Goal: Task Accomplishment & Management: Complete application form

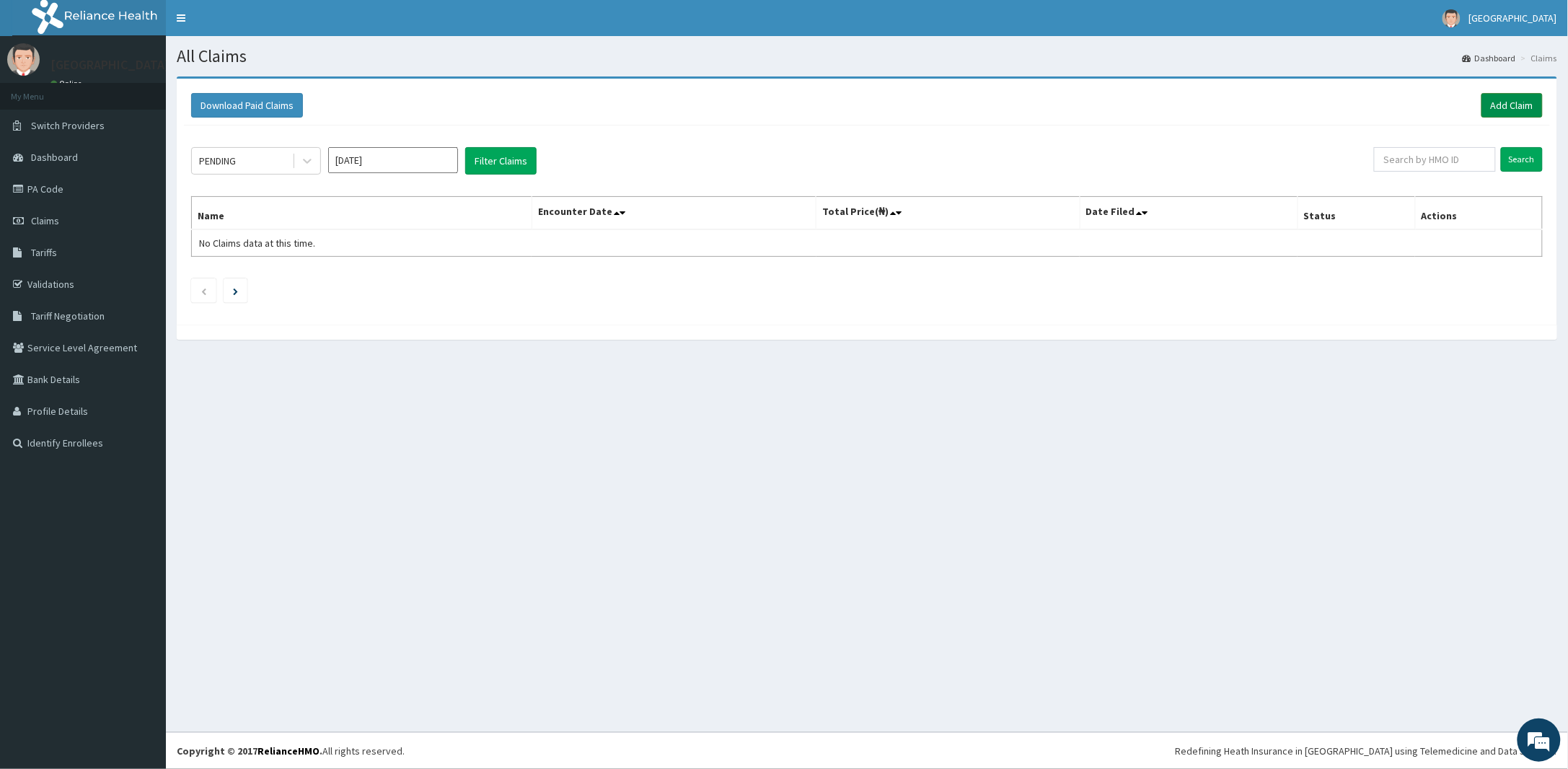
click at [1497, 108] on link "Add Claim" at bounding box center [1512, 105] width 61 height 25
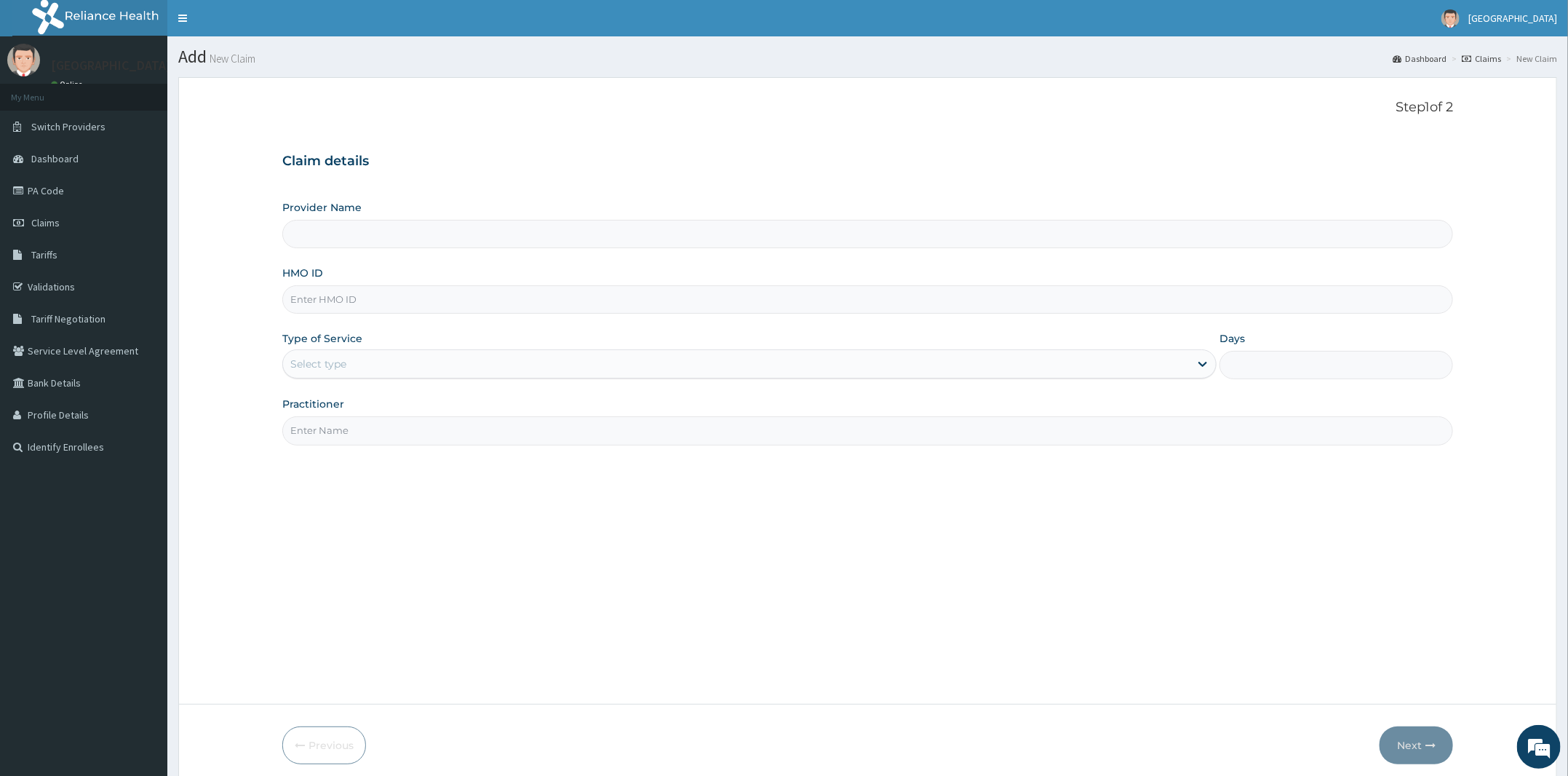
type input "[PERSON_NAME] and [PERSON_NAME][GEOGRAPHIC_DATA]"
click at [478, 292] on input "HMO ID" at bounding box center [868, 299] width 1171 height 28
paste input "NPM/10360/C"
type input "NPM/10360/C"
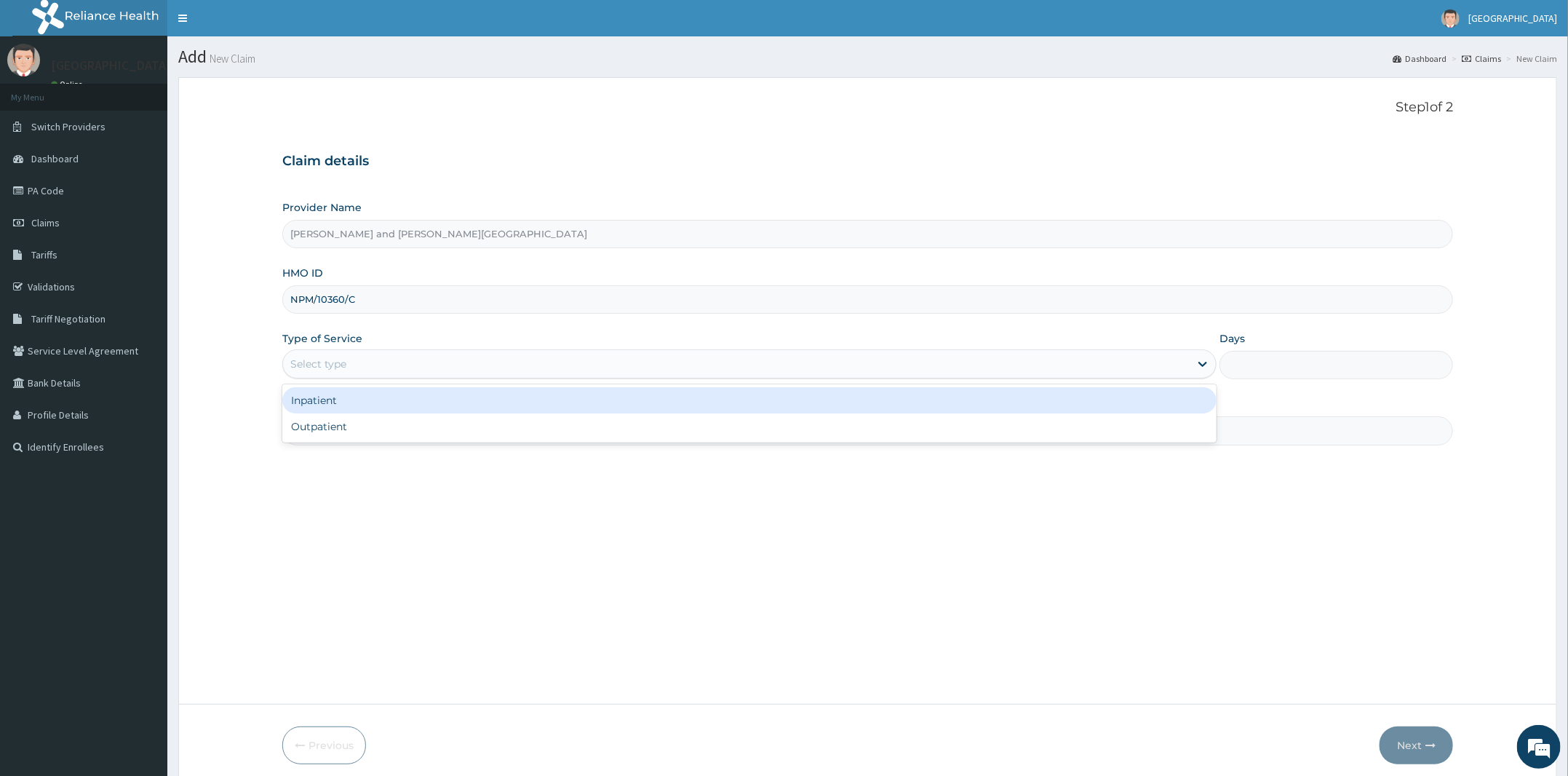
drag, startPoint x: 442, startPoint y: 353, endPoint x: 435, endPoint y: 366, distance: 14.8
click at [442, 353] on div "Select type" at bounding box center [736, 364] width 907 height 23
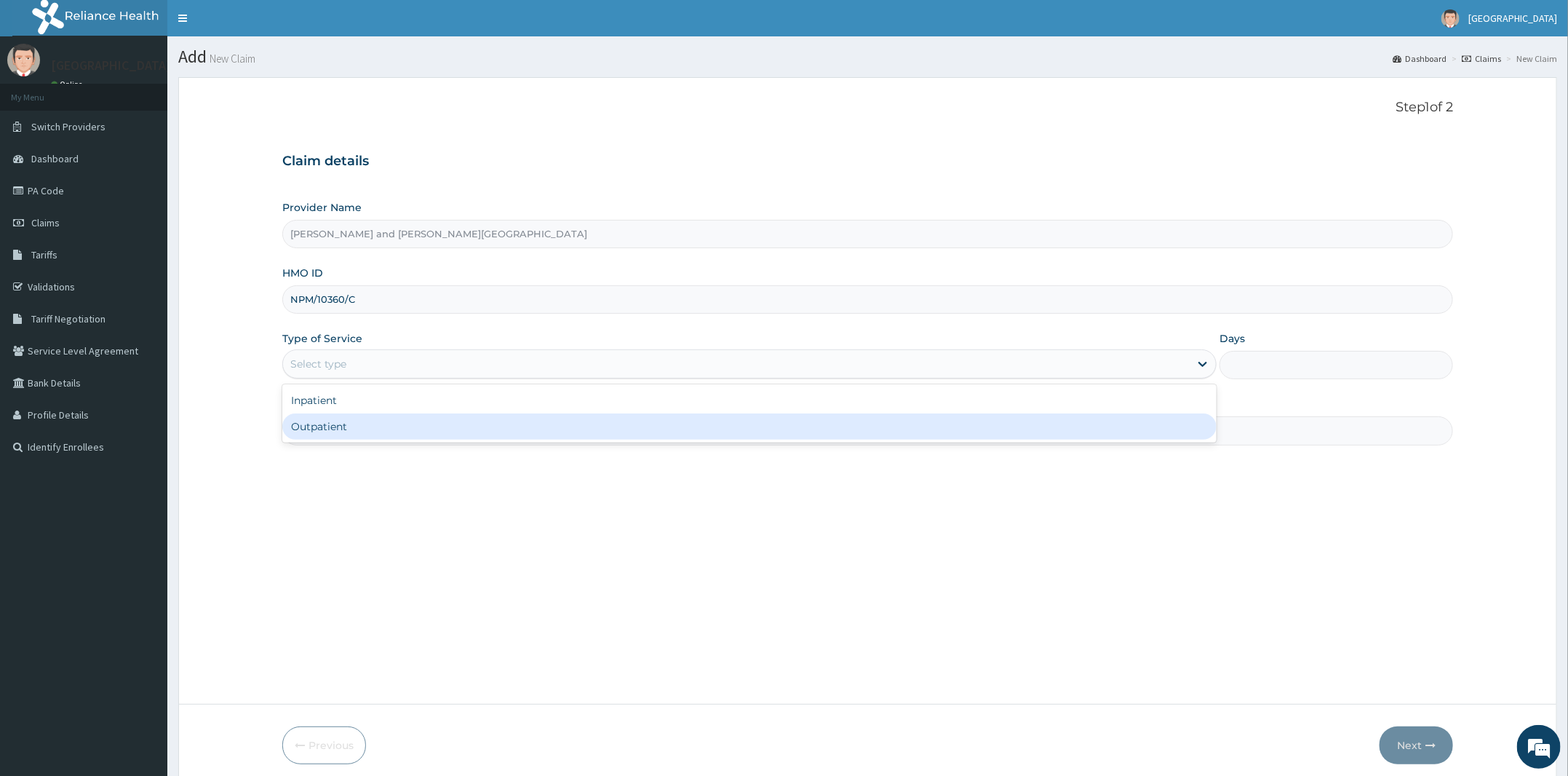
click at [401, 430] on div "Outpatient" at bounding box center [750, 426] width 935 height 27
type input "1"
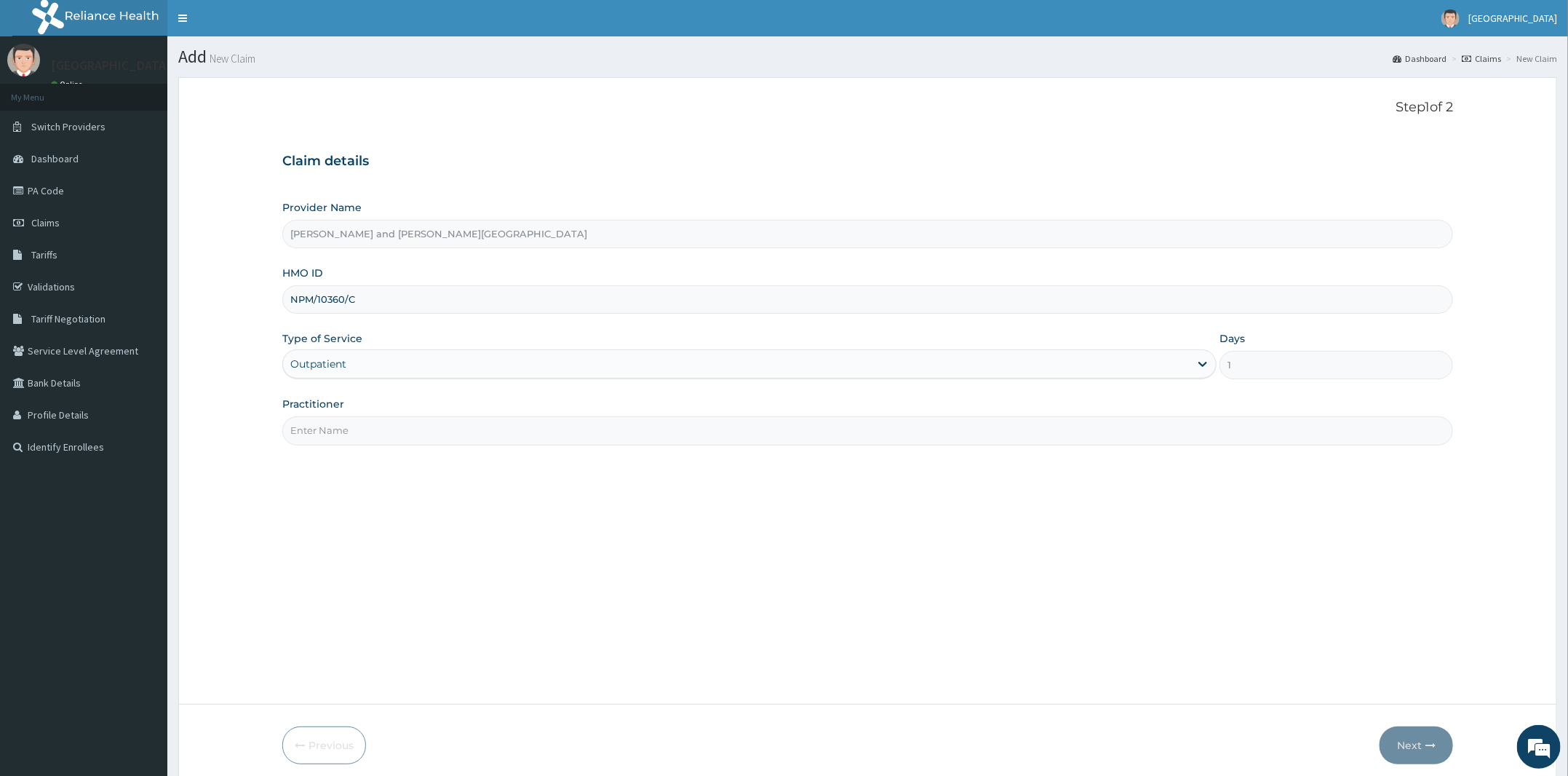
drag, startPoint x: 400, startPoint y: 435, endPoint x: 401, endPoint y: 444, distance: 9.1
click at [400, 435] on input "Practitioner" at bounding box center [868, 430] width 1171 height 28
type input "DR BIFOM MELWIN"
click at [1421, 745] on button "Next" at bounding box center [1417, 745] width 73 height 38
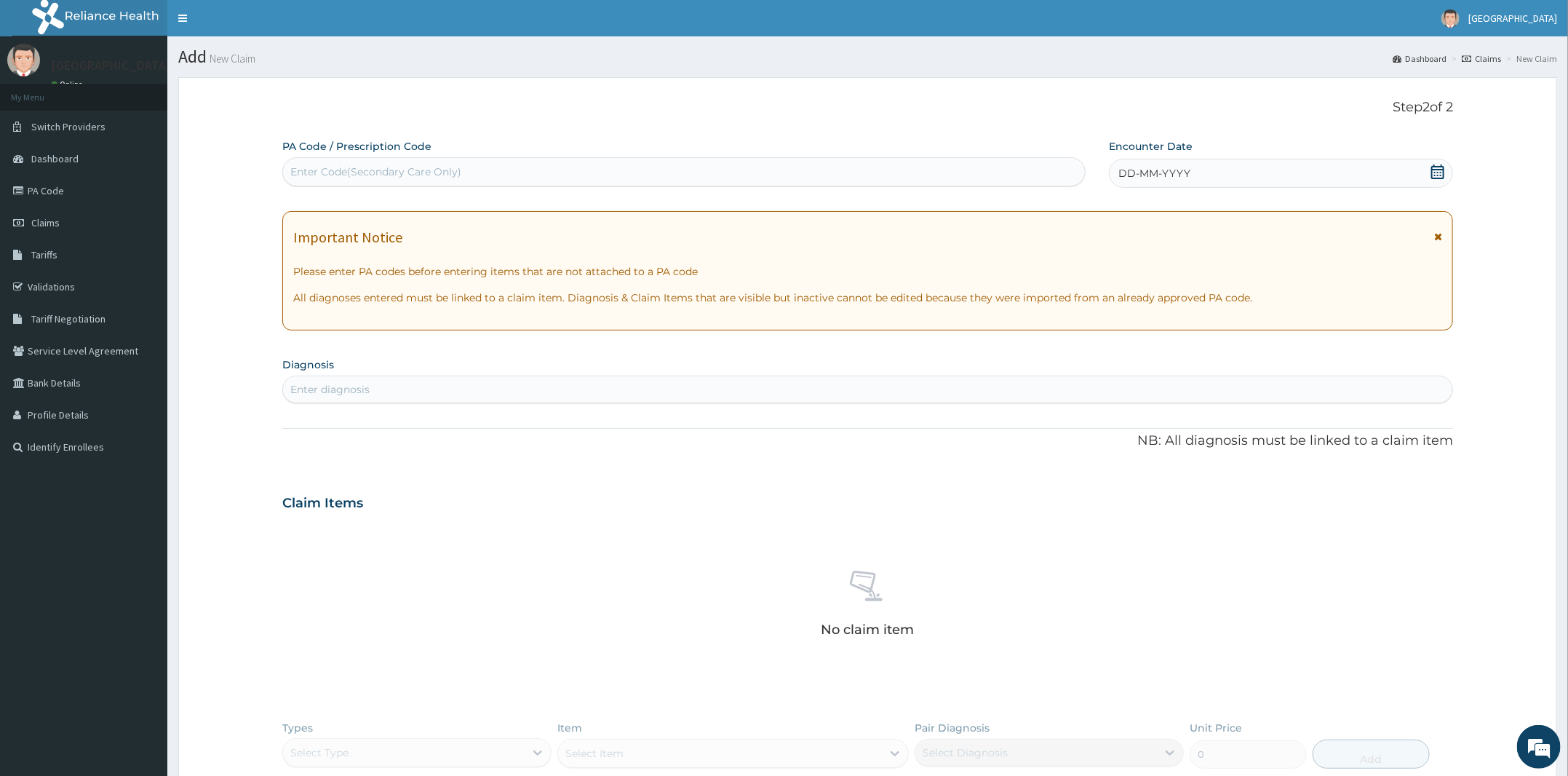
click at [1435, 172] on icon at bounding box center [1438, 172] width 13 height 15
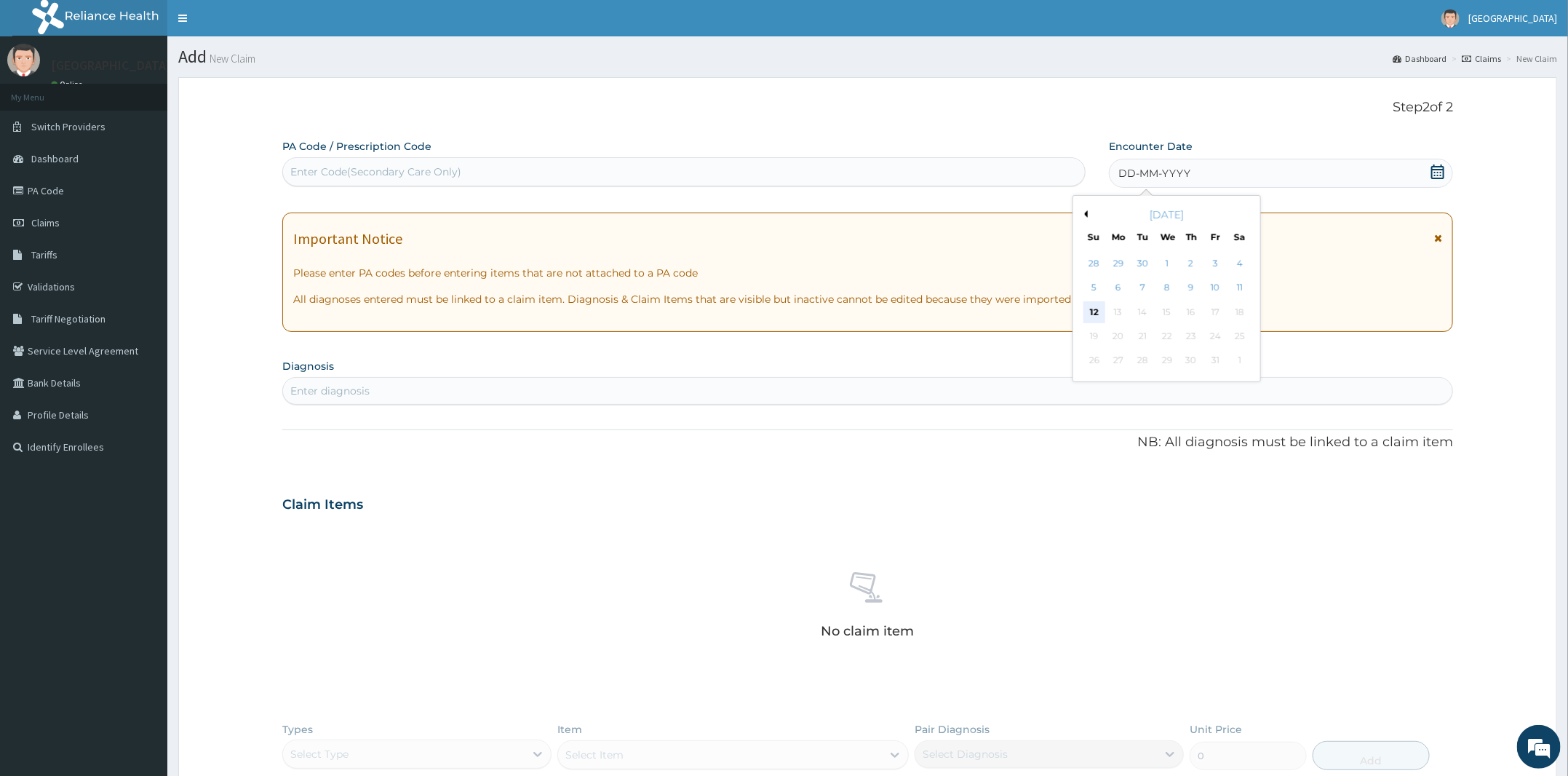
click at [1093, 308] on div "12" at bounding box center [1094, 312] width 22 height 22
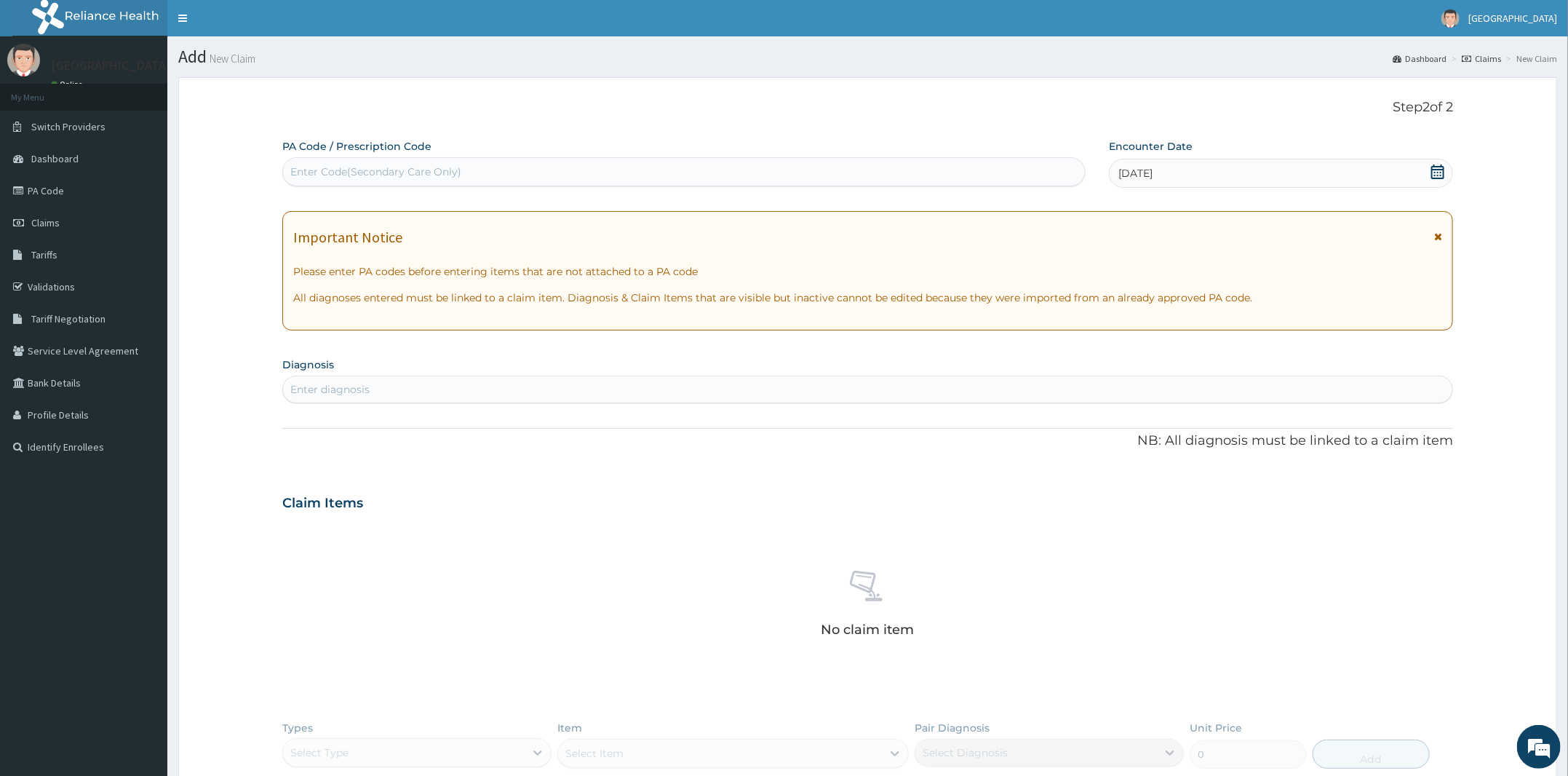
click at [776, 394] on div "Enter diagnosis" at bounding box center [868, 390] width 1169 height 23
type input "MALARIA"
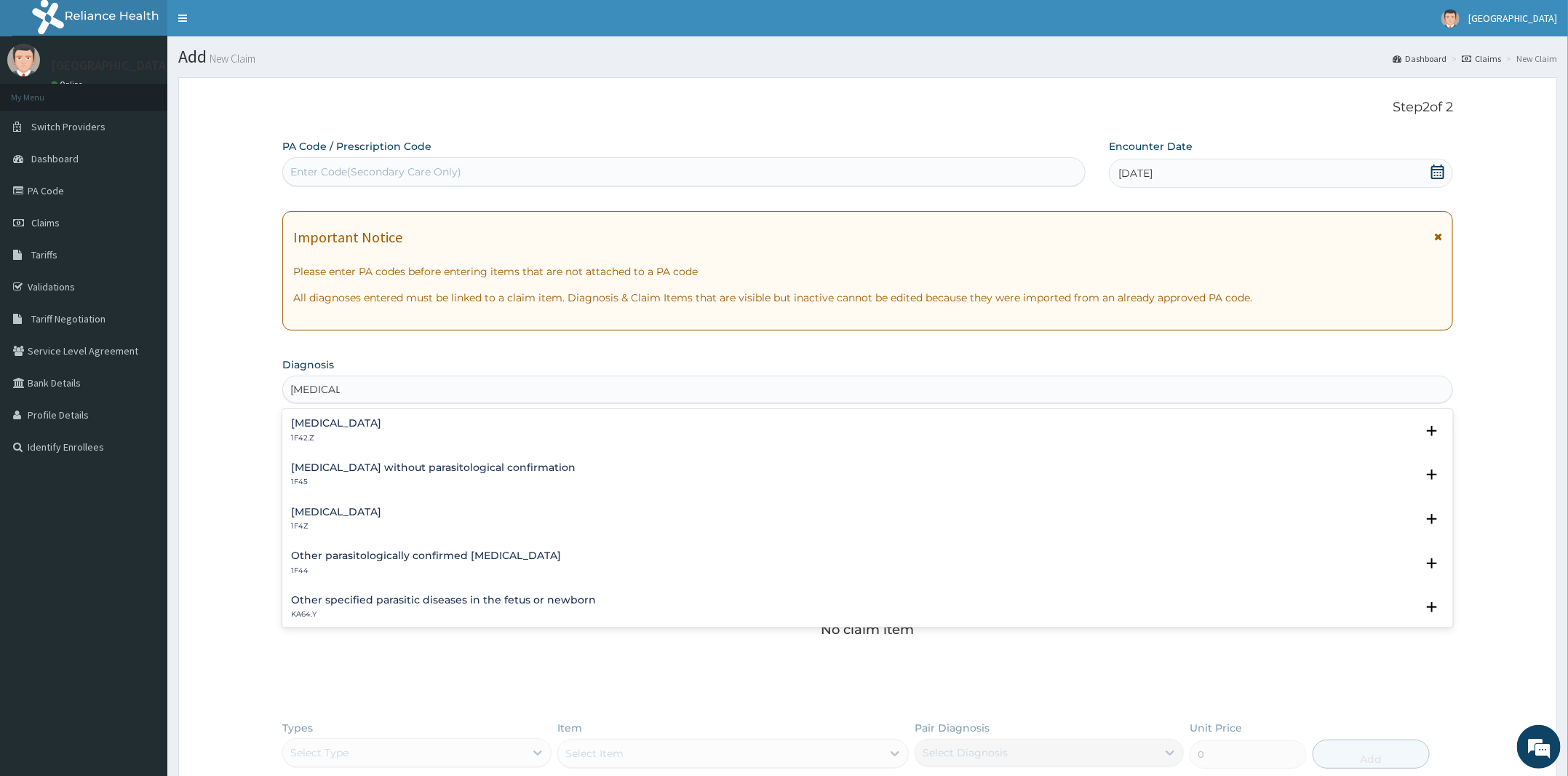
click at [333, 516] on h4 "Malaria, unspecified" at bounding box center [336, 512] width 91 height 11
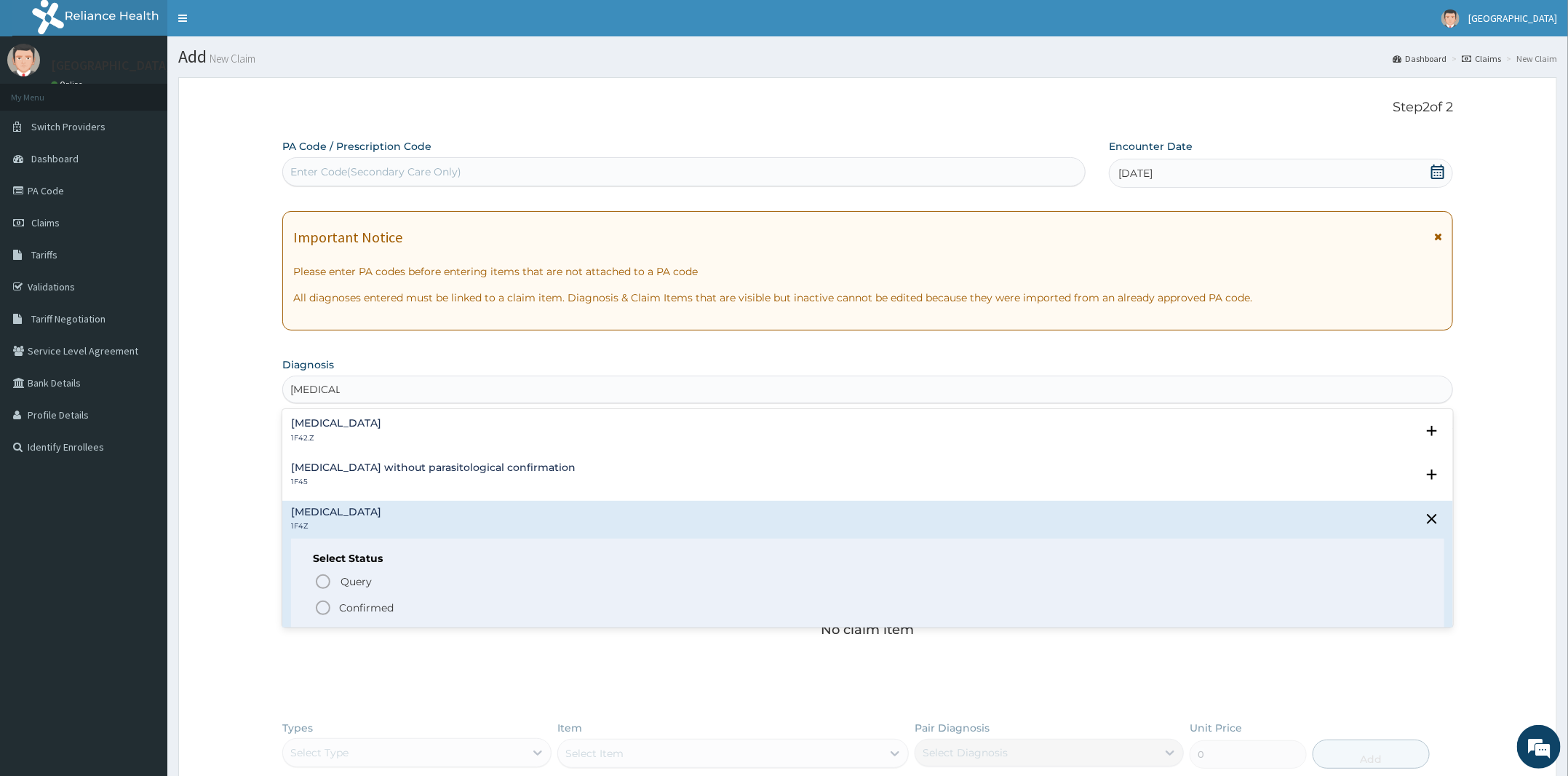
click at [328, 606] on circle "status option filled" at bounding box center [323, 607] width 13 height 13
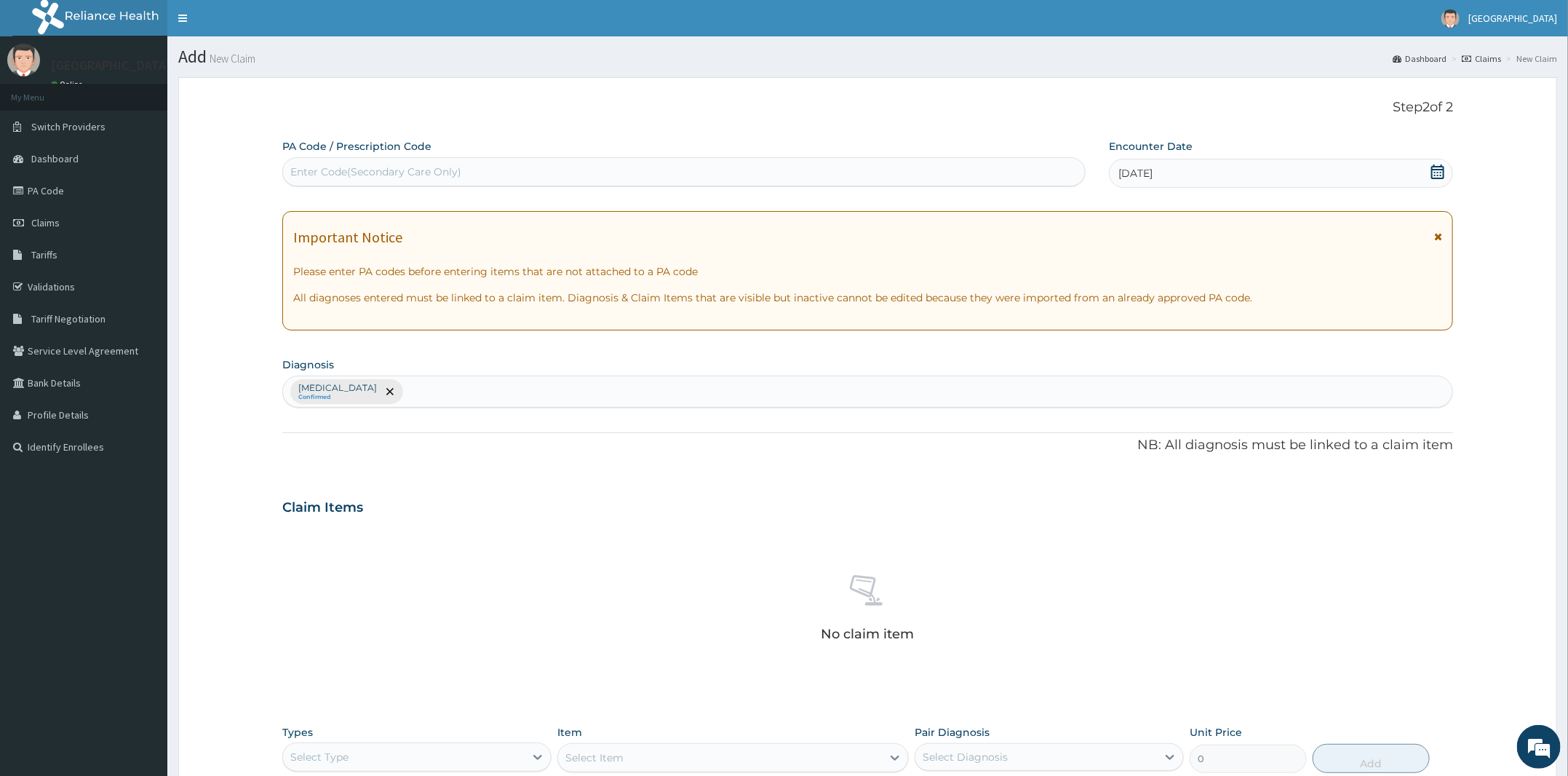
type input "J"
type input "UPPER"
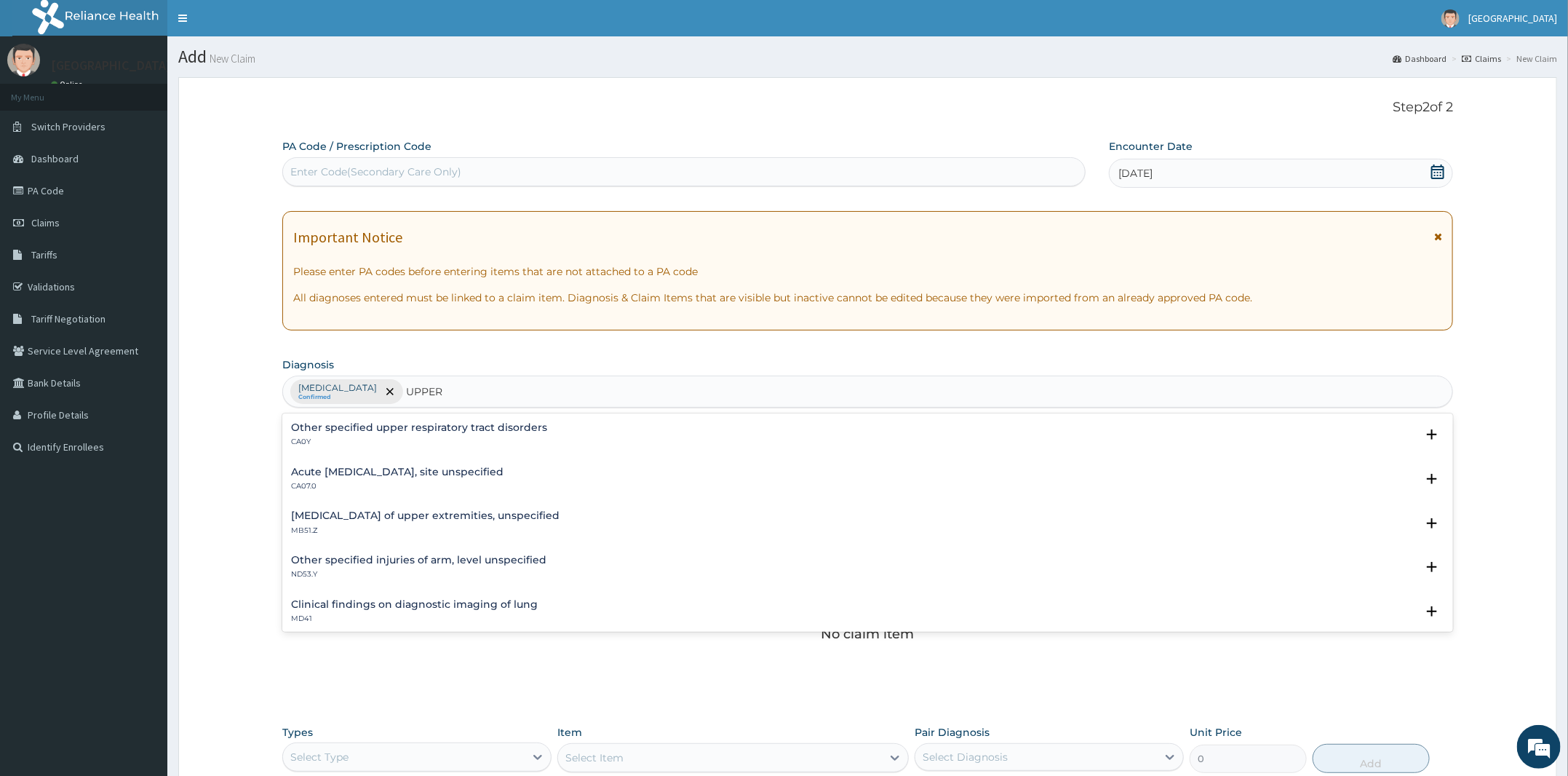
click at [377, 466] on h4 "Acute upper respiratory infection, site unspecified" at bounding box center [397, 471] width 213 height 11
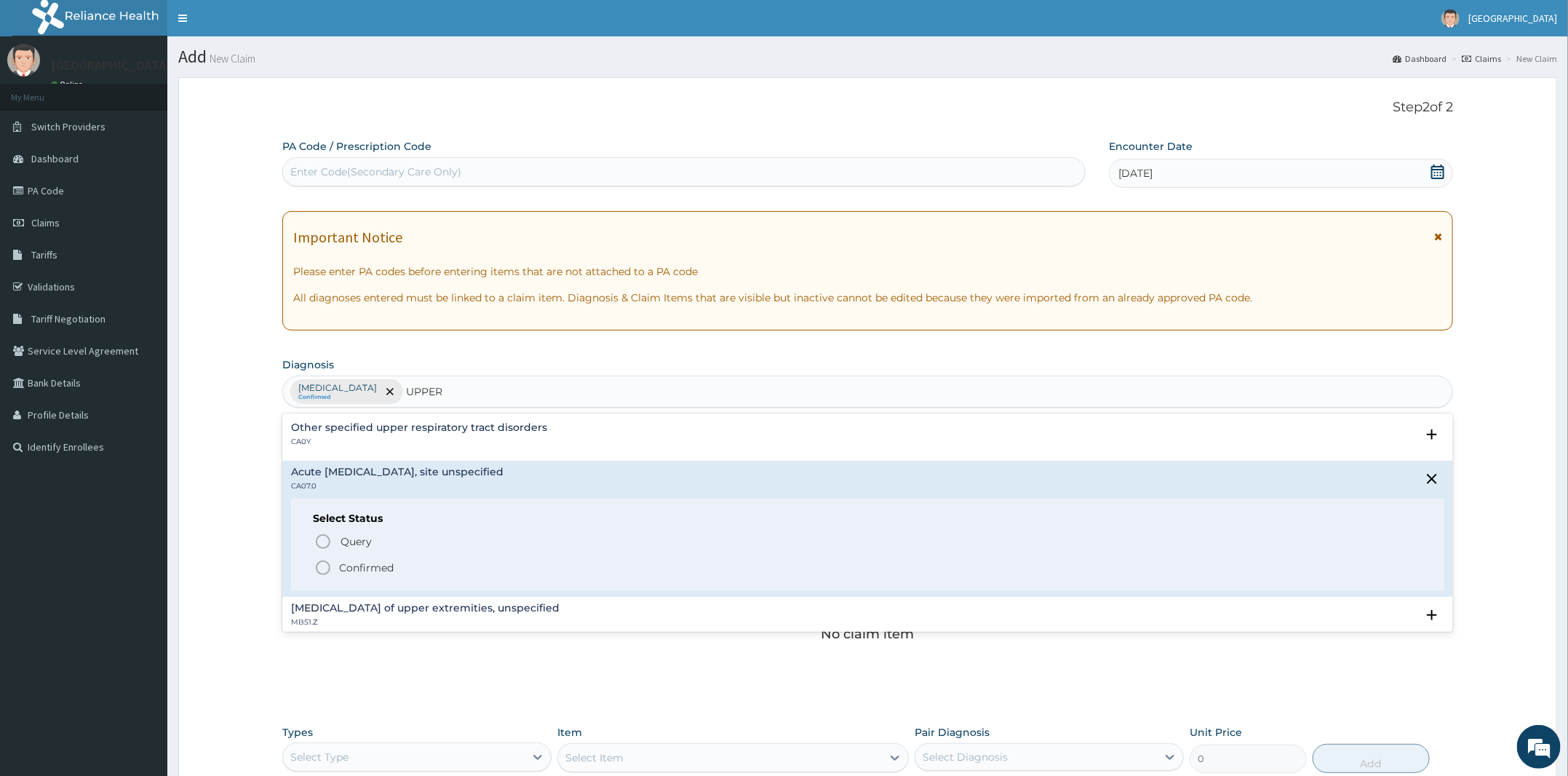
click at [351, 563] on p "Confirmed" at bounding box center [366, 567] width 55 height 15
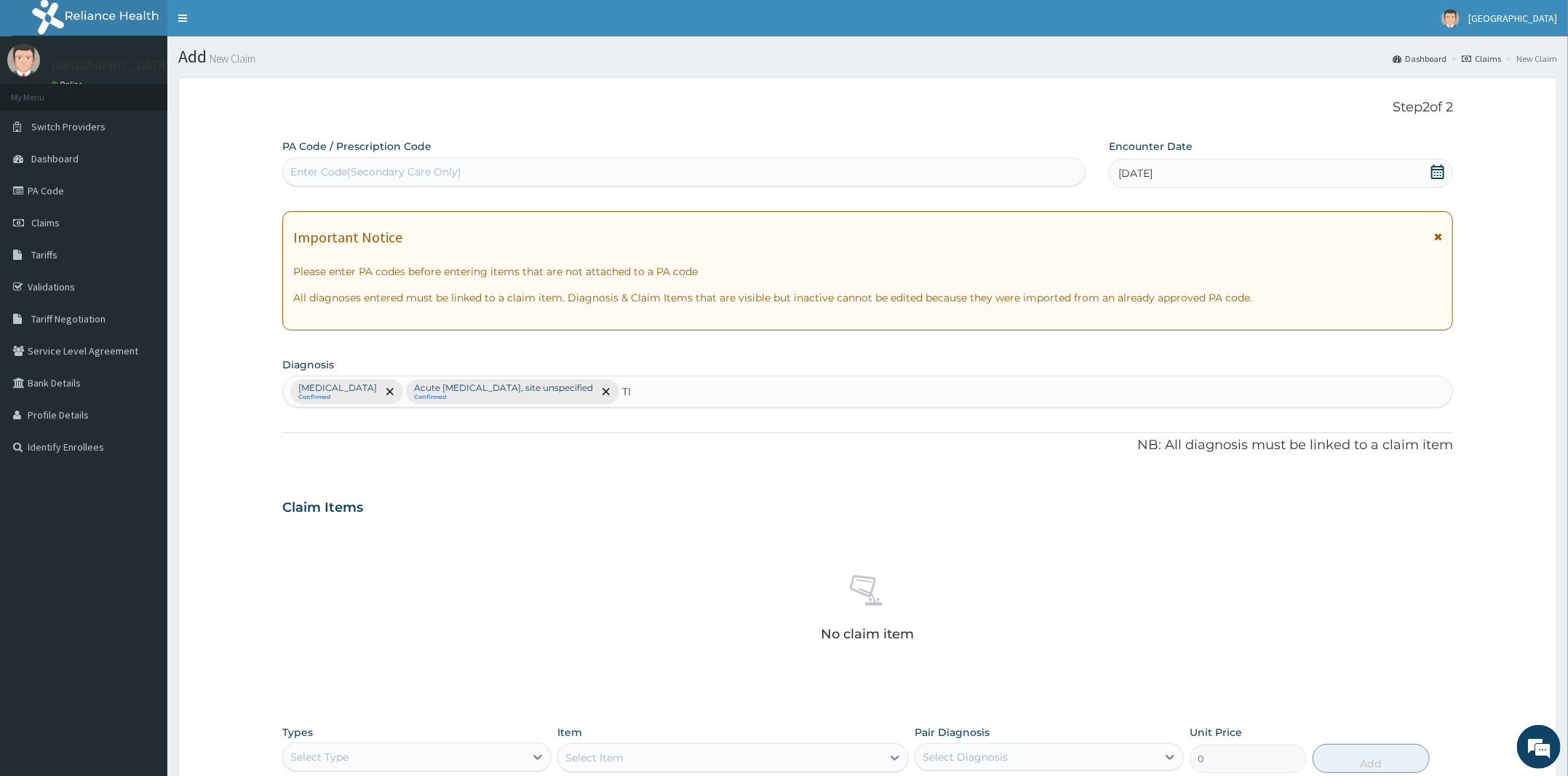
type input "T"
type input "C"
type input "T"
type input "C"
type input "T"
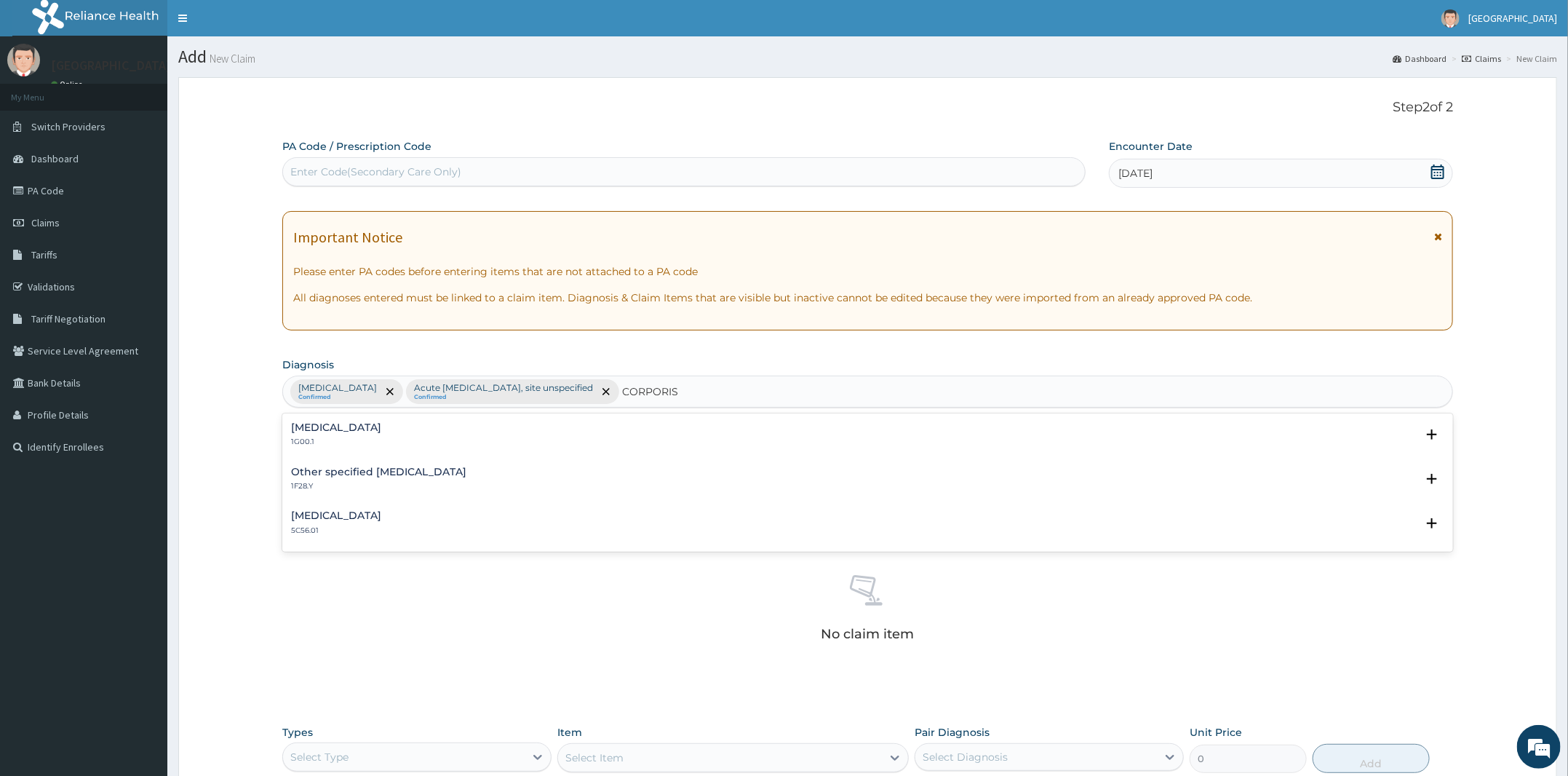
click at [403, 473] on h4 "Other specified dermatophytosis" at bounding box center [378, 471] width 175 height 11
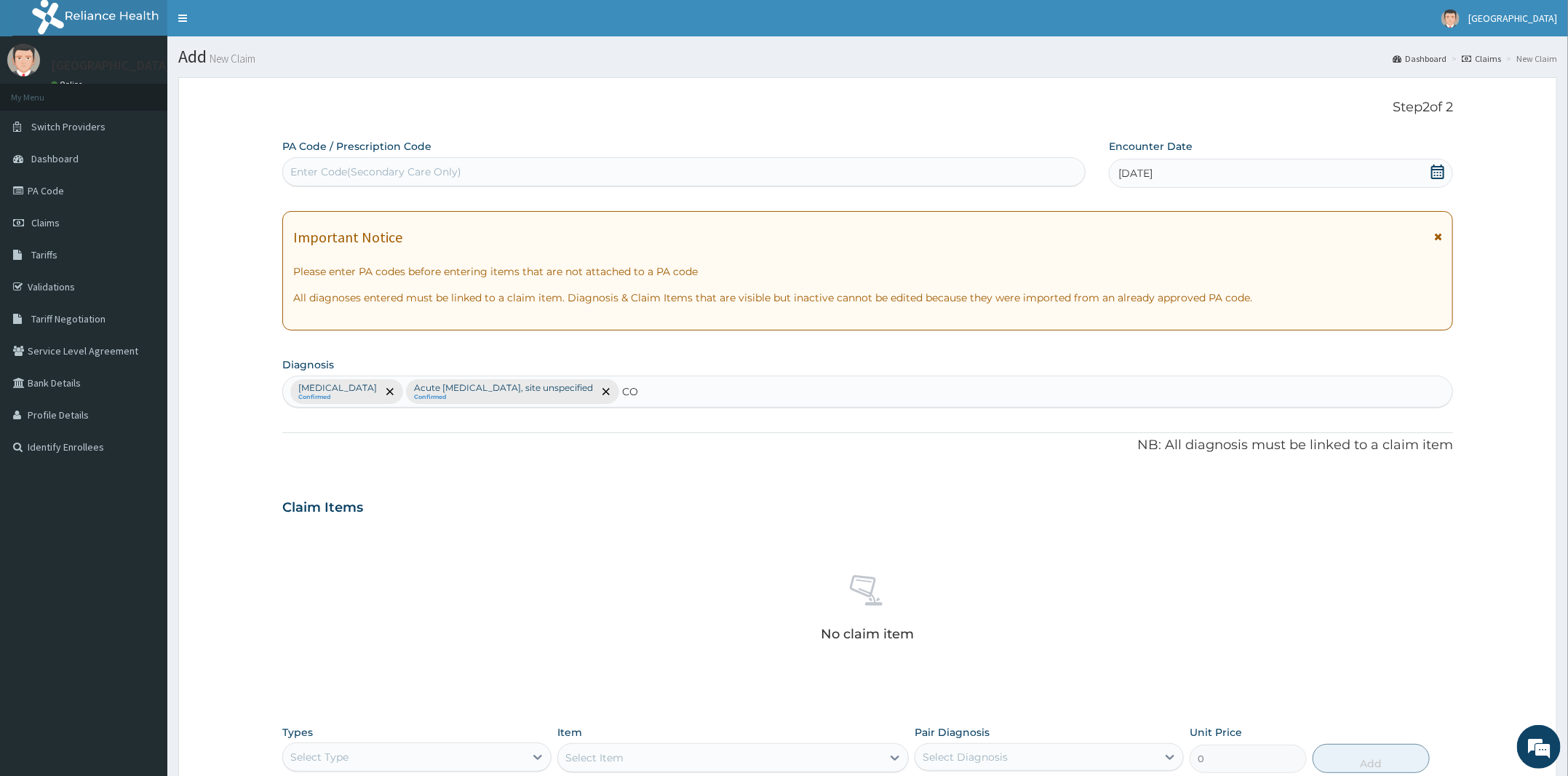
type input "C"
type input "E"
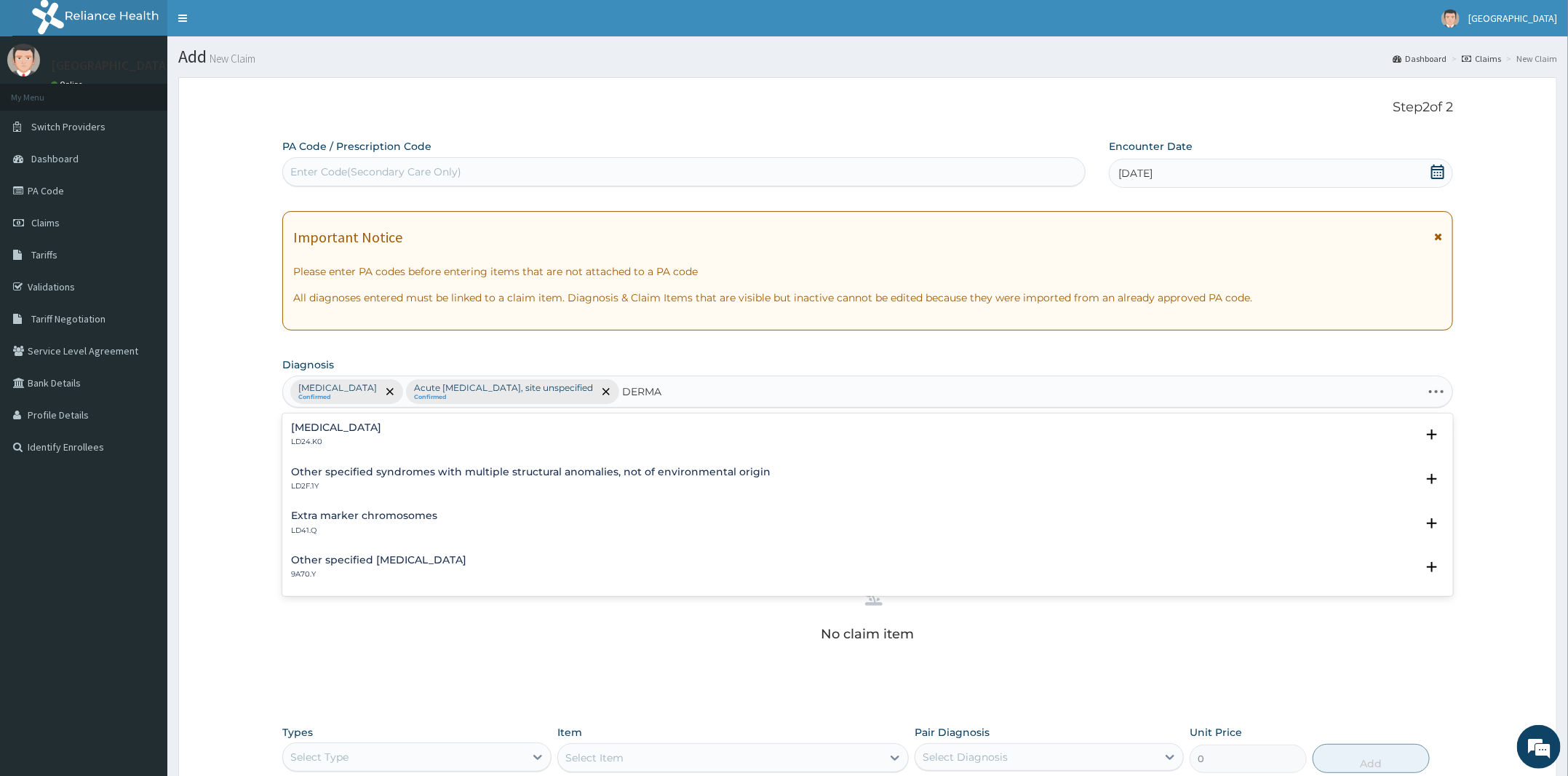
type input "DERMAT"
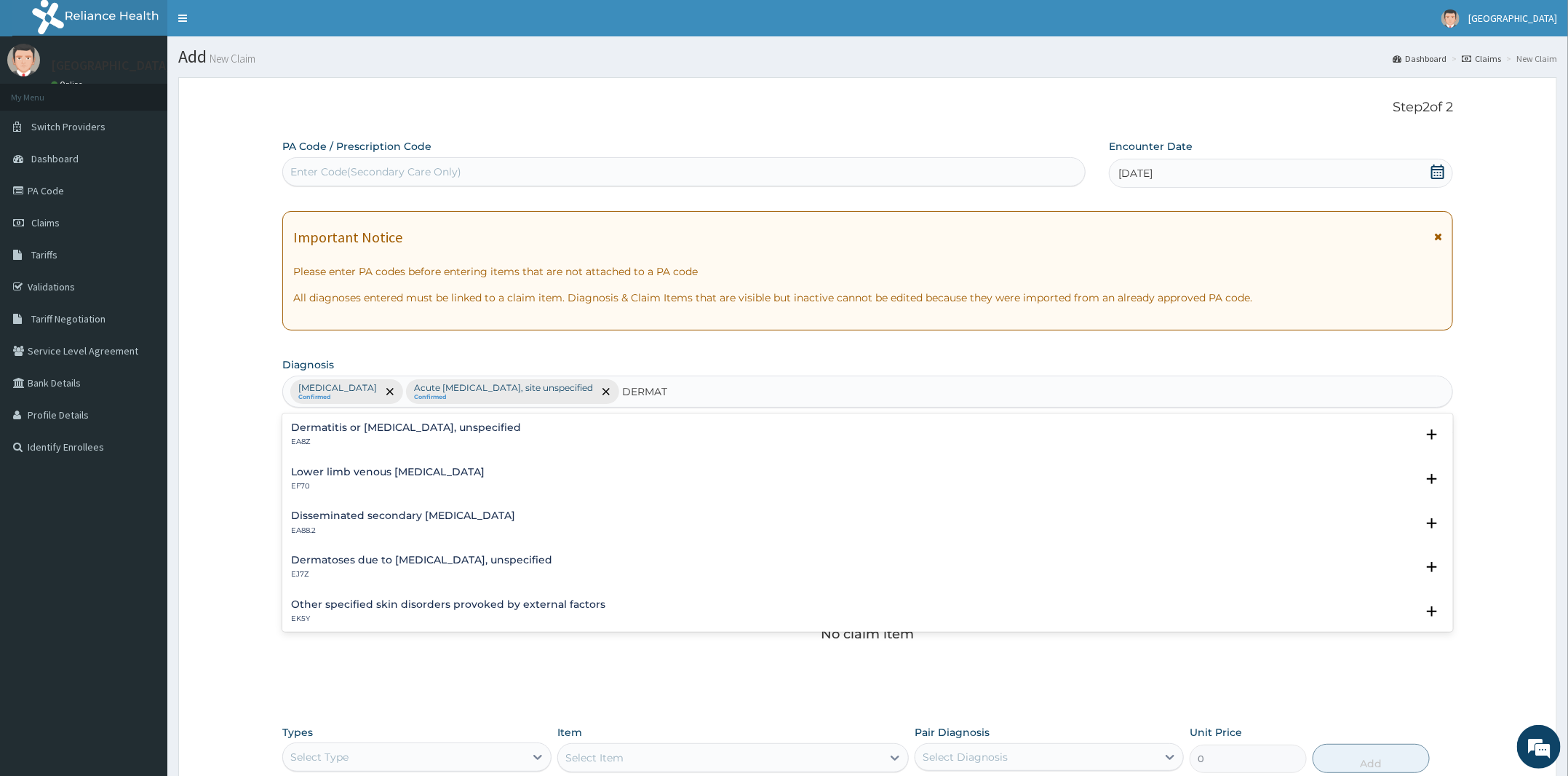
click at [409, 435] on div "Dermatitis or eczema, unspecified EA8Z" at bounding box center [406, 435] width 230 height 26
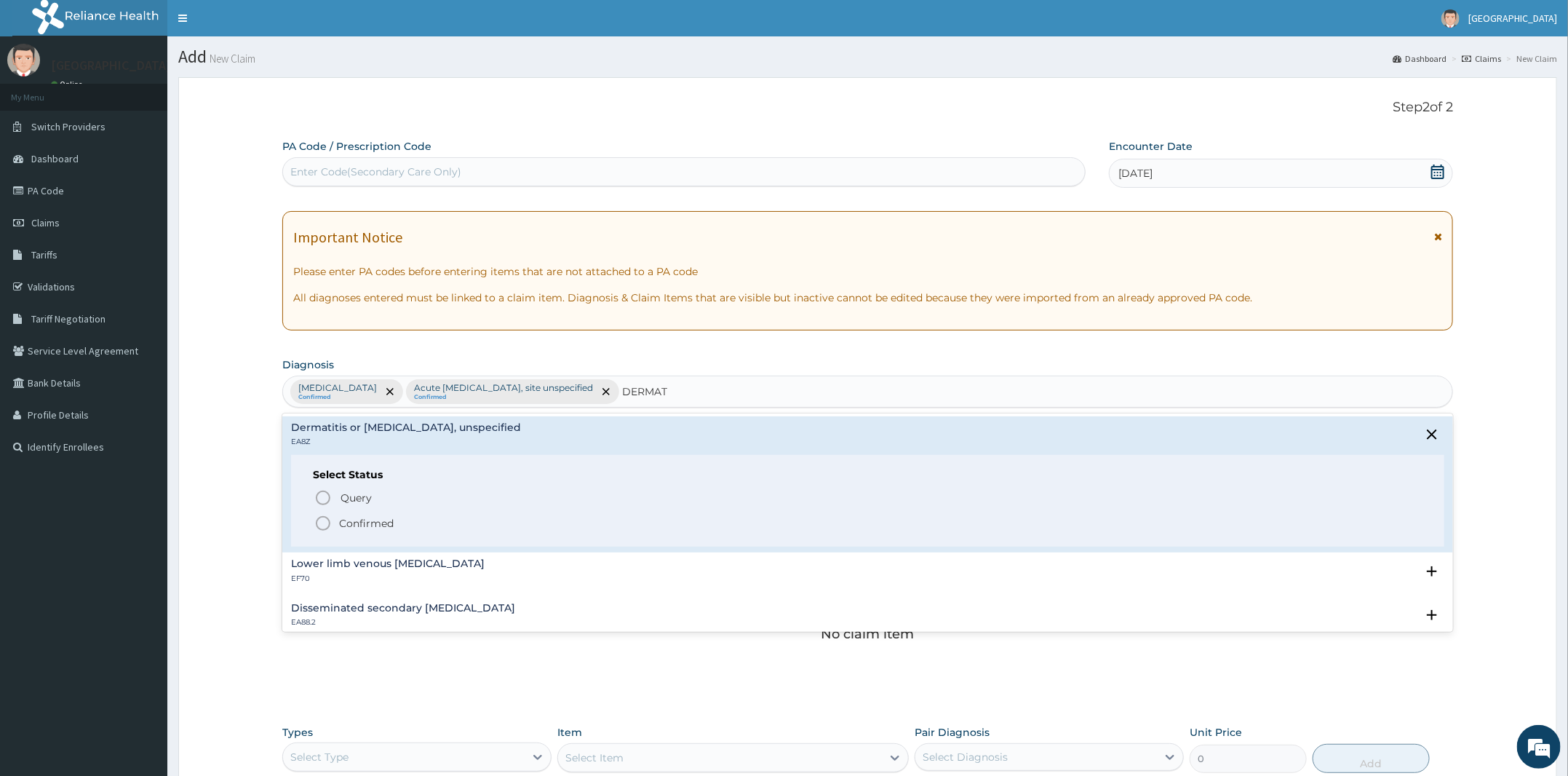
click at [401, 517] on span "Confirmed" at bounding box center [868, 523] width 1108 height 17
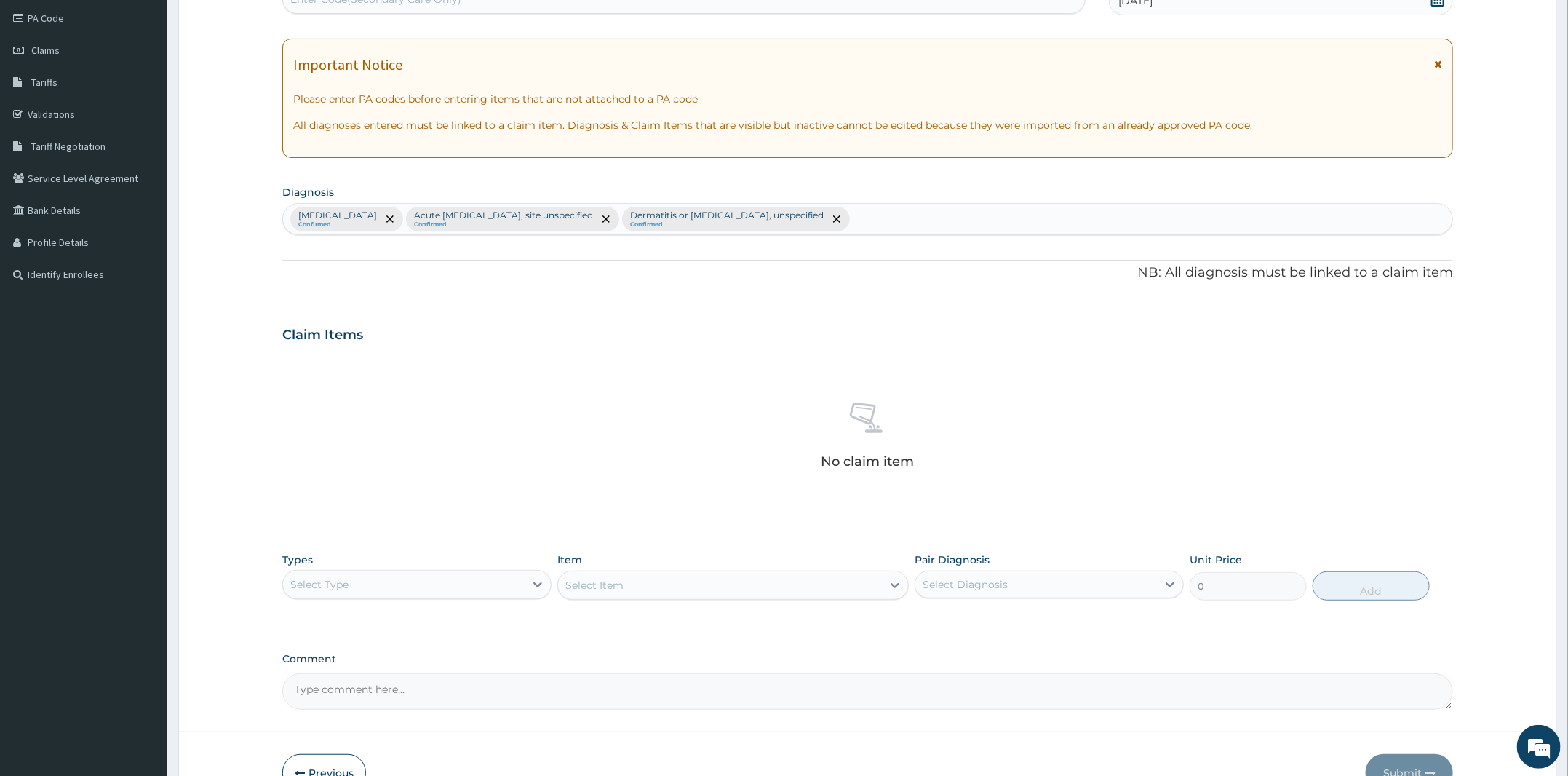
scroll to position [259, 0]
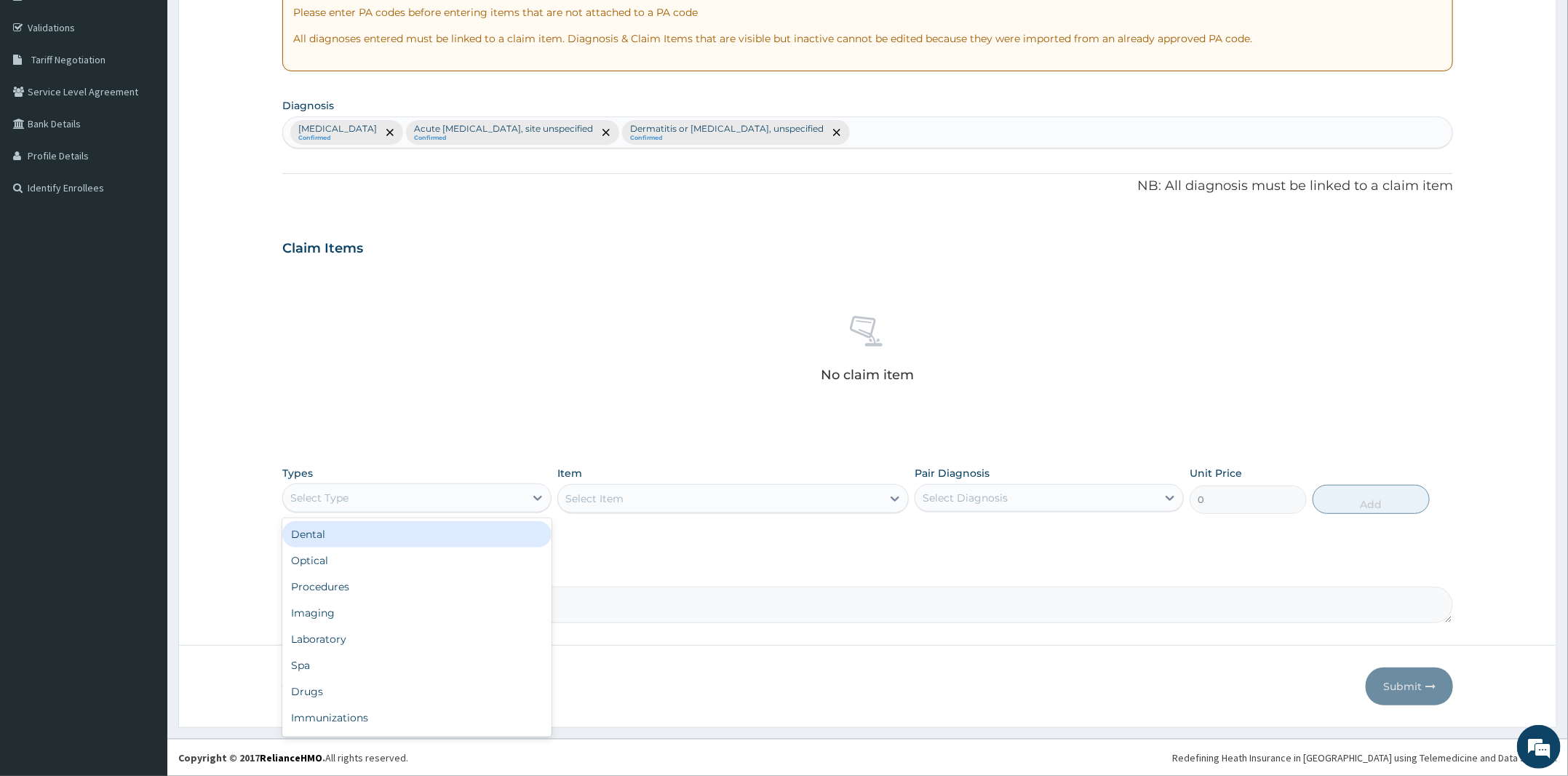
drag, startPoint x: 489, startPoint y: 494, endPoint x: 487, endPoint y: 539, distance: 45.0
click at [489, 494] on div "Select Type" at bounding box center [404, 498] width 242 height 23
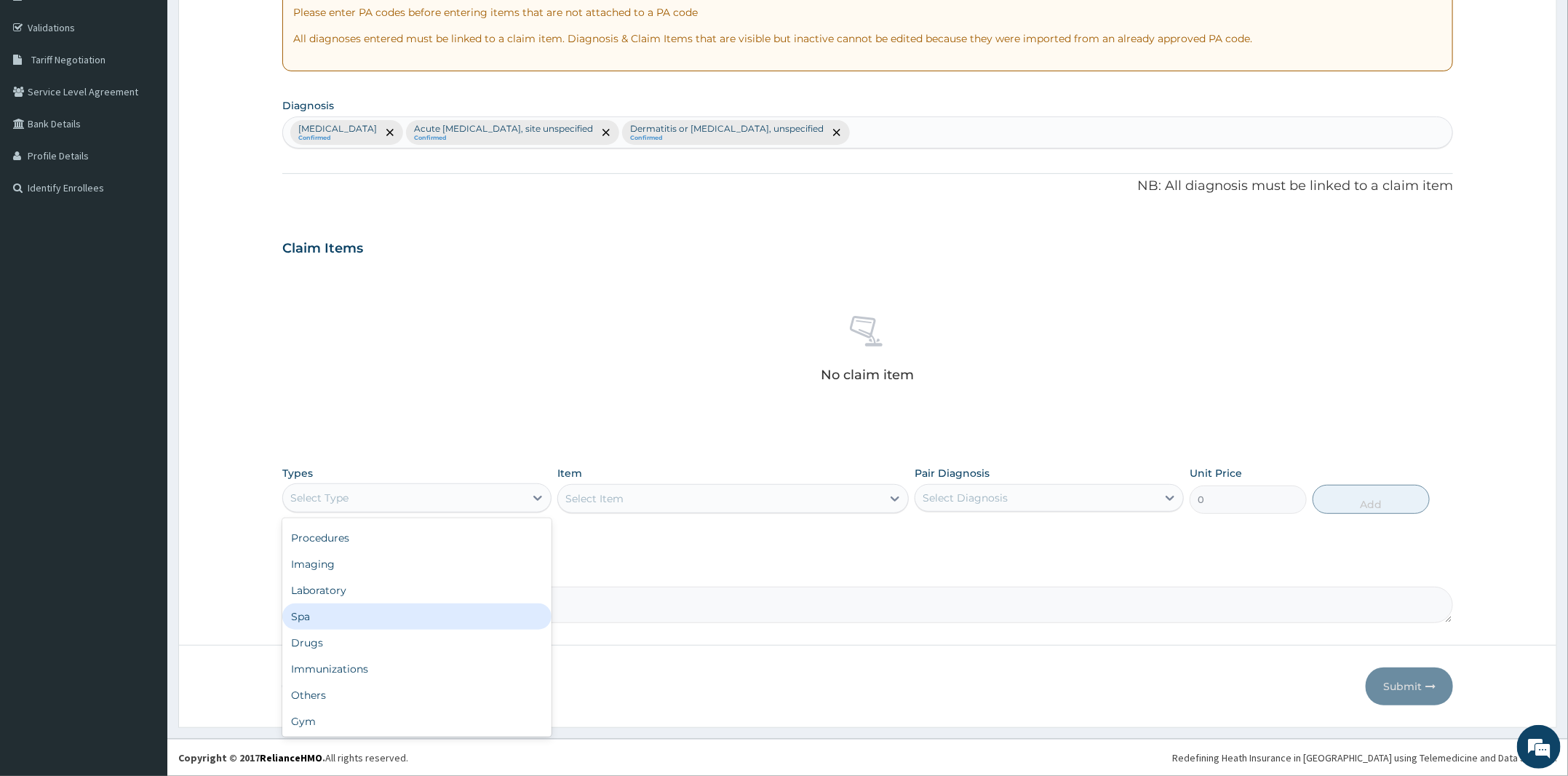
scroll to position [0, 0]
click at [496, 488] on div "Select Type" at bounding box center [404, 498] width 242 height 23
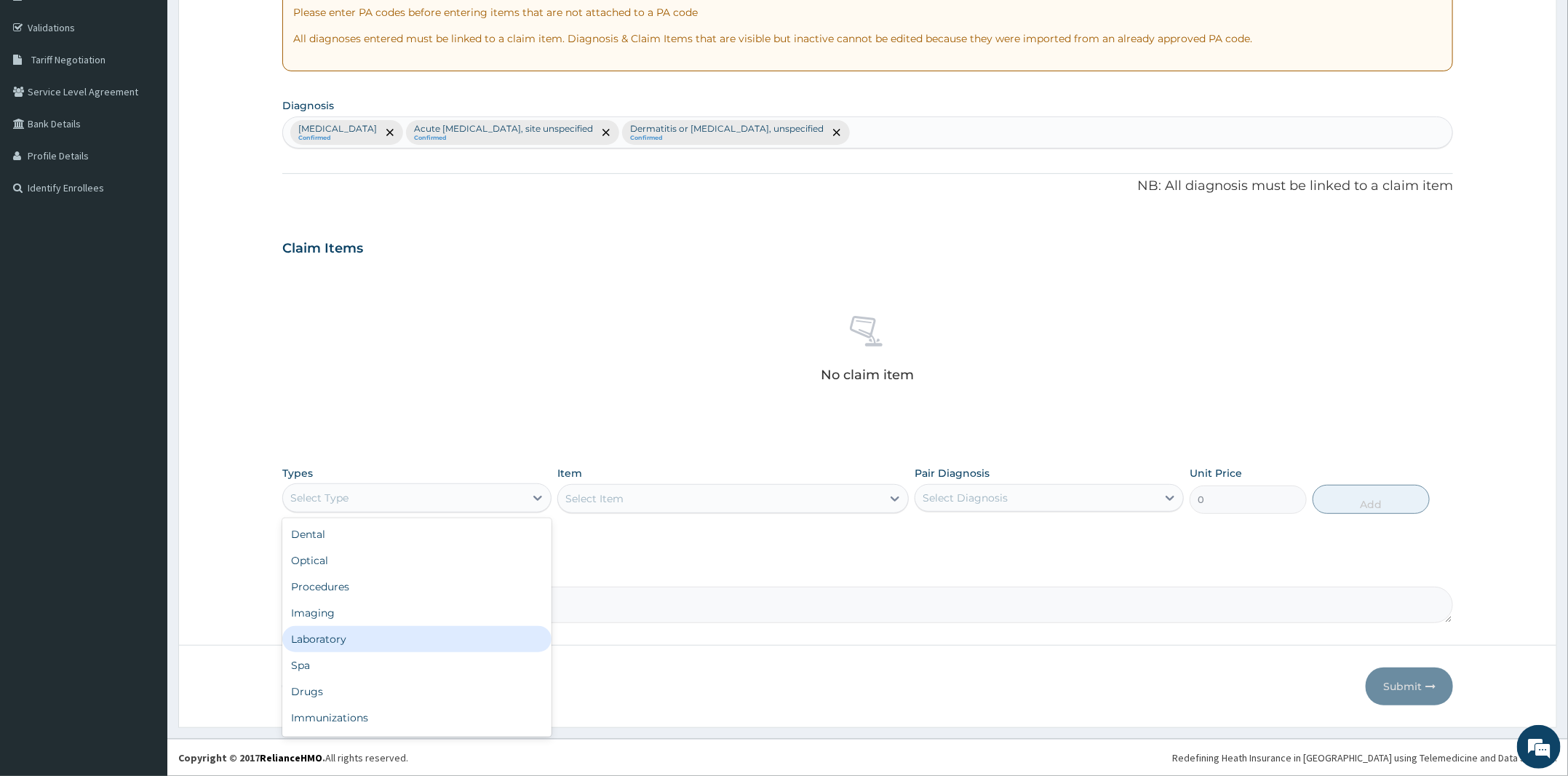
click at [377, 638] on div "Laboratory" at bounding box center [417, 639] width 269 height 27
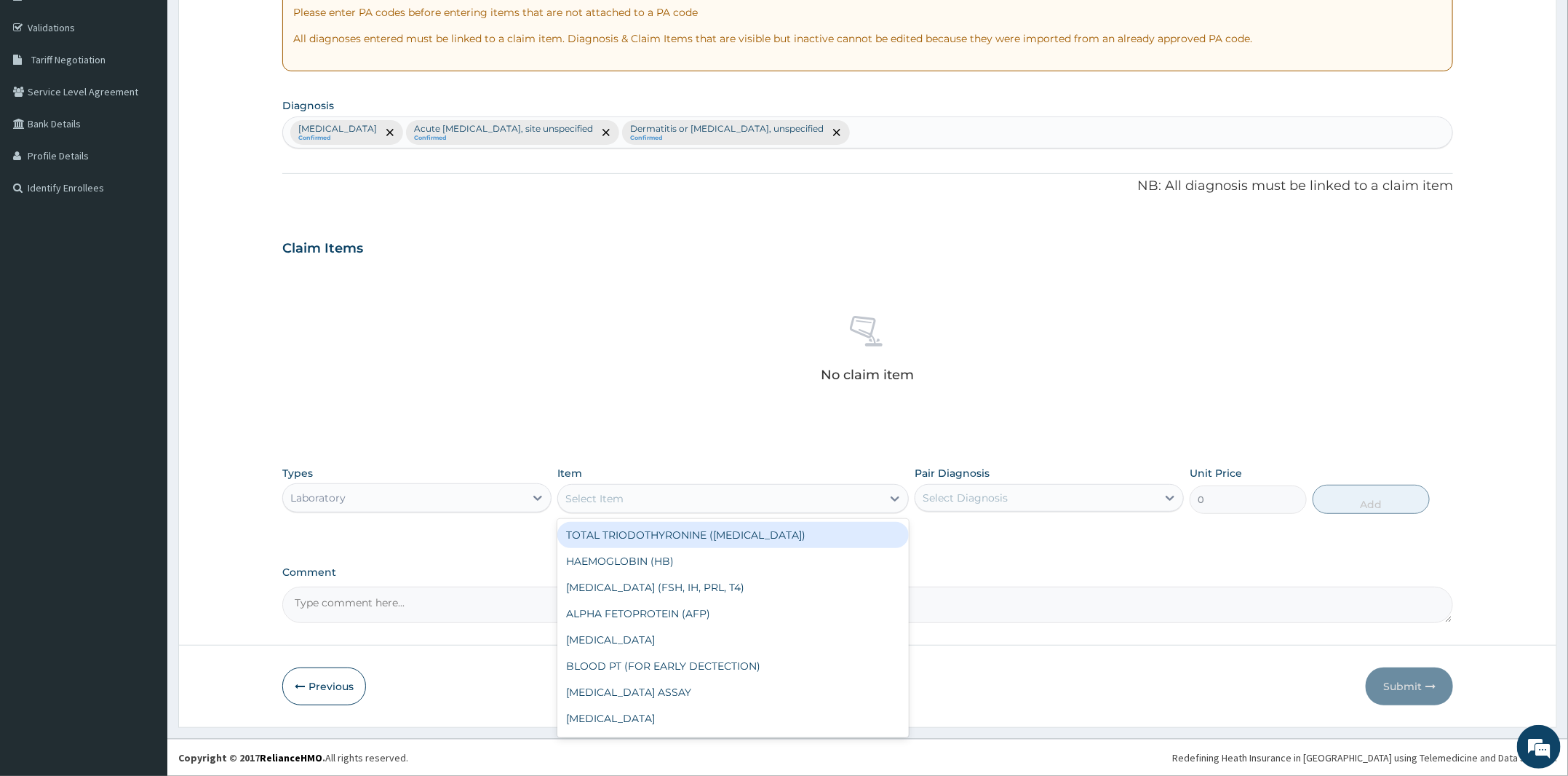
click at [761, 500] on div "Select Item" at bounding box center [720, 499] width 324 height 23
type input "MP"
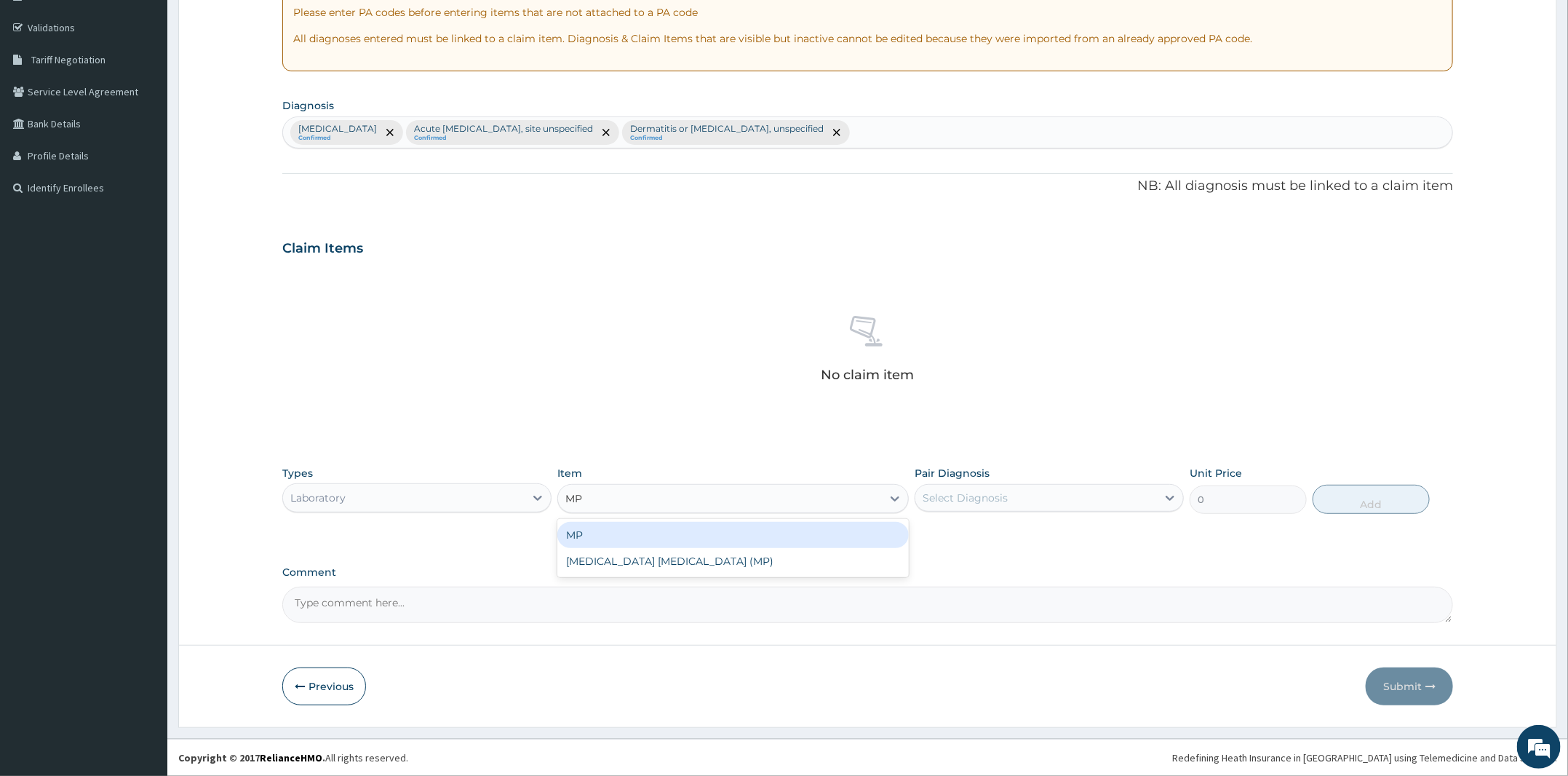
drag, startPoint x: 770, startPoint y: 539, endPoint x: 931, endPoint y: 539, distance: 161.0
click at [794, 540] on div "MP" at bounding box center [733, 535] width 351 height 27
type input "1000"
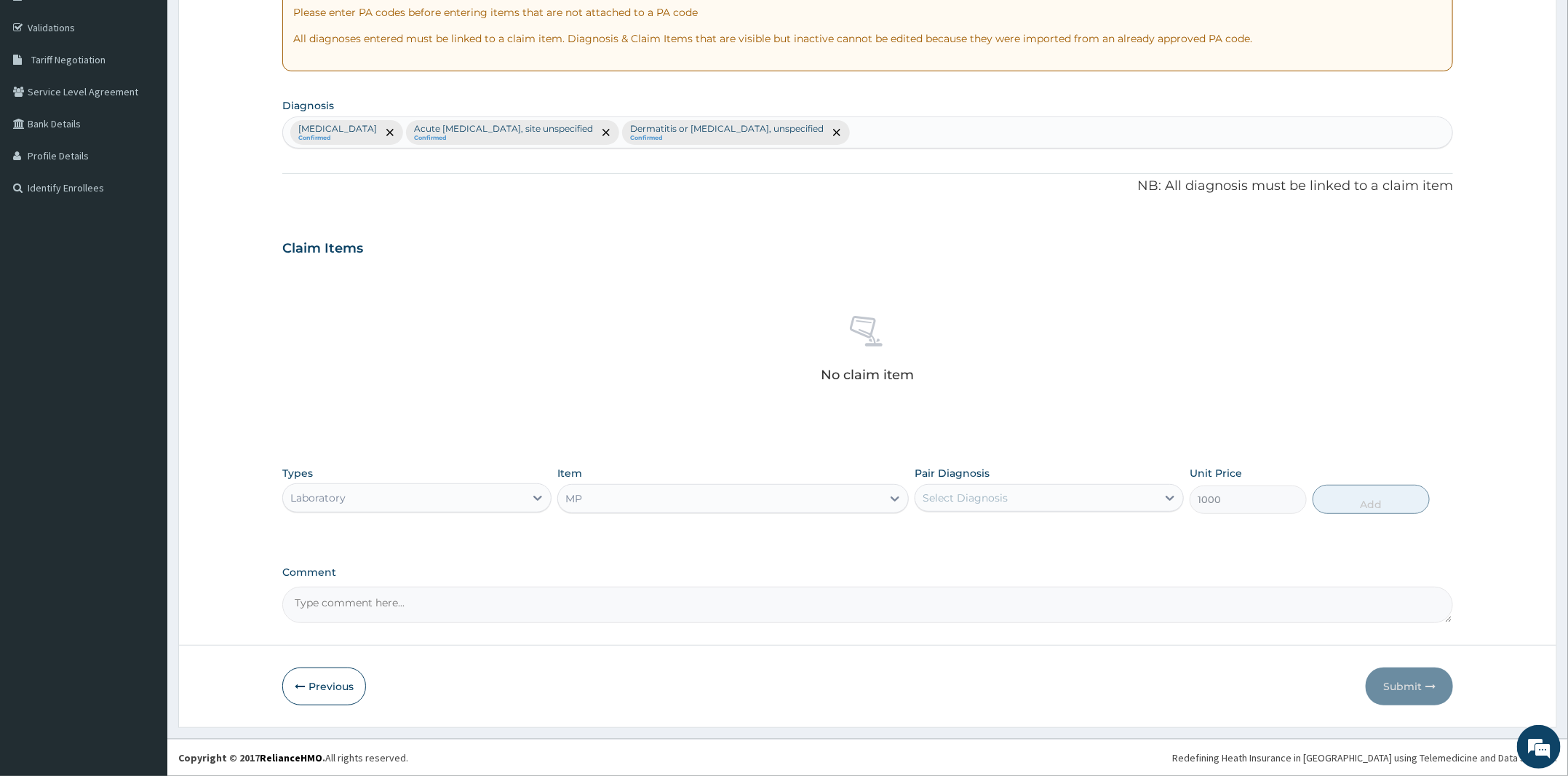
drag, startPoint x: 971, startPoint y: 514, endPoint x: 961, endPoint y: 528, distance: 17.2
click at [971, 513] on div "Types Laboratory Item option MP, selected. Select is focused ,type to refine li…" at bounding box center [868, 489] width 1171 height 62
click at [985, 486] on div "Select Diagnosis" at bounding box center [1036, 498] width 242 height 23
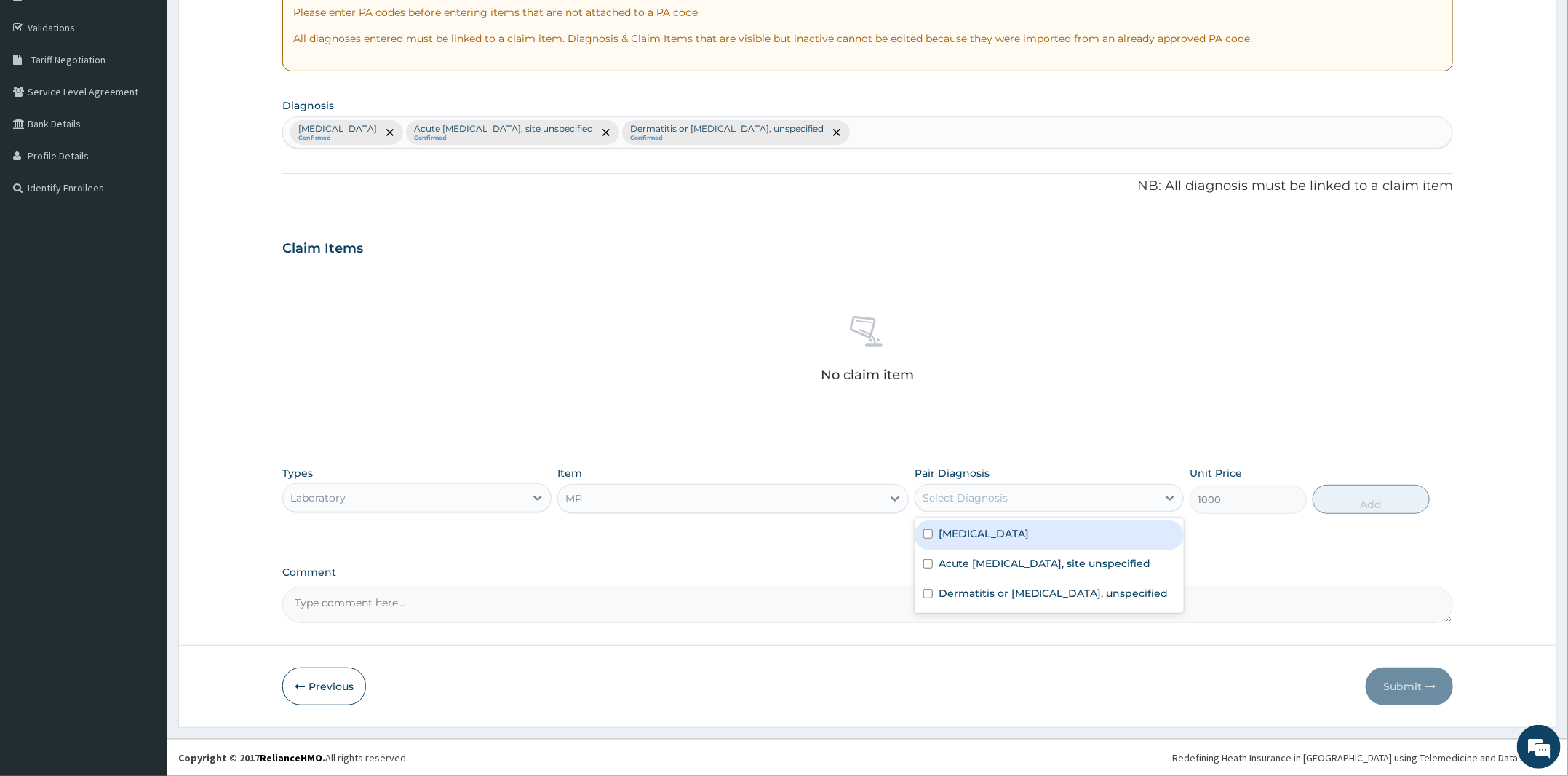
click at [971, 533] on label "Malaria, unspecified" at bounding box center [984, 533] width 91 height 15
checkbox input "true"
click at [1320, 499] on button "Add" at bounding box center [1371, 499] width 117 height 29
type input "0"
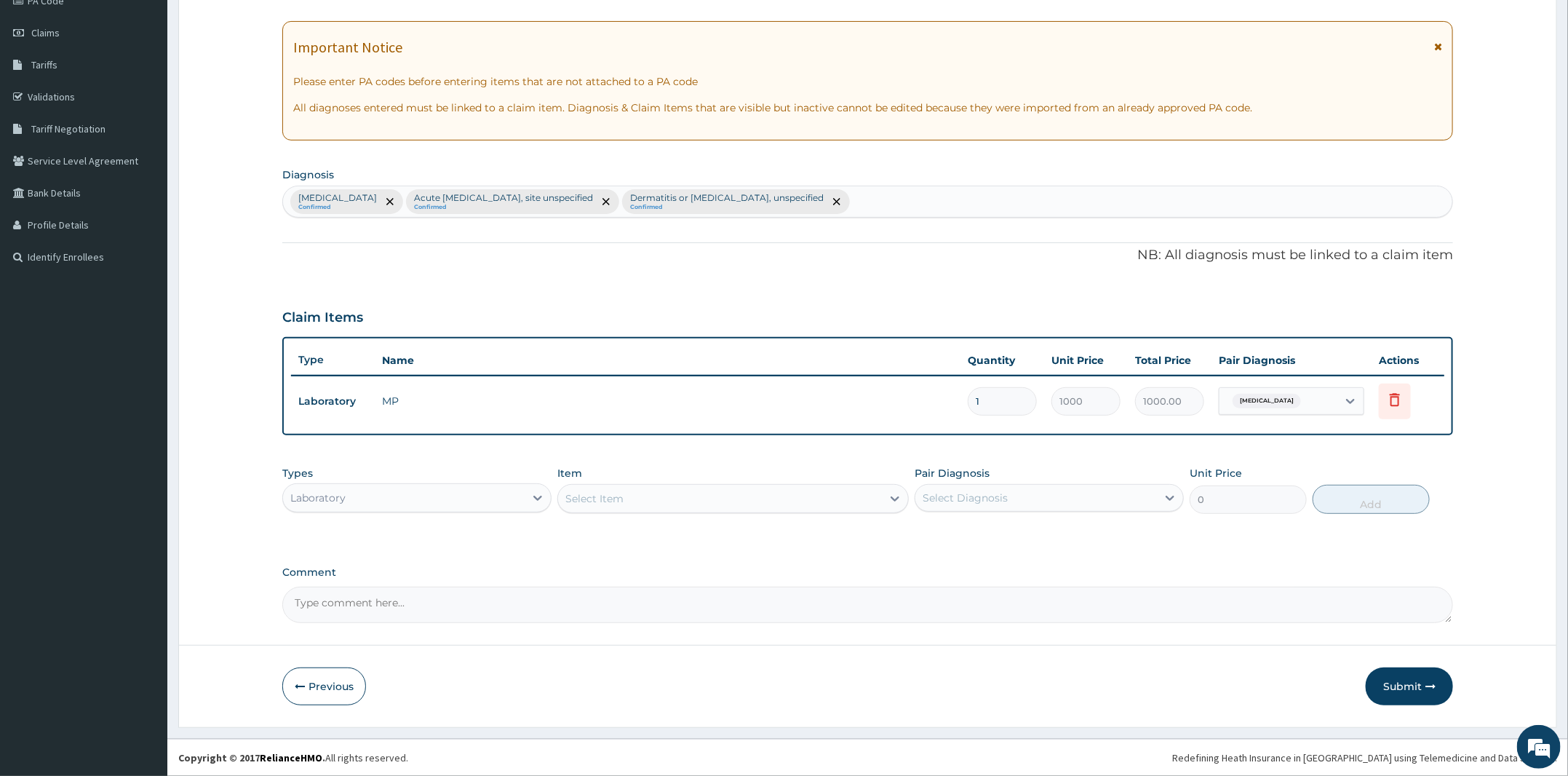
scroll to position [189, 0]
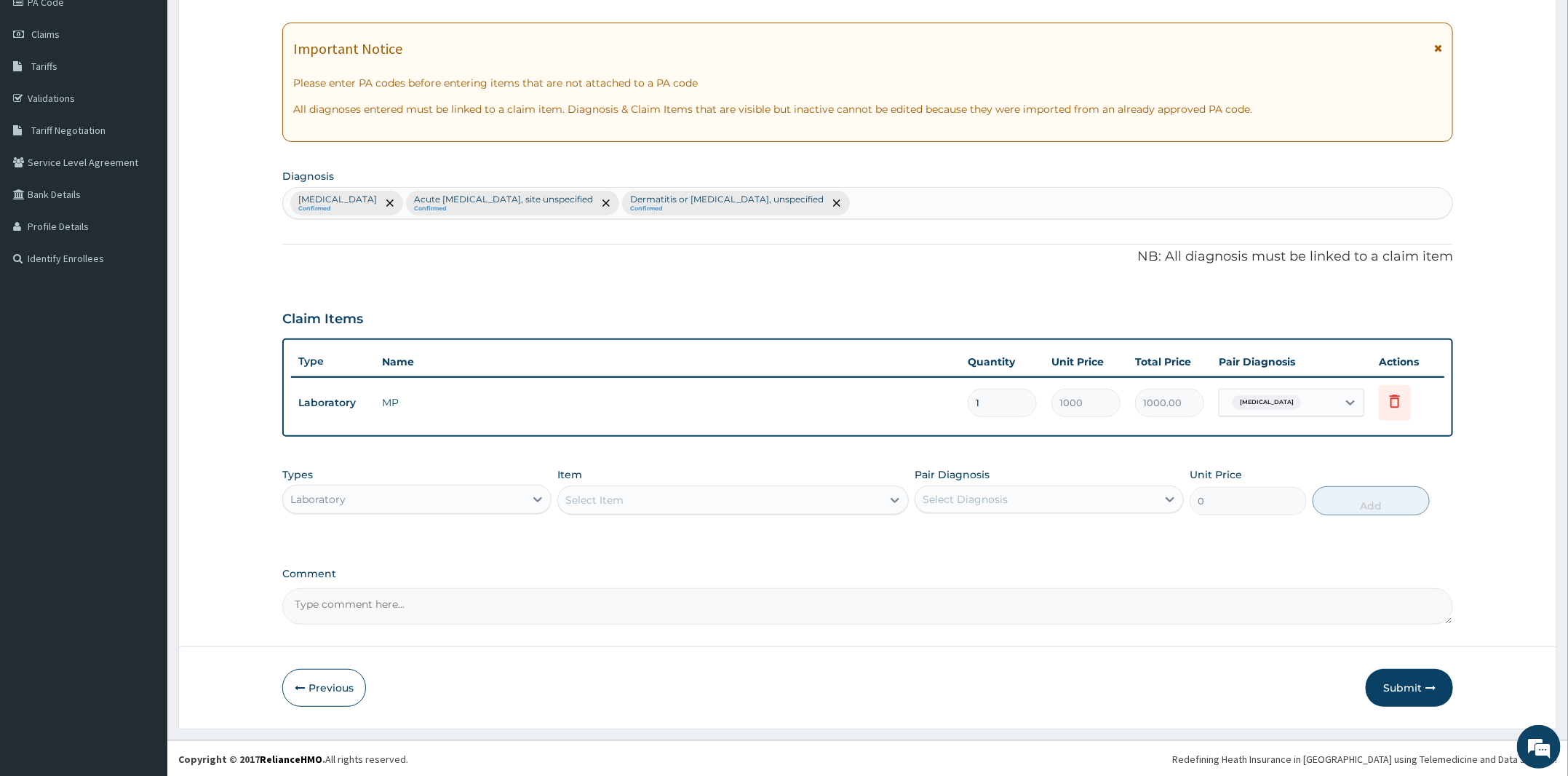
click at [713, 500] on div "Select Item" at bounding box center [720, 500] width 324 height 23
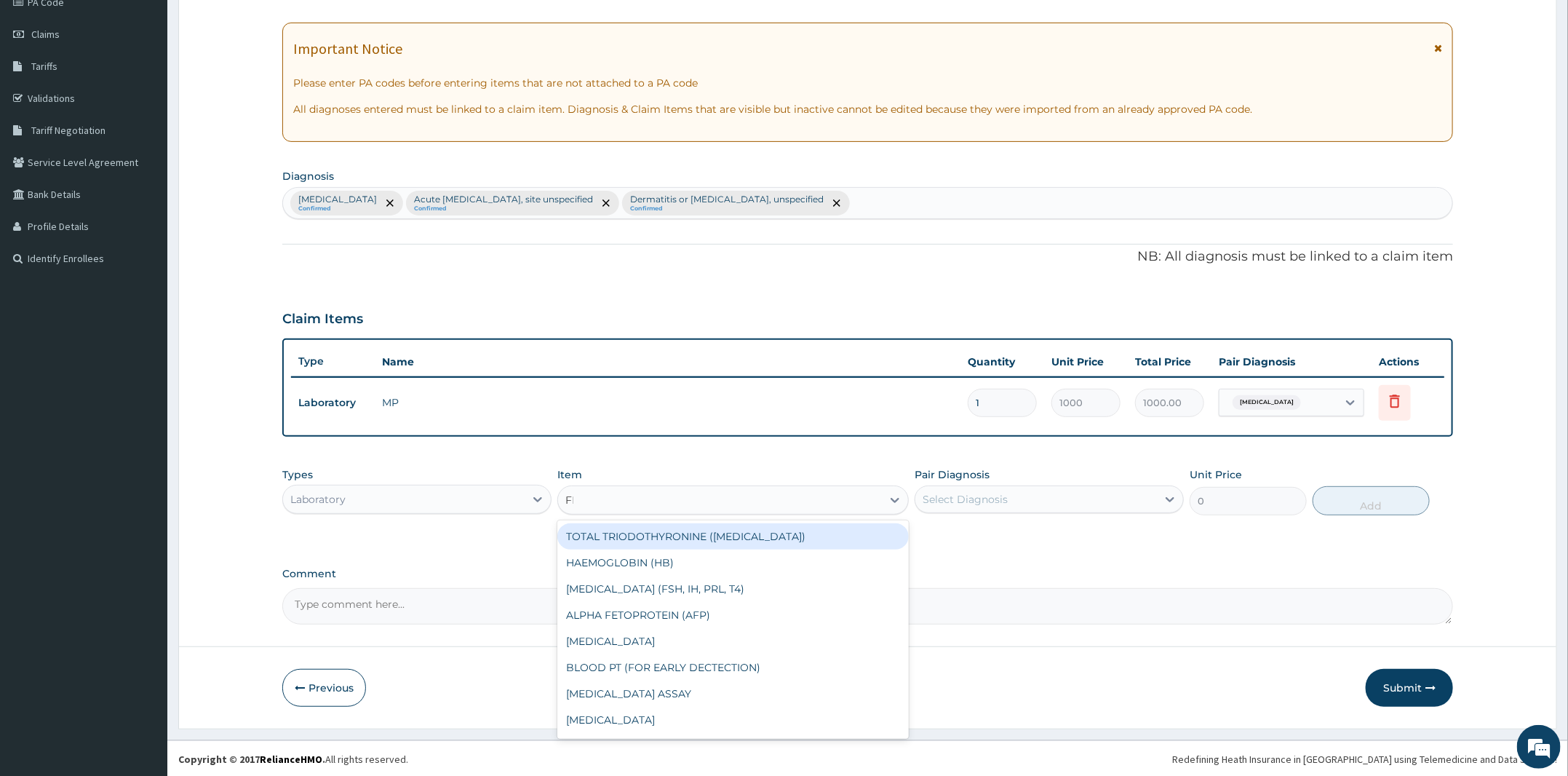
type input "FBC"
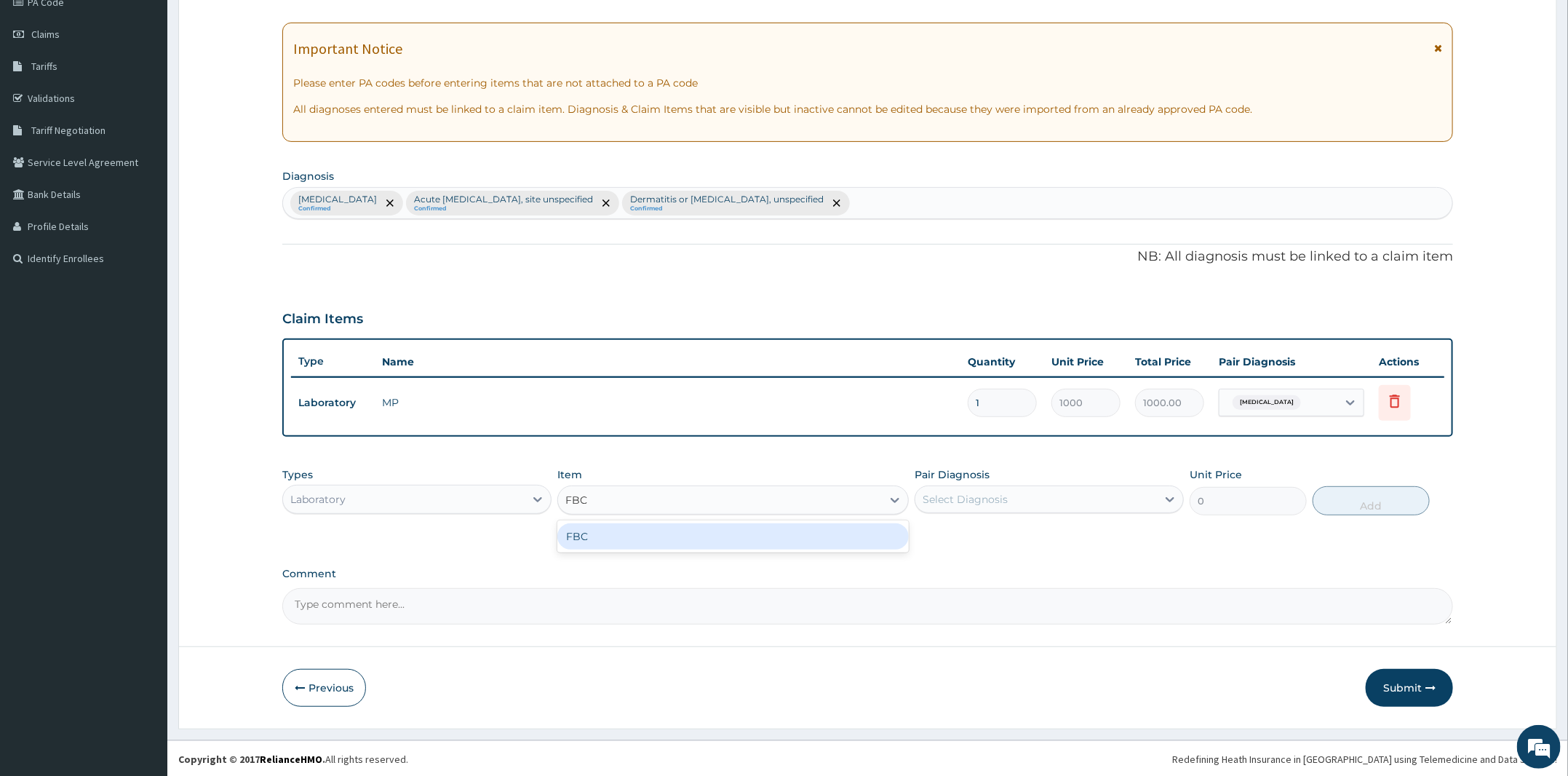
drag, startPoint x: 702, startPoint y: 540, endPoint x: 976, endPoint y: 515, distance: 275.1
click at [706, 540] on div "FBC" at bounding box center [733, 537] width 351 height 27
type input "2000"
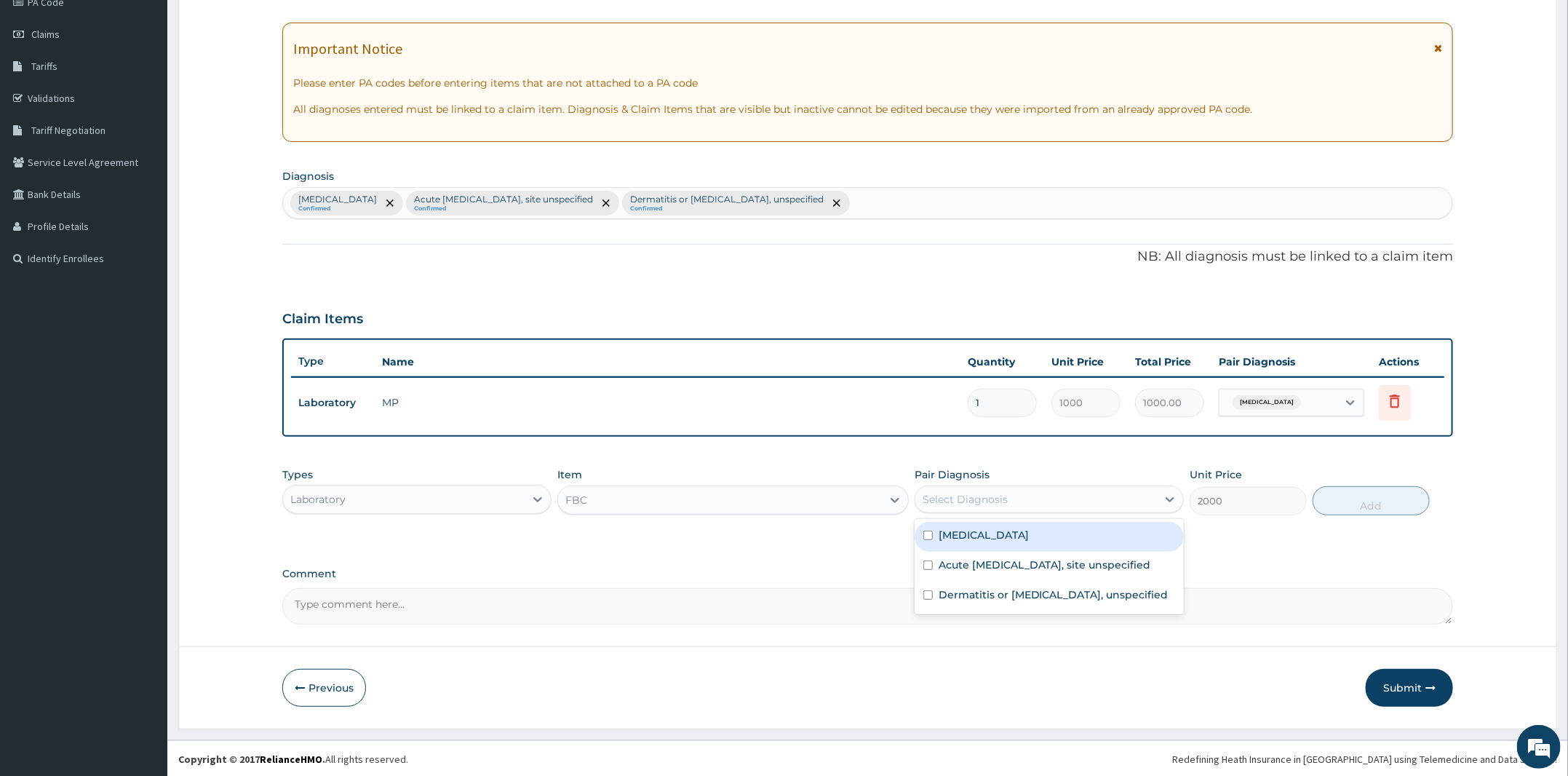
drag, startPoint x: 1015, startPoint y: 497, endPoint x: 1012, endPoint y: 504, distance: 7.6
click at [1015, 496] on div "Select Diagnosis" at bounding box center [1036, 499] width 242 height 23
click at [989, 571] on label "Acute upper respiratory infection, site unspecified" at bounding box center [1045, 565] width 213 height 15
checkbox input "true"
click at [1374, 494] on button "Add" at bounding box center [1371, 500] width 117 height 29
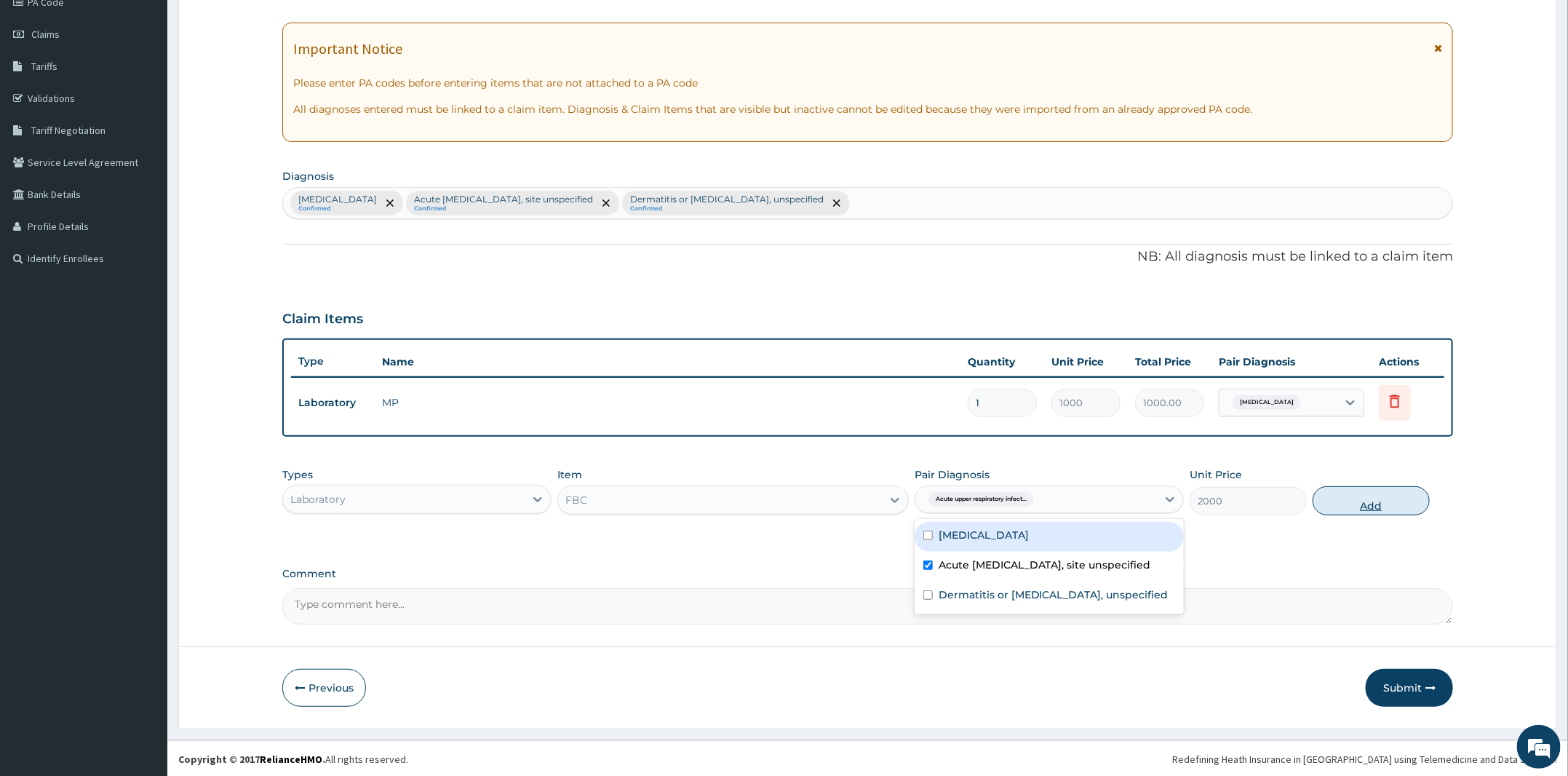
type input "0"
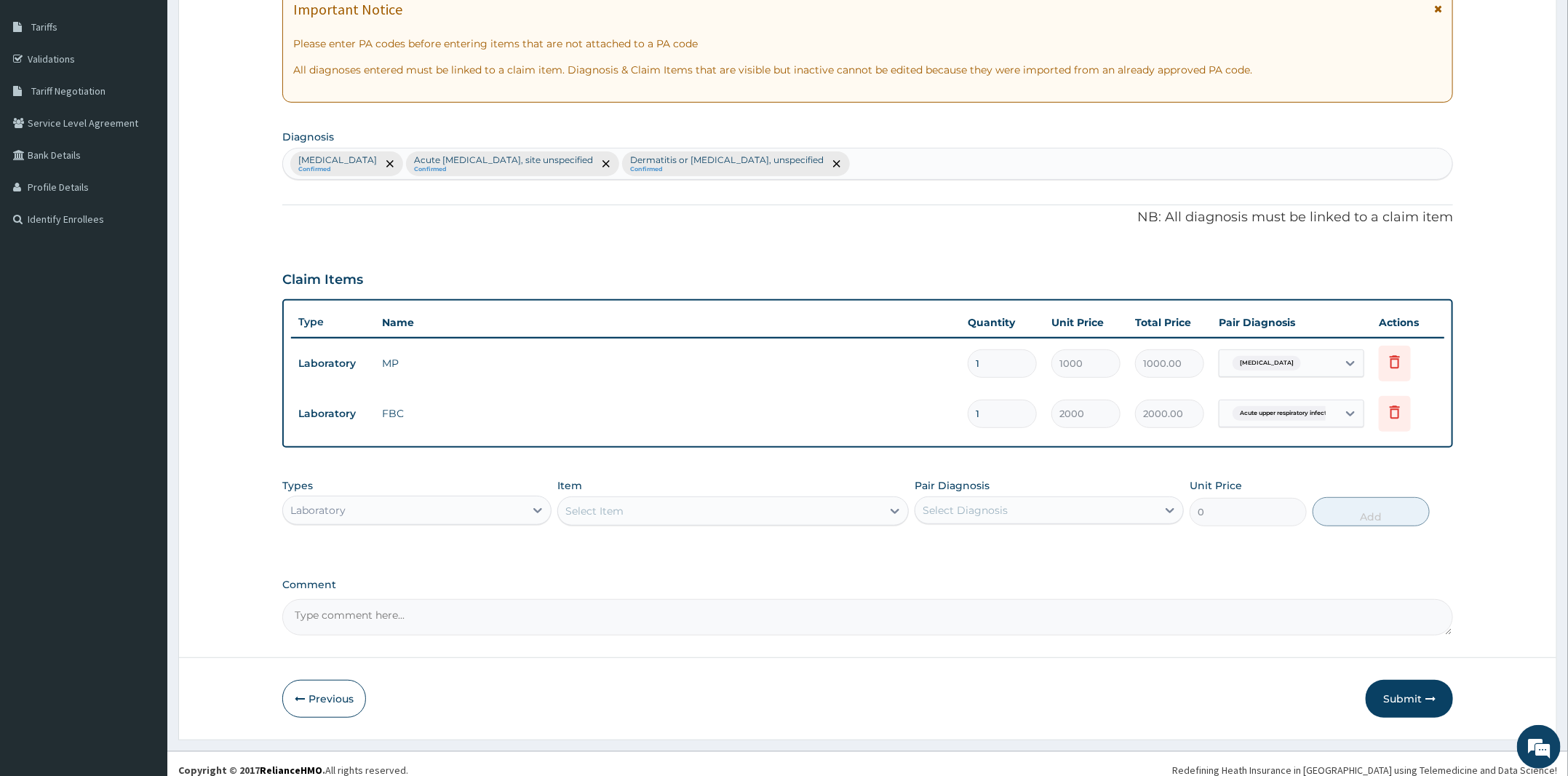
scroll to position [238, 0]
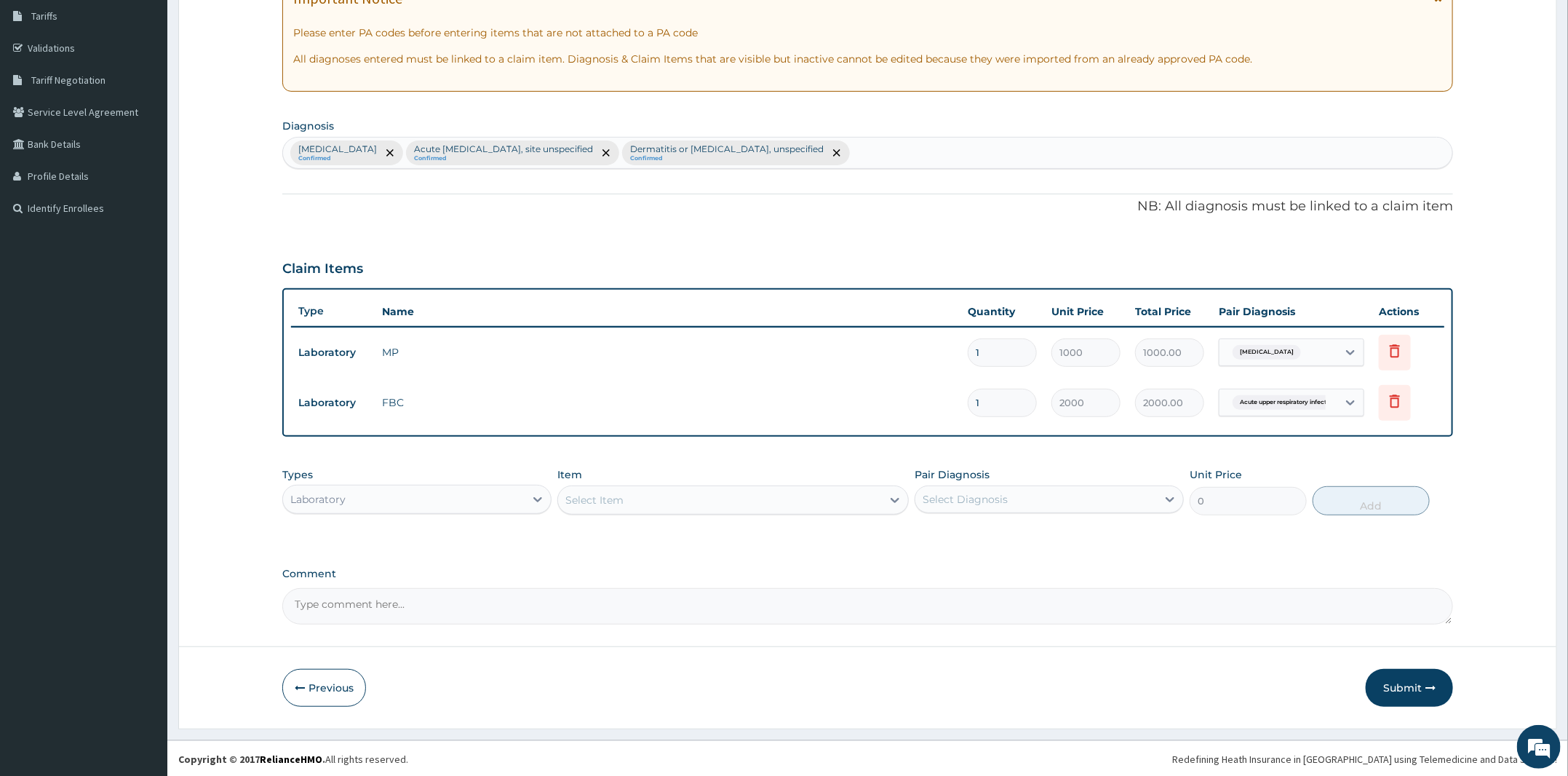
click at [325, 496] on div "Laboratory" at bounding box center [317, 499] width 56 height 15
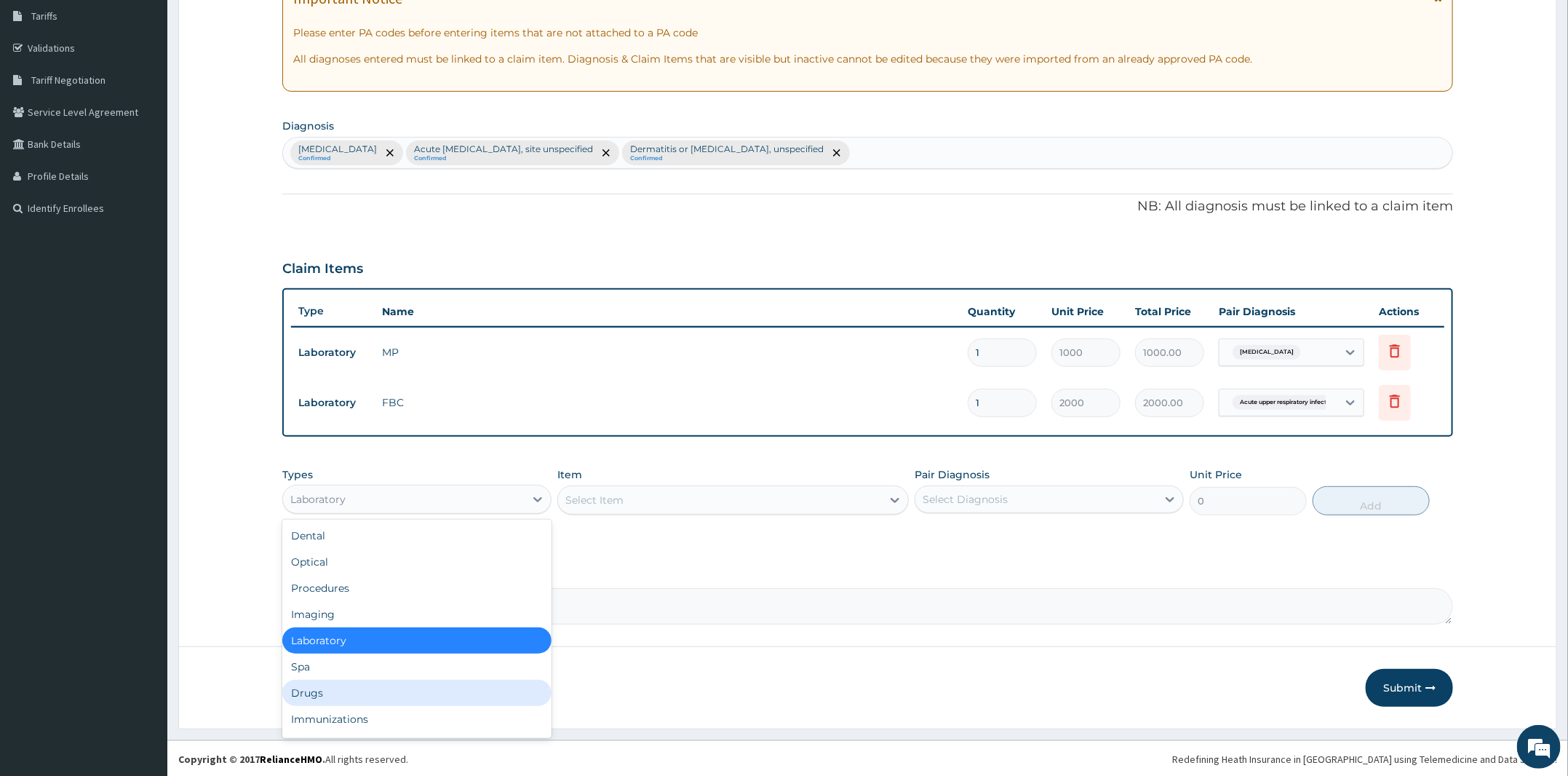
click at [338, 685] on div "Drugs" at bounding box center [417, 693] width 269 height 27
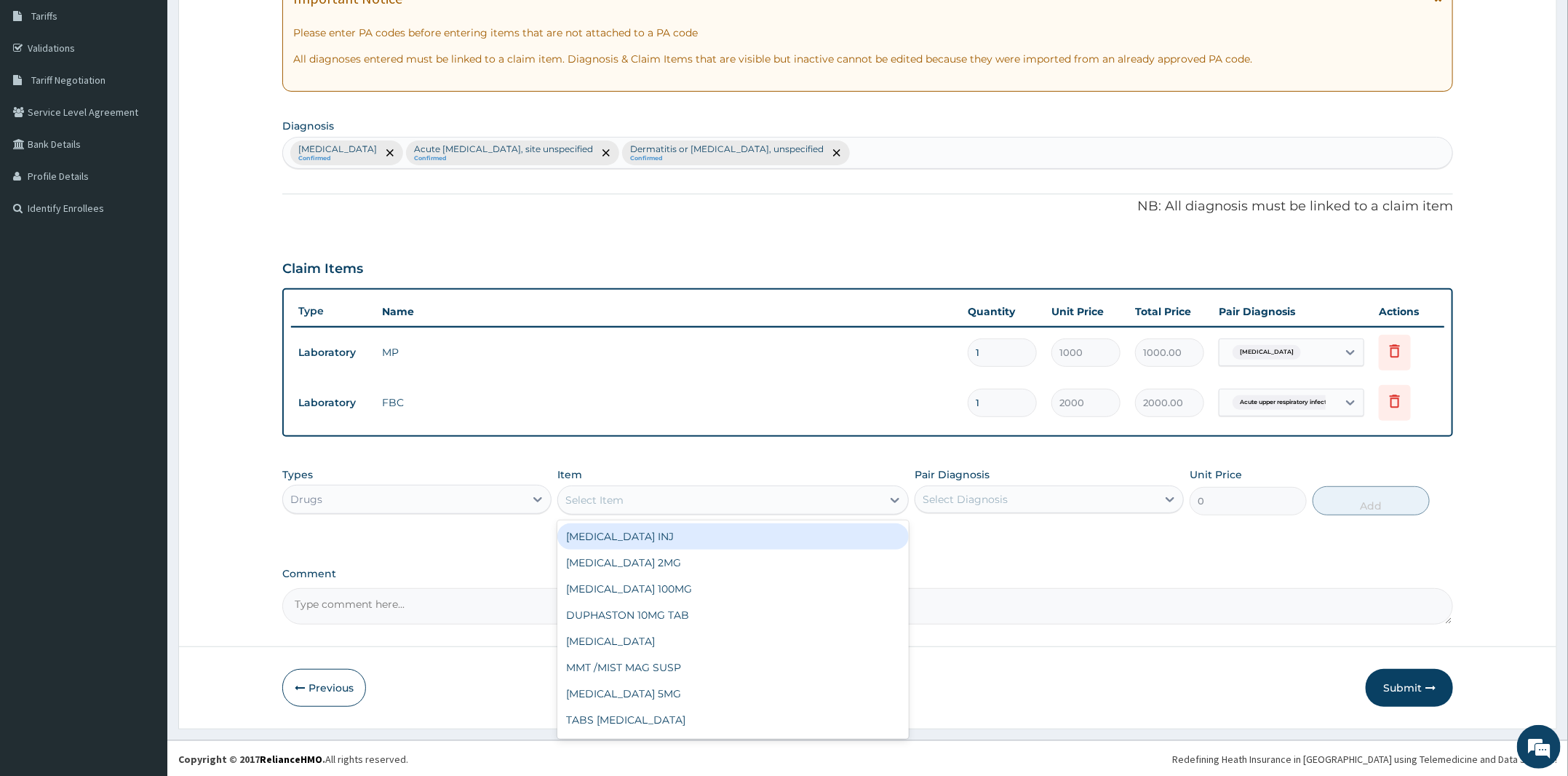
click at [653, 503] on div "Select Item" at bounding box center [720, 500] width 324 height 23
type input "ARTE"
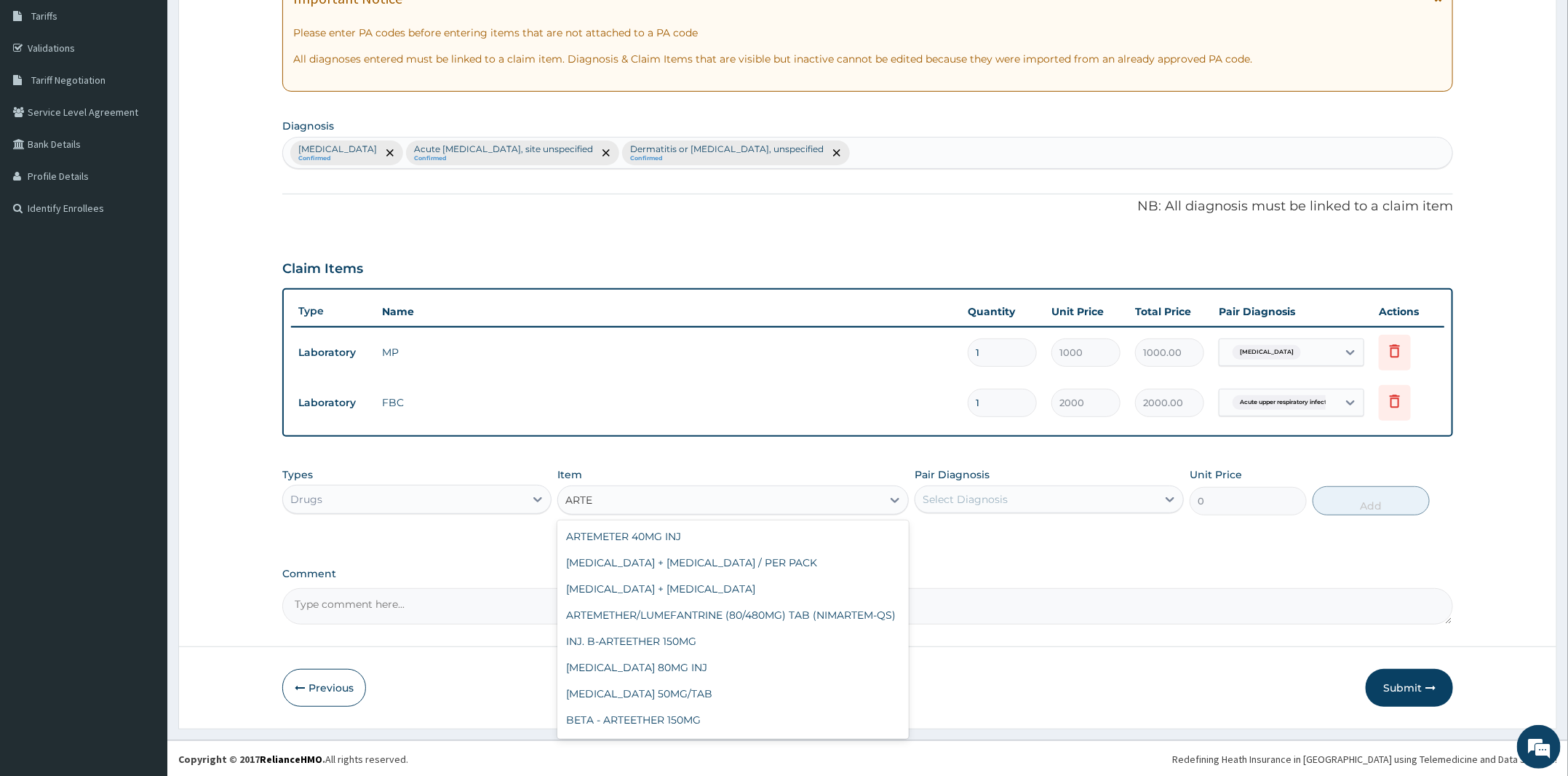
scroll to position [194, 0]
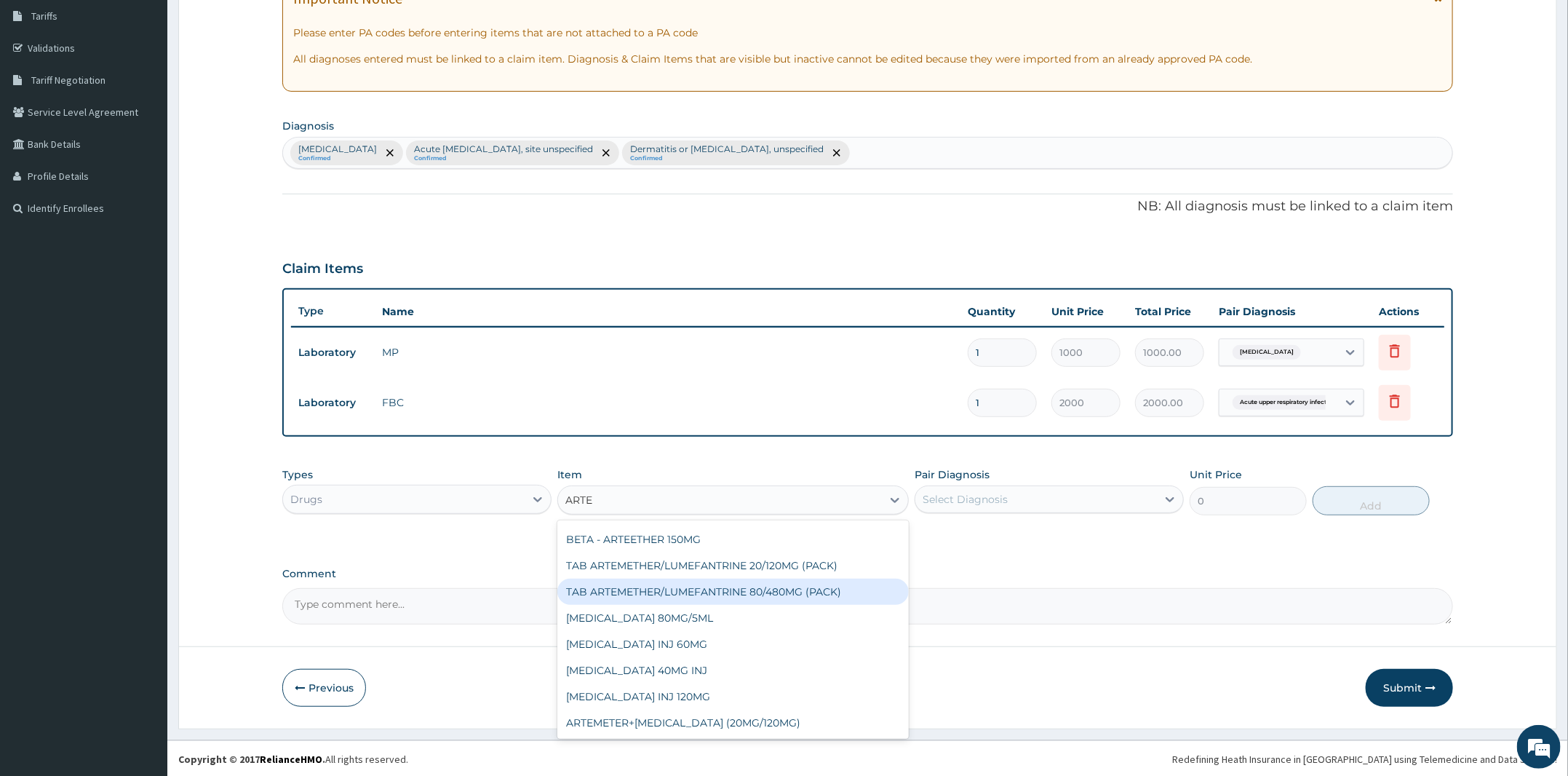
click at [747, 584] on div "TAB ARTEMETHER/LUMEFANTRINE 80/480MG (PACK)" at bounding box center [733, 592] width 351 height 27
type input "1600"
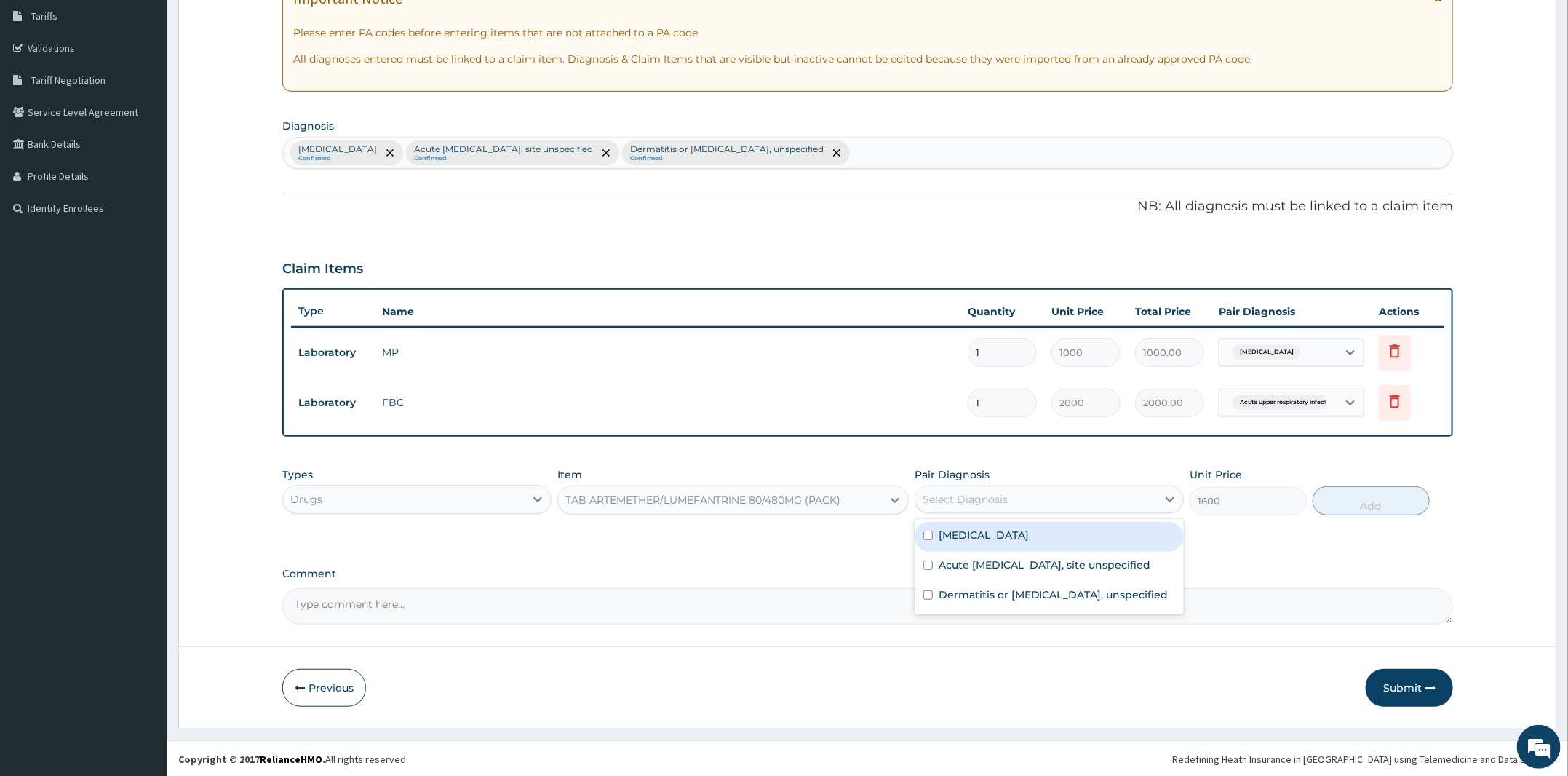
drag, startPoint x: 1033, startPoint y: 499, endPoint x: 1028, endPoint y: 572, distance: 73.2
click at [1033, 499] on div "Select Diagnosis" at bounding box center [1036, 499] width 242 height 23
click at [1020, 537] on label "Malaria, unspecified" at bounding box center [984, 535] width 91 height 15
checkbox input "true"
click at [1374, 495] on button "Add" at bounding box center [1371, 500] width 117 height 29
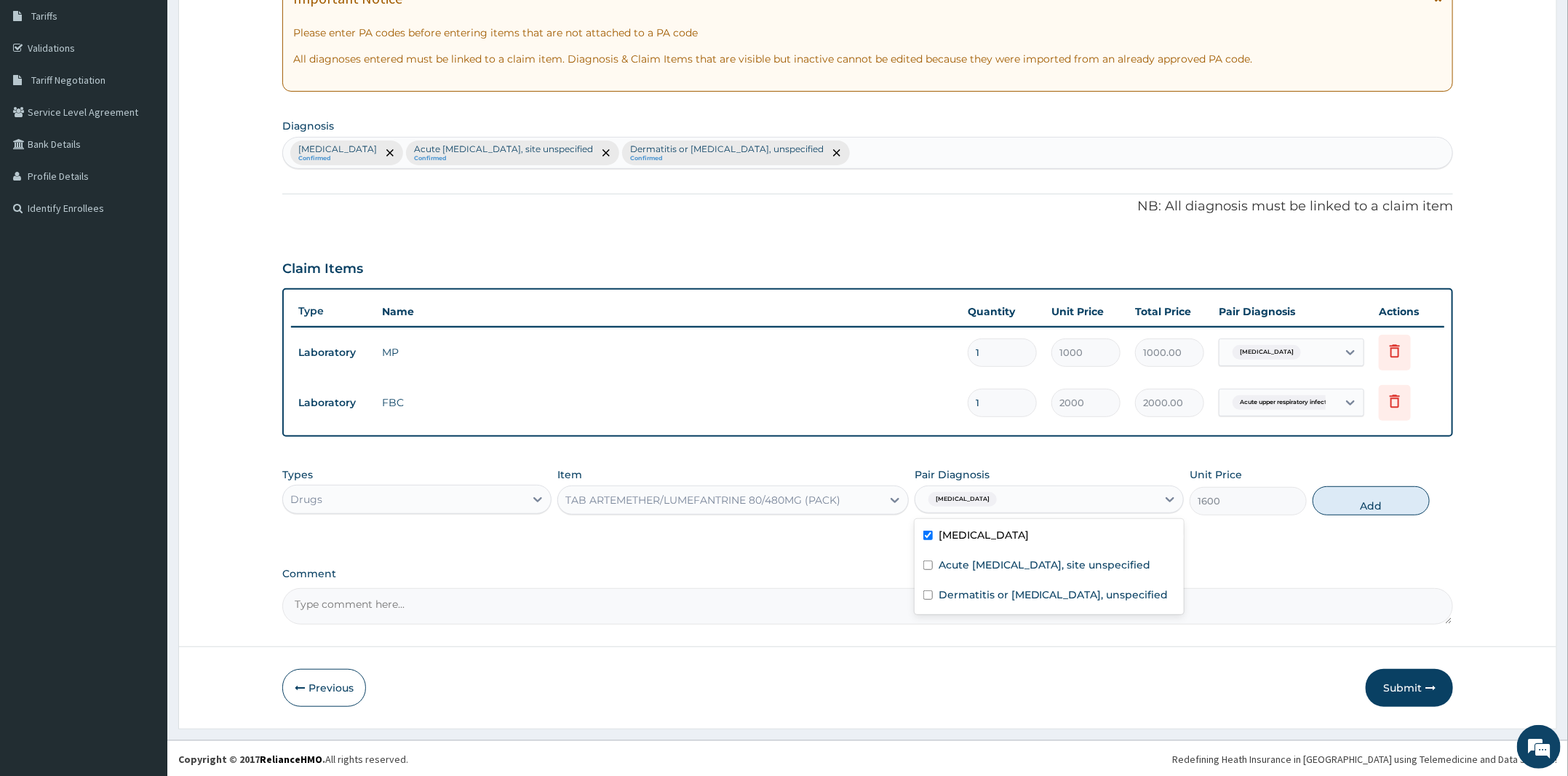
type input "0"
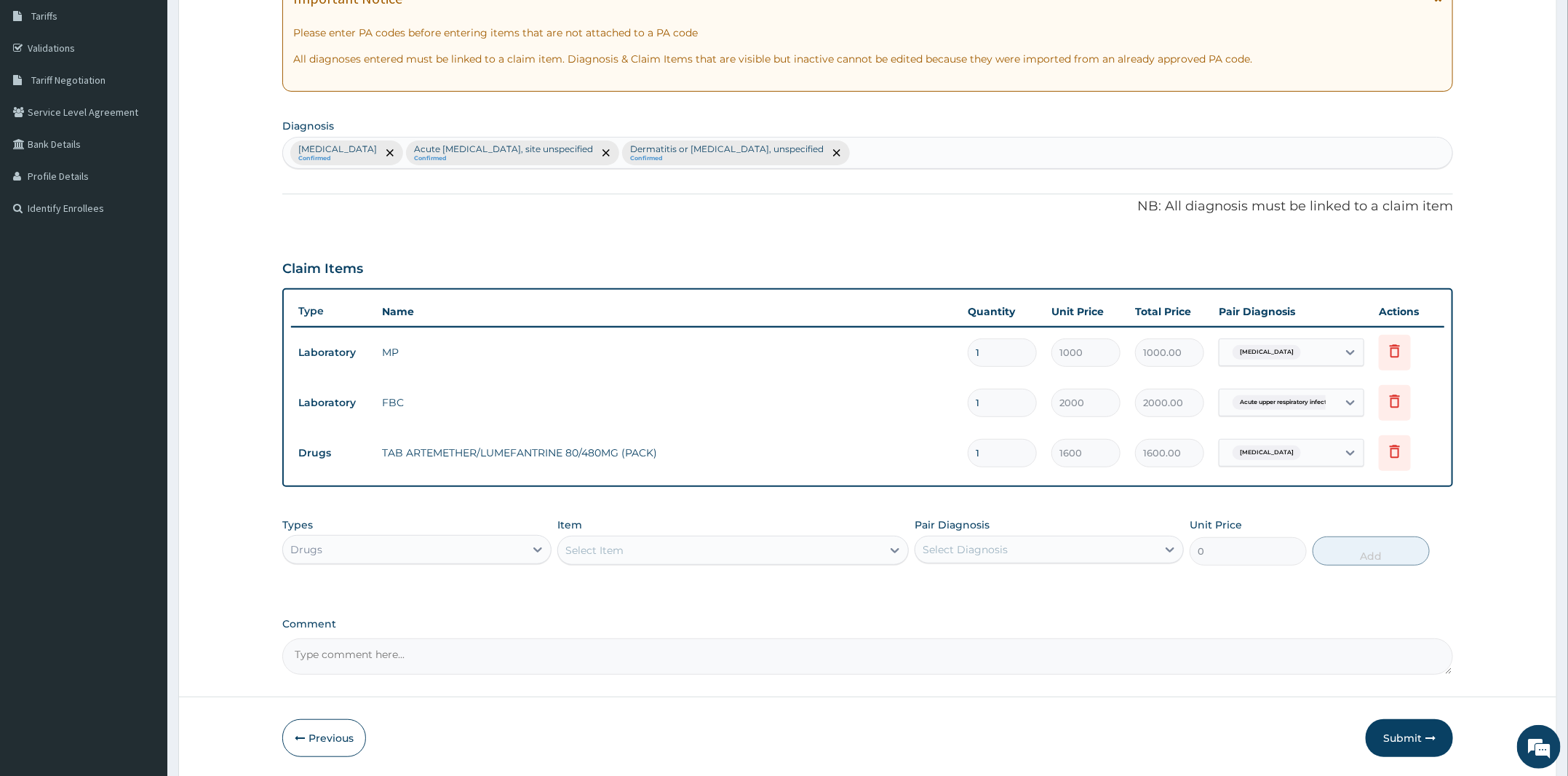
click at [631, 559] on div "Select Item" at bounding box center [720, 550] width 324 height 23
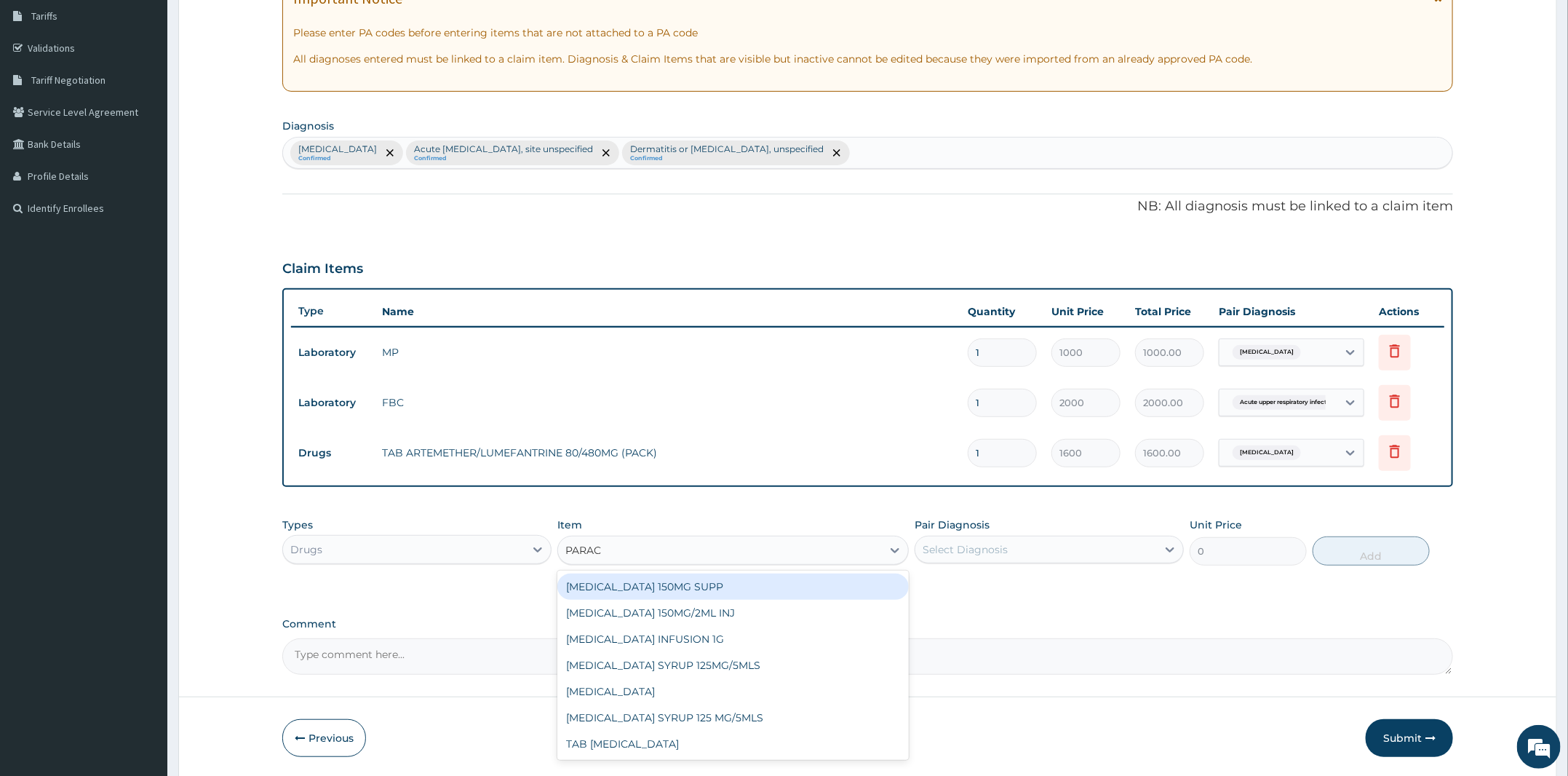
type input "PARACE"
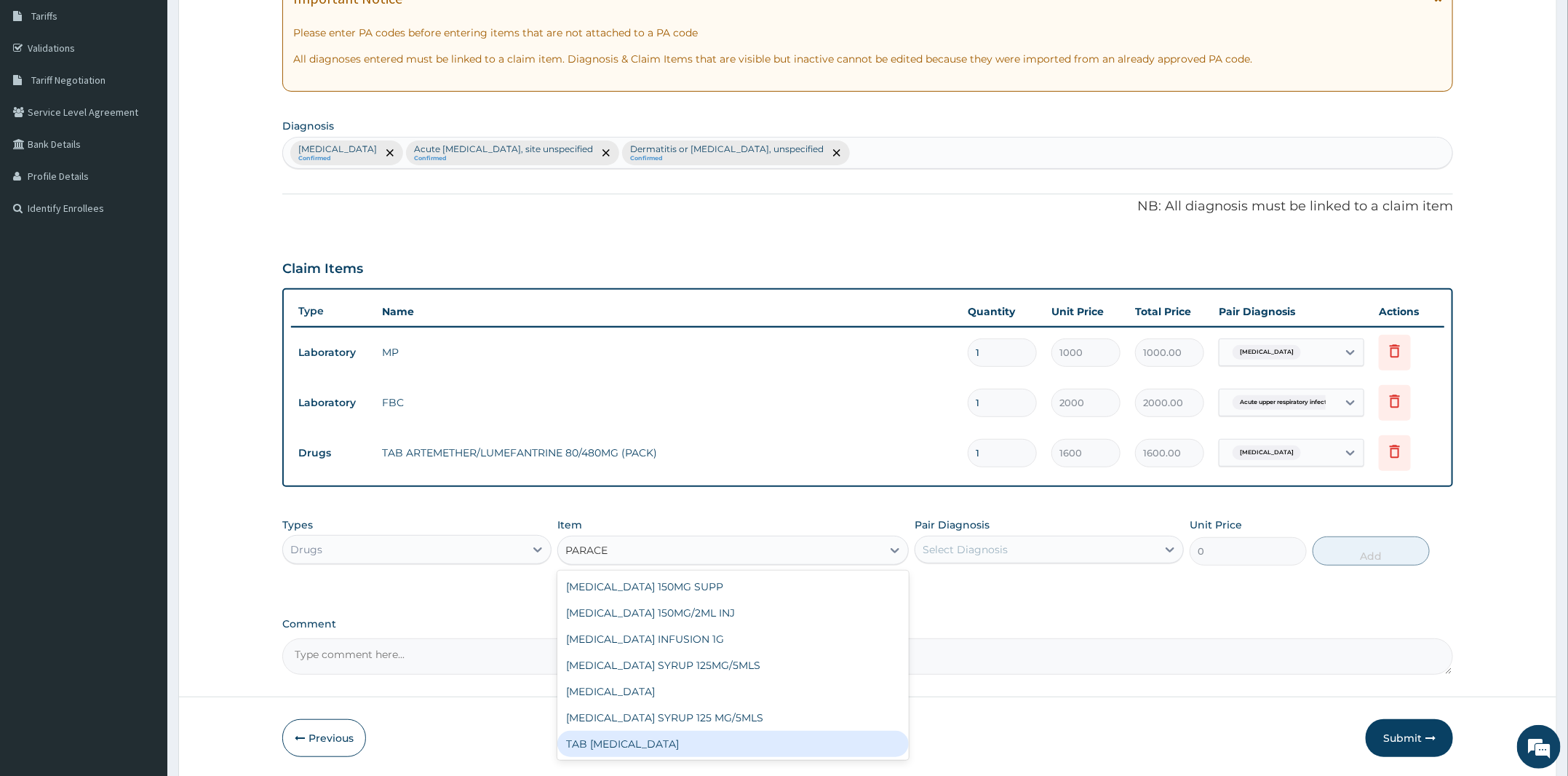
click at [700, 731] on div "TAB PARACETAMOL" at bounding box center [733, 744] width 351 height 27
type input "15"
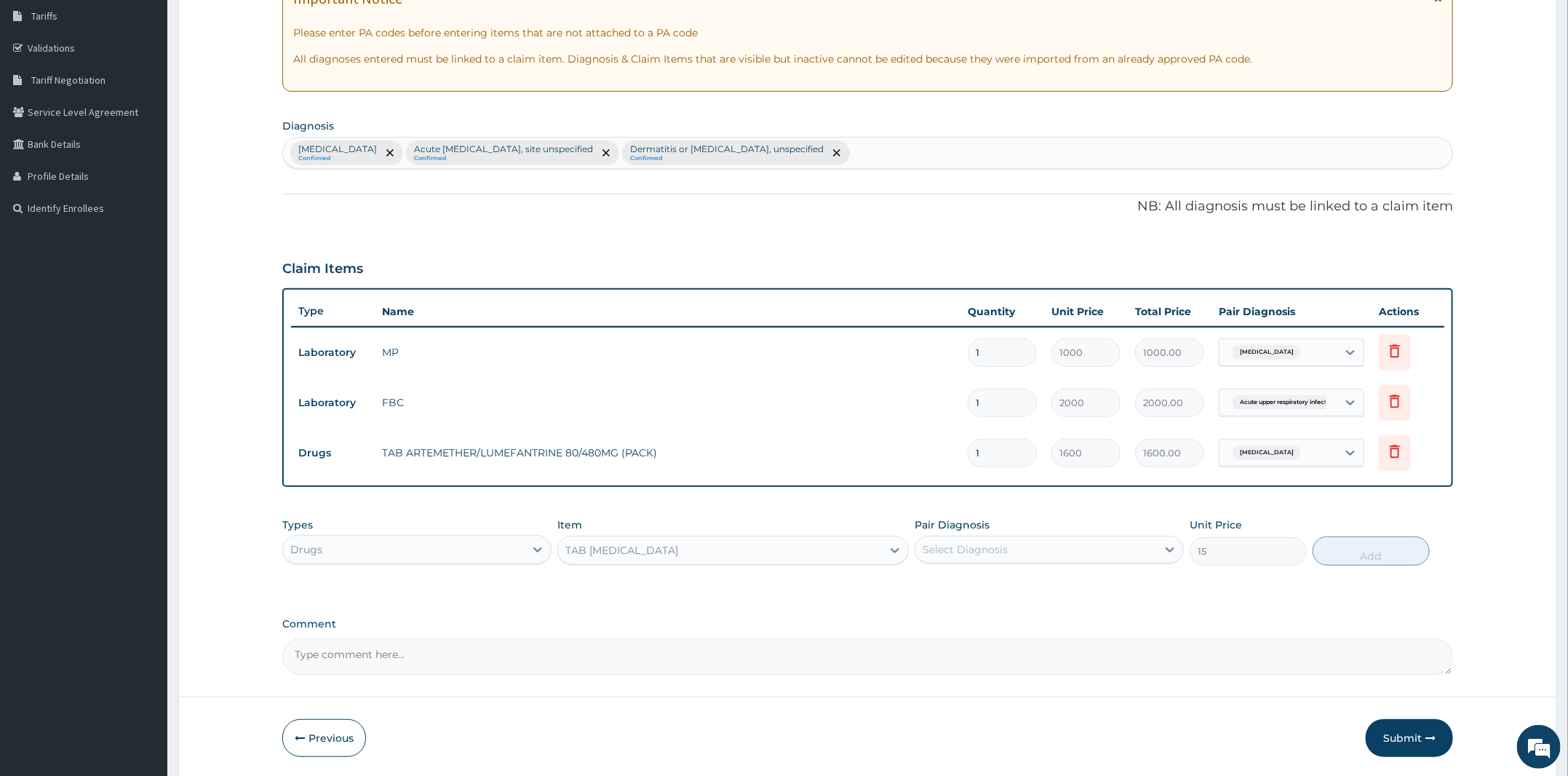
click at [1002, 538] on div "Select Diagnosis" at bounding box center [1036, 549] width 242 height 23
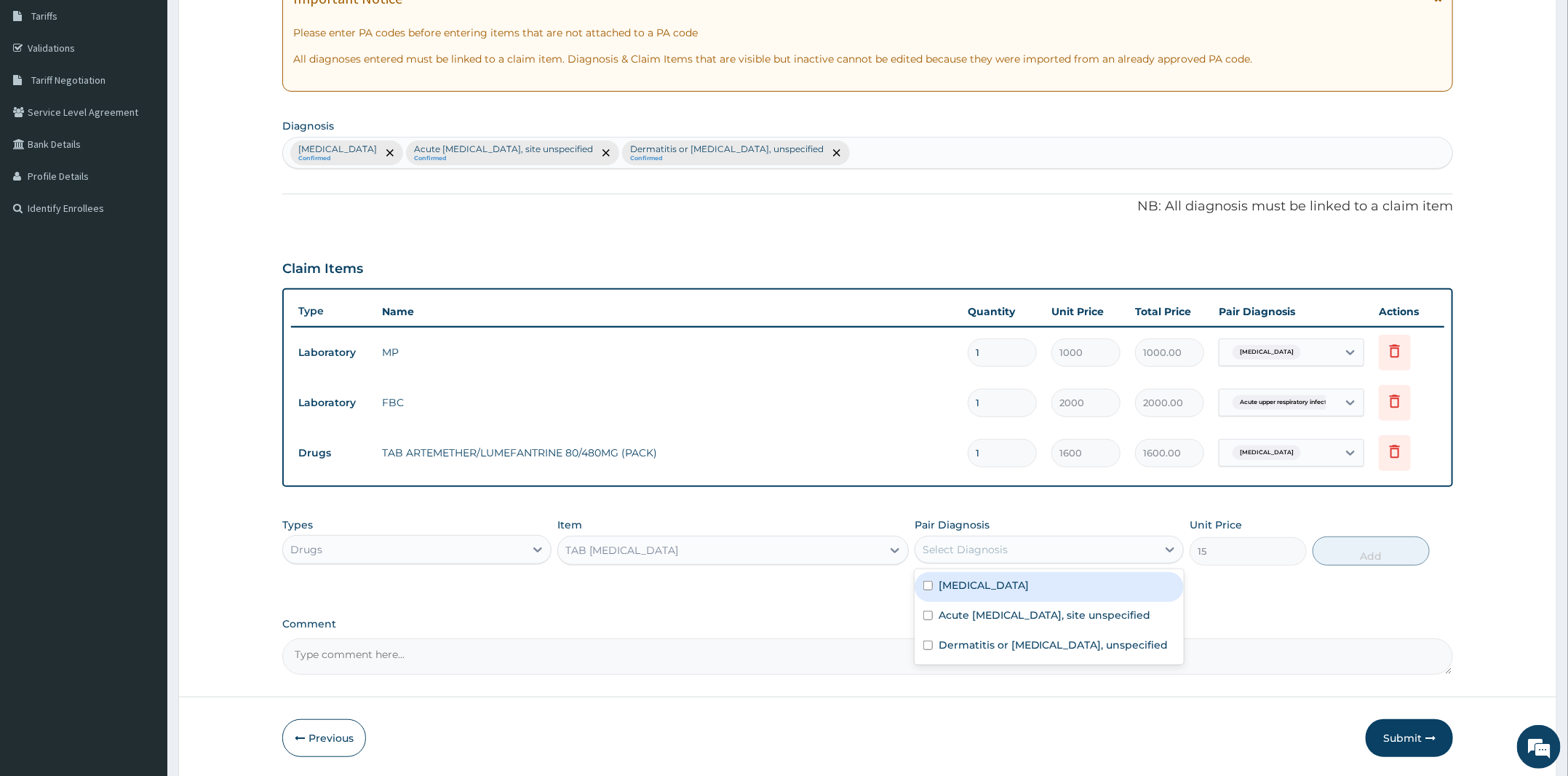
click at [1049, 583] on div "Malaria, unspecified" at bounding box center [1049, 587] width 269 height 30
checkbox input "true"
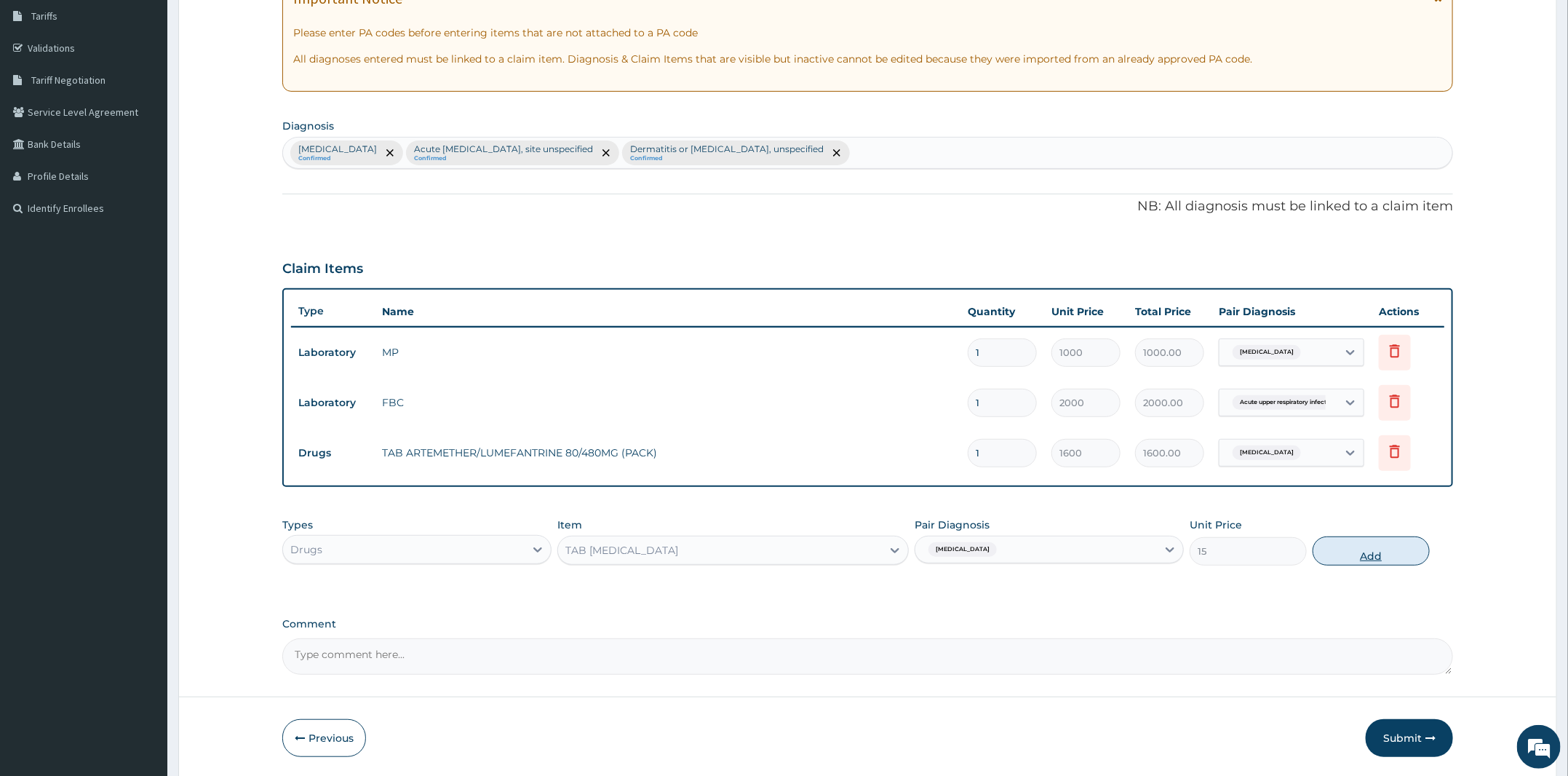
click at [1399, 547] on button "Add" at bounding box center [1371, 550] width 117 height 29
type input "0"
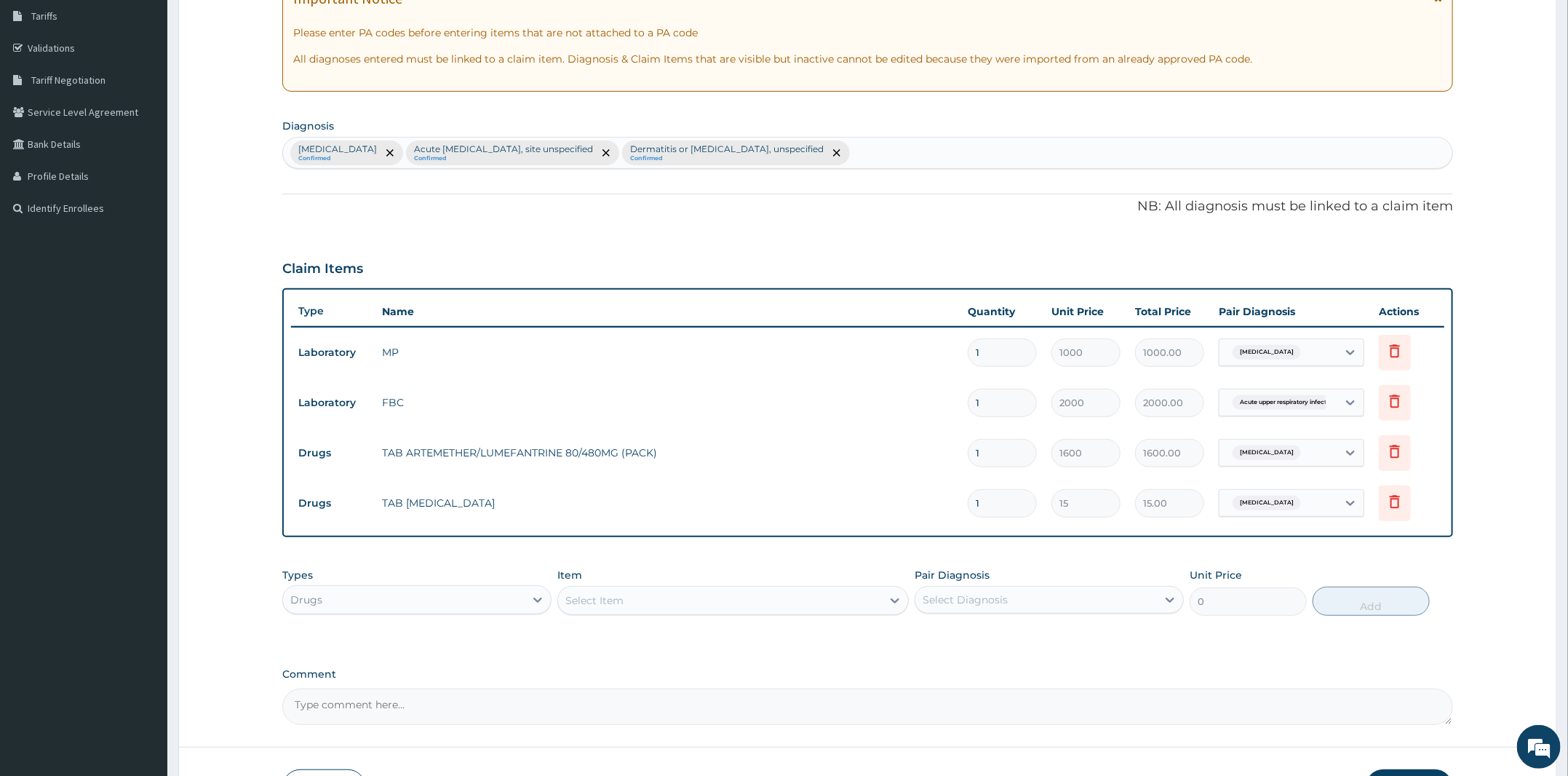
type input "18"
type input "270.00"
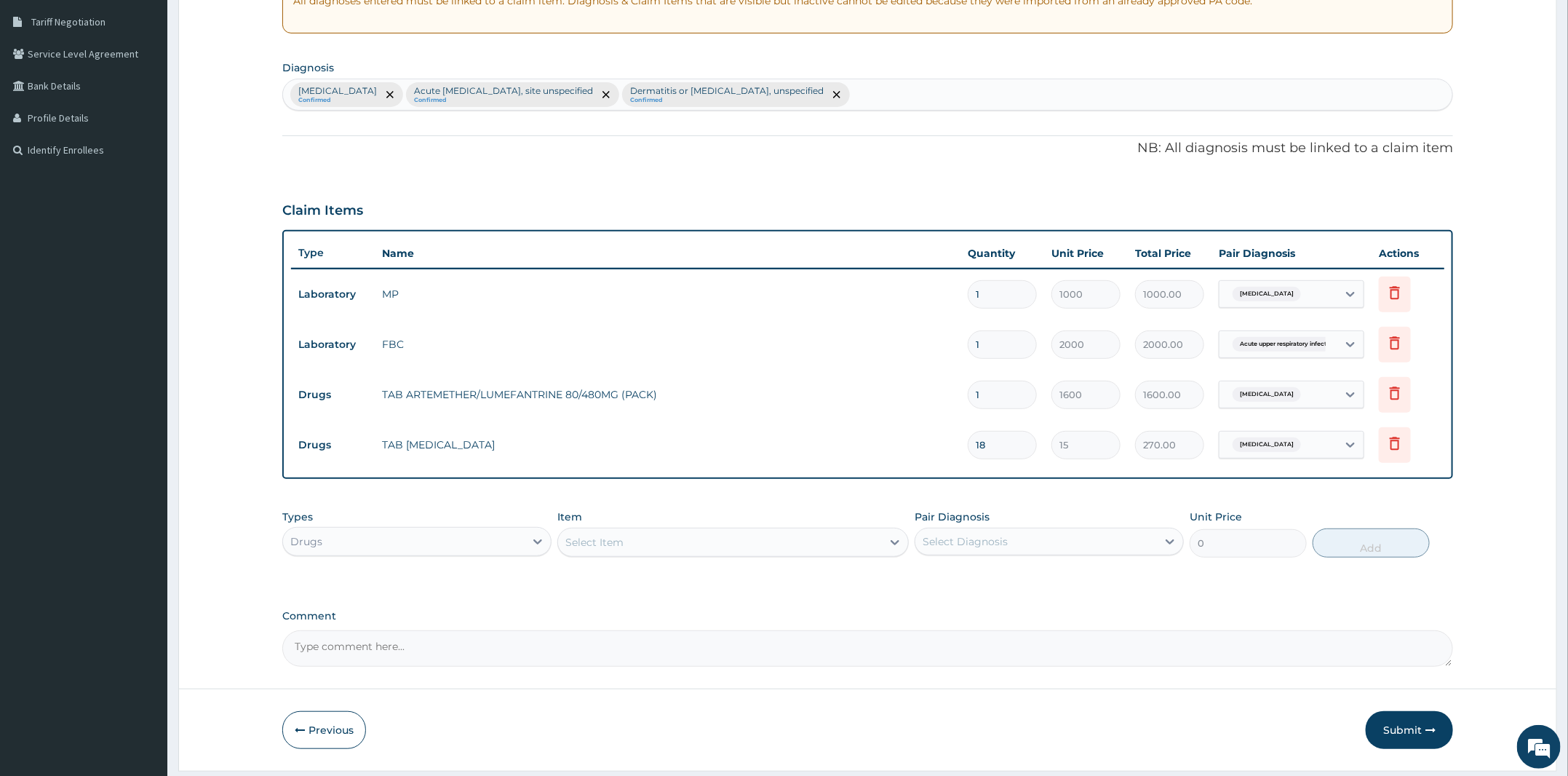
scroll to position [329, 0]
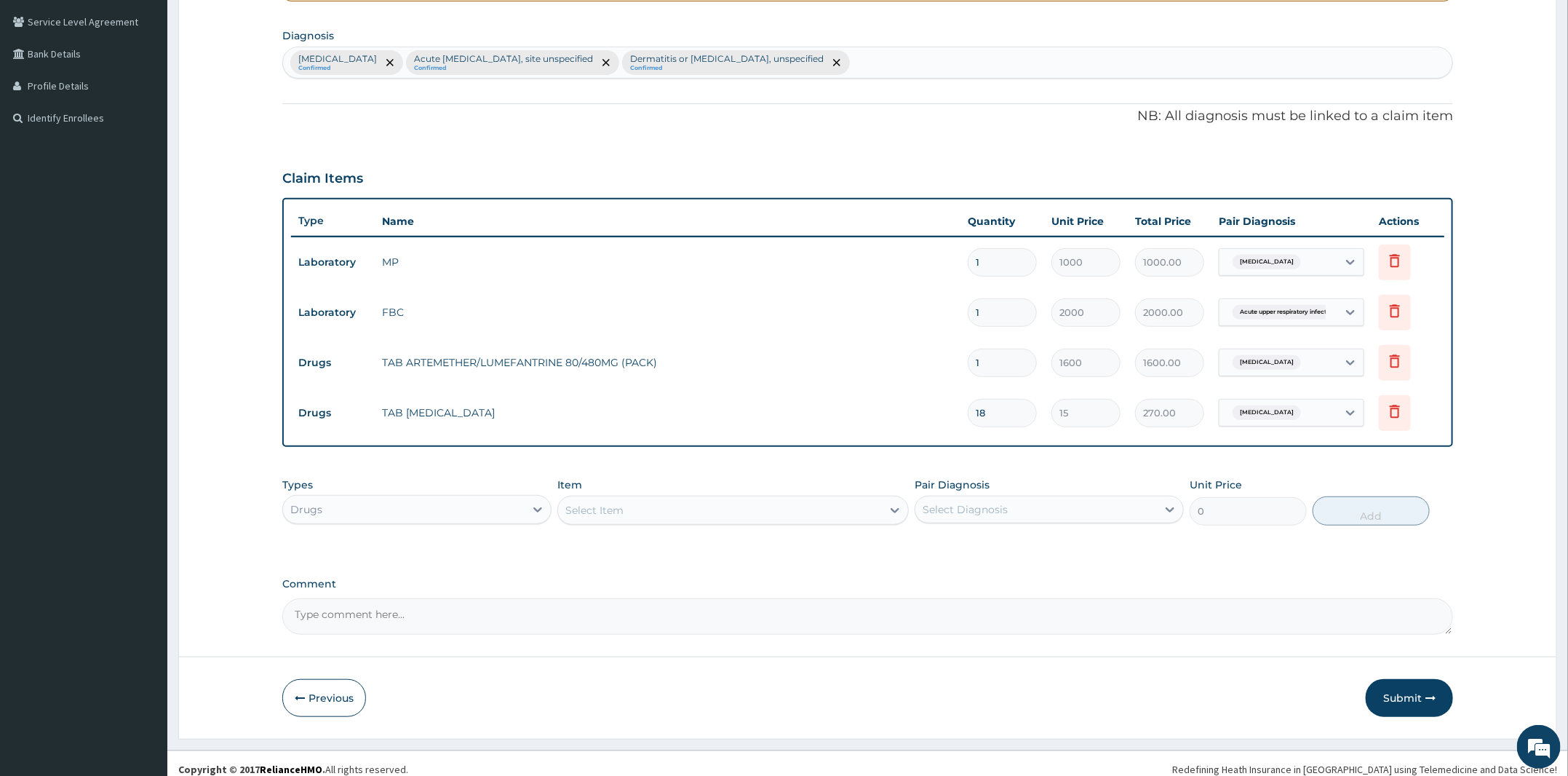
type input "18"
click at [681, 509] on div "Select Item" at bounding box center [720, 510] width 324 height 23
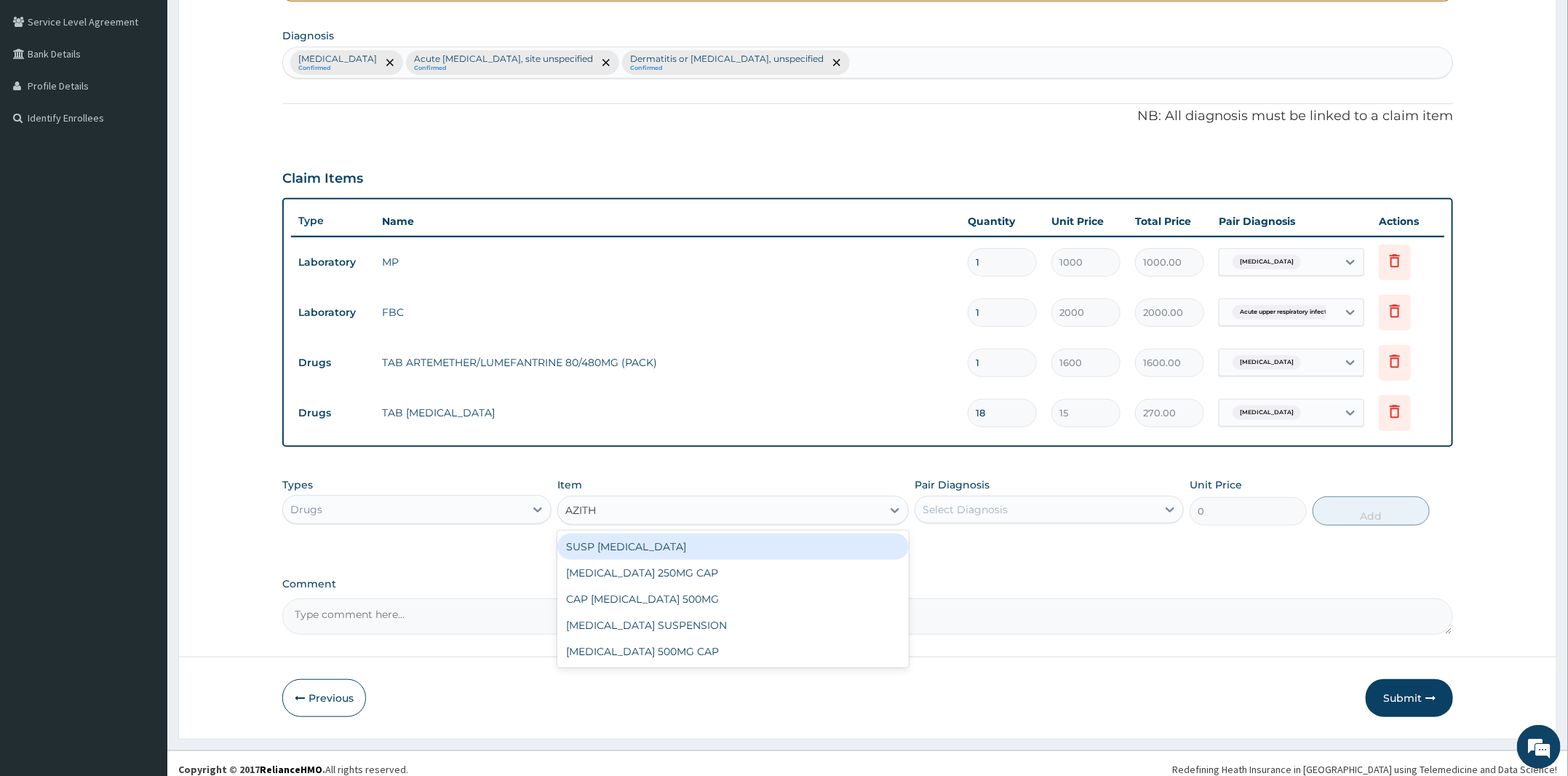
type input "AZITHR"
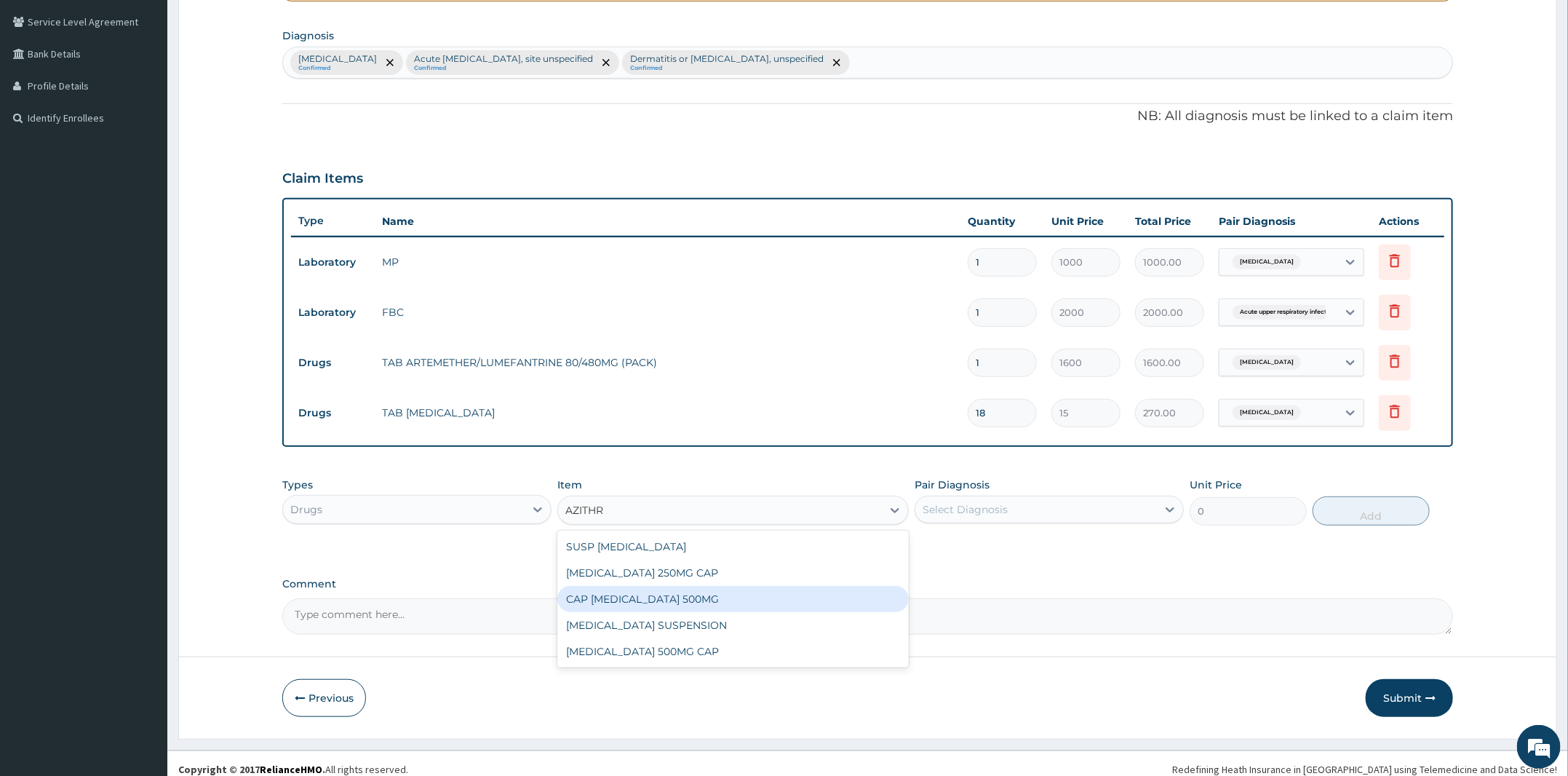
click at [659, 593] on div "CAP AZITHROMYCIN 500MG" at bounding box center [733, 599] width 351 height 27
type input "250"
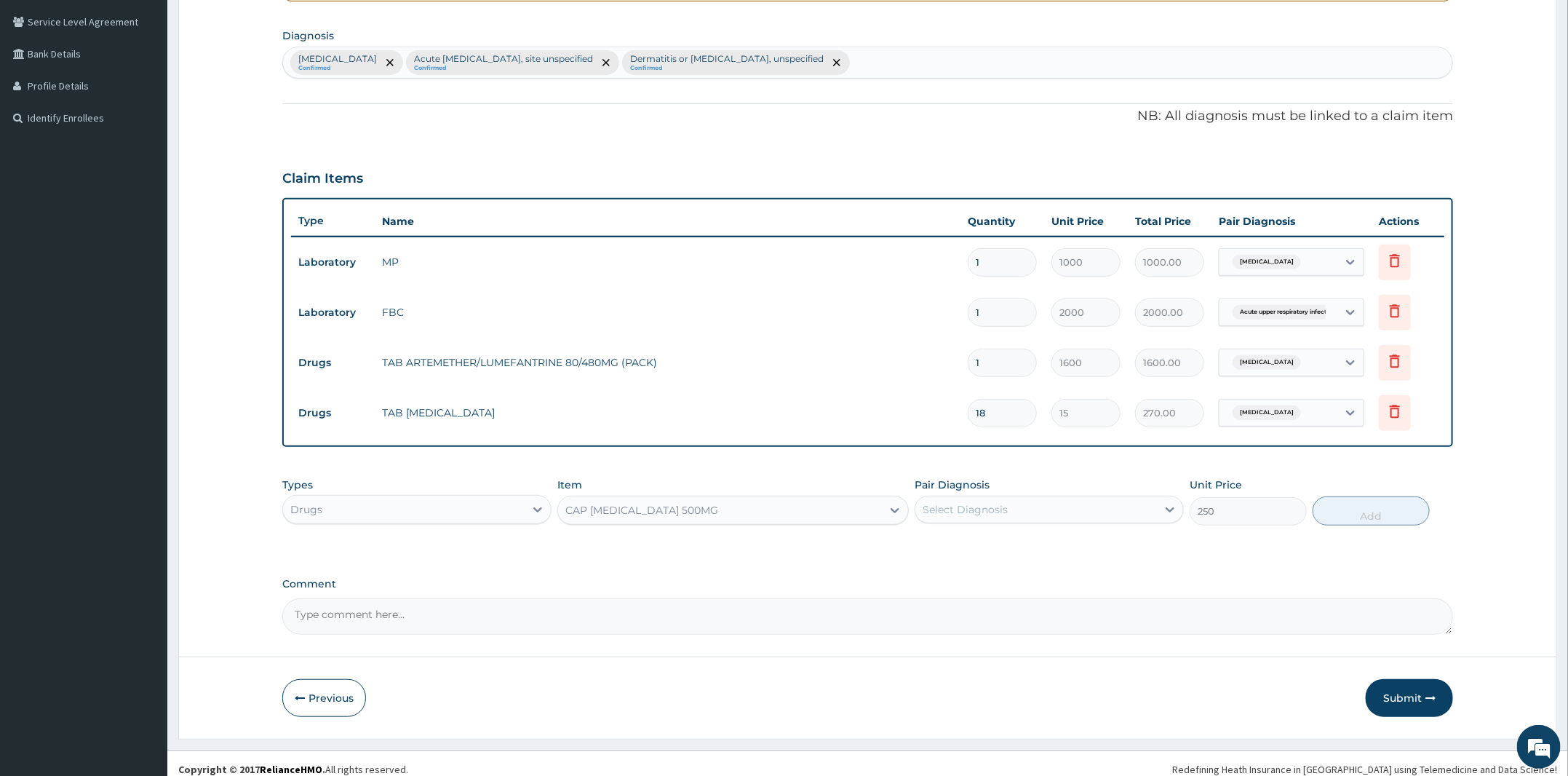
click at [992, 503] on div "Select Diagnosis" at bounding box center [966, 509] width 85 height 15
drag, startPoint x: 1024, startPoint y: 589, endPoint x: 1168, endPoint y: 602, distance: 144.6
click at [1052, 582] on label "Acute upper respiratory infection, site unspecified" at bounding box center [1045, 575] width 213 height 15
checkbox input "true"
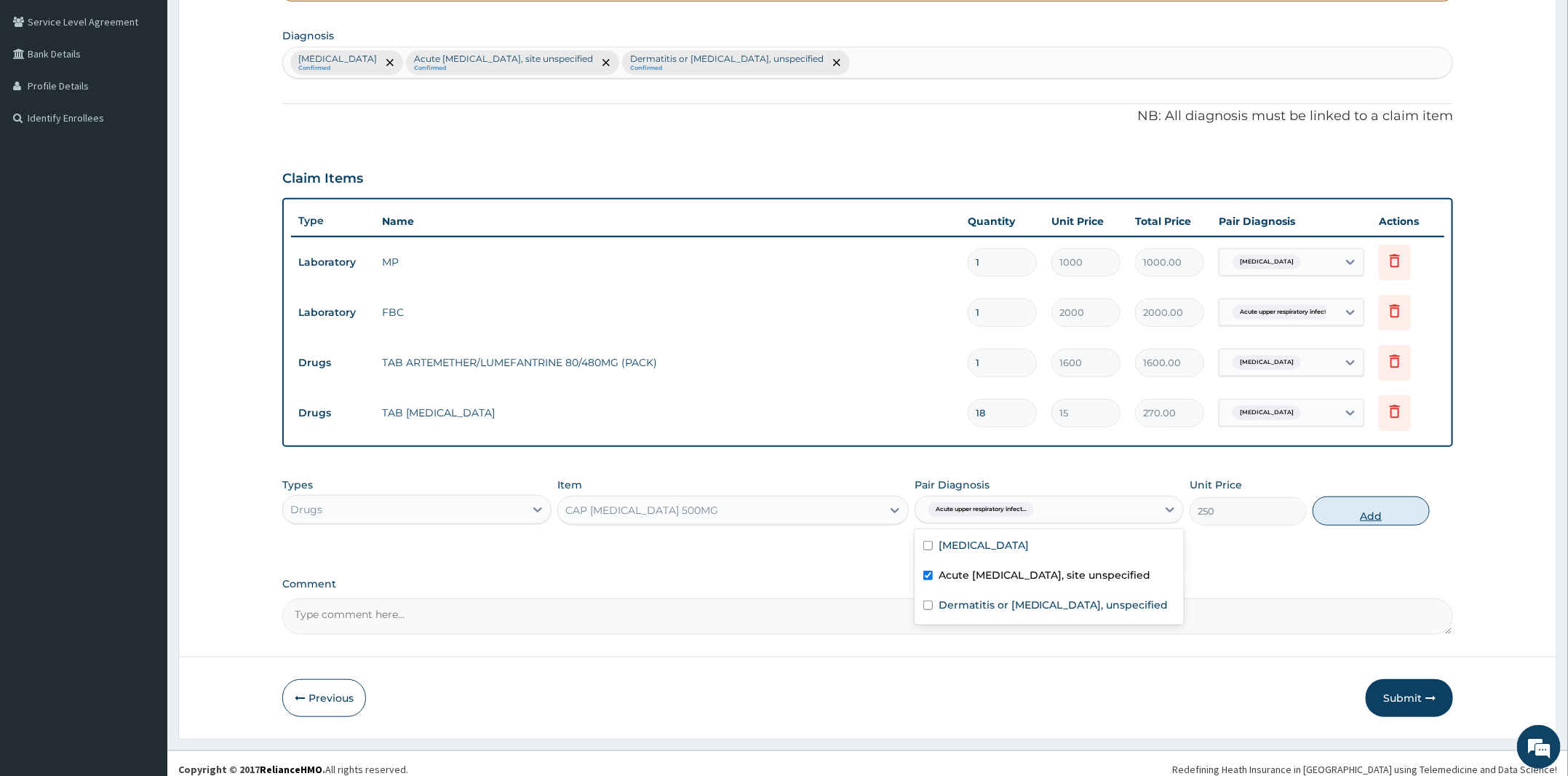
click at [1394, 510] on button "Add" at bounding box center [1371, 510] width 117 height 29
type input "0"
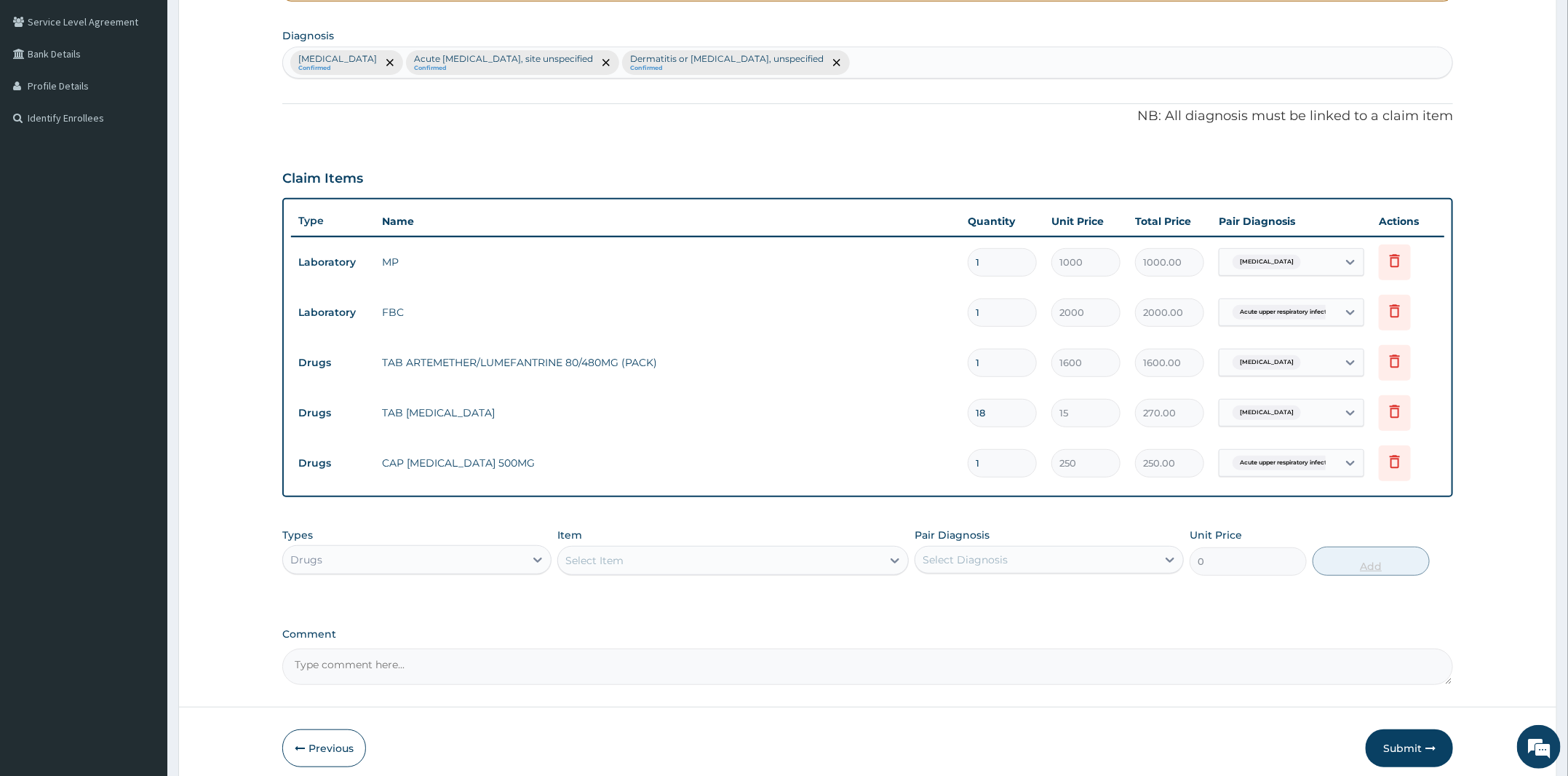
type input "0.00"
type input "5"
type input "1250.00"
type input "5"
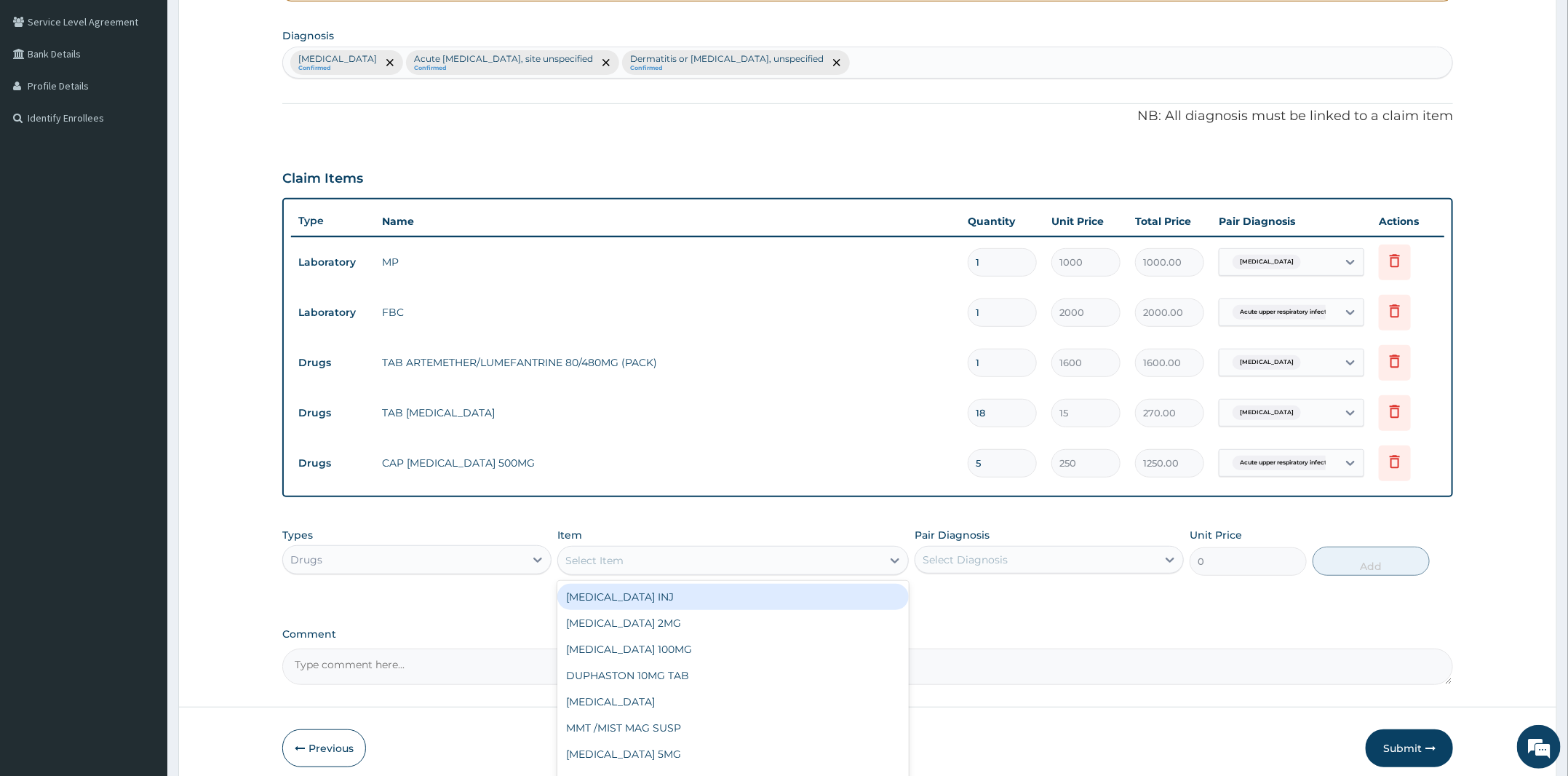
click at [657, 570] on div "Select Item" at bounding box center [720, 560] width 324 height 23
type input "AZITHR"
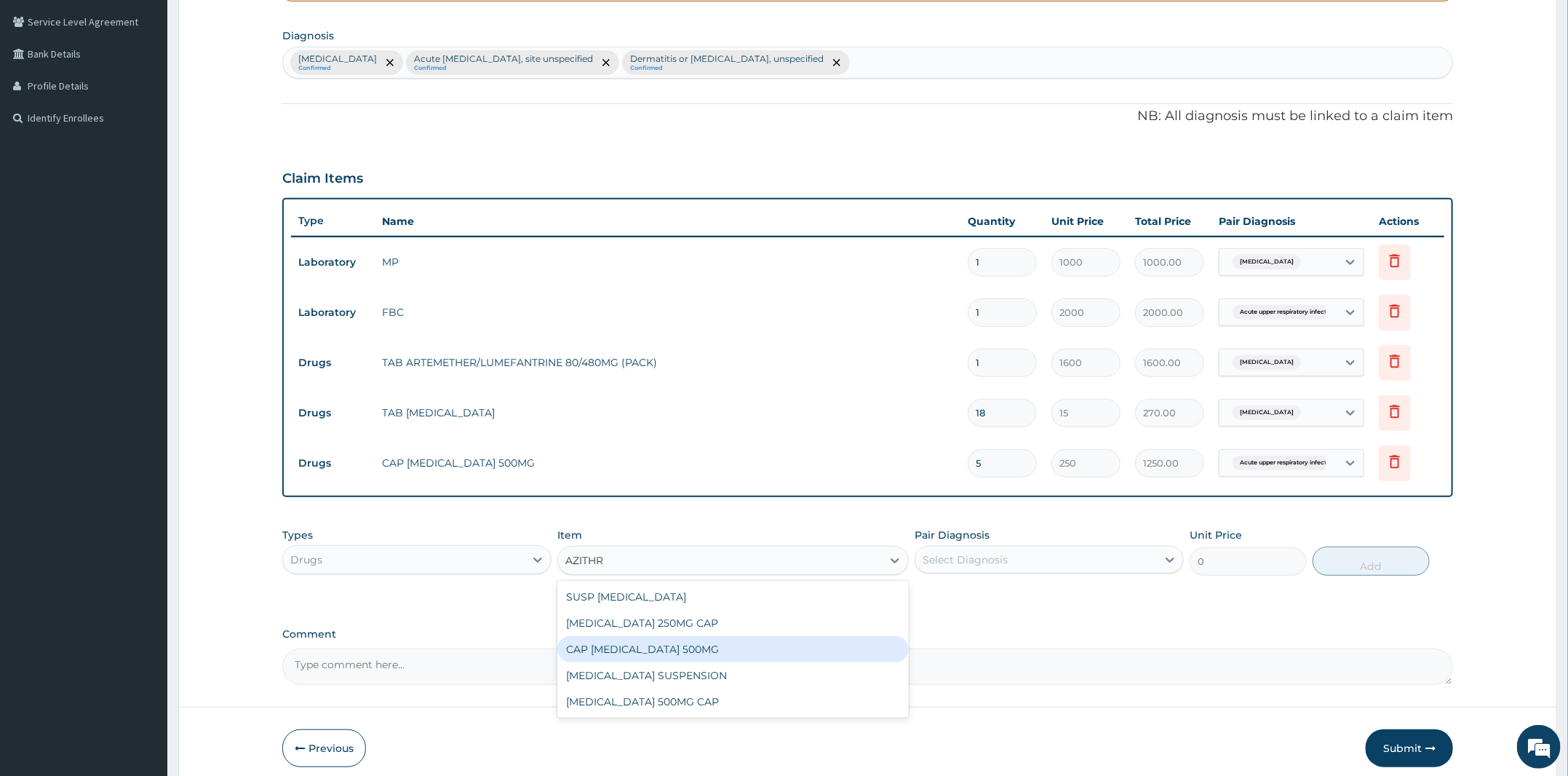
click at [704, 647] on div "CAP AZITHROMYCIN 500MG" at bounding box center [733, 649] width 351 height 27
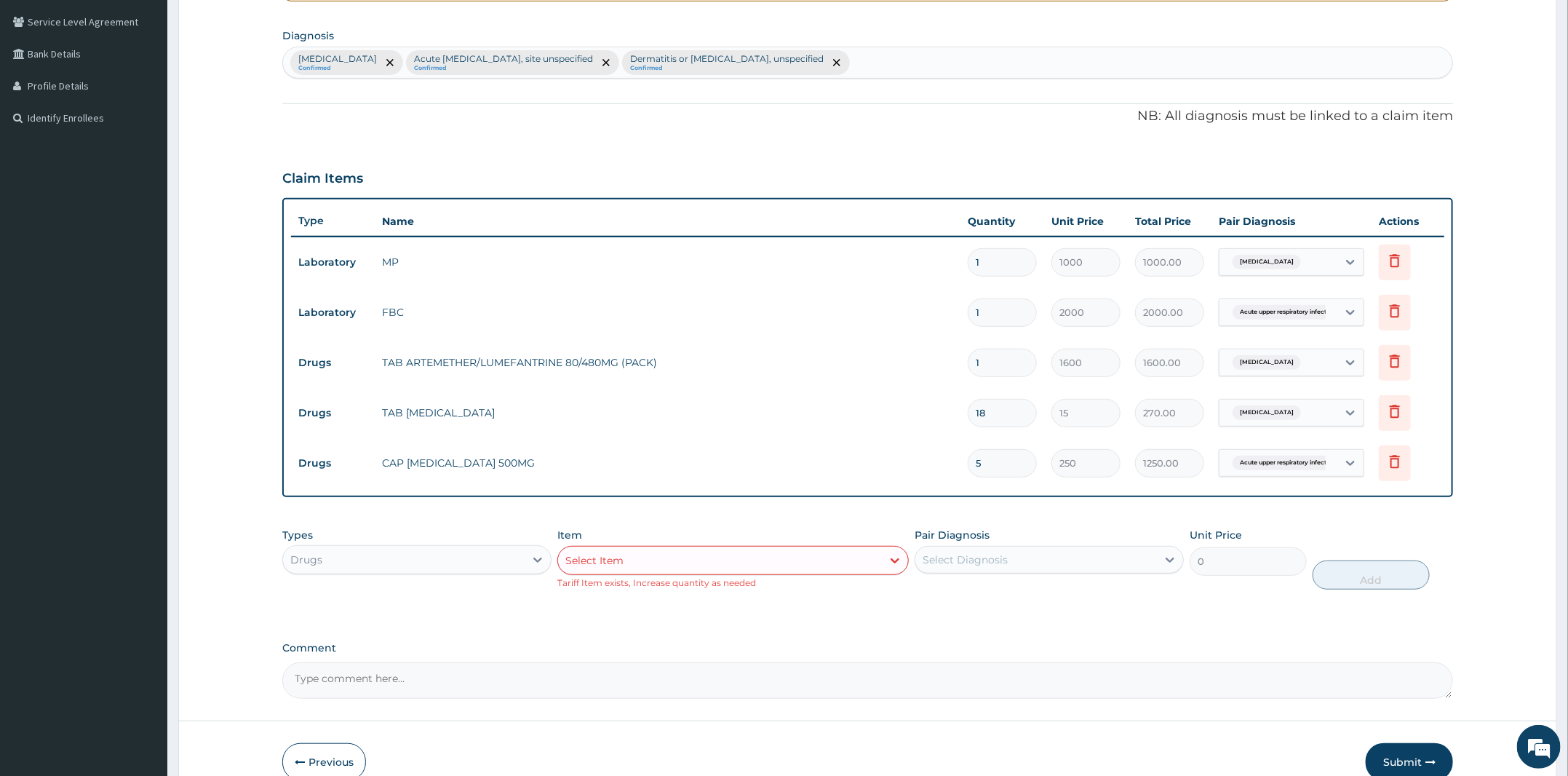
click at [788, 572] on div "Select Item" at bounding box center [733, 560] width 351 height 29
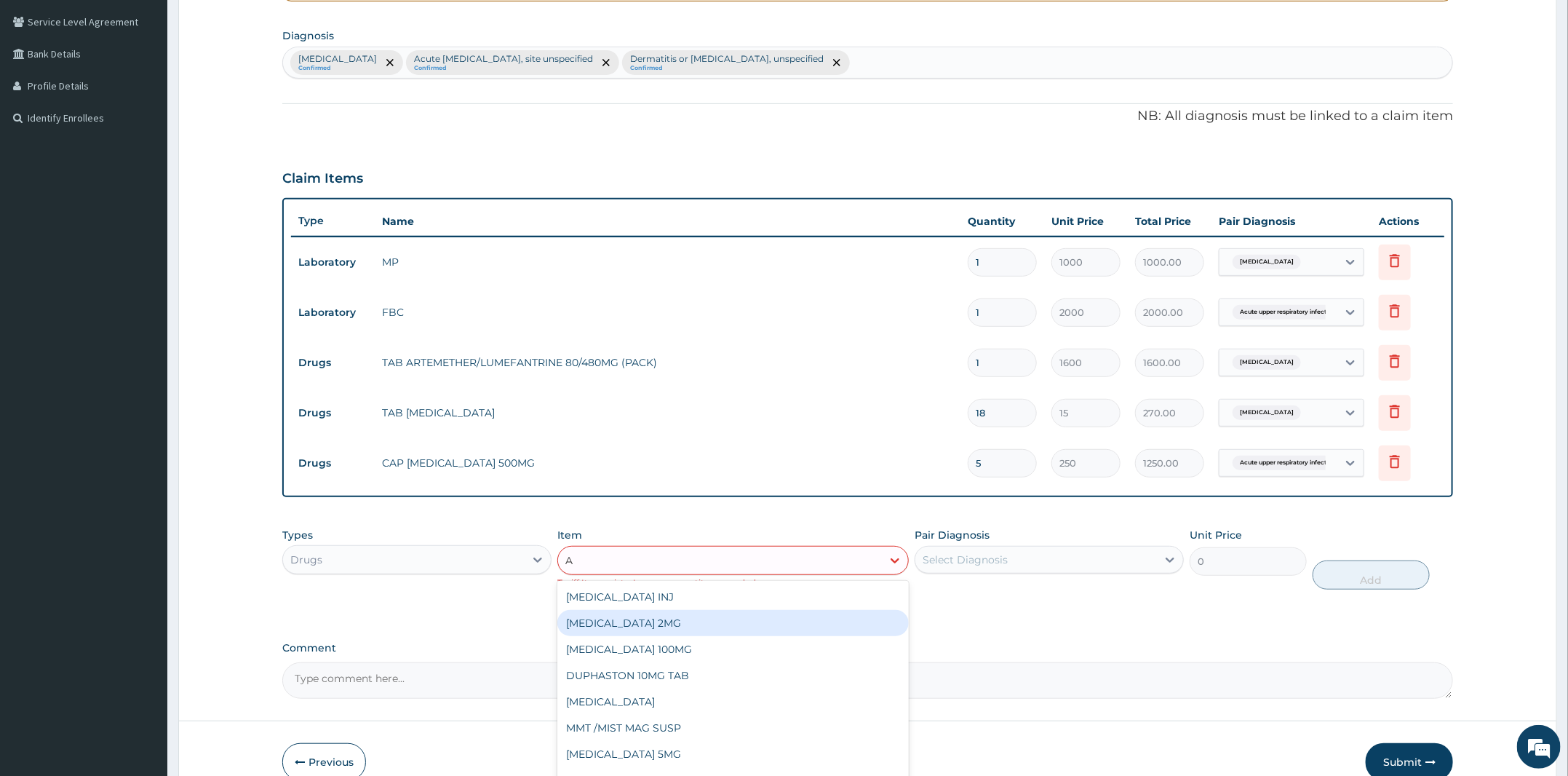
type input "A"
click at [976, 617] on div "PA Code / Prescription Code Enter Code(Secondary Care Only) Encounter Date 12-1…" at bounding box center [868, 253] width 1171 height 887
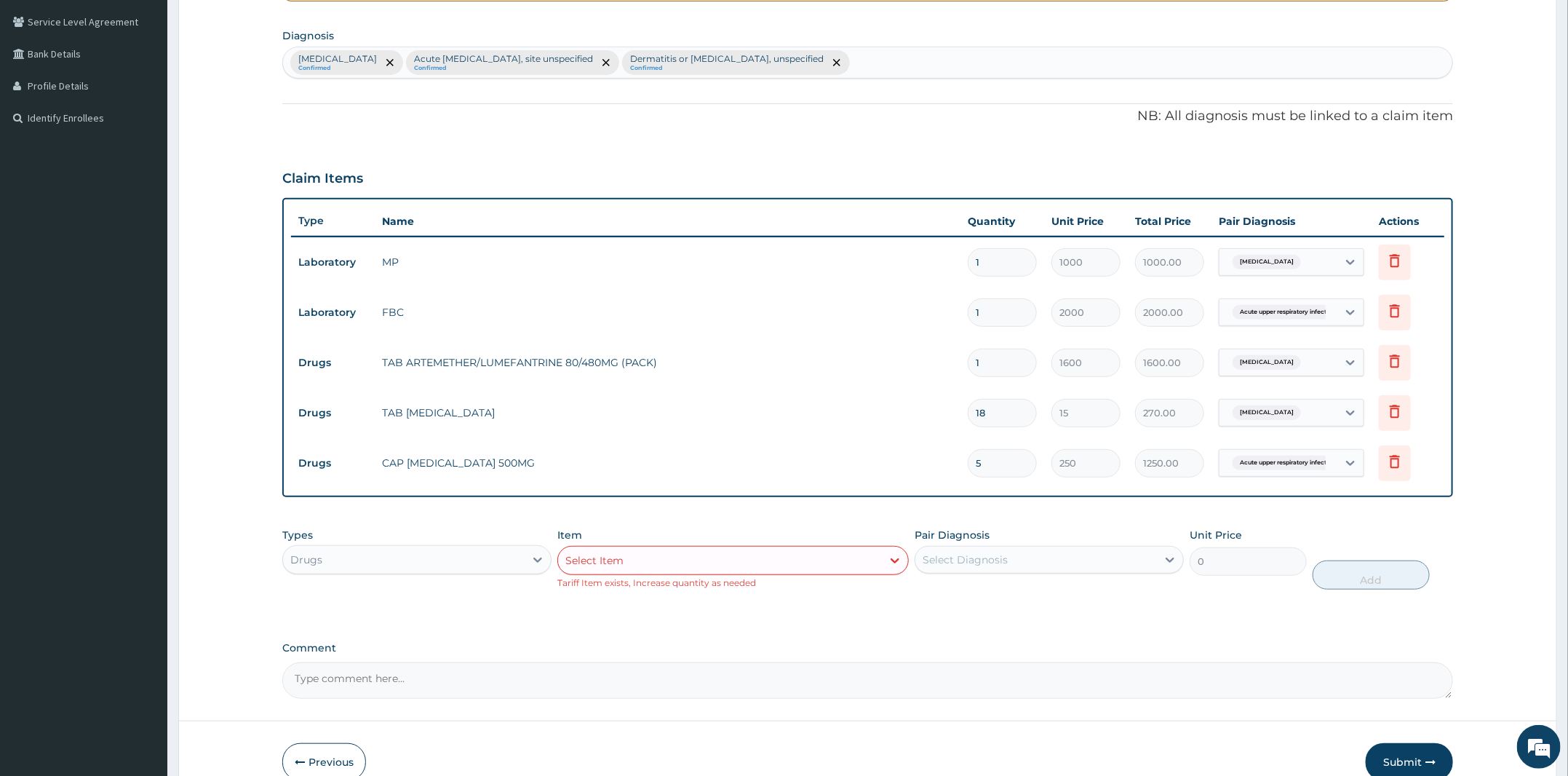
click at [691, 552] on div "Select Item" at bounding box center [720, 560] width 324 height 23
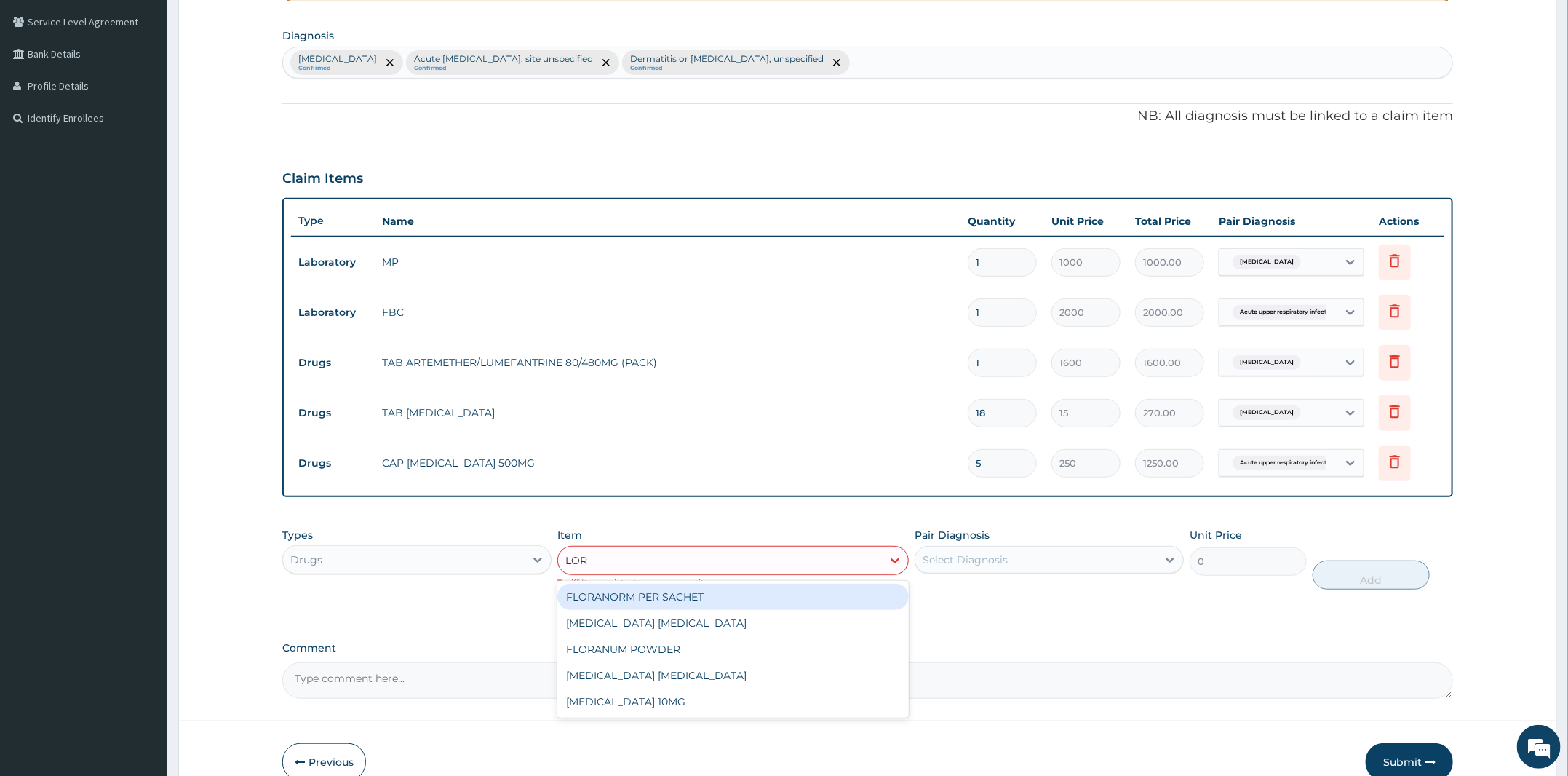
type input "LORA"
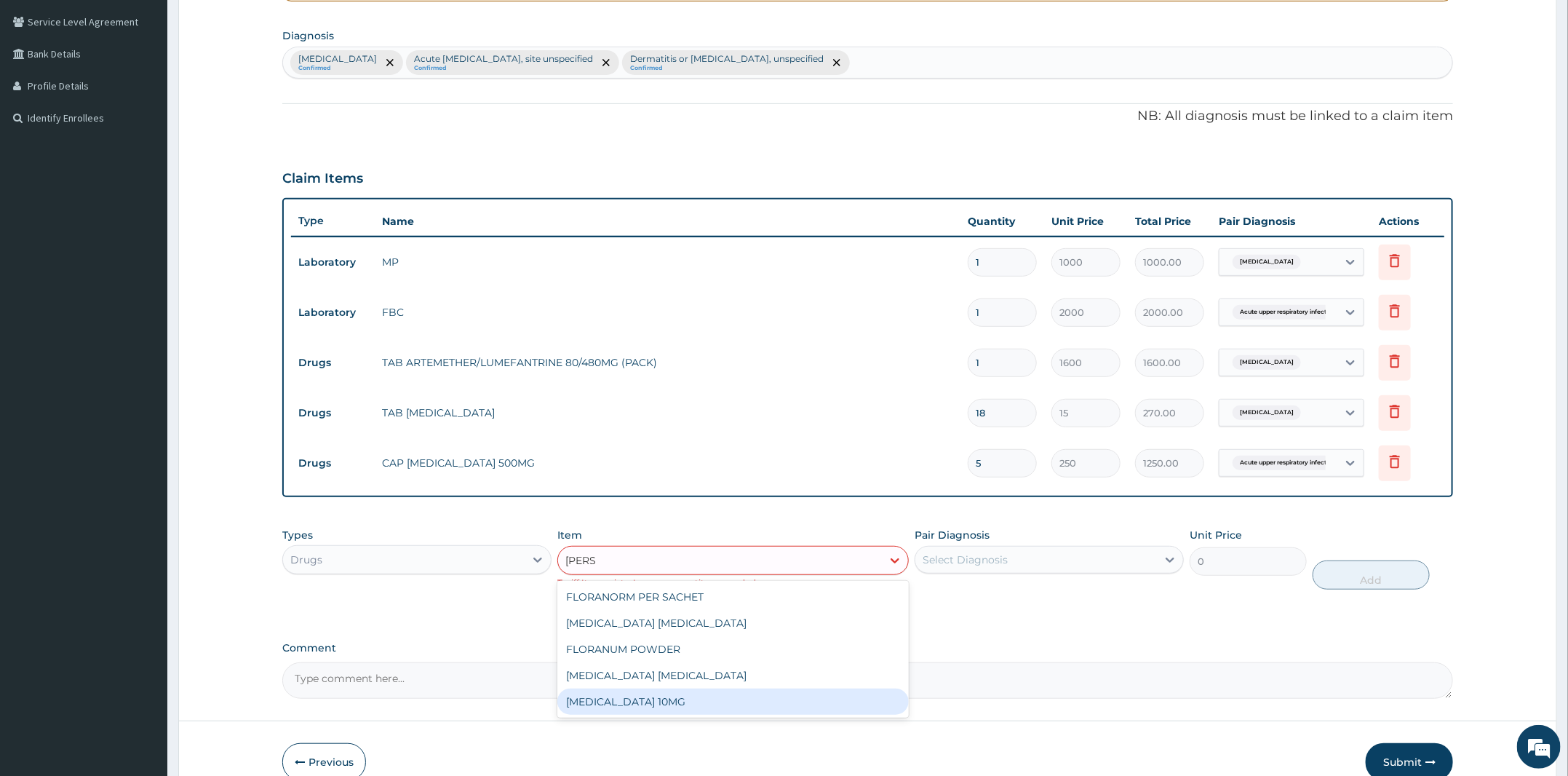
click at [684, 712] on div "LORATADINE 10MG" at bounding box center [733, 702] width 351 height 27
type input "30"
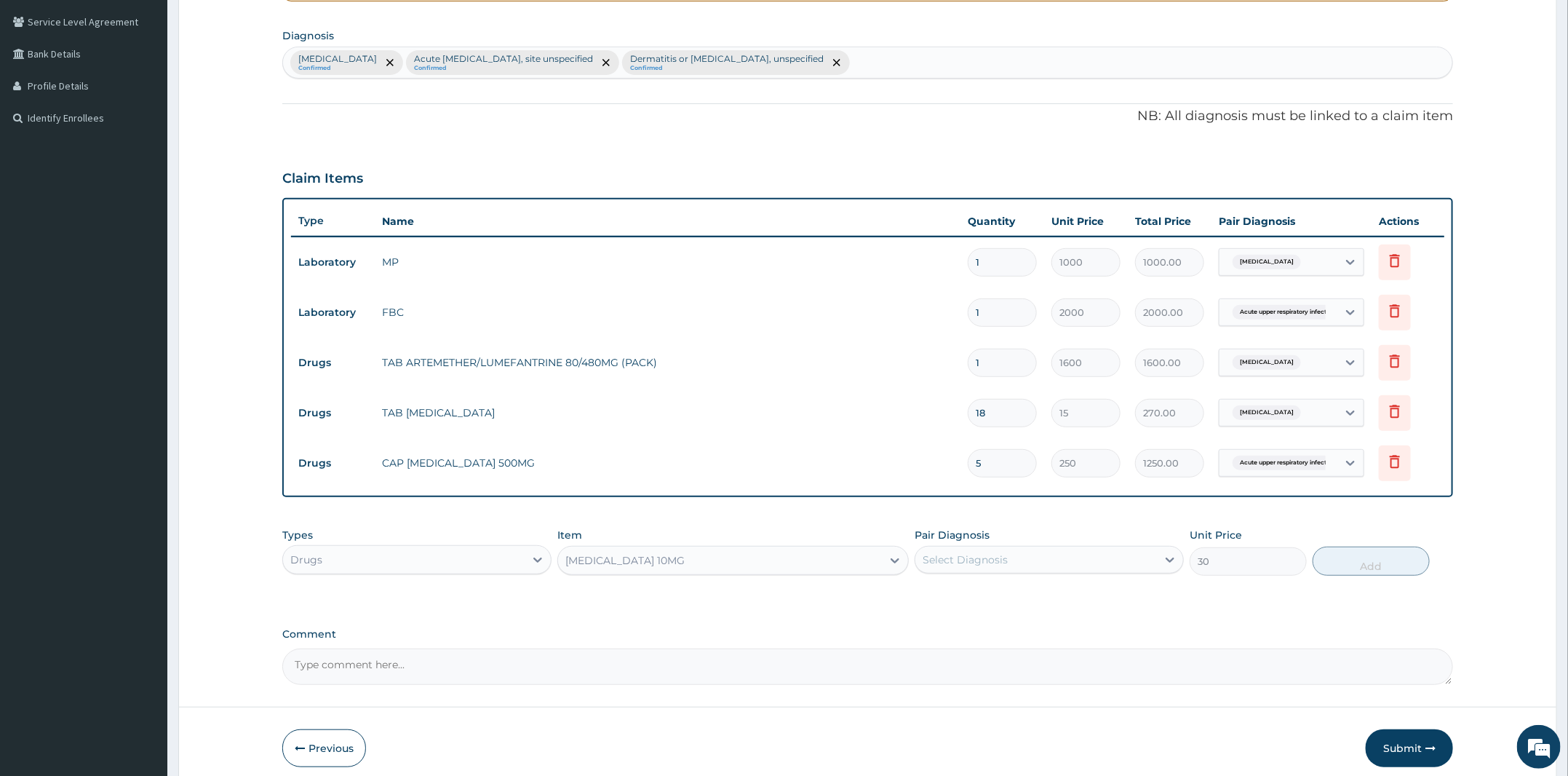
click at [999, 556] on div "Select Diagnosis" at bounding box center [966, 560] width 85 height 15
drag, startPoint x: 999, startPoint y: 628, endPoint x: 1265, endPoint y: 589, distance: 268.8
click at [1006, 629] on label "Acute upper respiratory infection, site unspecified" at bounding box center [1045, 626] width 213 height 15
checkbox input "true"
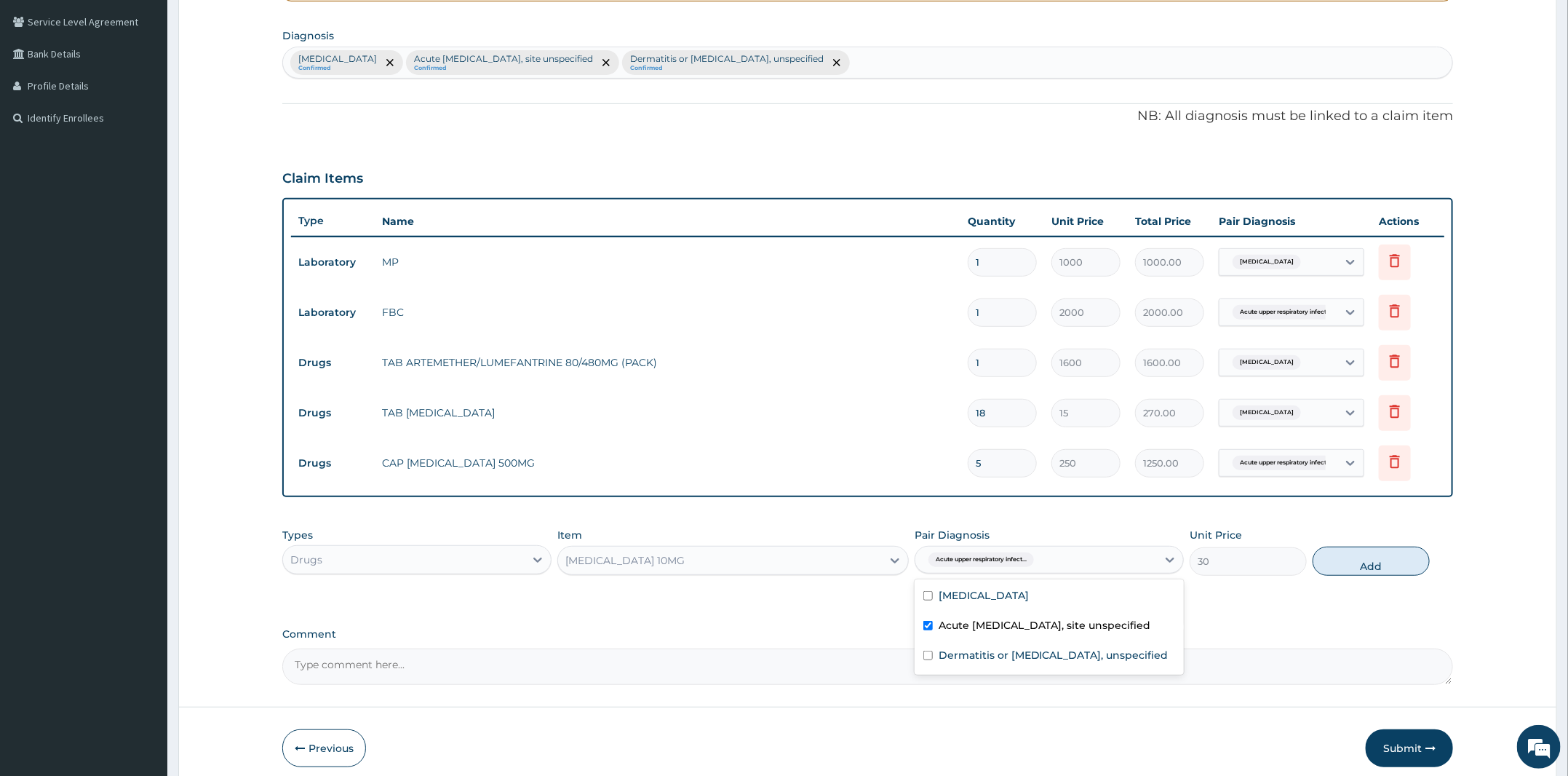
drag, startPoint x: 1339, startPoint y: 557, endPoint x: 1344, endPoint y: 551, distance: 7.8
click at [1341, 556] on button "Add" at bounding box center [1371, 561] width 117 height 29
type input "0"
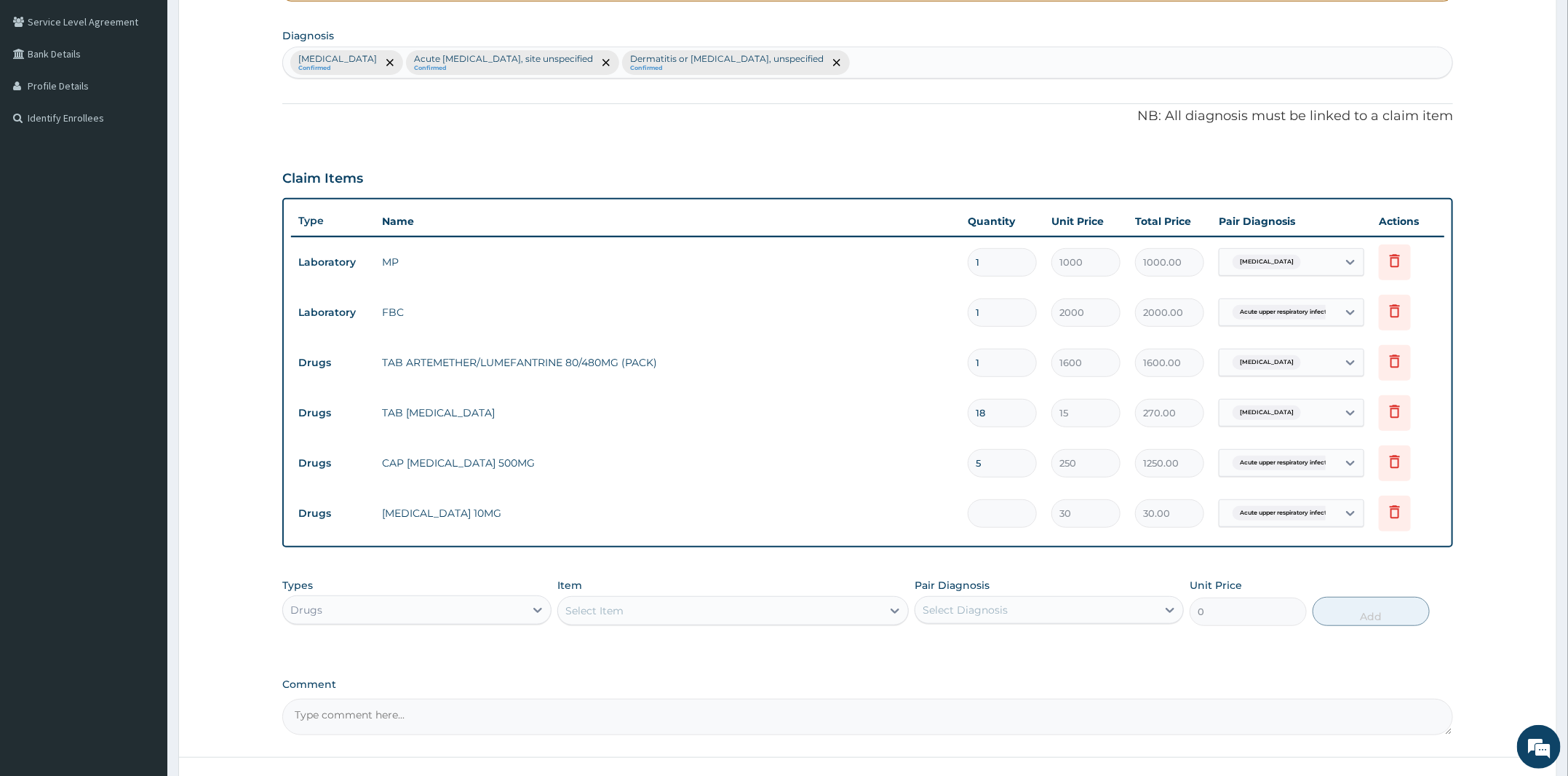
type input "0.00"
type input "5"
type input "150.00"
type input "5"
click at [641, 613] on div "Select Item" at bounding box center [720, 611] width 324 height 23
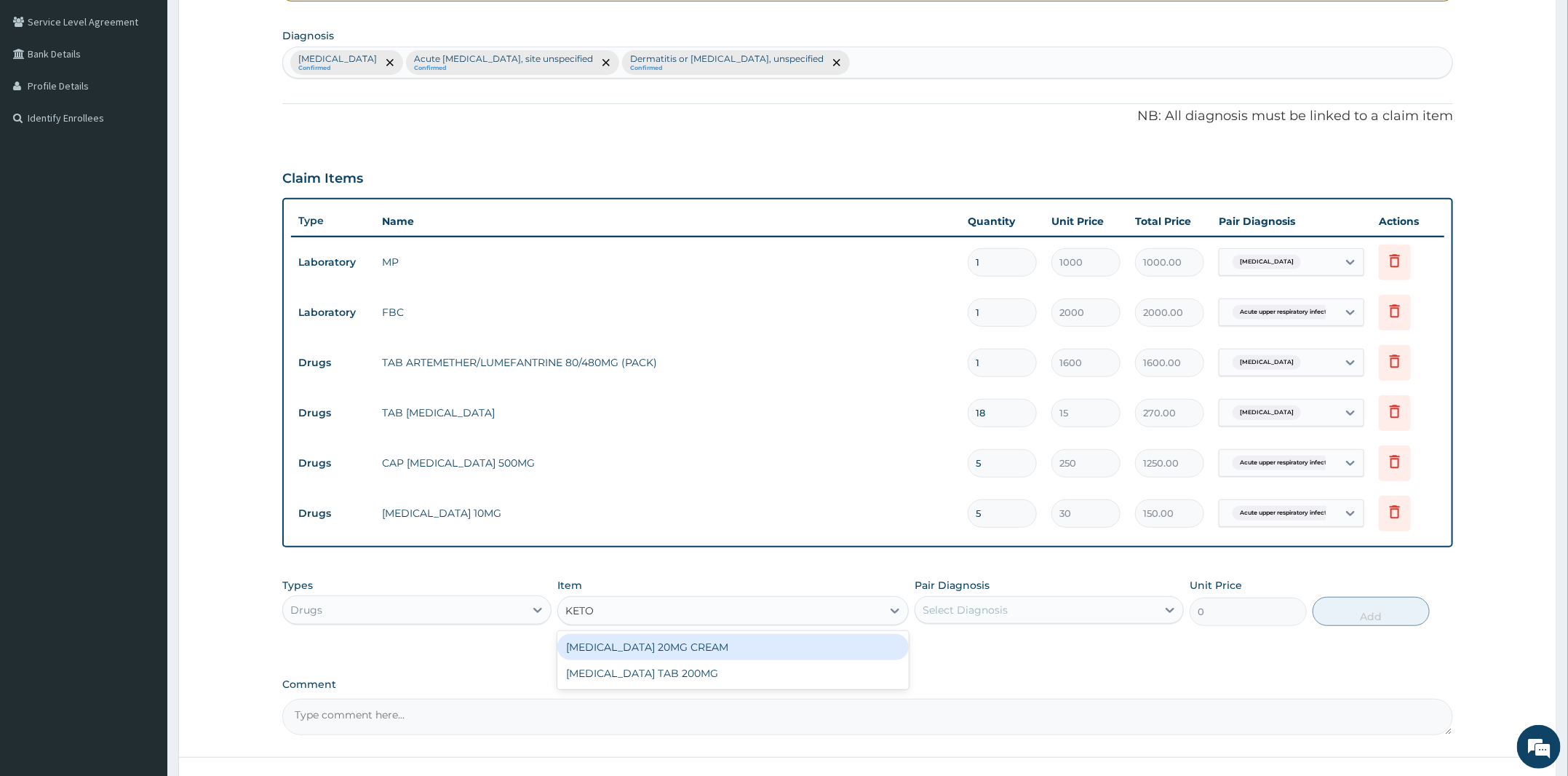
type input "KETOC"
click at [671, 652] on div "KETOCONAZOLE 20MG CREAM" at bounding box center [733, 647] width 351 height 27
type input "450"
click at [676, 615] on div "KETOCONAZOLE 20MG CREAM" at bounding box center [646, 611] width 162 height 15
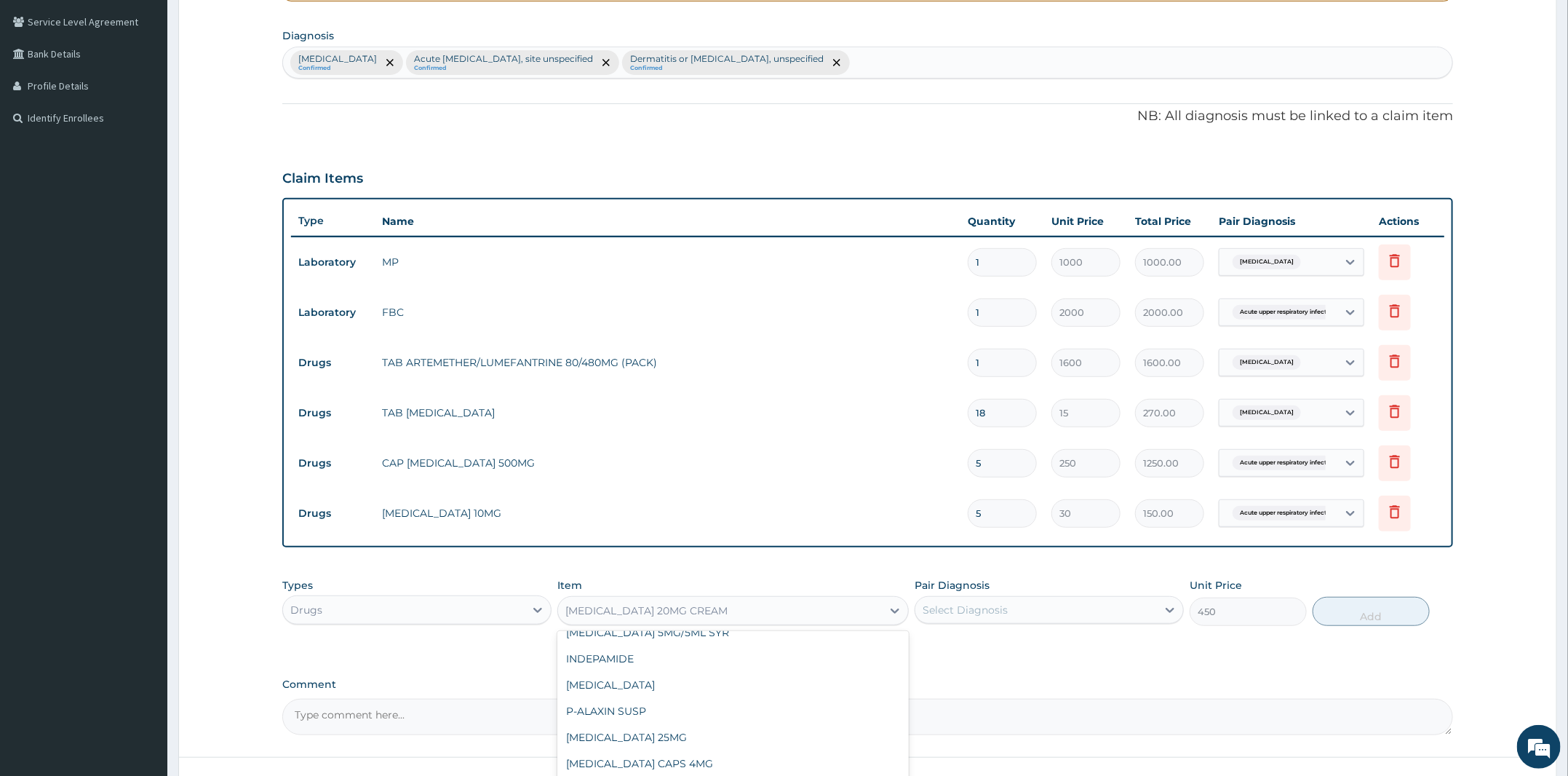
type input "J"
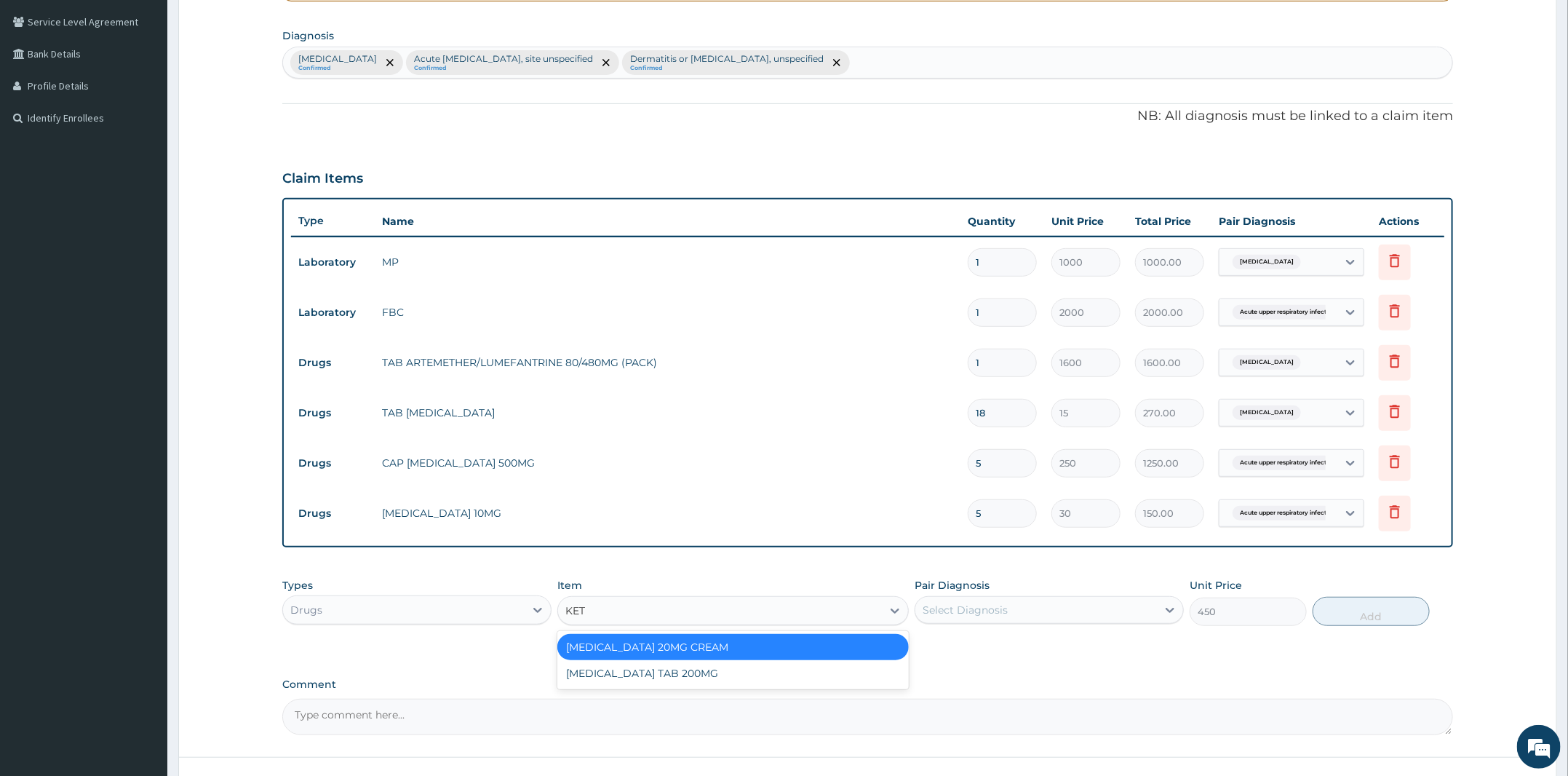
type input "KETO"
click at [718, 670] on div "KETOCONAZOLE TAB 200MG" at bounding box center [733, 673] width 351 height 27
type input "50"
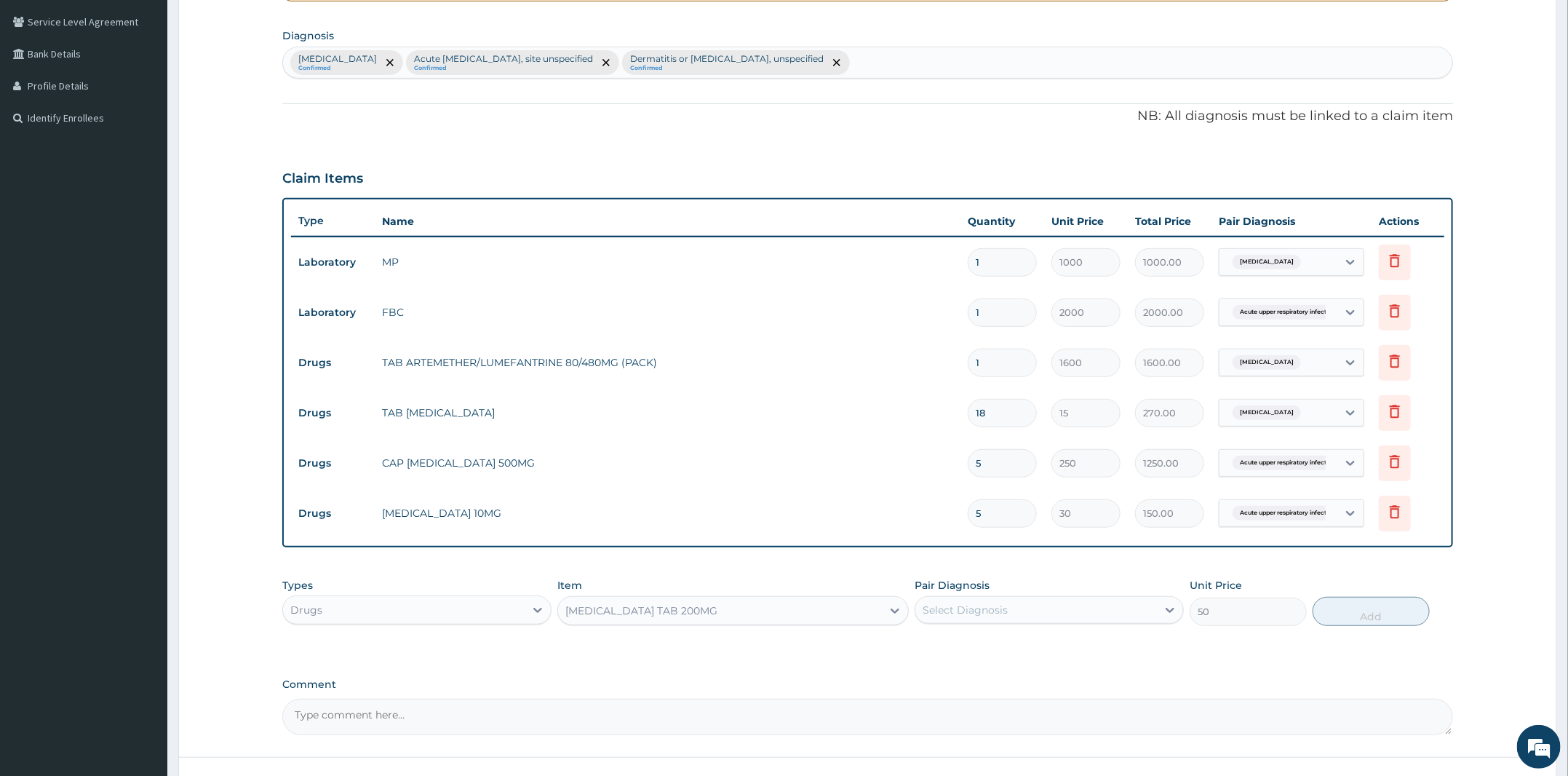
drag, startPoint x: 1062, startPoint y: 606, endPoint x: 1056, endPoint y: 613, distance: 9.2
click at [1062, 606] on div "Select Diagnosis" at bounding box center [1036, 610] width 242 height 23
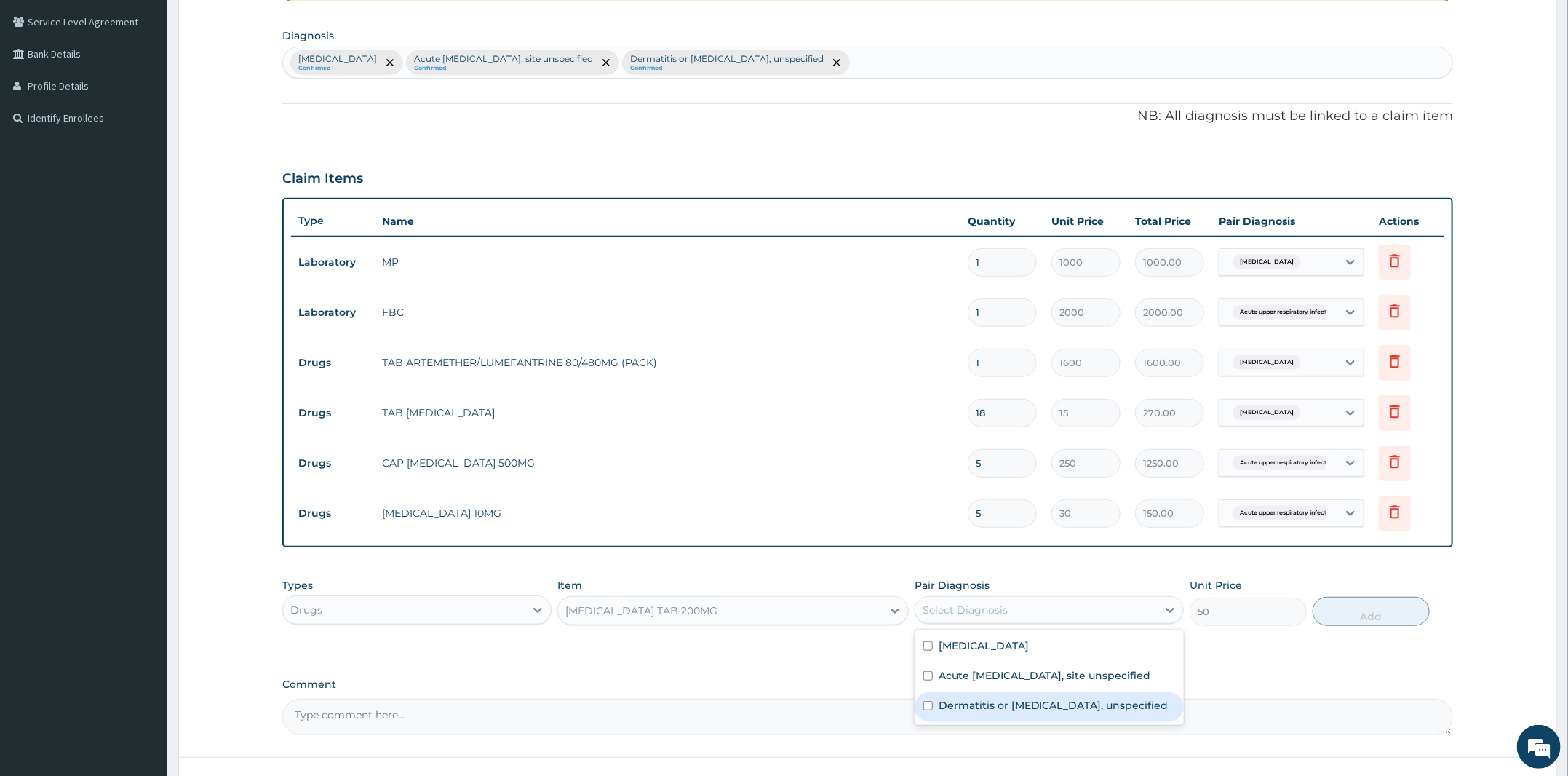
click at [1058, 712] on label "Dermatitis or eczema, unspecified" at bounding box center [1054, 705] width 230 height 15
checkbox input "true"
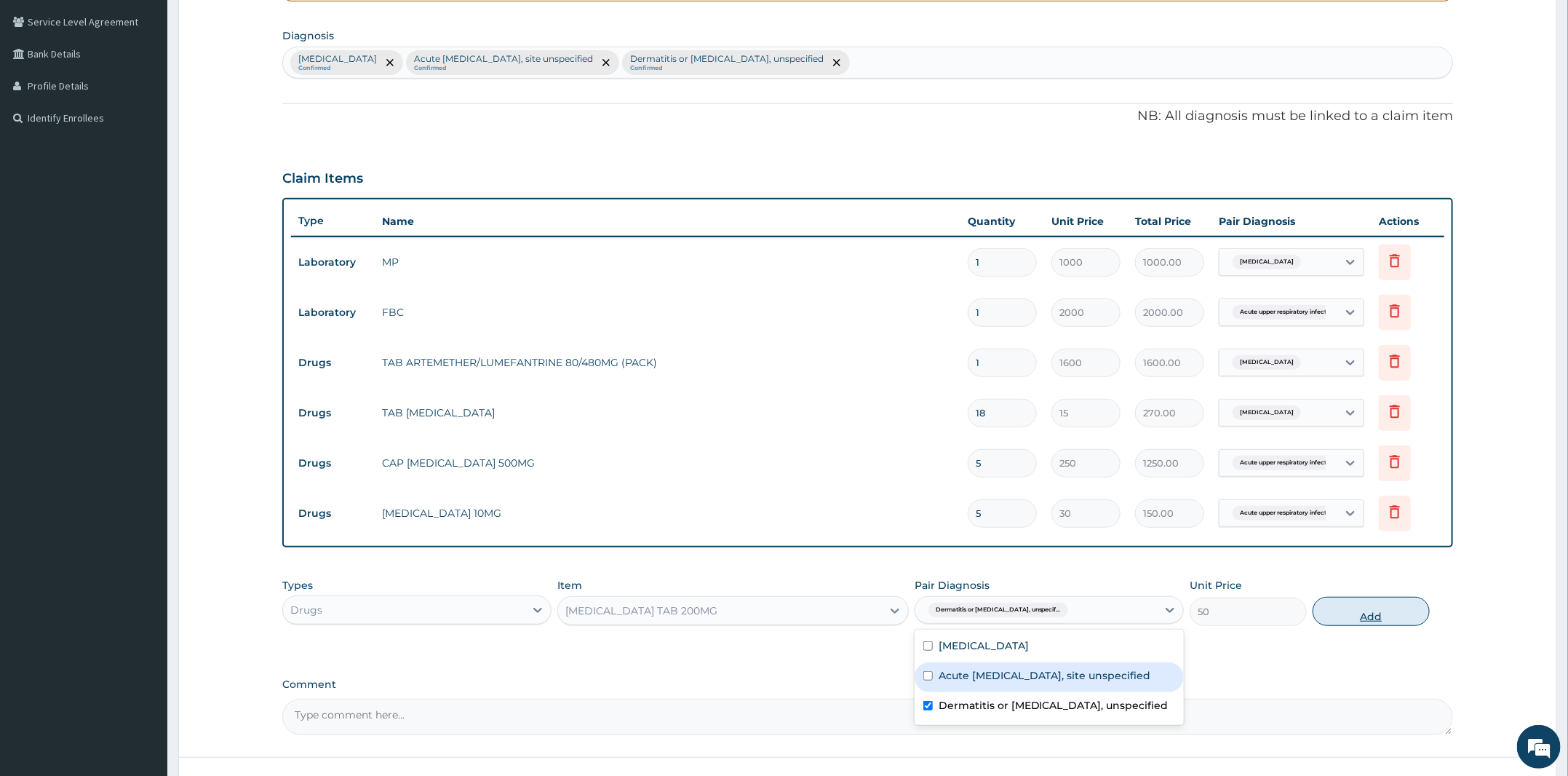
click at [1331, 610] on button "Add" at bounding box center [1371, 611] width 117 height 29
type input "0"
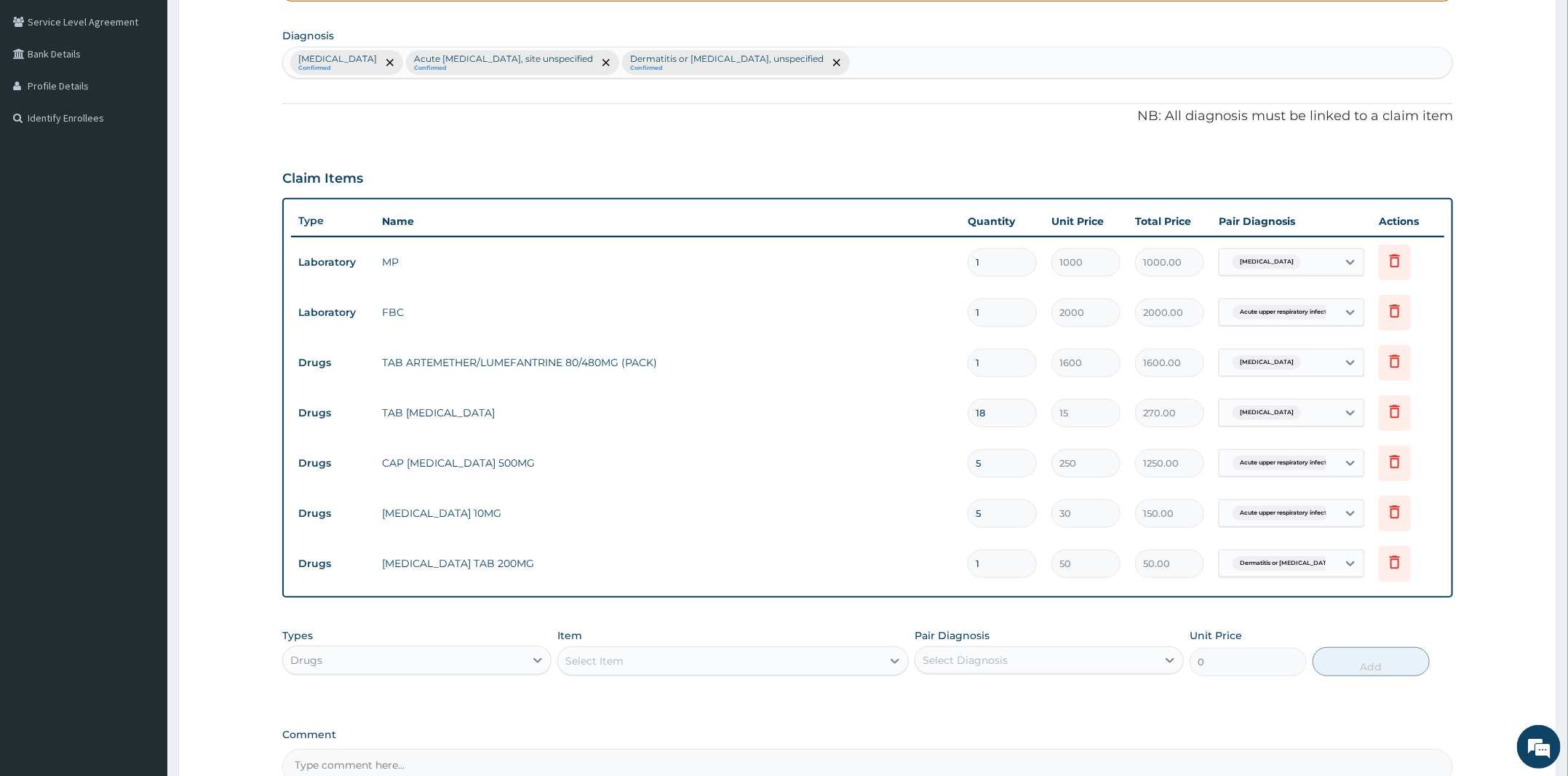
type input "0.00"
type input "4"
type input "200.00"
type input "42"
type input "2100.00"
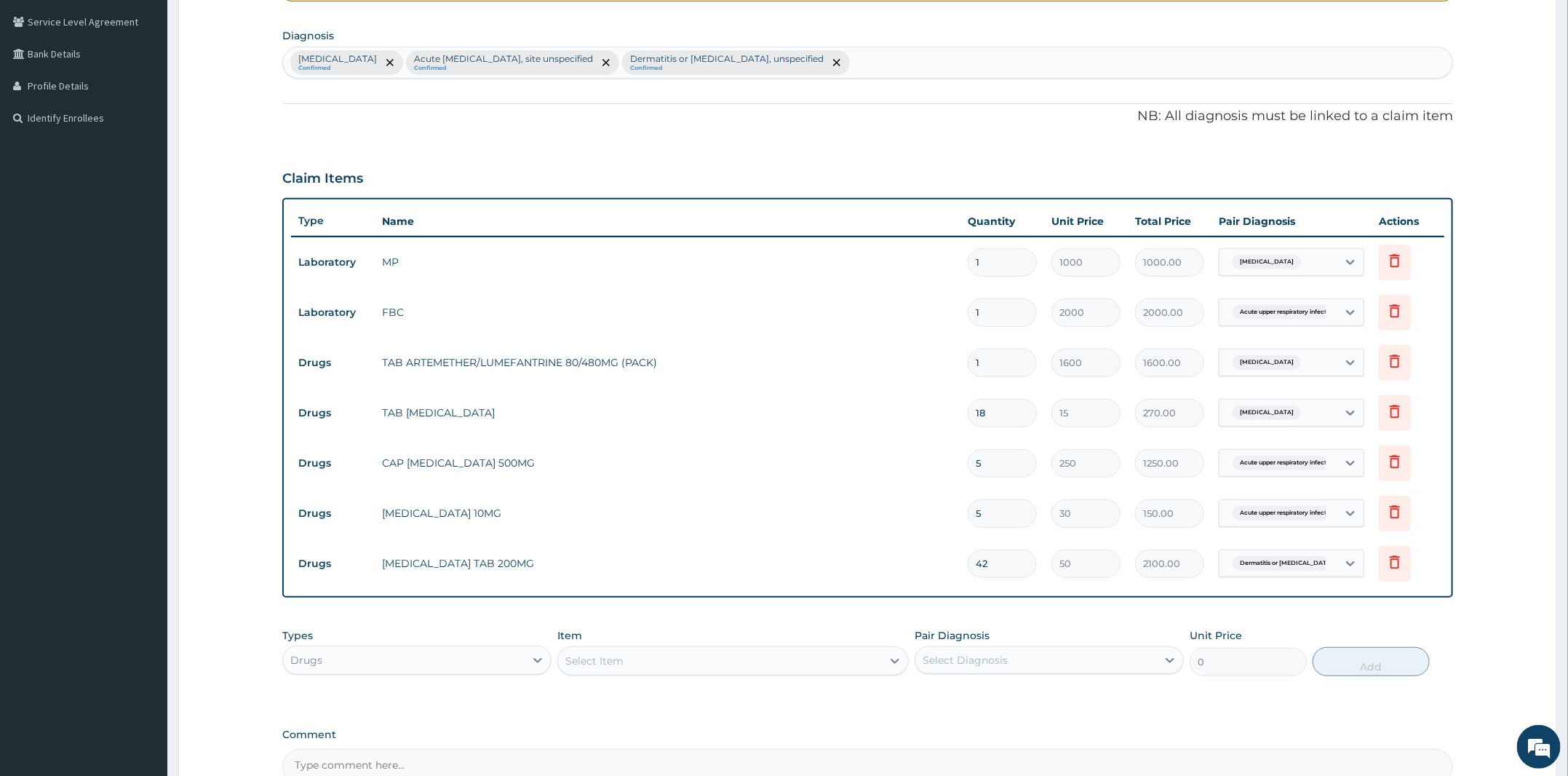
type input "42"
click at [785, 628] on div "Item Select Item" at bounding box center [733, 652] width 351 height 48
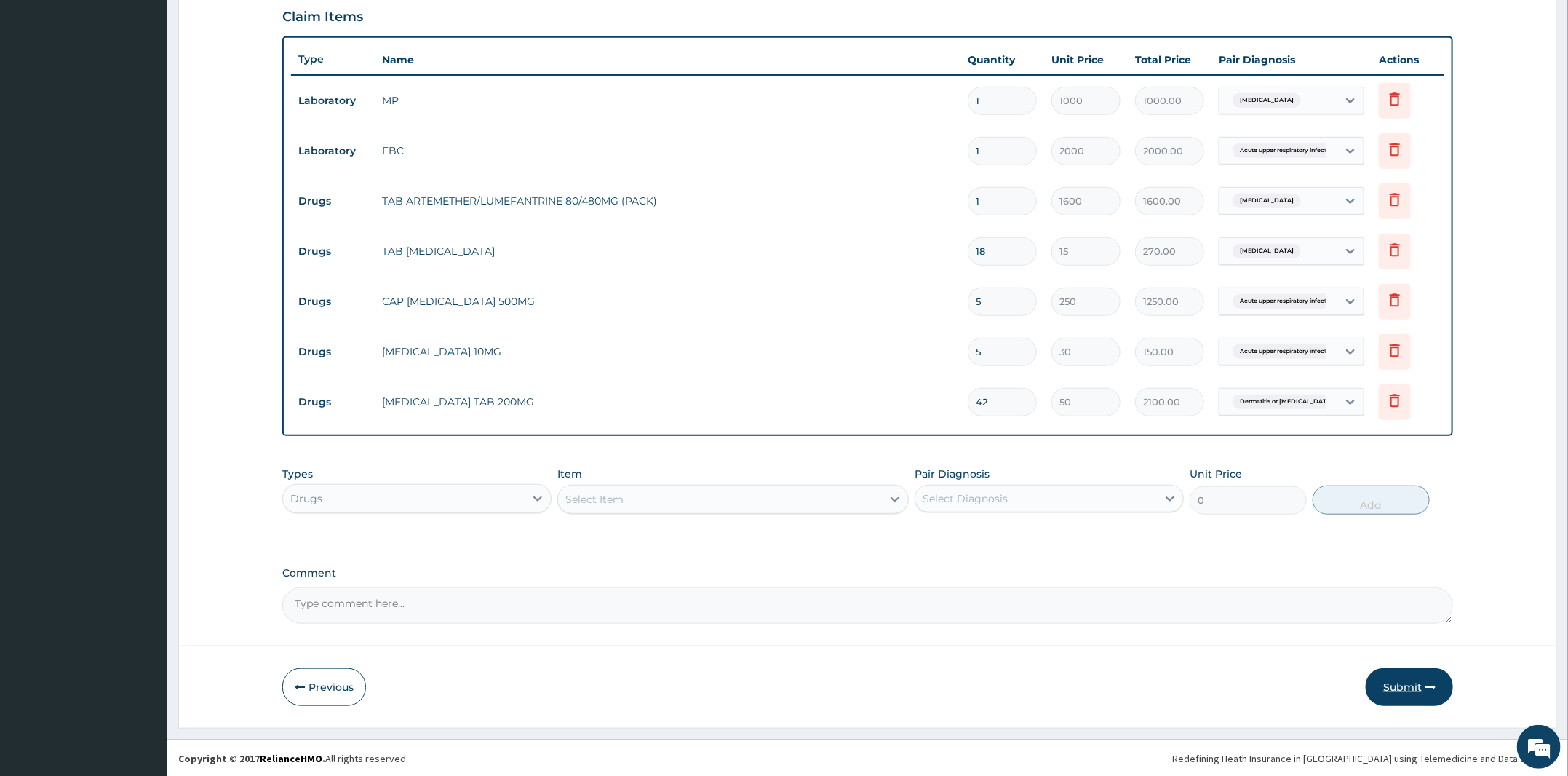
click at [1431, 679] on button "Submit" at bounding box center [1409, 687] width 87 height 38
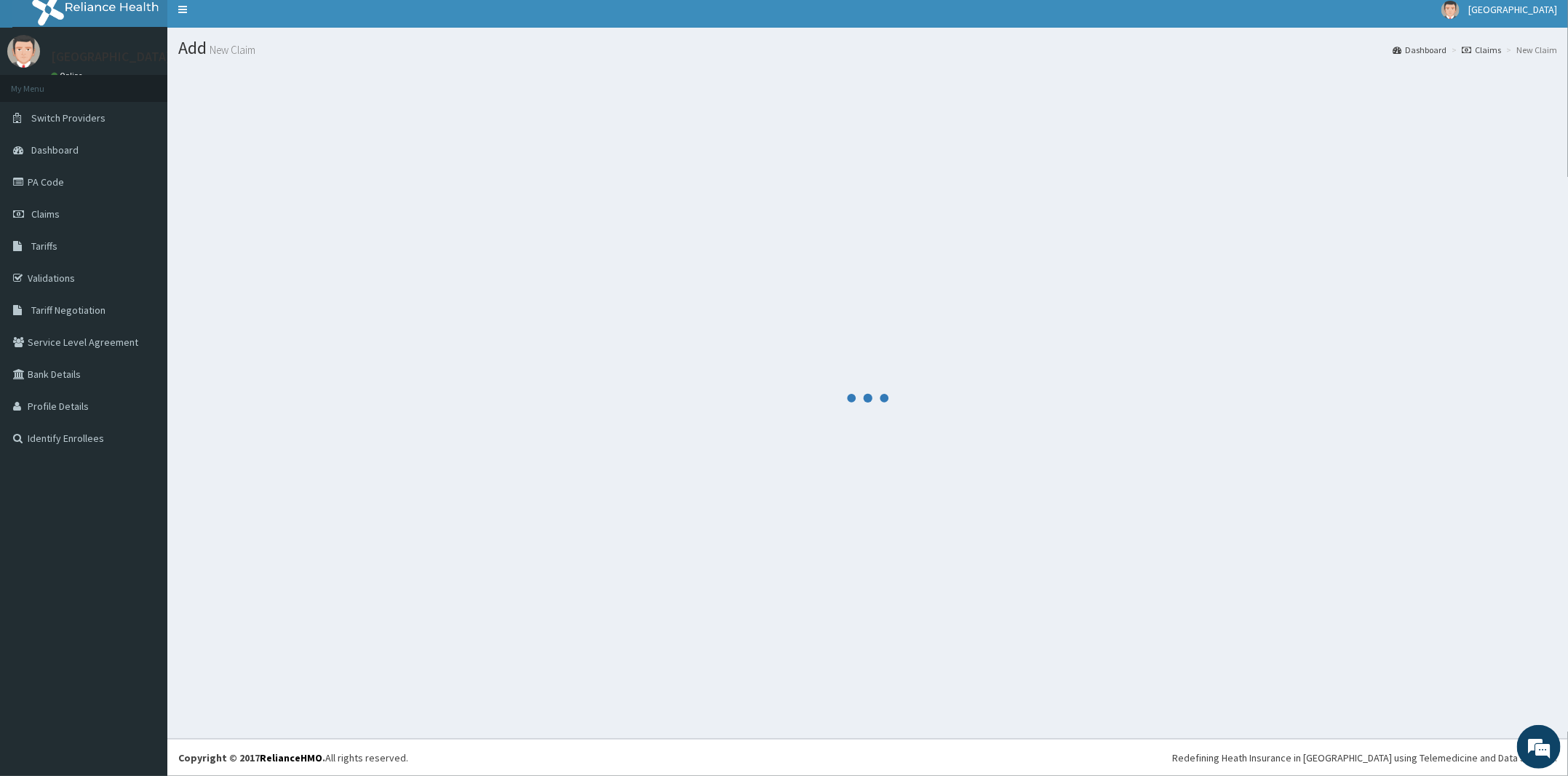
scroll to position [9, 0]
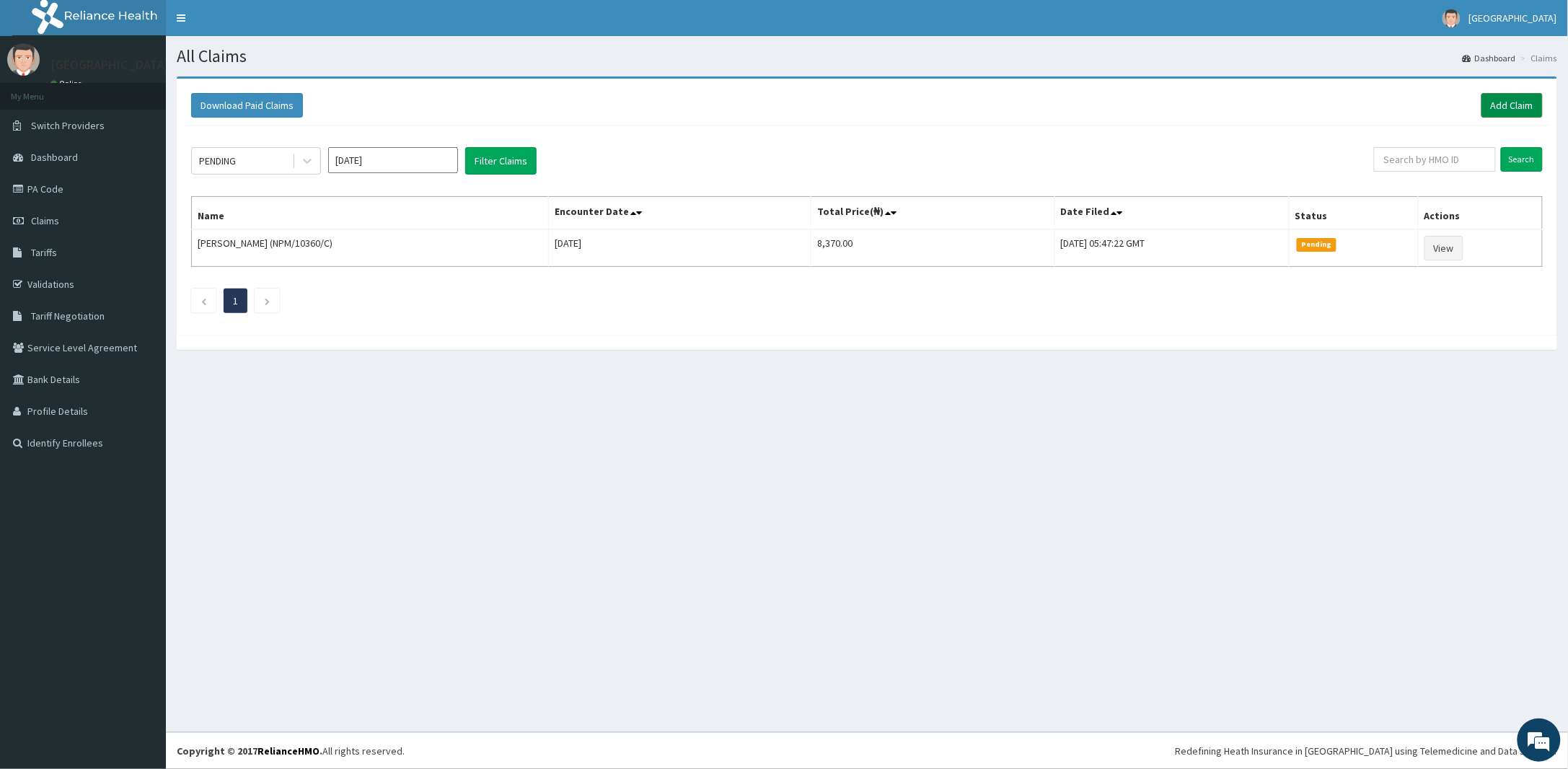
click at [1507, 96] on link "Add Claim" at bounding box center [1512, 105] width 61 height 25
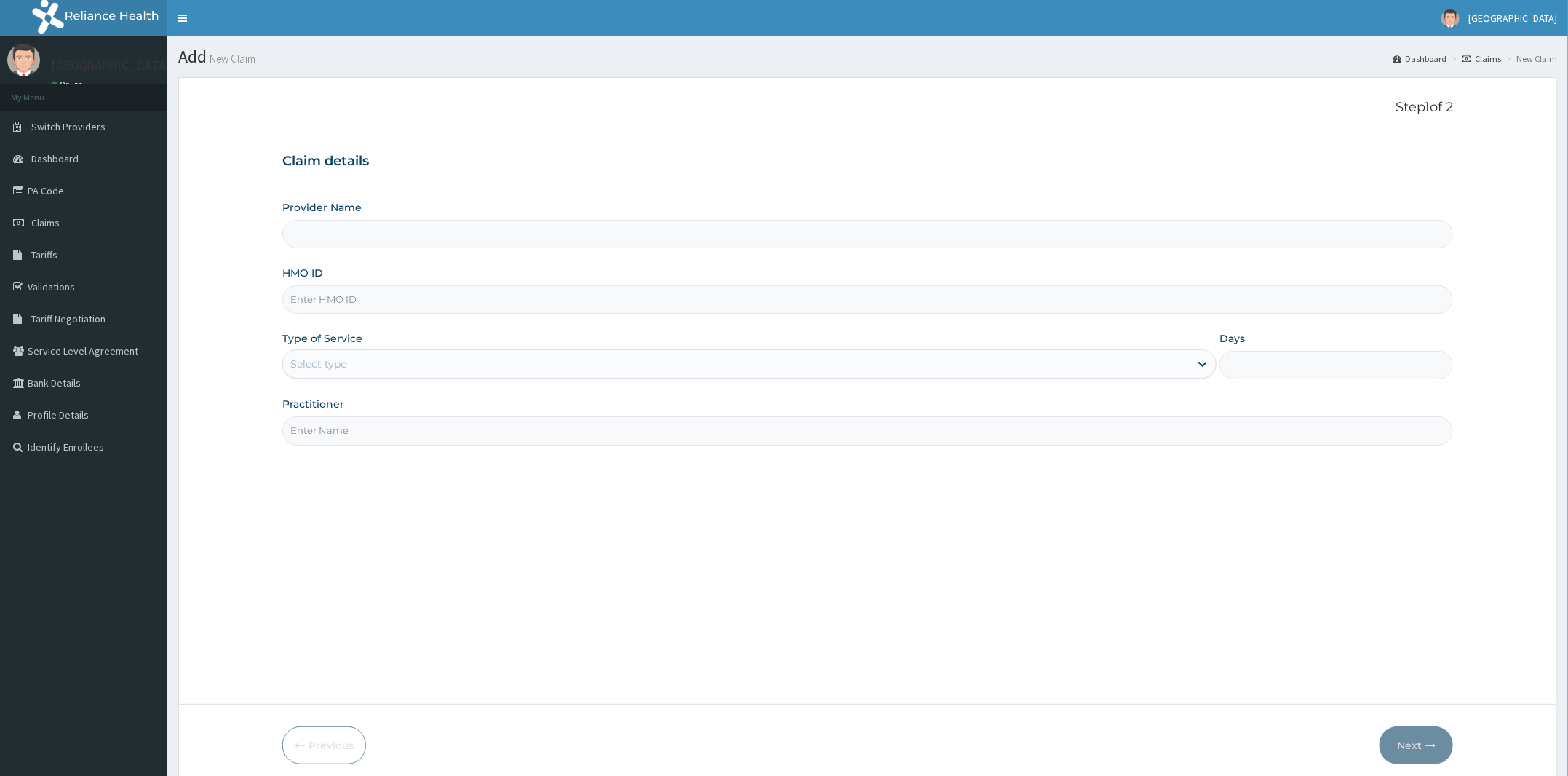
click at [395, 304] on input "HMO ID" at bounding box center [868, 299] width 1171 height 28
paste input "NPM/10360/B"
type input "NPM/10360/B"
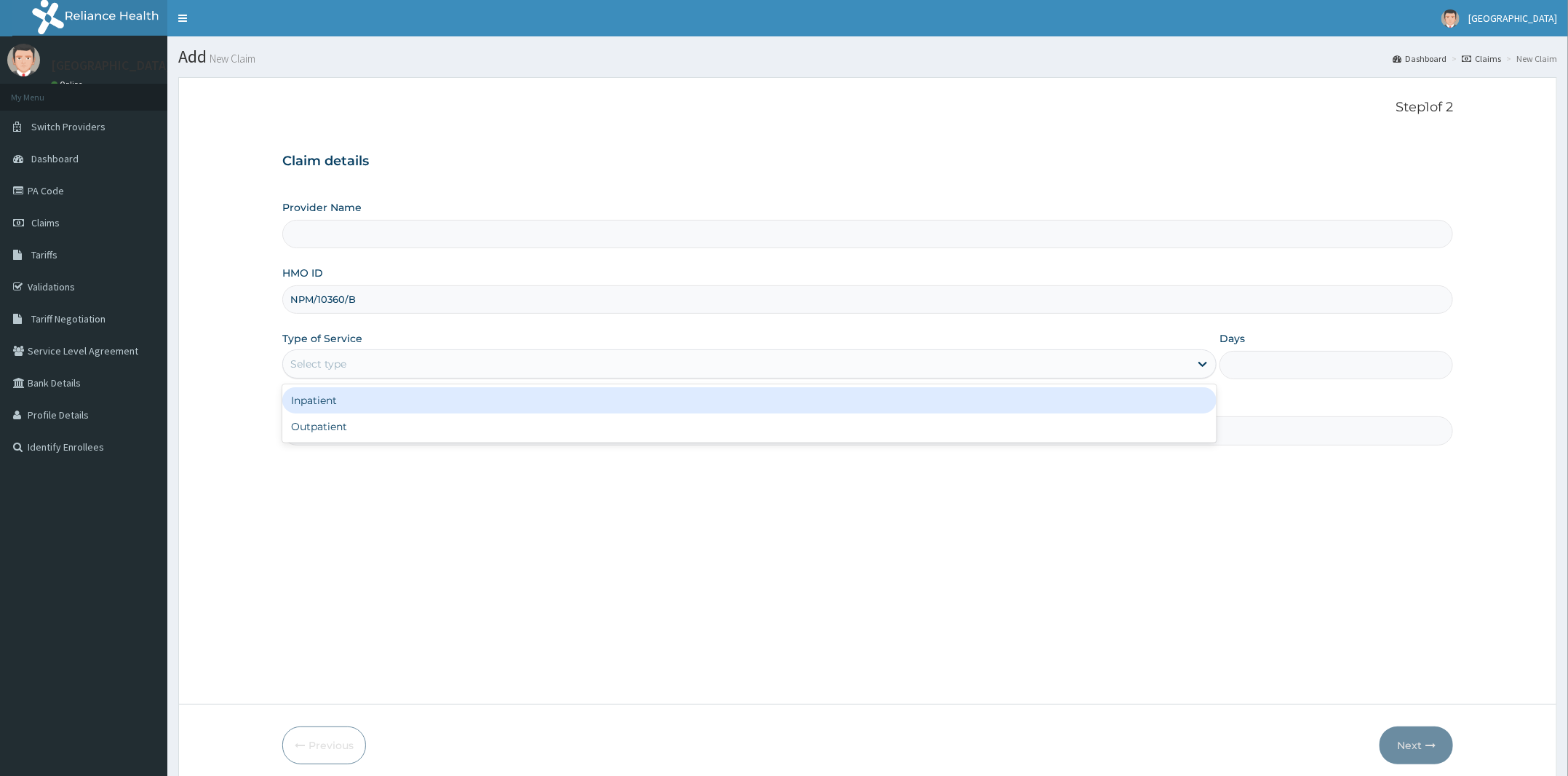
drag, startPoint x: 343, startPoint y: 352, endPoint x: 342, endPoint y: 448, distance: 96.0
click at [343, 352] on div "Select type" at bounding box center [736, 364] width 907 height 23
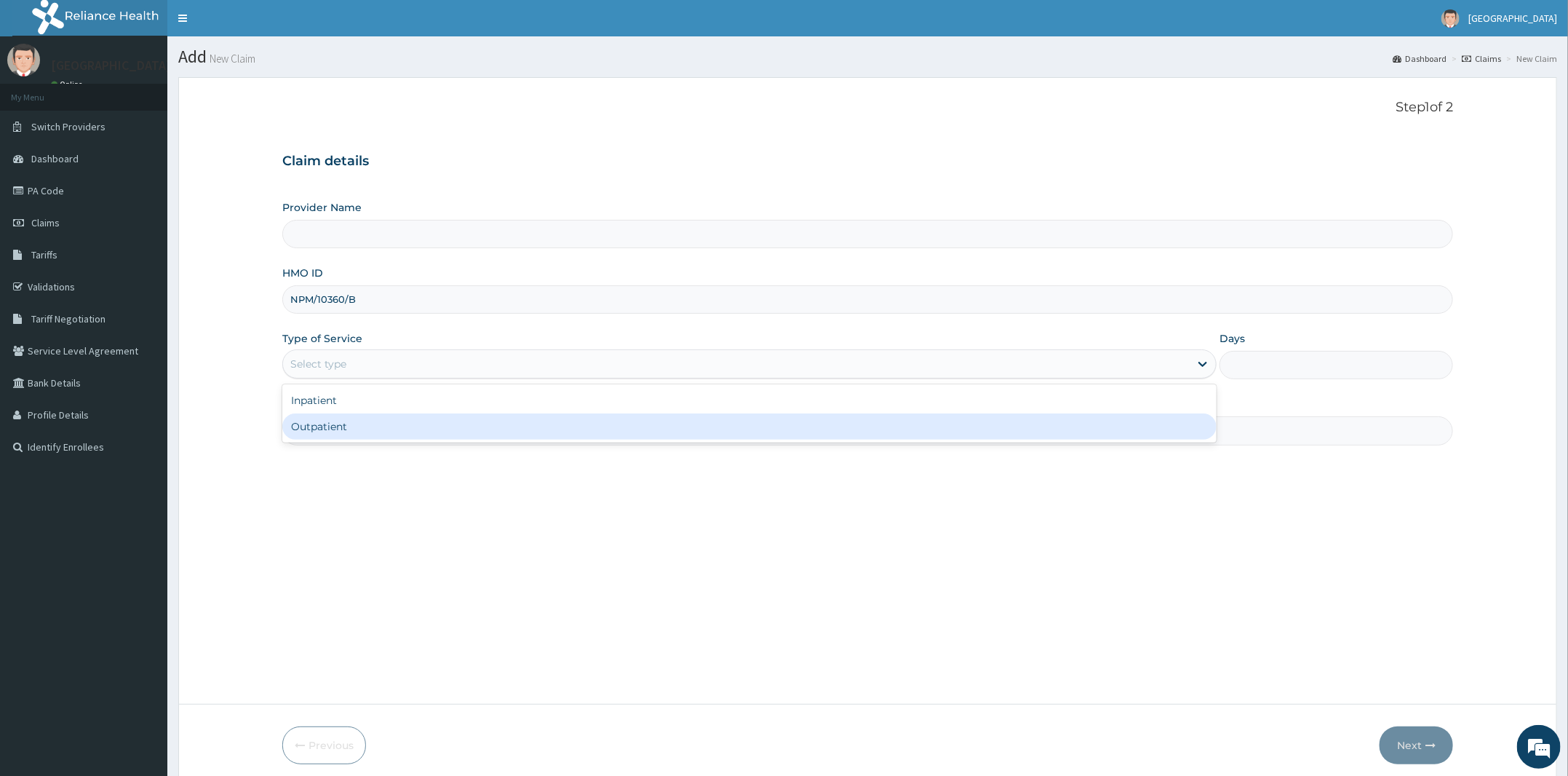
click at [351, 416] on div "Outpatient" at bounding box center [750, 426] width 935 height 27
type input "Peter and Grace Medical centre"
type input "1"
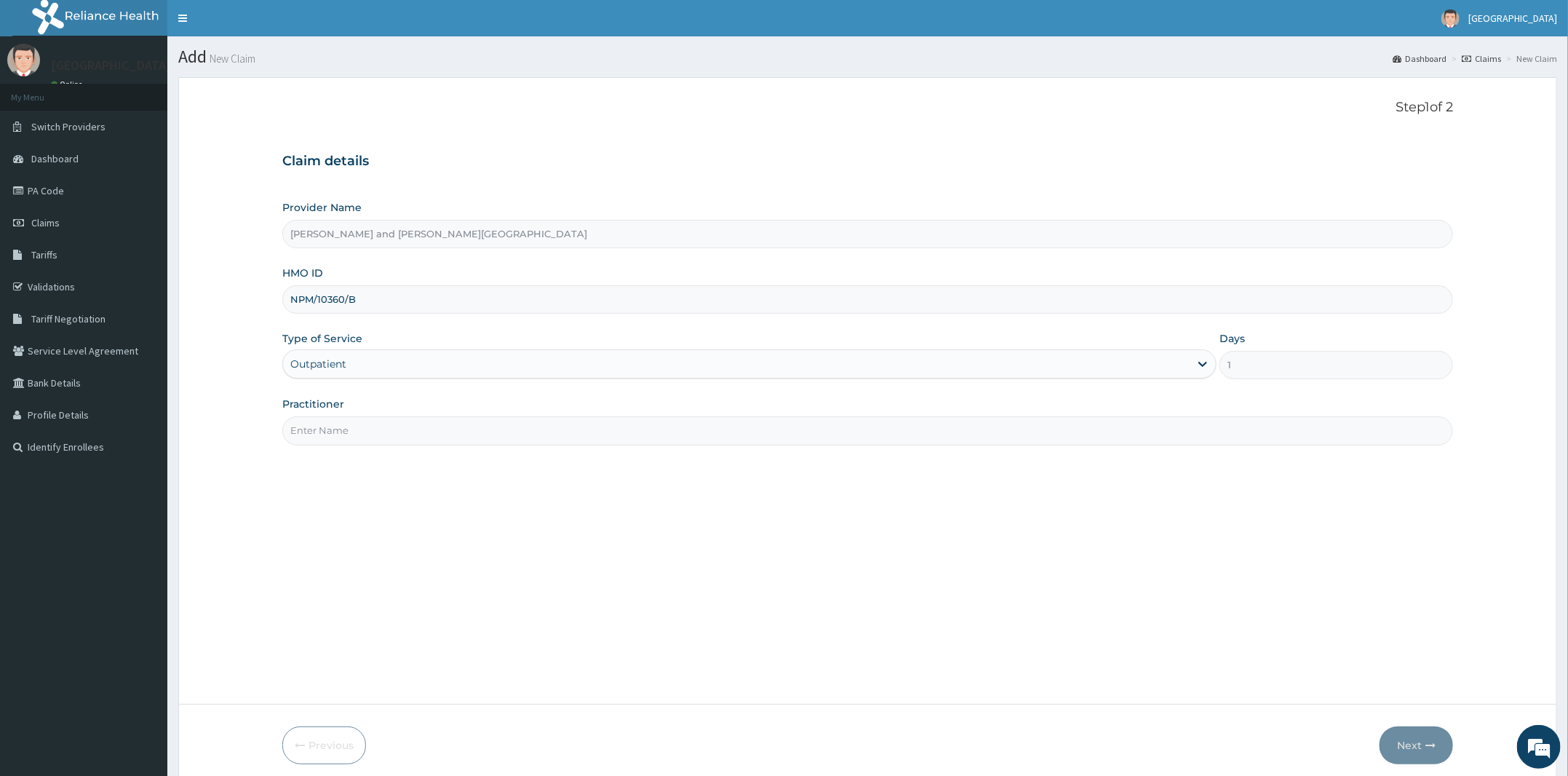
click at [351, 430] on input "Practitioner" at bounding box center [868, 430] width 1171 height 28
type input "DR BIFOM MELWIN"
click at [1406, 741] on button "Next" at bounding box center [1417, 745] width 73 height 38
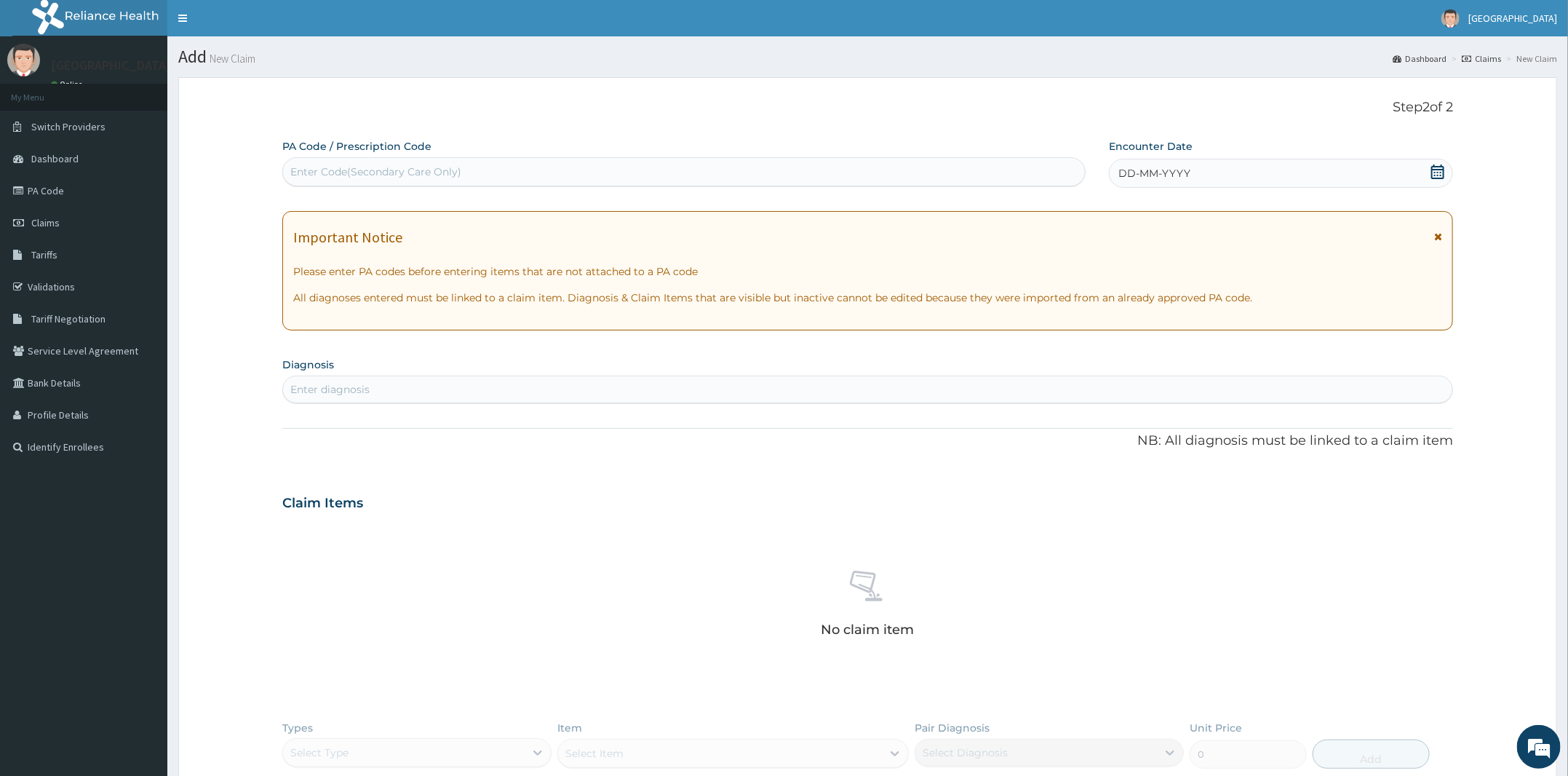
click at [1431, 166] on icon at bounding box center [1438, 172] width 15 height 15
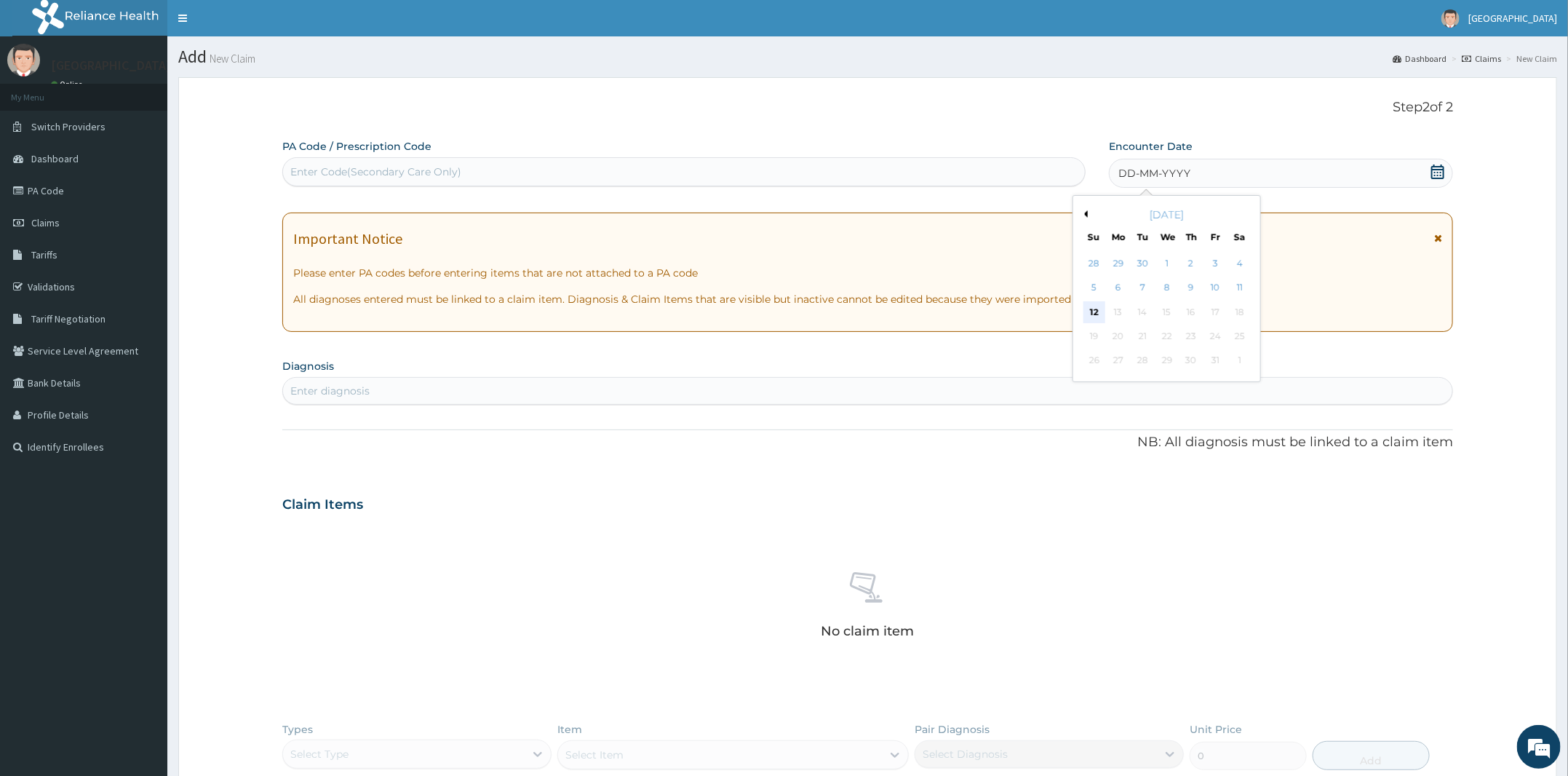
click at [1101, 309] on div "12" at bounding box center [1094, 312] width 22 height 22
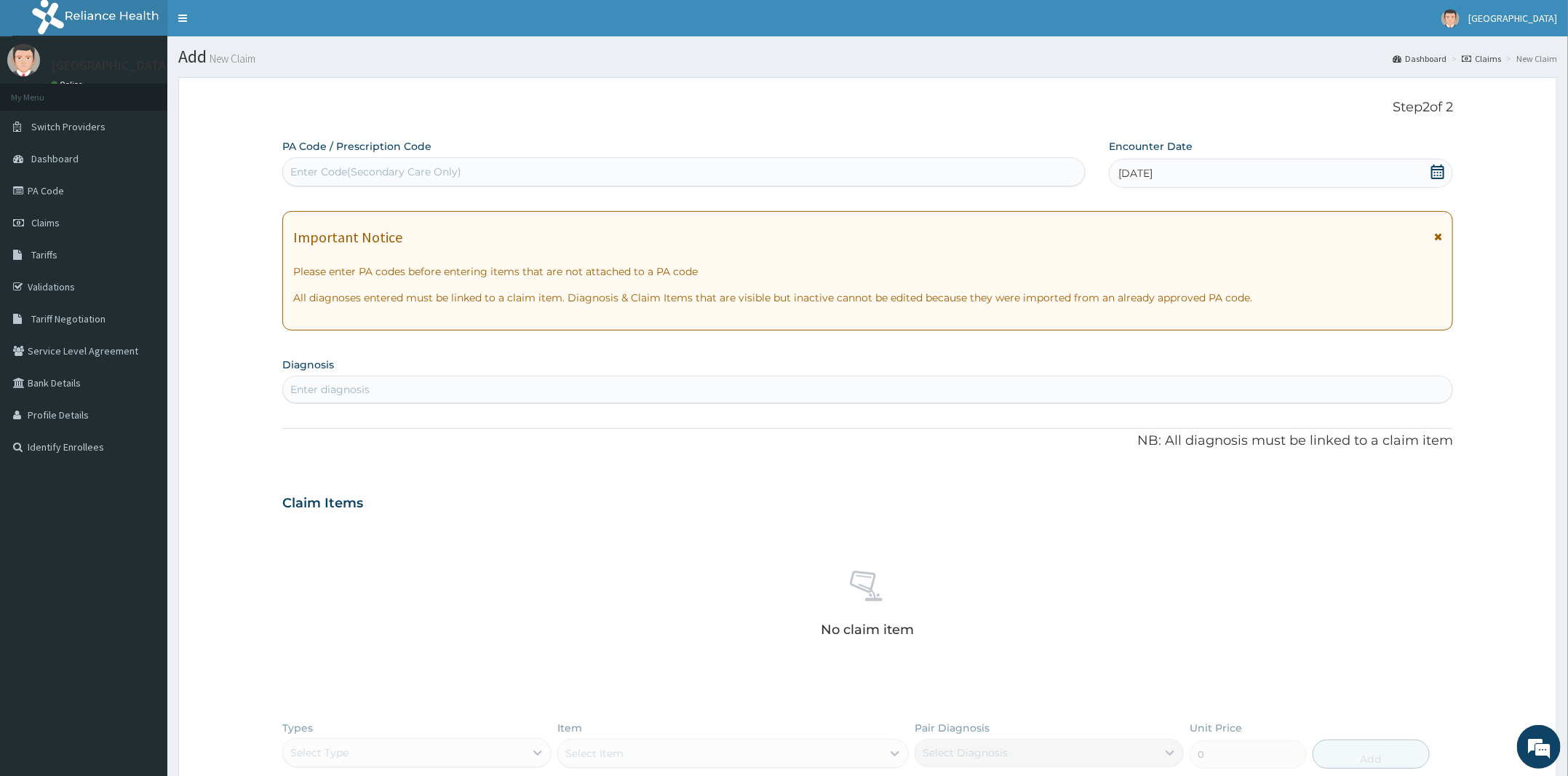
click at [538, 402] on div "Enter diagnosis" at bounding box center [868, 389] width 1171 height 27
type input "MALARIA"
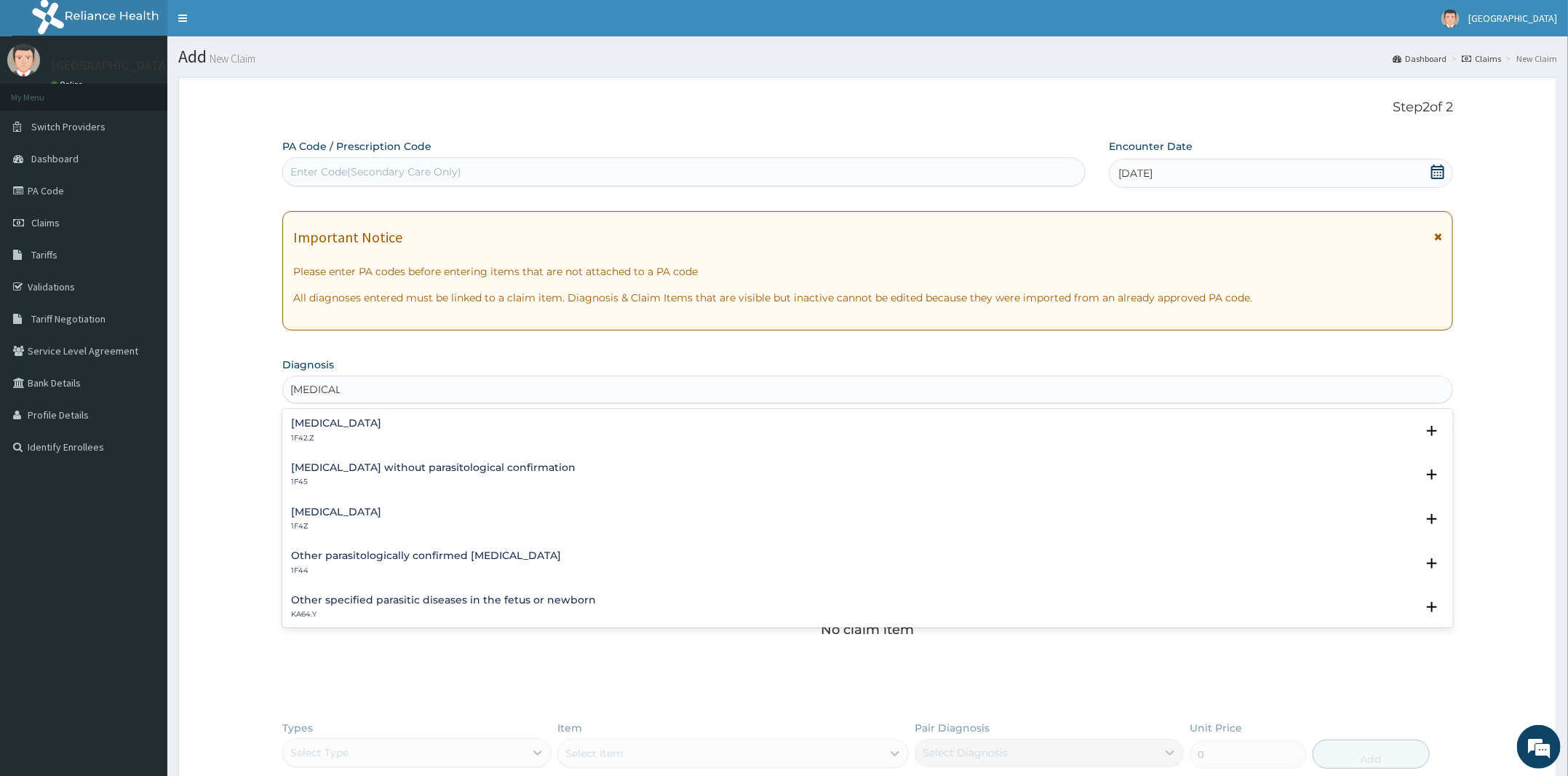
click at [396, 507] on div "Malaria, unspecified 1F4Z" at bounding box center [868, 519] width 1153 height 26
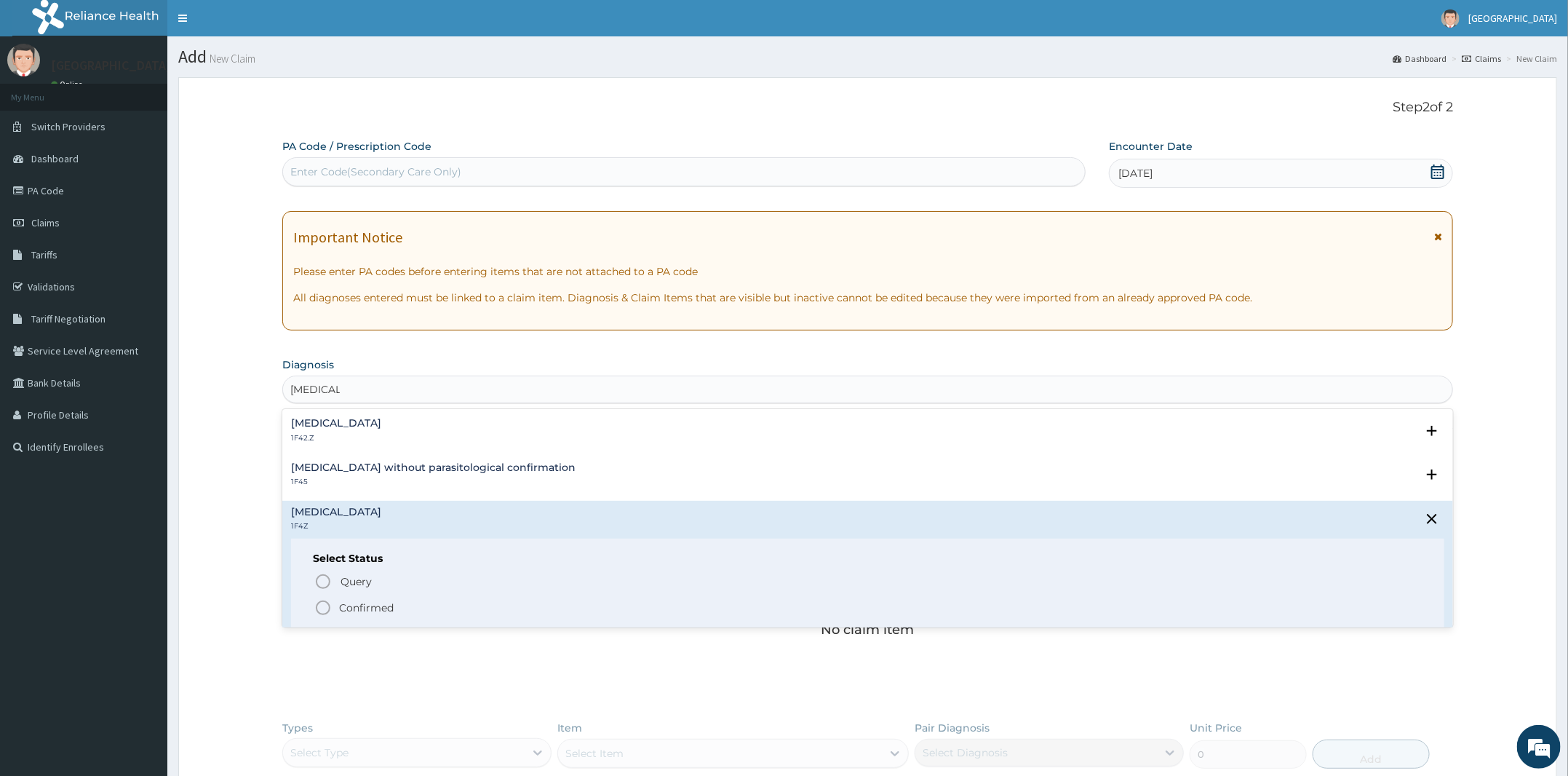
click at [354, 597] on div "Query Query covers suspected (?), Keep in view (kiv), Ruled out (r/o) Confirmed" at bounding box center [868, 593] width 1110 height 44
click at [355, 617] on div "Select Status Query Query covers suspected (?), Keep in view (kiv), Ruled out (…" at bounding box center [868, 584] width 1153 height 92
click at [351, 603] on p "Confirmed" at bounding box center [366, 608] width 55 height 15
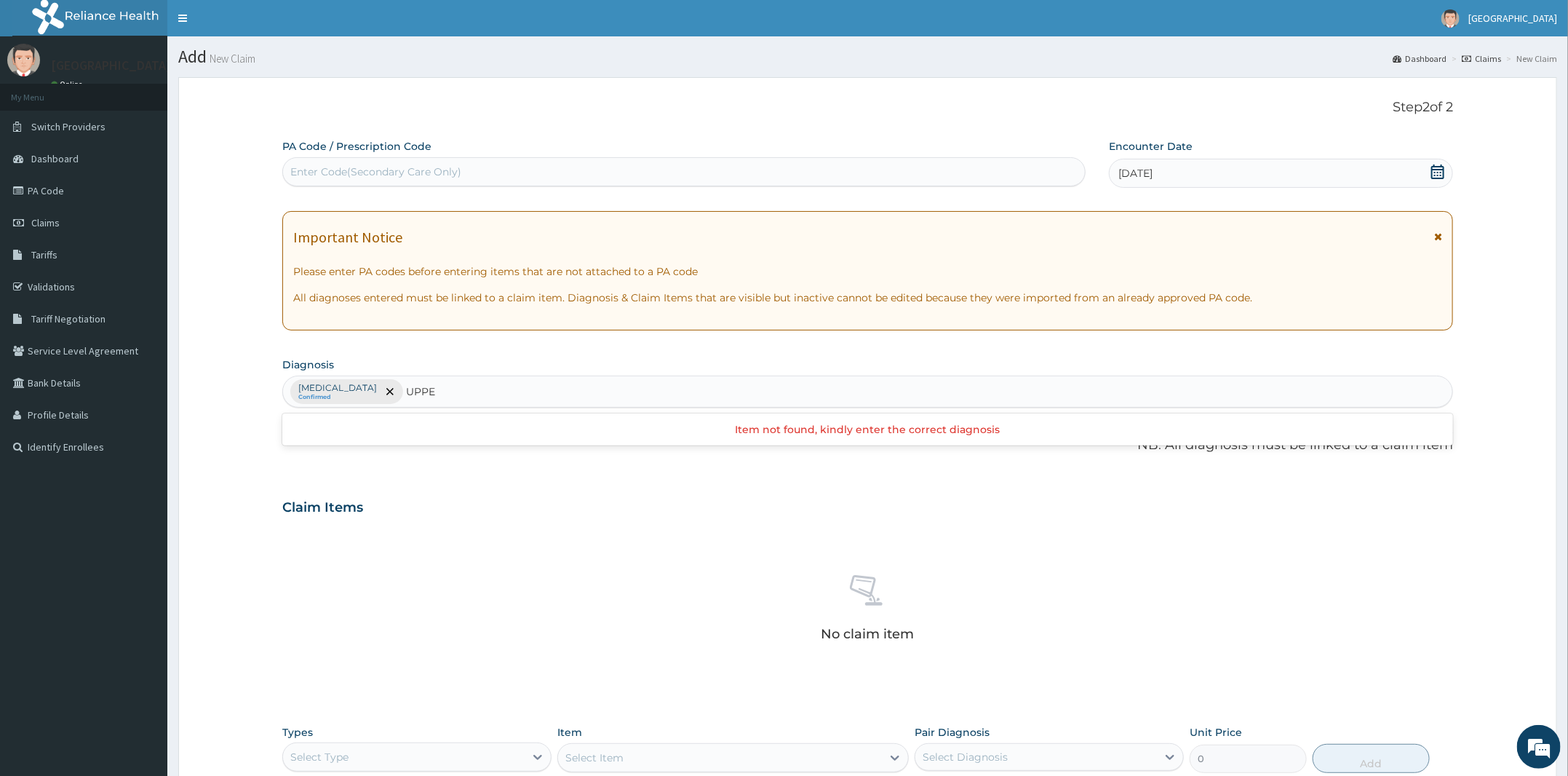
type input "UPPER"
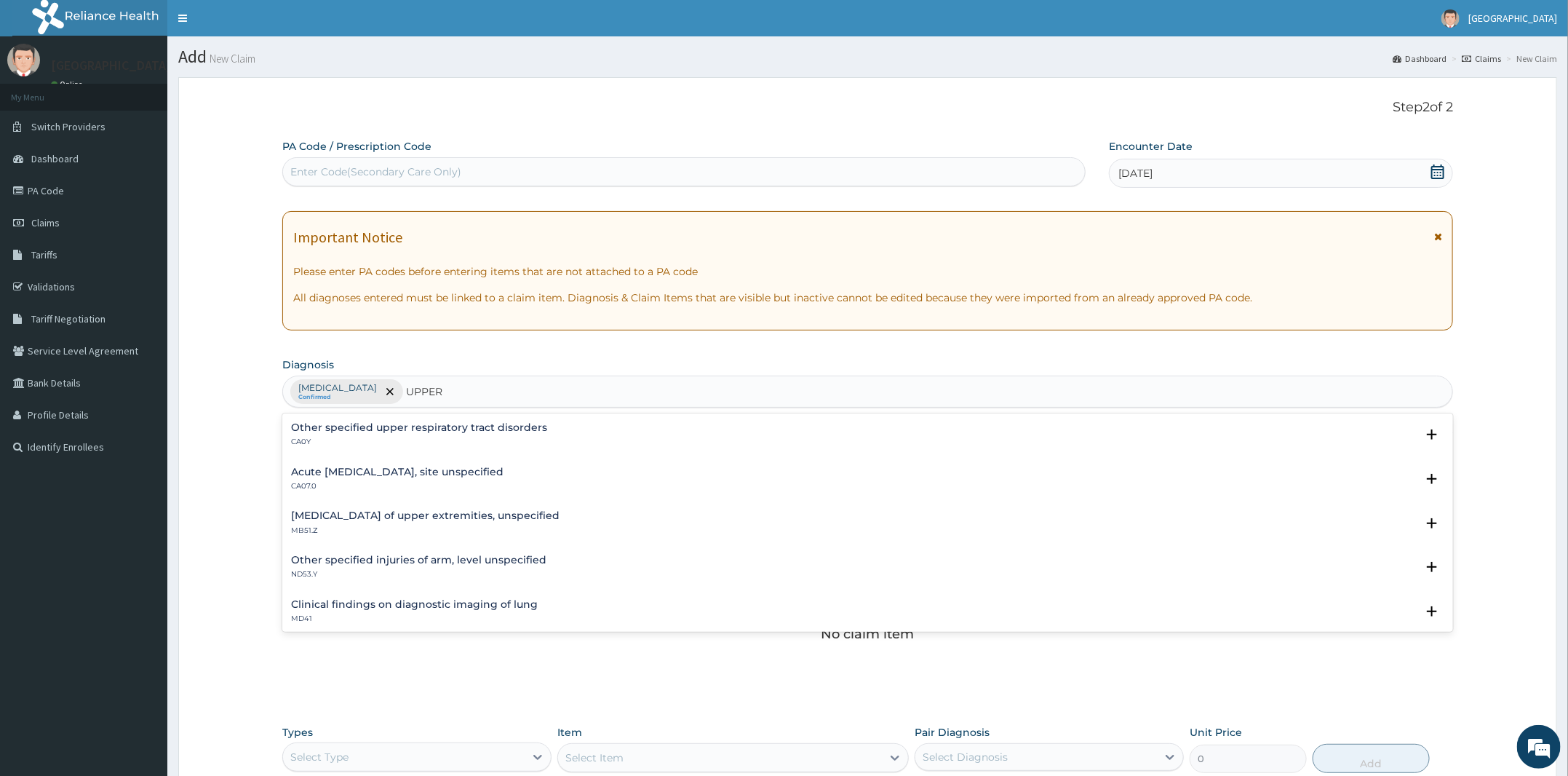
click at [369, 463] on div "Acute upper respiratory infection, site unspecified CA07.0 Select Status Query …" at bounding box center [868, 482] width 1171 height 44
click at [381, 470] on h4 "Acute upper respiratory infection, site unspecified" at bounding box center [397, 471] width 213 height 11
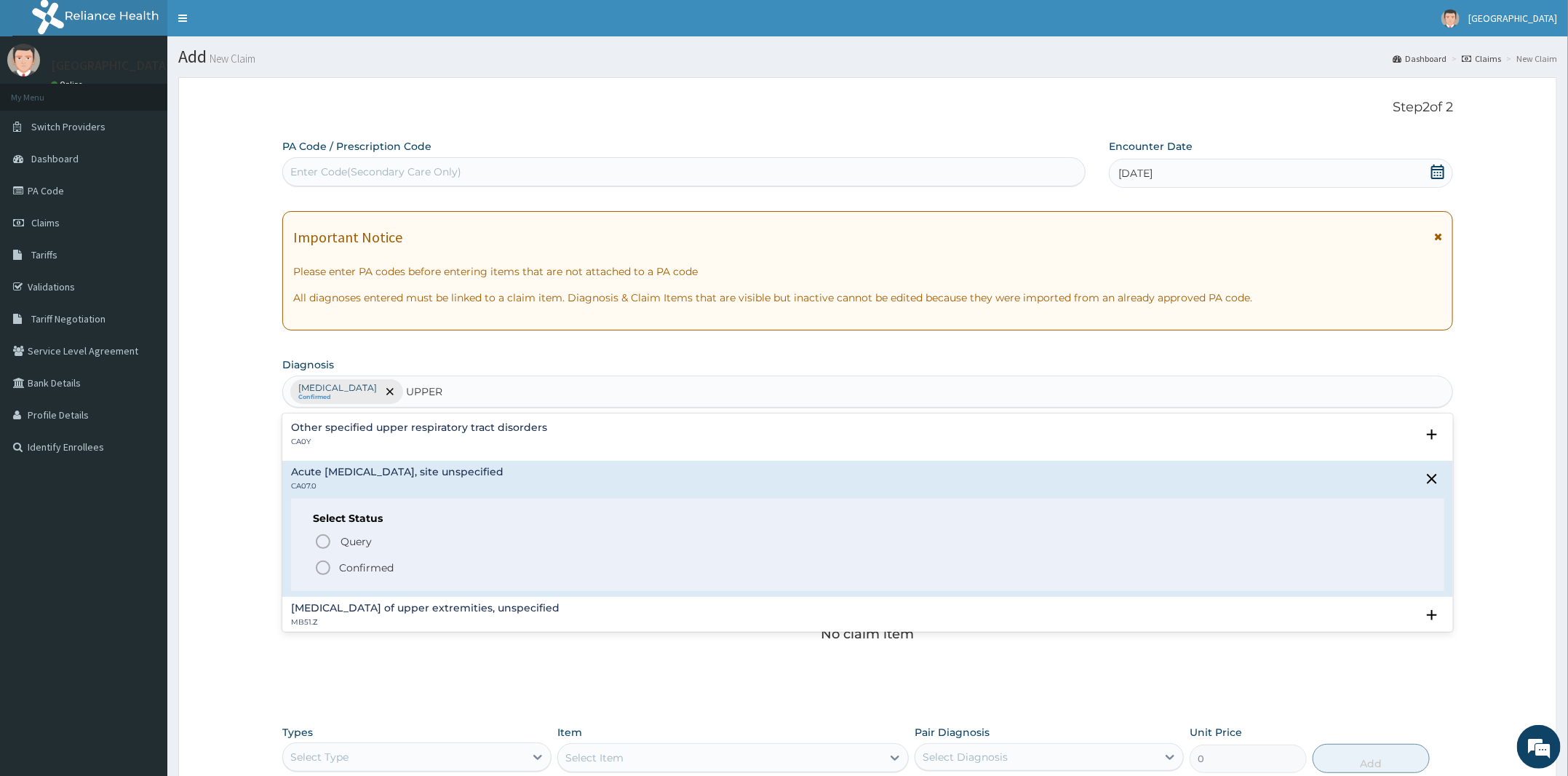
click at [361, 566] on p "Confirmed" at bounding box center [366, 567] width 55 height 15
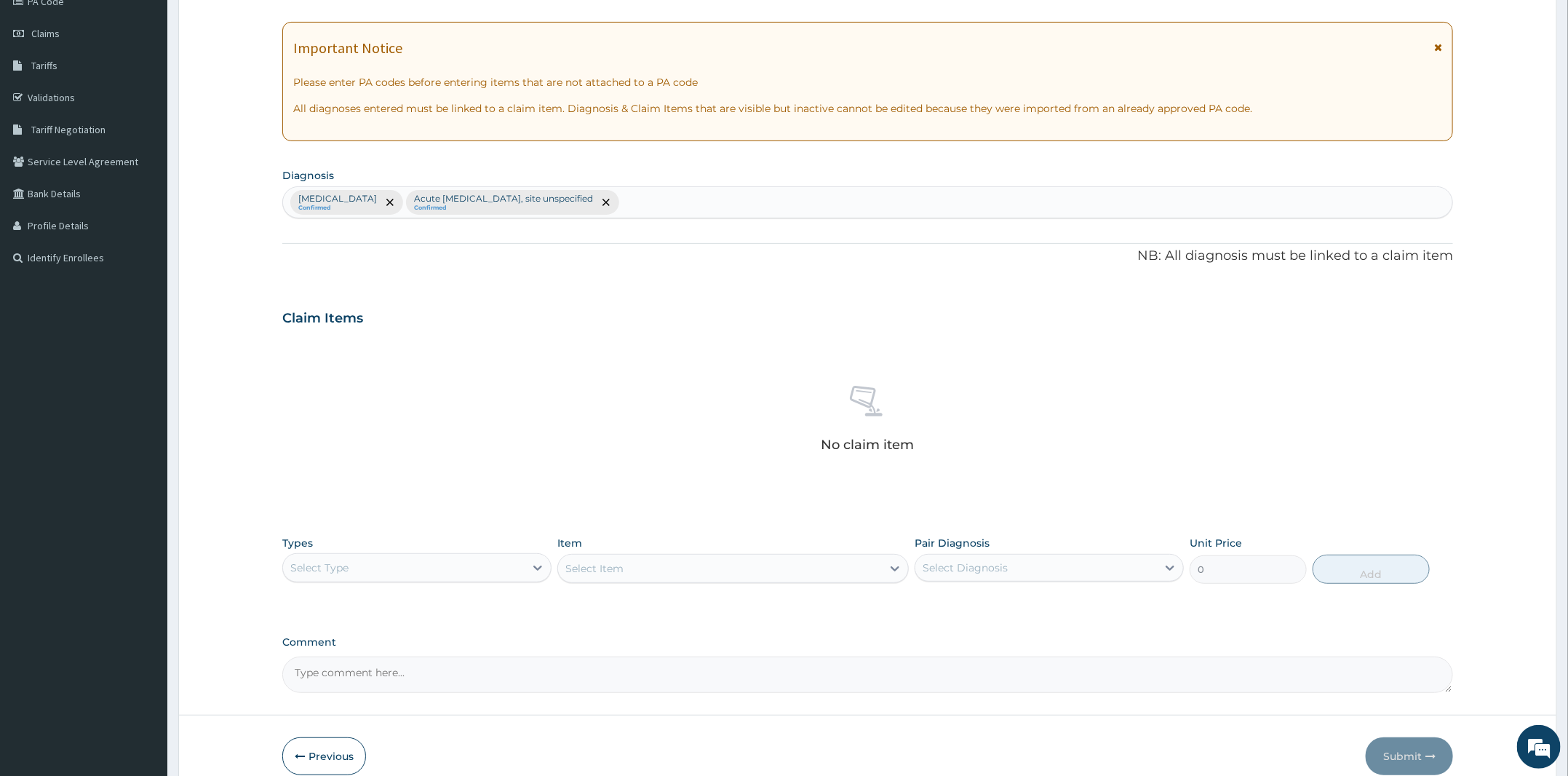
scroll to position [259, 0]
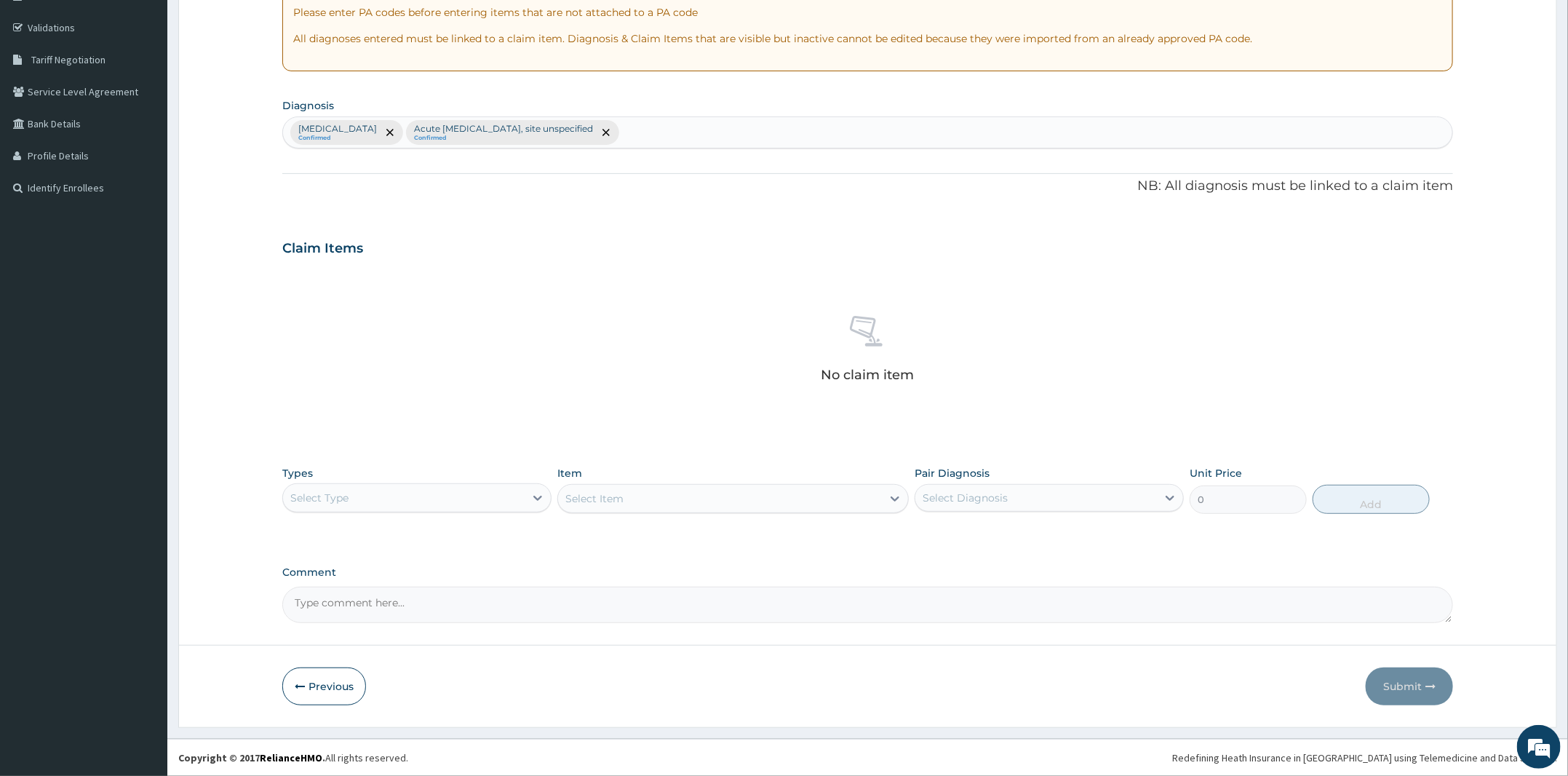
drag, startPoint x: 376, startPoint y: 494, endPoint x: 357, endPoint y: 513, distance: 26.9
click at [376, 494] on div "Select Type" at bounding box center [404, 498] width 242 height 23
click at [335, 641] on div "Laboratory" at bounding box center [417, 639] width 269 height 27
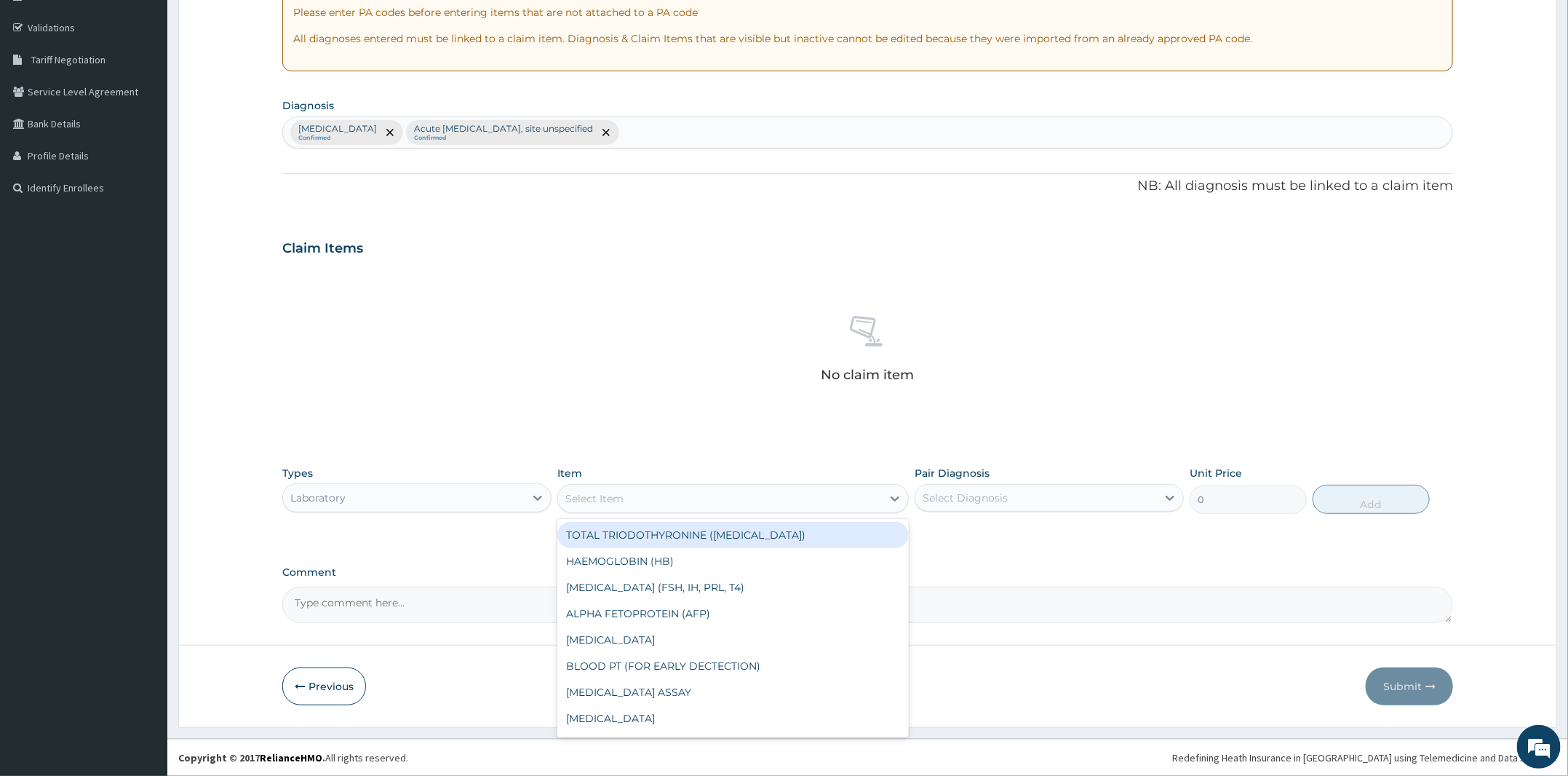
click at [695, 504] on div "Select Item" at bounding box center [720, 499] width 324 height 23
type input "MP"
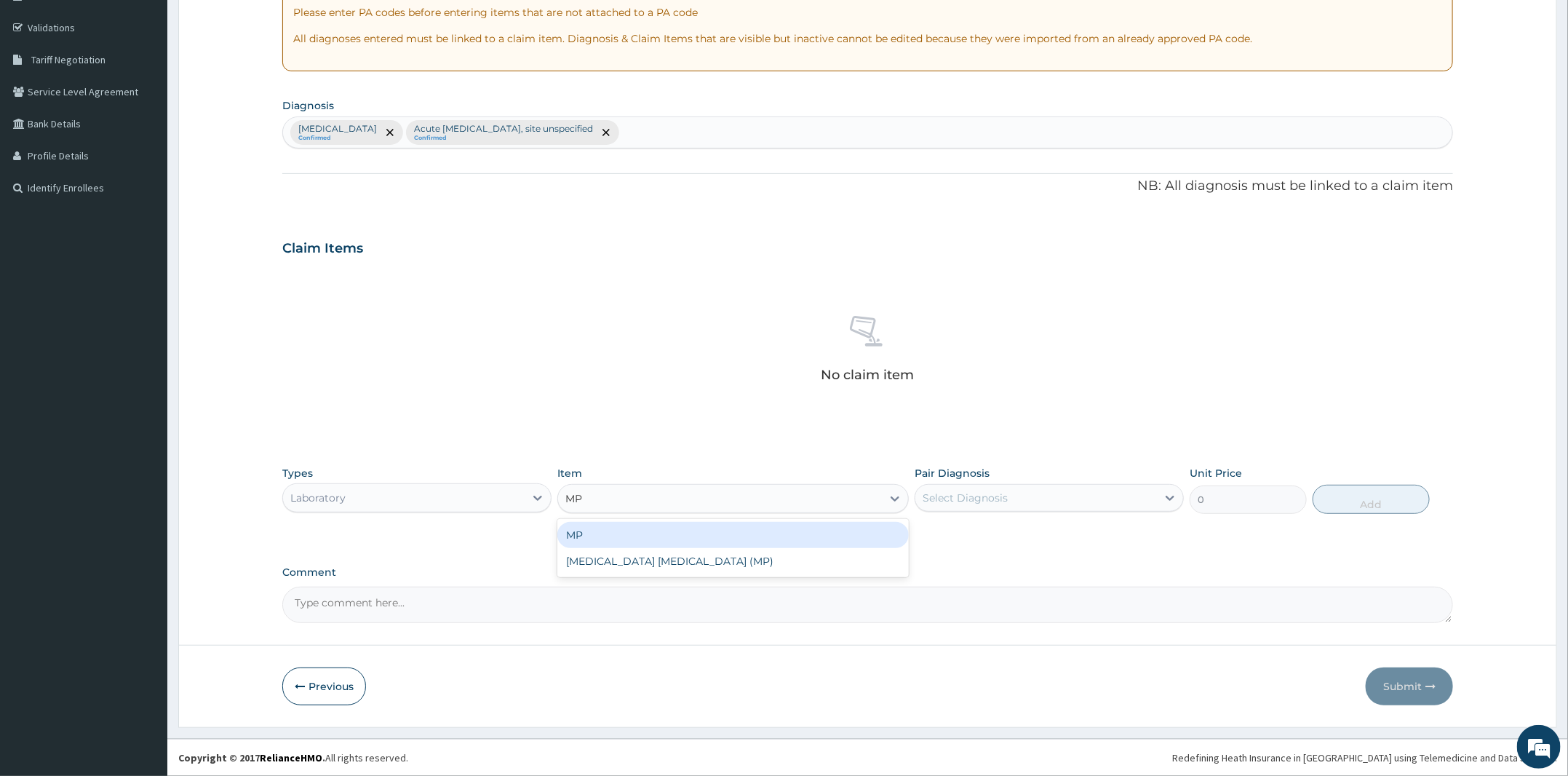
click at [693, 533] on div "MP" at bounding box center [733, 535] width 351 height 27
type input "1000"
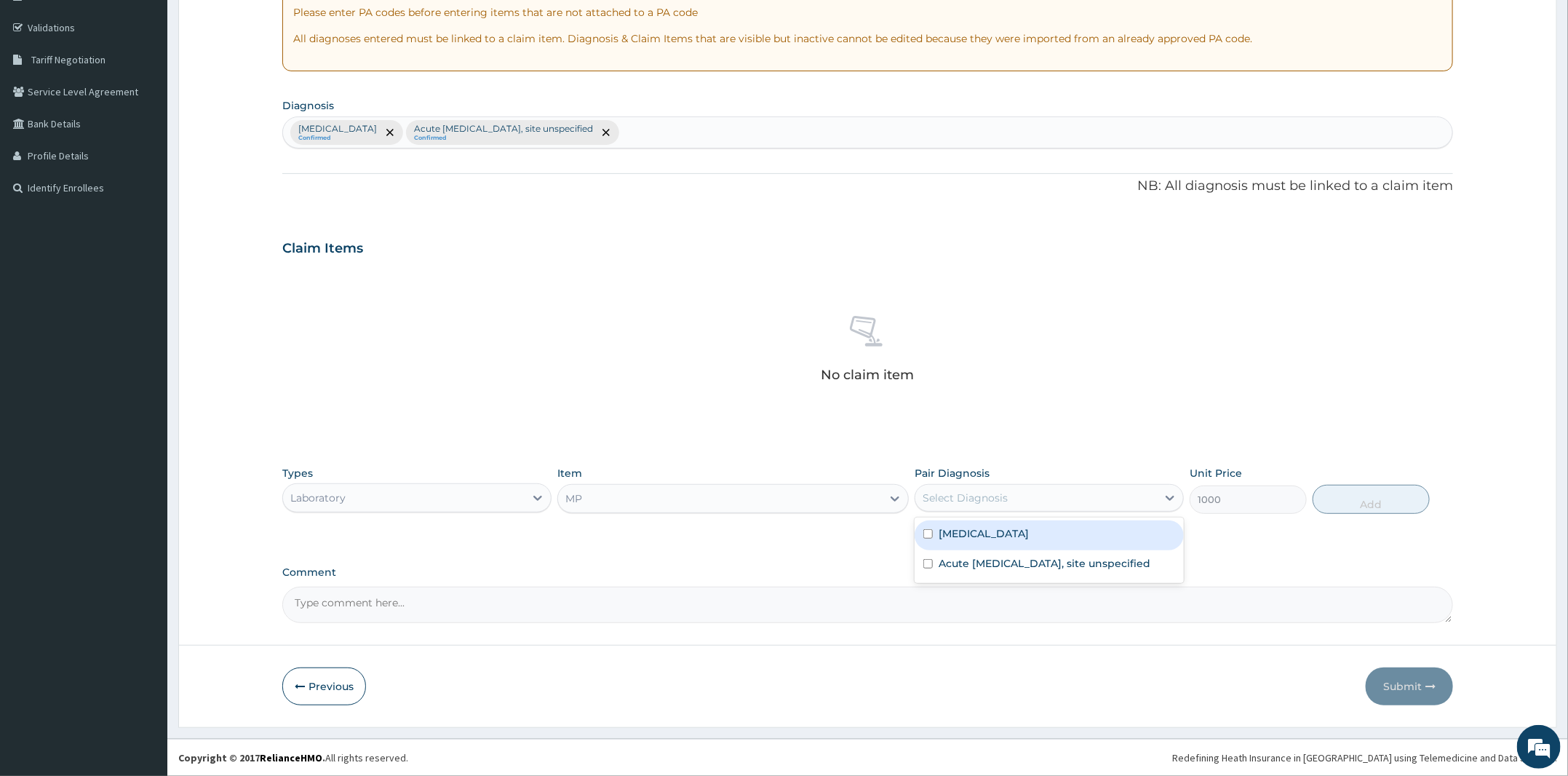
click at [956, 491] on div "Select Diagnosis" at bounding box center [966, 498] width 85 height 15
drag, startPoint x: 972, startPoint y: 533, endPoint x: 1244, endPoint y: 518, distance: 272.4
click at [990, 536] on label "Malaria, unspecified" at bounding box center [984, 533] width 91 height 15
checkbox input "true"
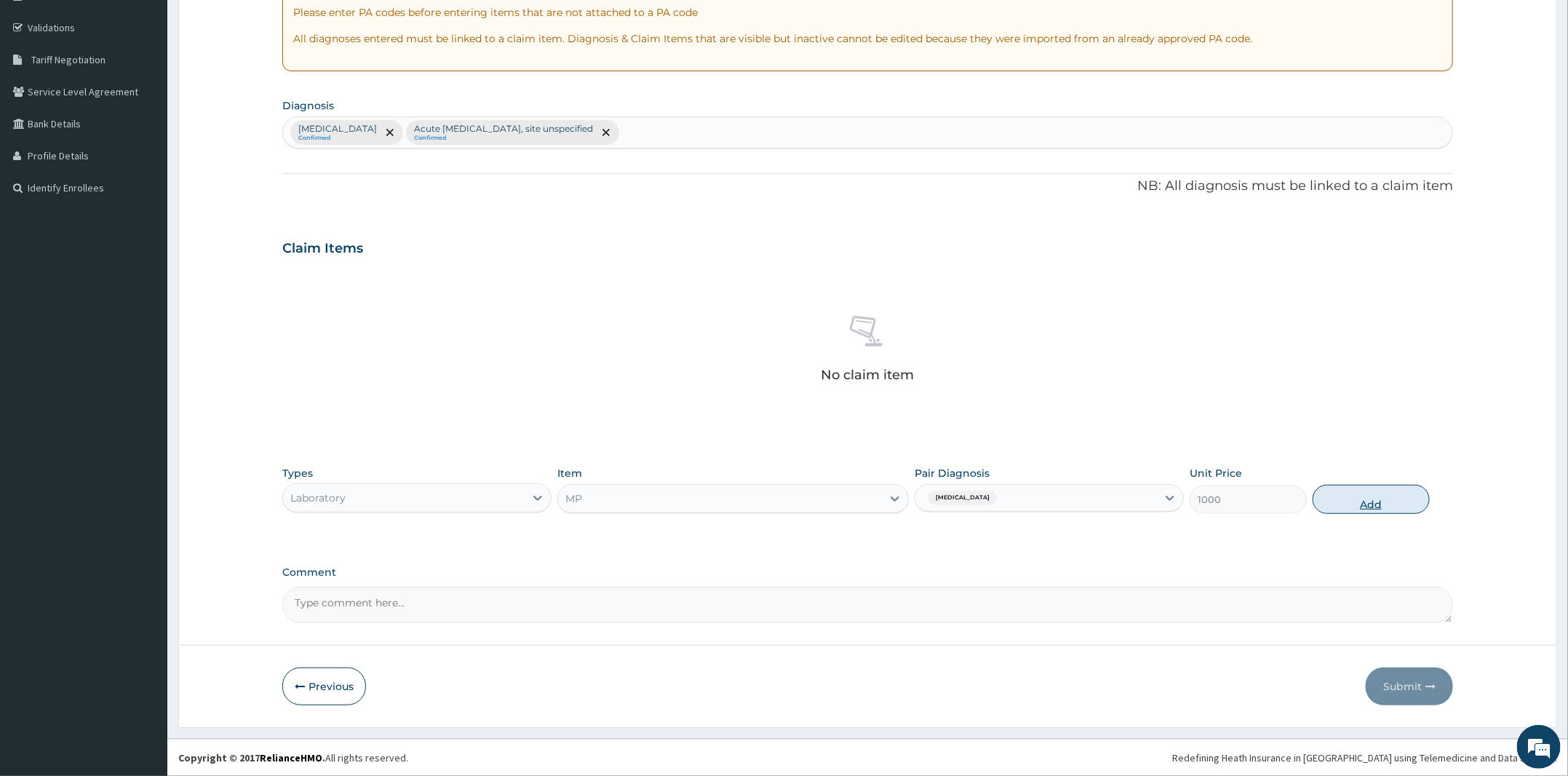
drag, startPoint x: 1392, startPoint y: 495, endPoint x: 1241, endPoint y: 489, distance: 151.1
click at [1389, 495] on button "Add" at bounding box center [1371, 499] width 117 height 29
type input "0"
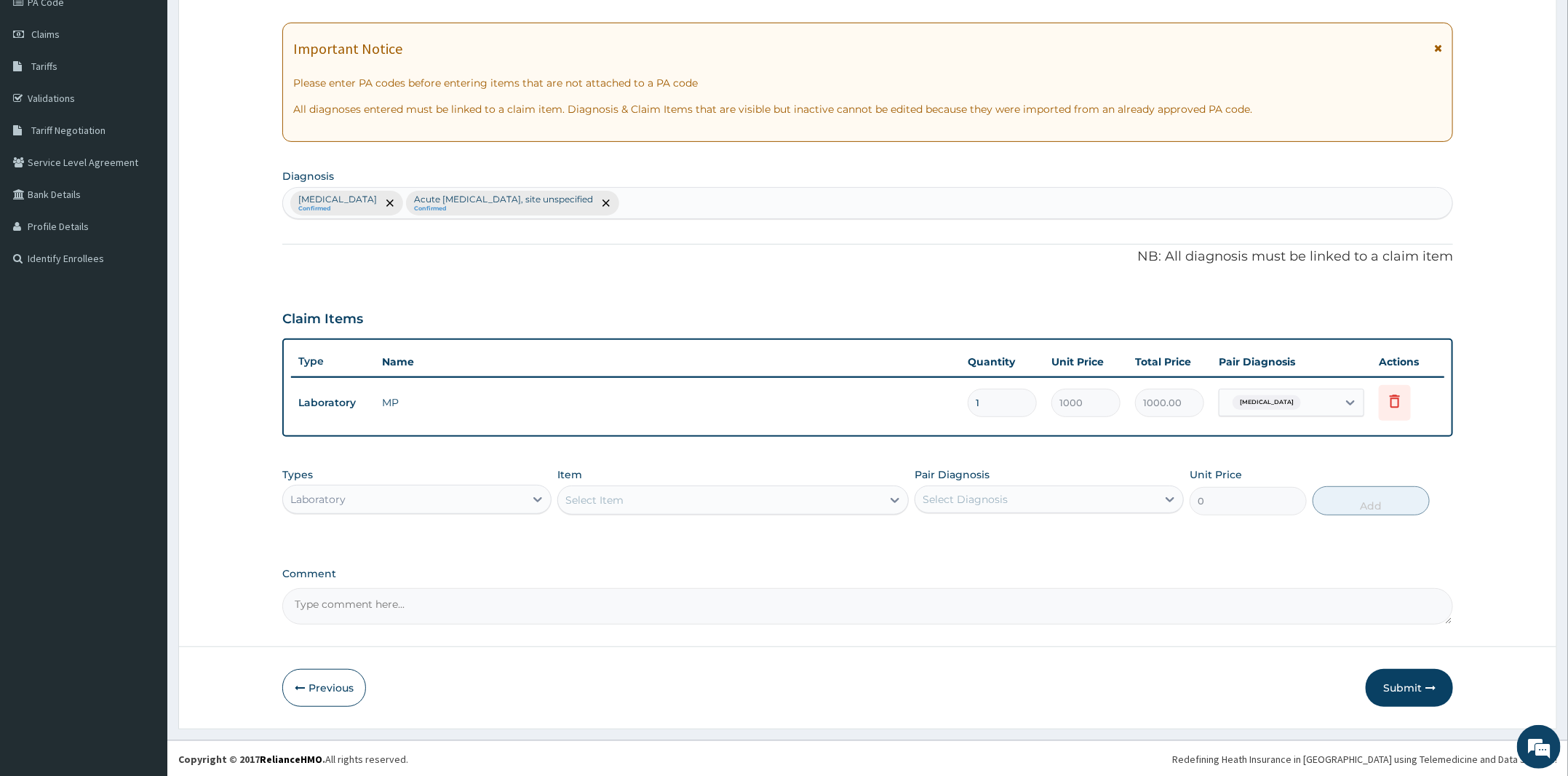
click at [688, 502] on div "Select Item" at bounding box center [720, 500] width 324 height 23
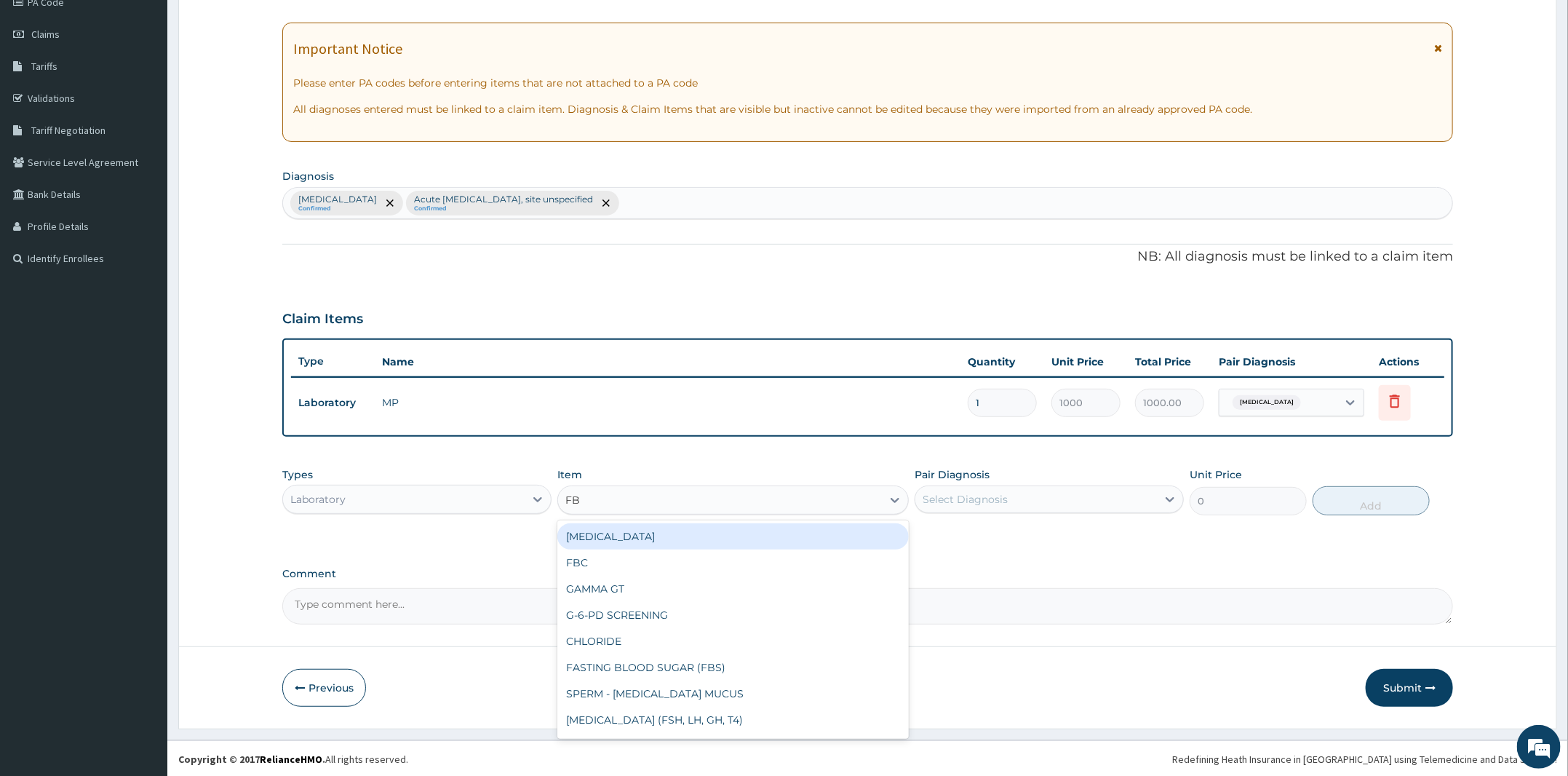
type input "FBC"
drag, startPoint x: 676, startPoint y: 538, endPoint x: 958, endPoint y: 552, distance: 282.3
click at [676, 538] on div "FBC" at bounding box center [733, 537] width 351 height 27
type input "2000"
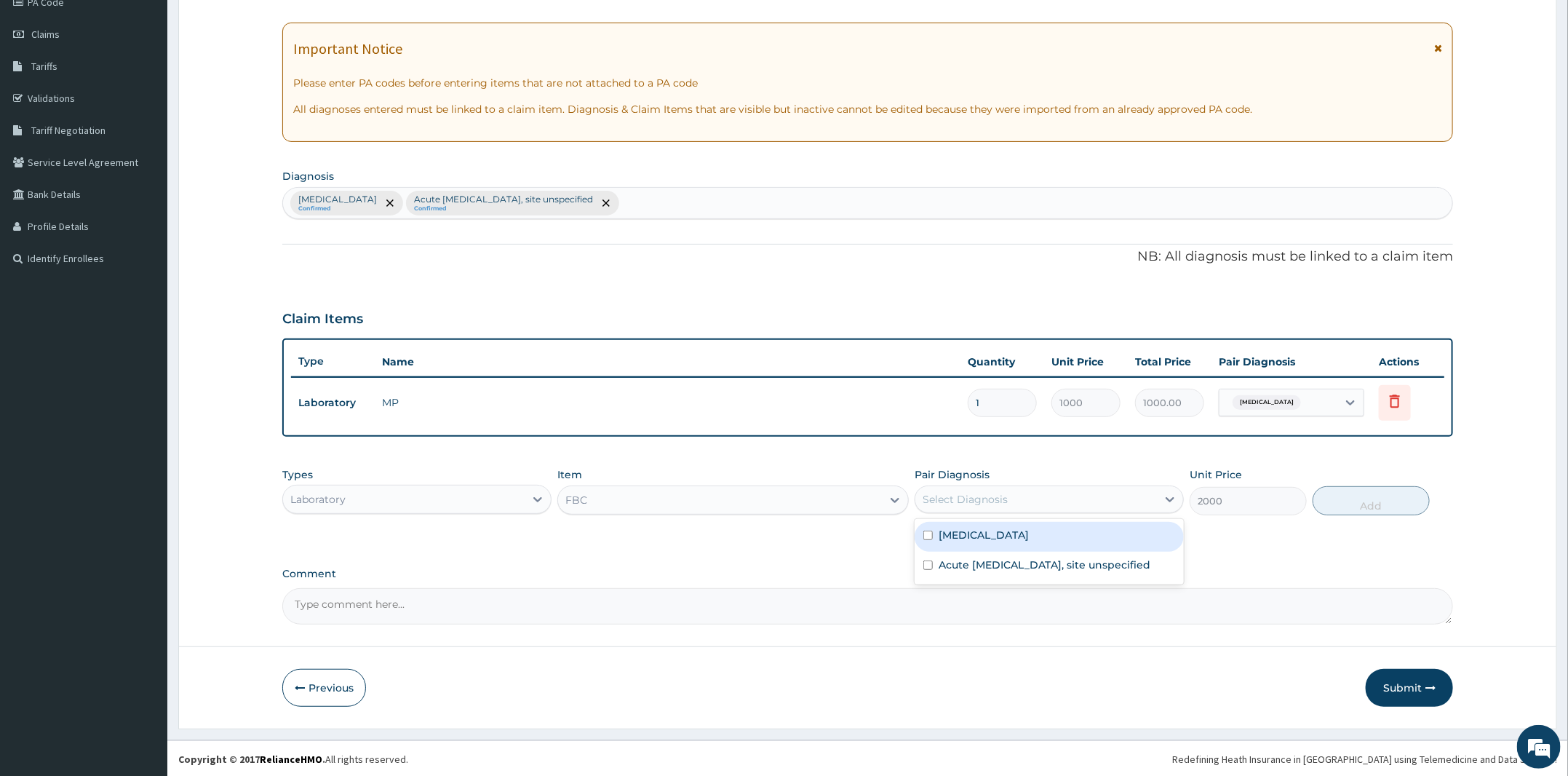
drag, startPoint x: 974, startPoint y: 485, endPoint x: 989, endPoint y: 513, distance: 31.8
click at [974, 488] on div "Select Diagnosis" at bounding box center [1036, 499] width 242 height 23
click at [978, 572] on label "Acute upper respiratory infection, site unspecified" at bounding box center [1045, 565] width 213 height 15
checkbox input "true"
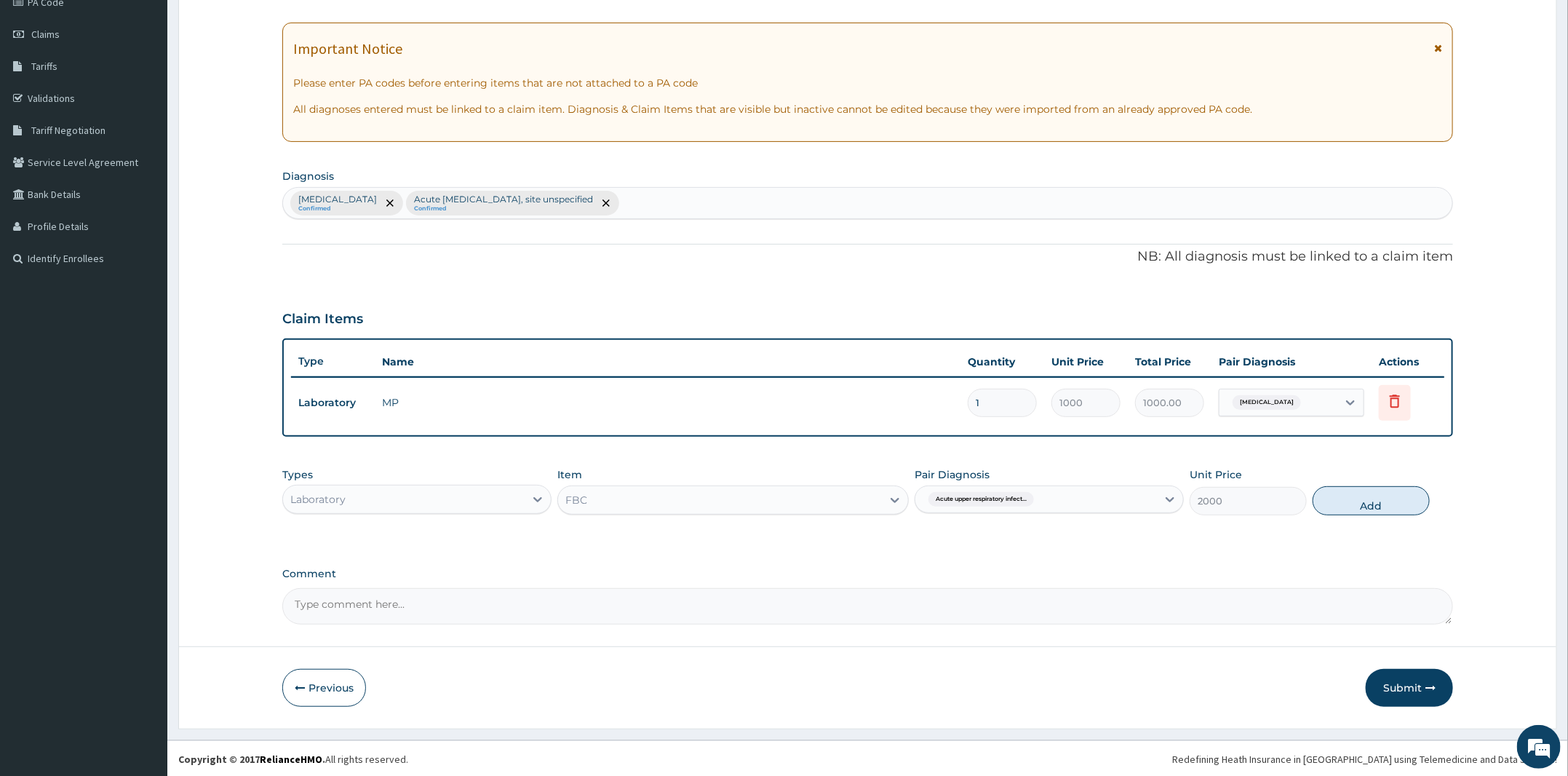
drag, startPoint x: 1369, startPoint y: 501, endPoint x: 463, endPoint y: 631, distance: 915.3
click at [1358, 501] on button "Add" at bounding box center [1371, 500] width 117 height 29
type input "0"
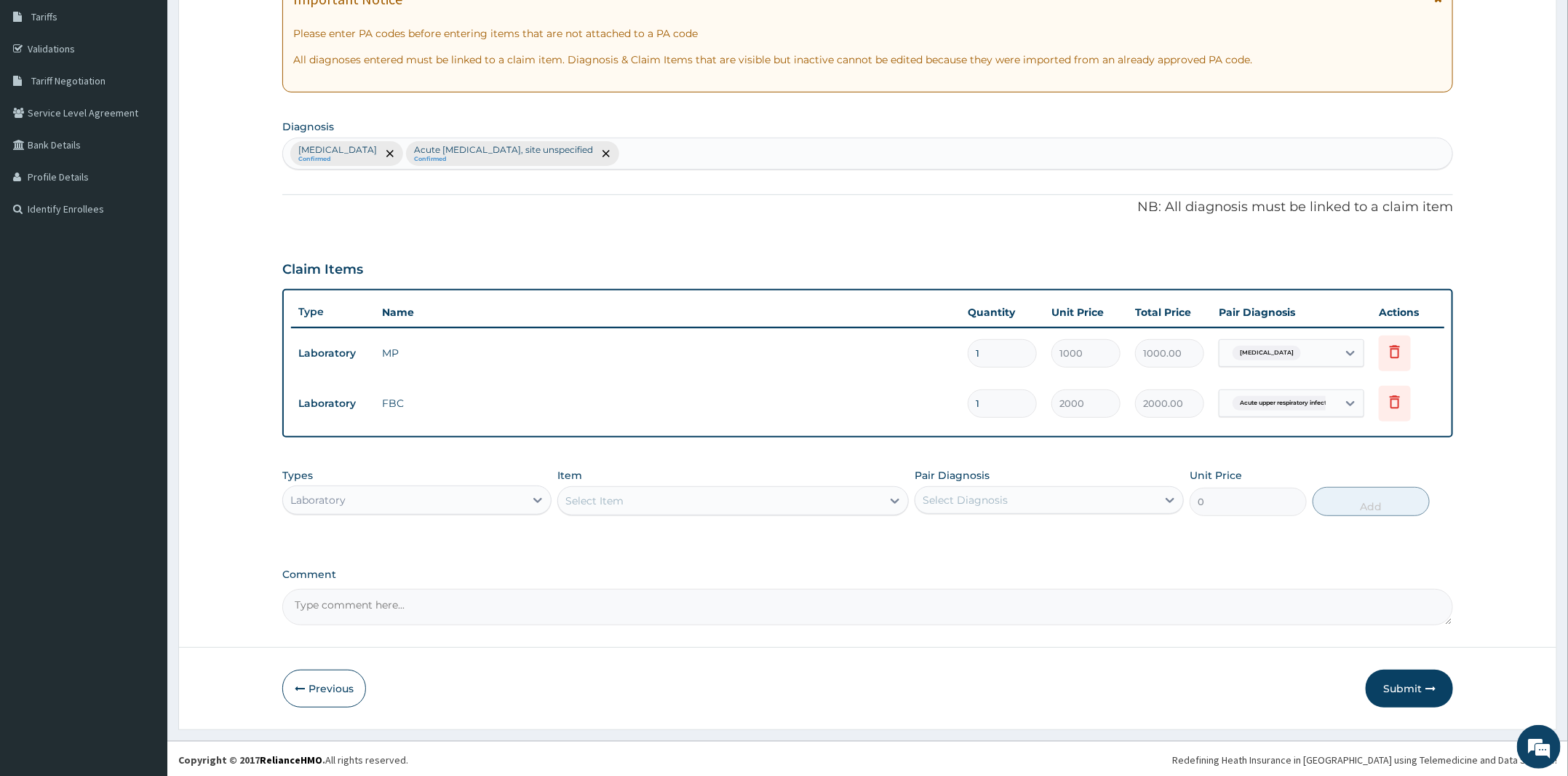
scroll to position [238, 0]
click at [342, 501] on div "Laboratory" at bounding box center [317, 499] width 56 height 15
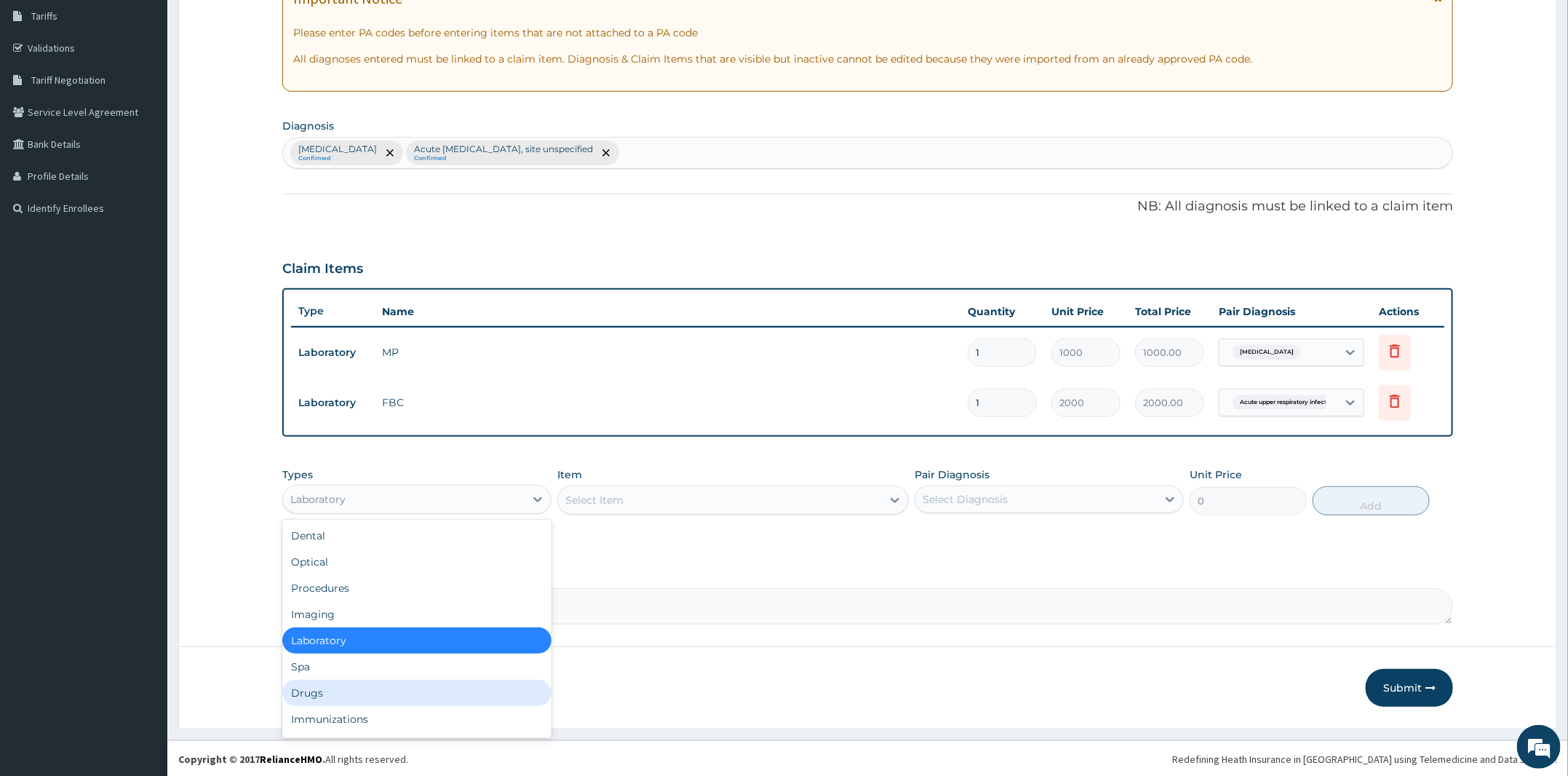
click at [323, 695] on div "Drugs" at bounding box center [417, 693] width 269 height 27
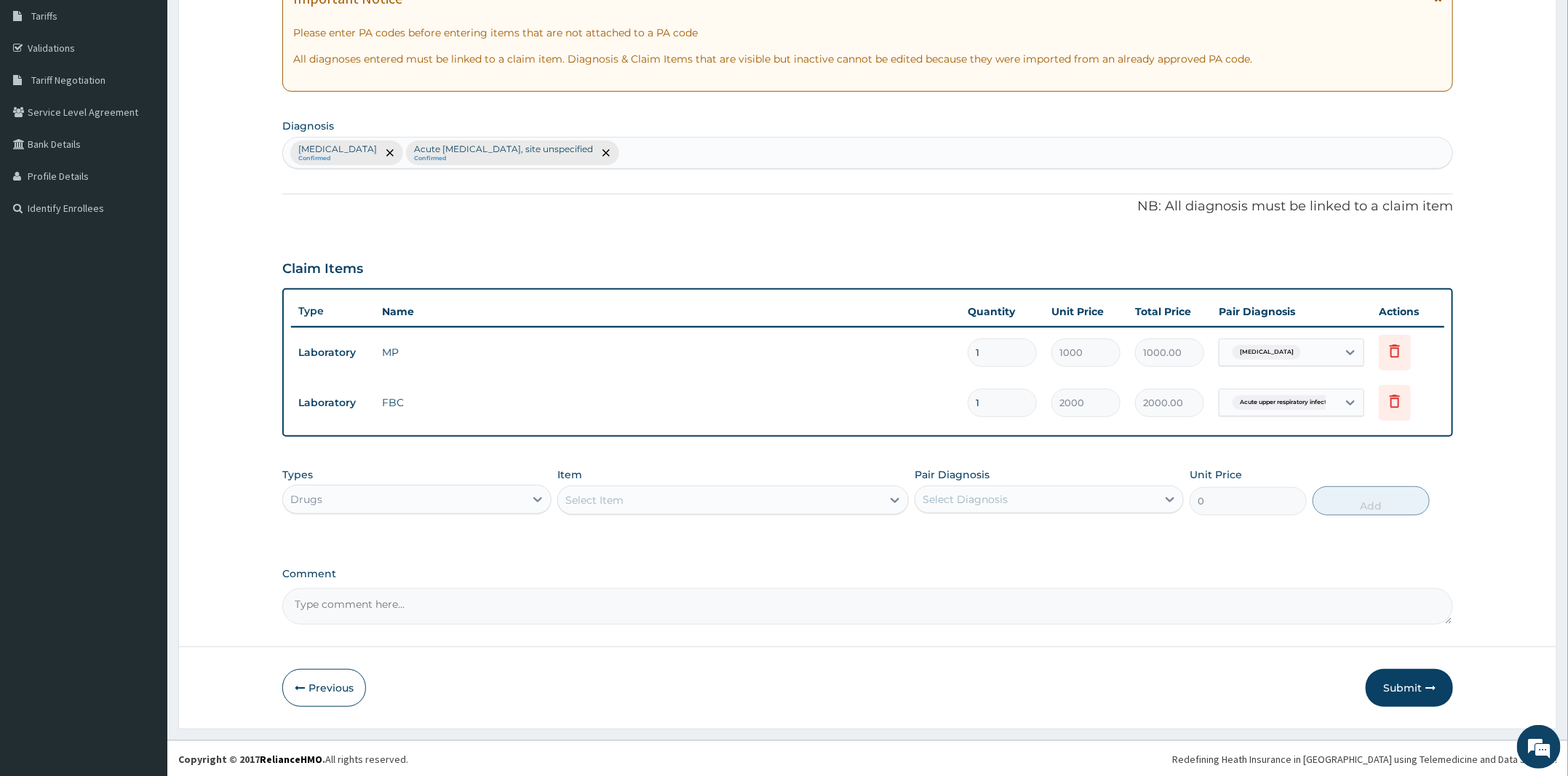
drag, startPoint x: 750, startPoint y: 490, endPoint x: 741, endPoint y: 497, distance: 11.4
click at [743, 495] on div "Select Item" at bounding box center [720, 500] width 324 height 23
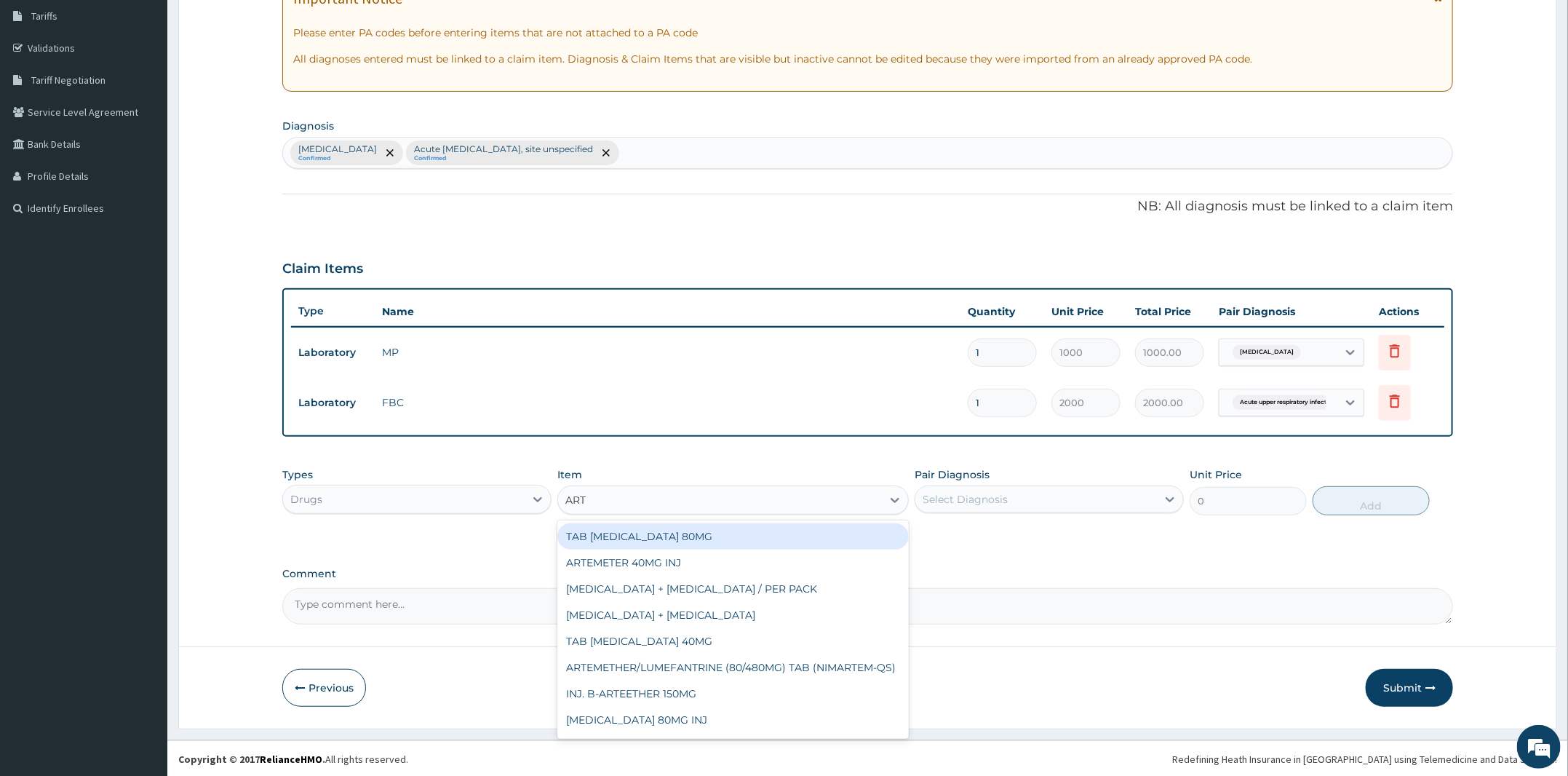
type input "ARTE"
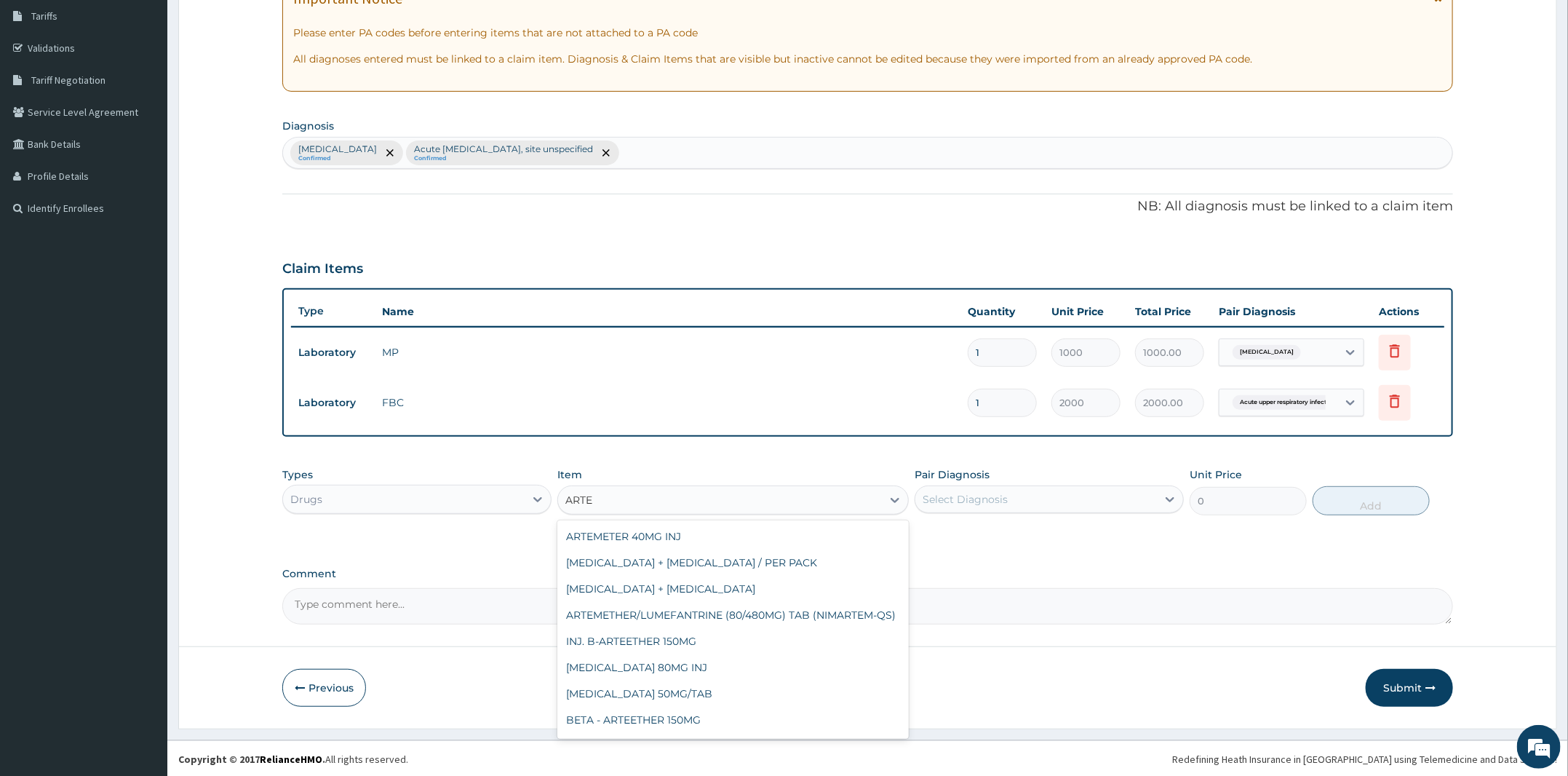
scroll to position [194, 0]
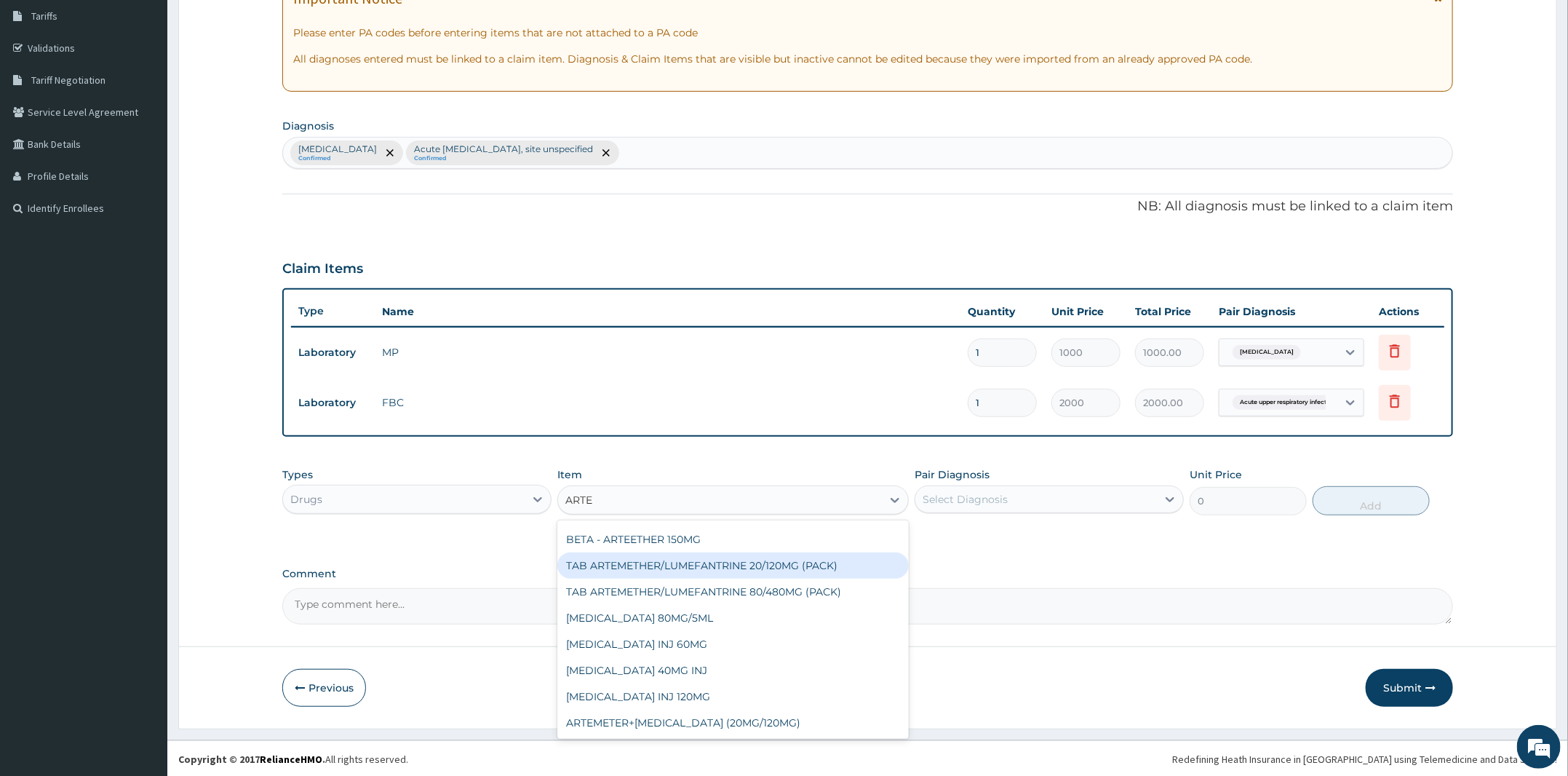
drag, startPoint x: 769, startPoint y: 567, endPoint x: 968, endPoint y: 510, distance: 207.0
click at [770, 565] on div "TAB ARTEMETHER/LUMEFANTRINE 20/120MG (PACK)" at bounding box center [733, 566] width 351 height 27
type input "1500"
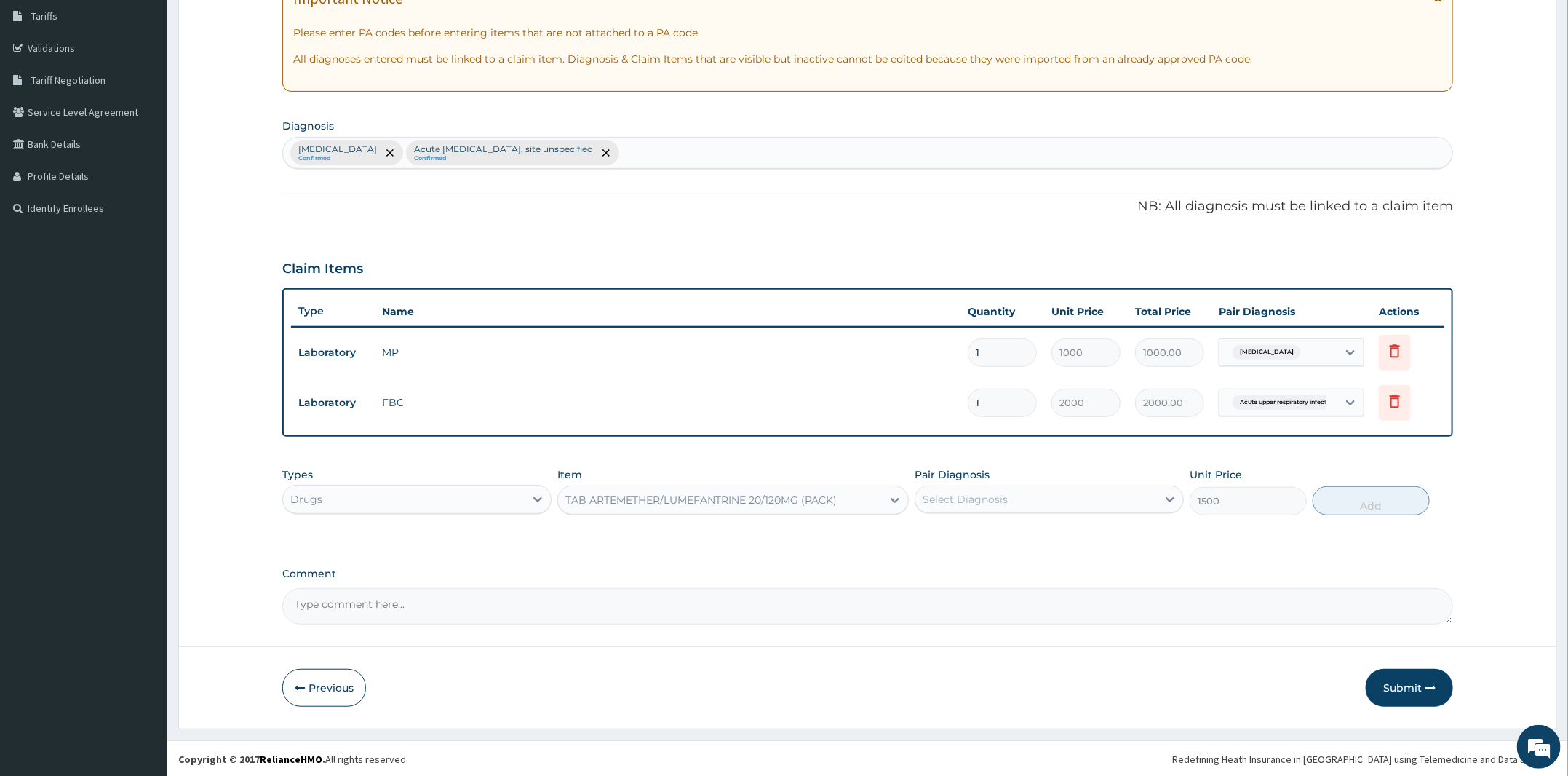
click at [1005, 501] on div "Select Diagnosis" at bounding box center [966, 499] width 85 height 15
drag, startPoint x: 1028, startPoint y: 527, endPoint x: 1349, endPoint y: 489, distance: 323.2
click at [1029, 528] on label "Malaria, unspecified" at bounding box center [984, 535] width 91 height 15
checkbox input "true"
click at [1376, 484] on div "Types Drugs Item TAB ARTEMETHER/LUMEFANTRINE 20/120MG (PACK) Pair Diagnosis opt…" at bounding box center [868, 491] width 1171 height 62
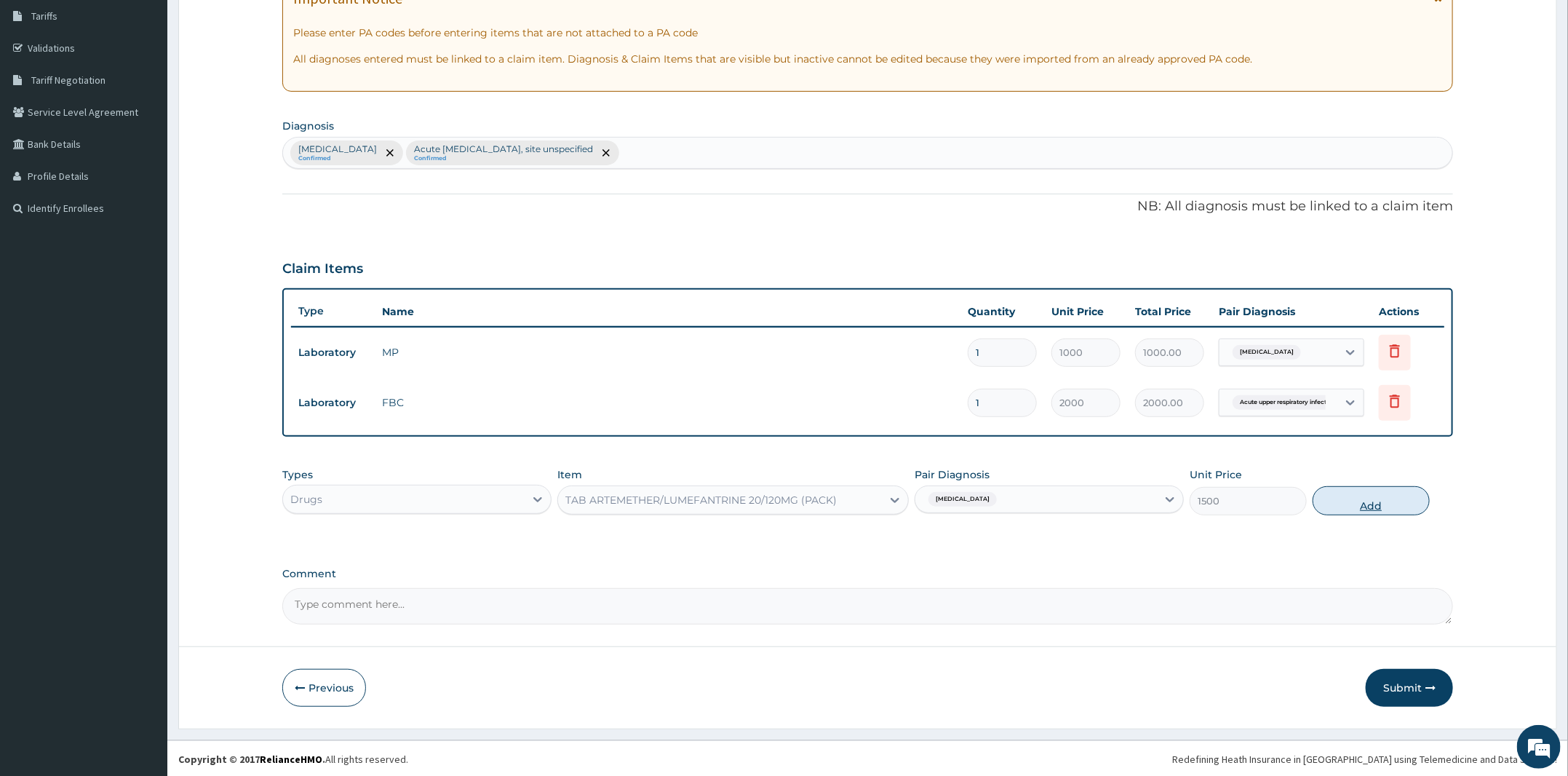
click at [1356, 499] on button "Add" at bounding box center [1371, 500] width 117 height 29
type input "0"
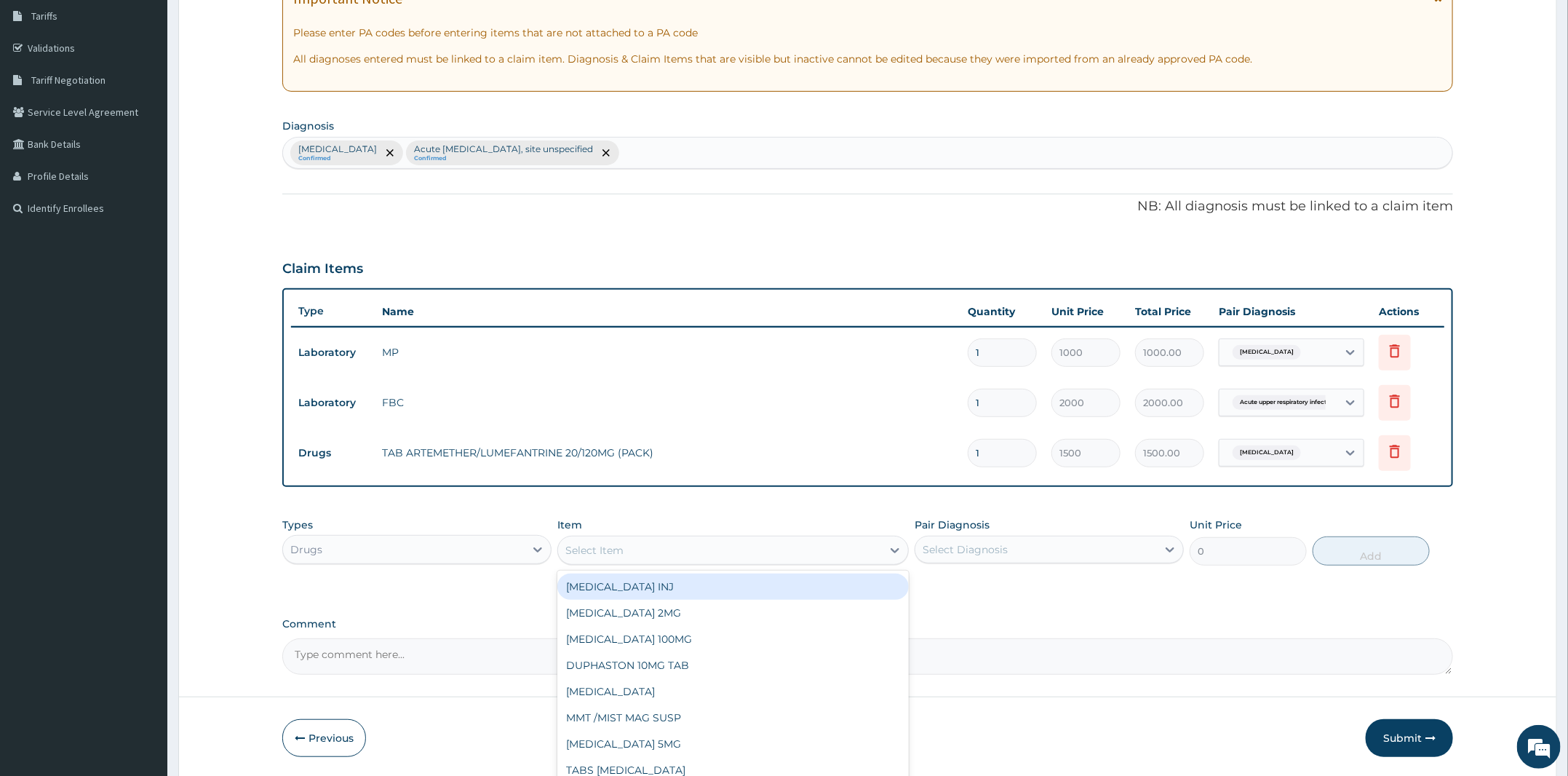
click at [720, 548] on div "Select Item" at bounding box center [720, 550] width 324 height 23
type input "PARACE"
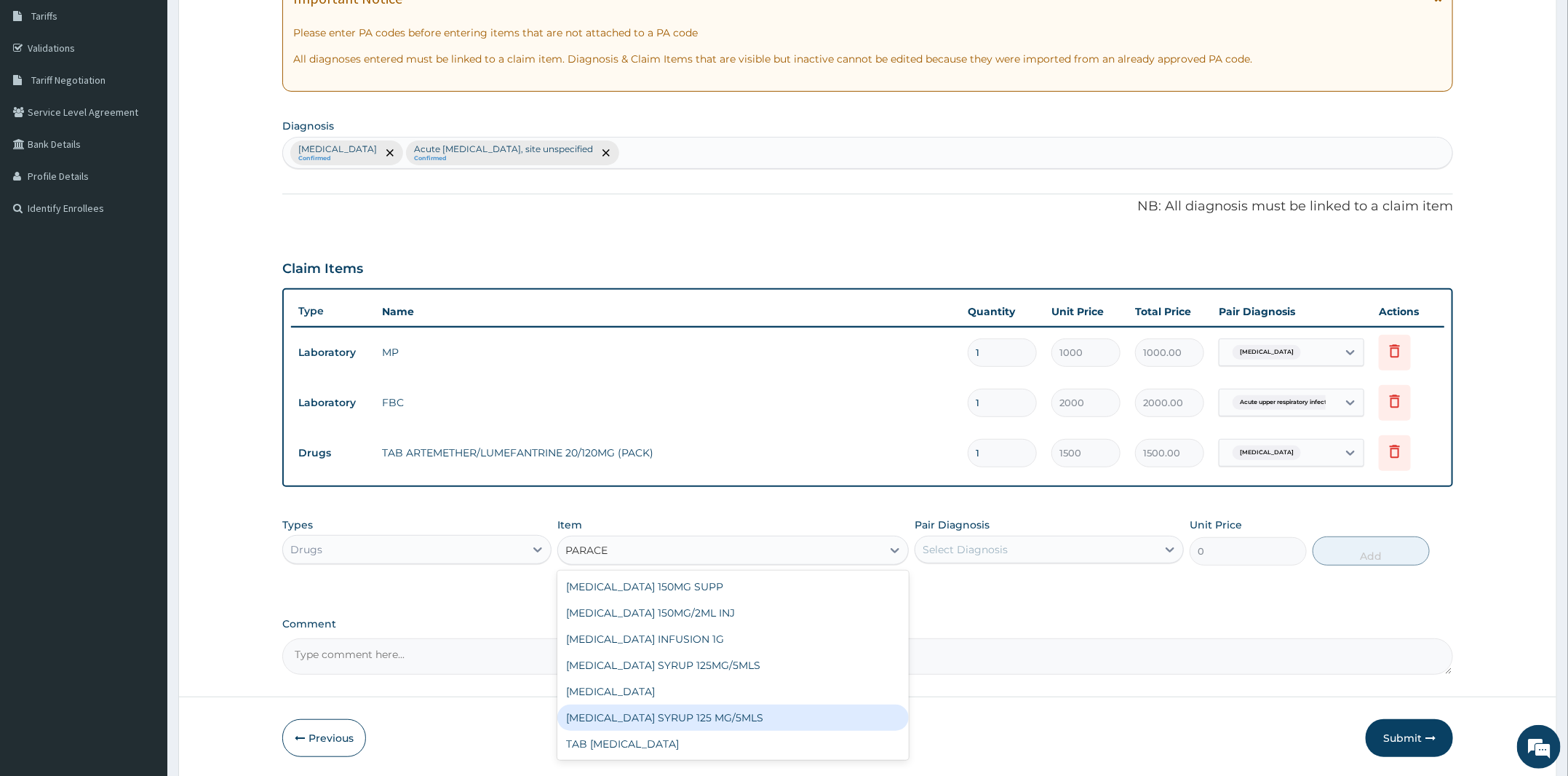
click at [705, 723] on div "PARACETAMOL SYRUP 125 MG/5MLS" at bounding box center [733, 718] width 351 height 27
type input "300"
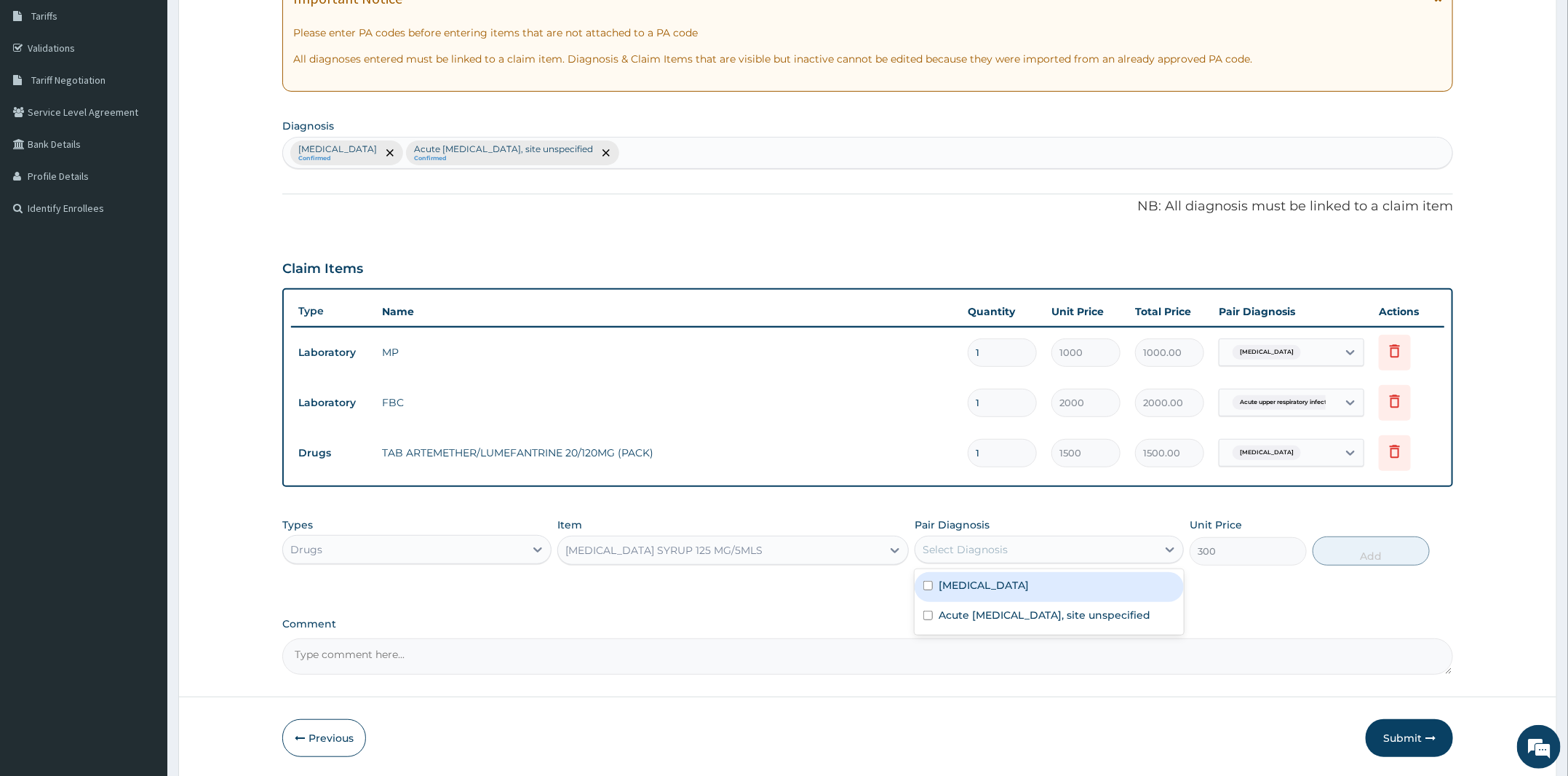
click at [1070, 549] on div "Select Diagnosis" at bounding box center [1036, 549] width 242 height 23
drag, startPoint x: 1046, startPoint y: 588, endPoint x: 1325, endPoint y: 570, distance: 279.6
click at [1063, 585] on div "Malaria, unspecified" at bounding box center [1049, 587] width 269 height 30
checkbox input "true"
click at [1349, 541] on button "Add" at bounding box center [1371, 550] width 117 height 29
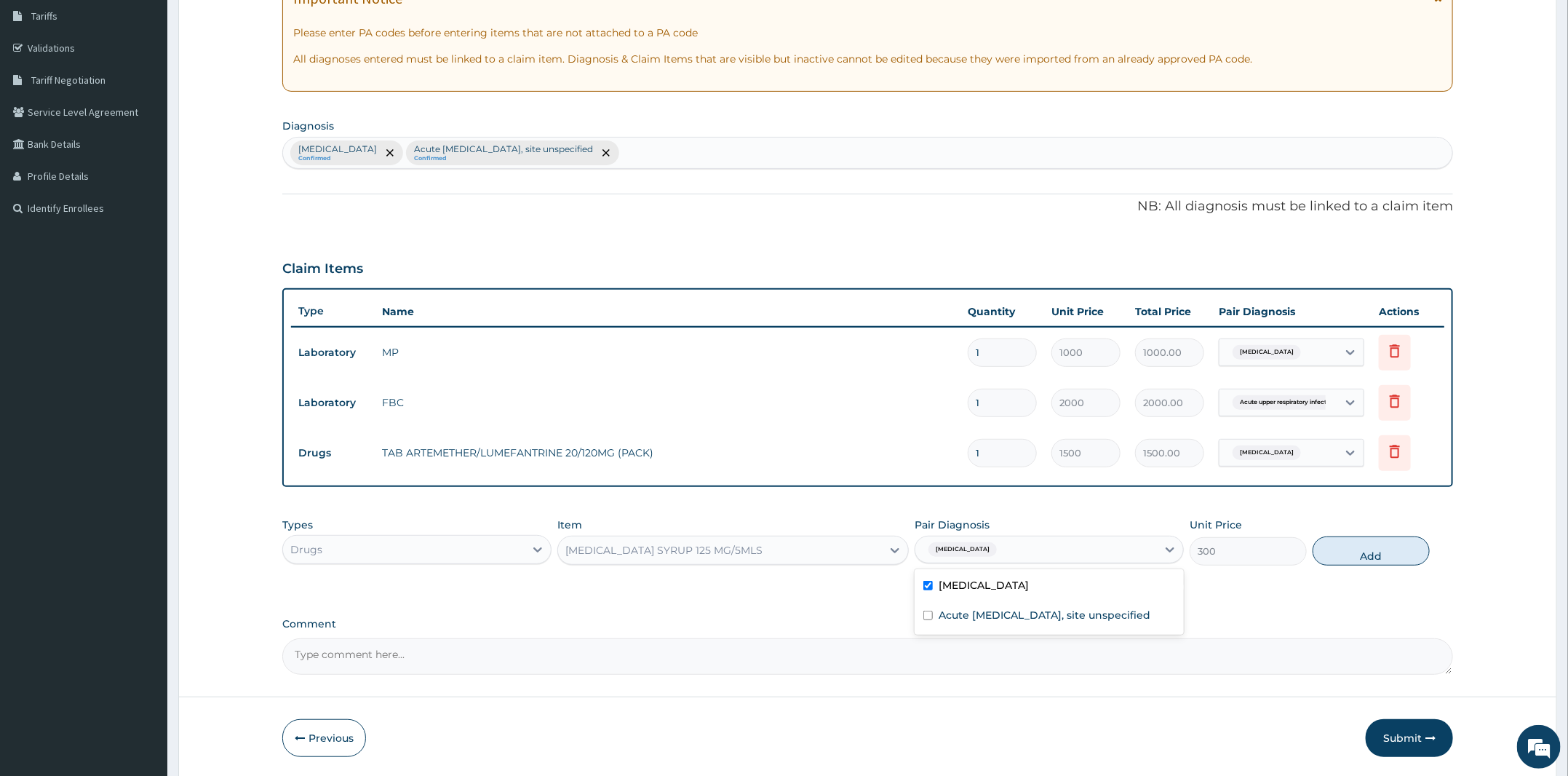
type input "0"
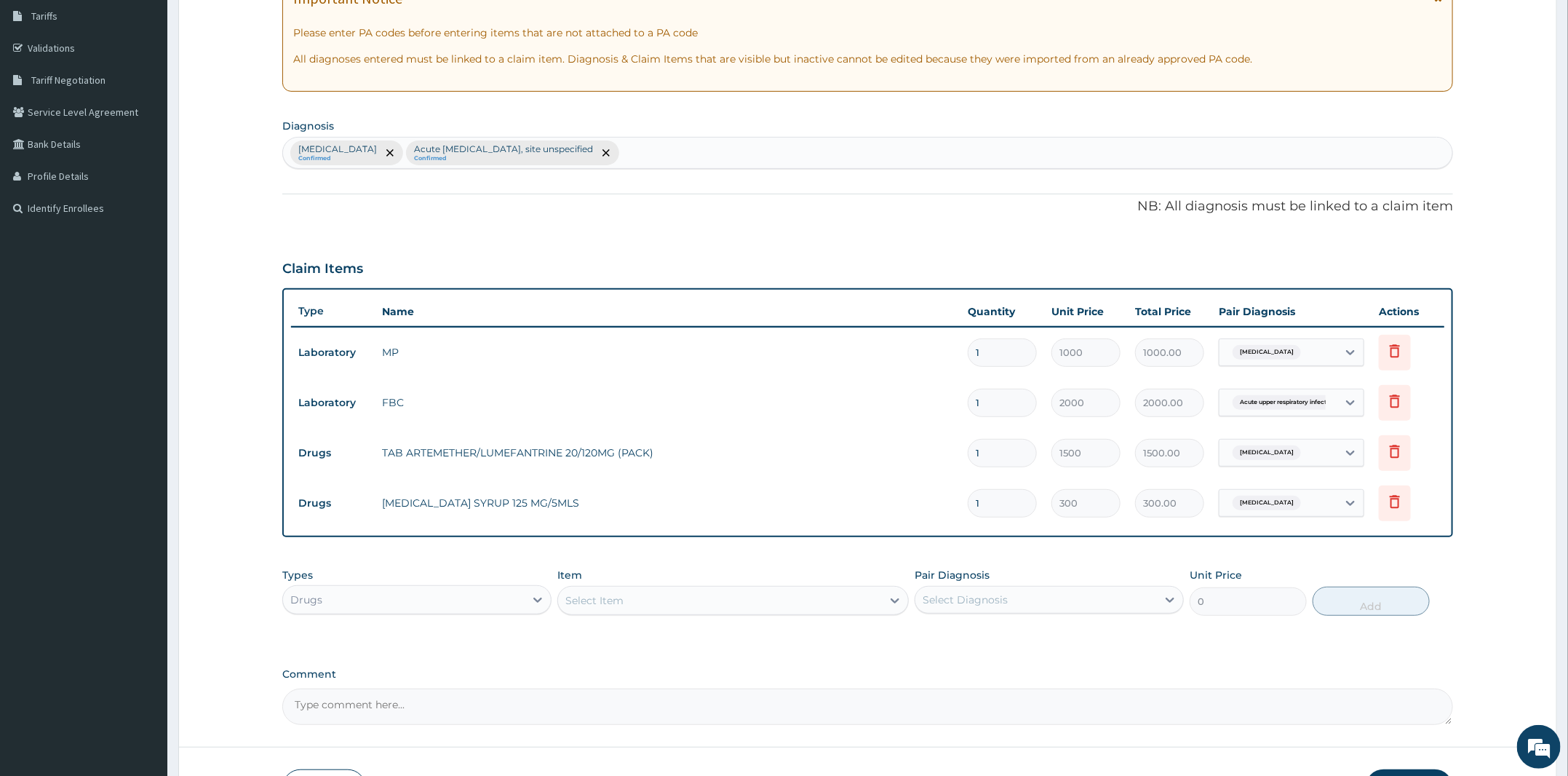
click at [666, 595] on div "Select Item" at bounding box center [720, 601] width 324 height 23
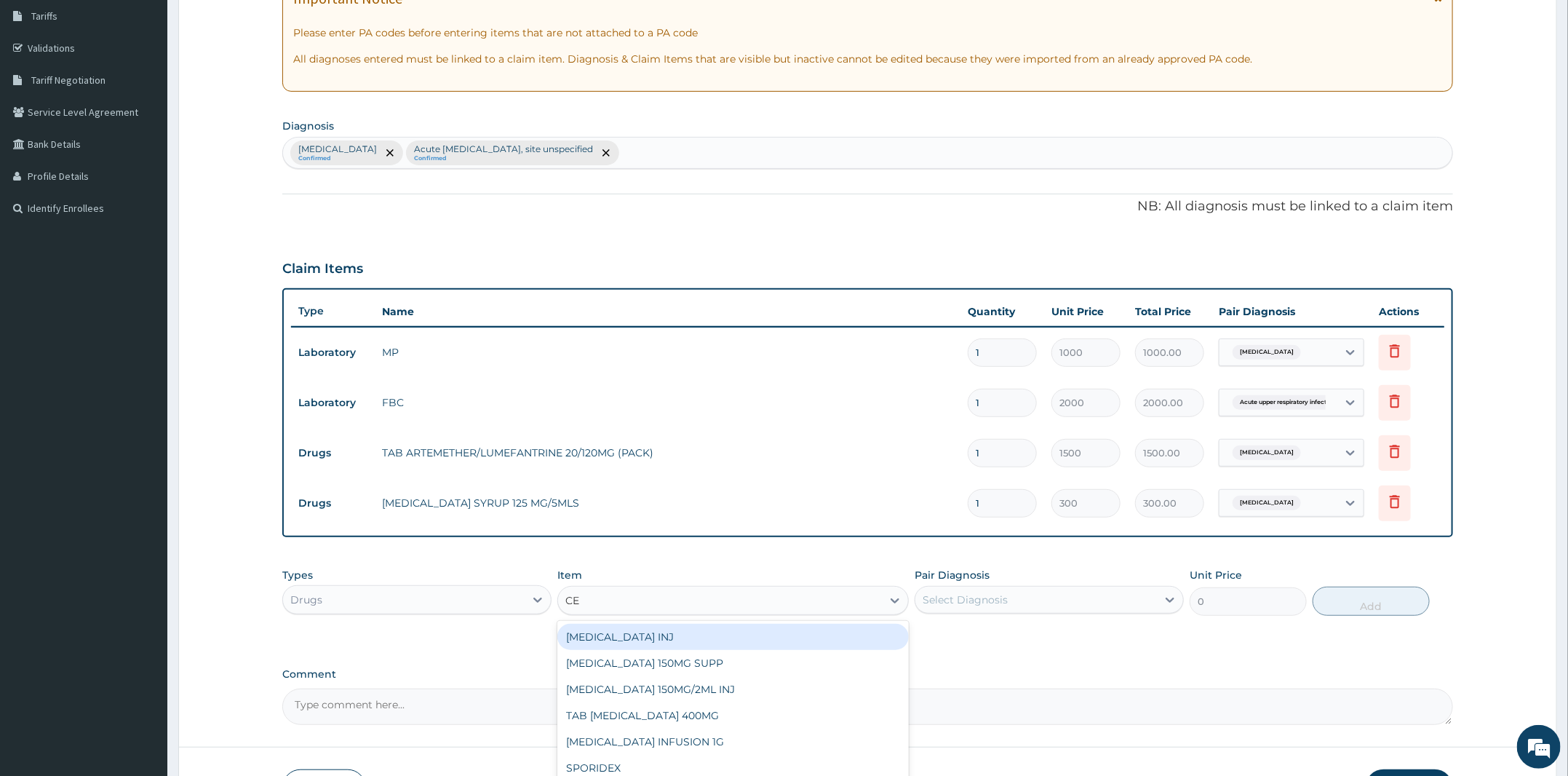
type input "CEF"
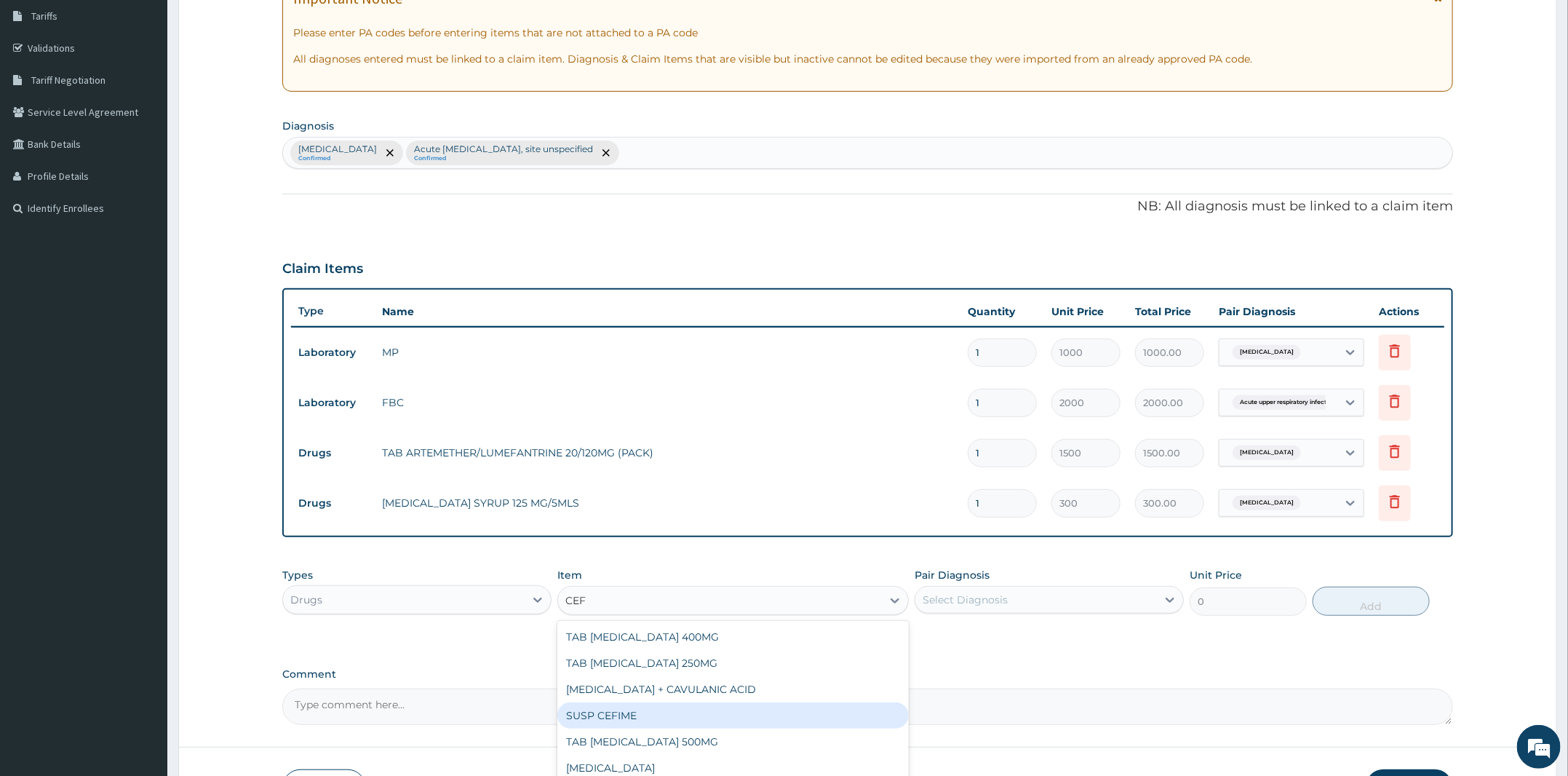
click at [676, 705] on div "SUSP CEFIME" at bounding box center [733, 715] width 351 height 27
type input "3500"
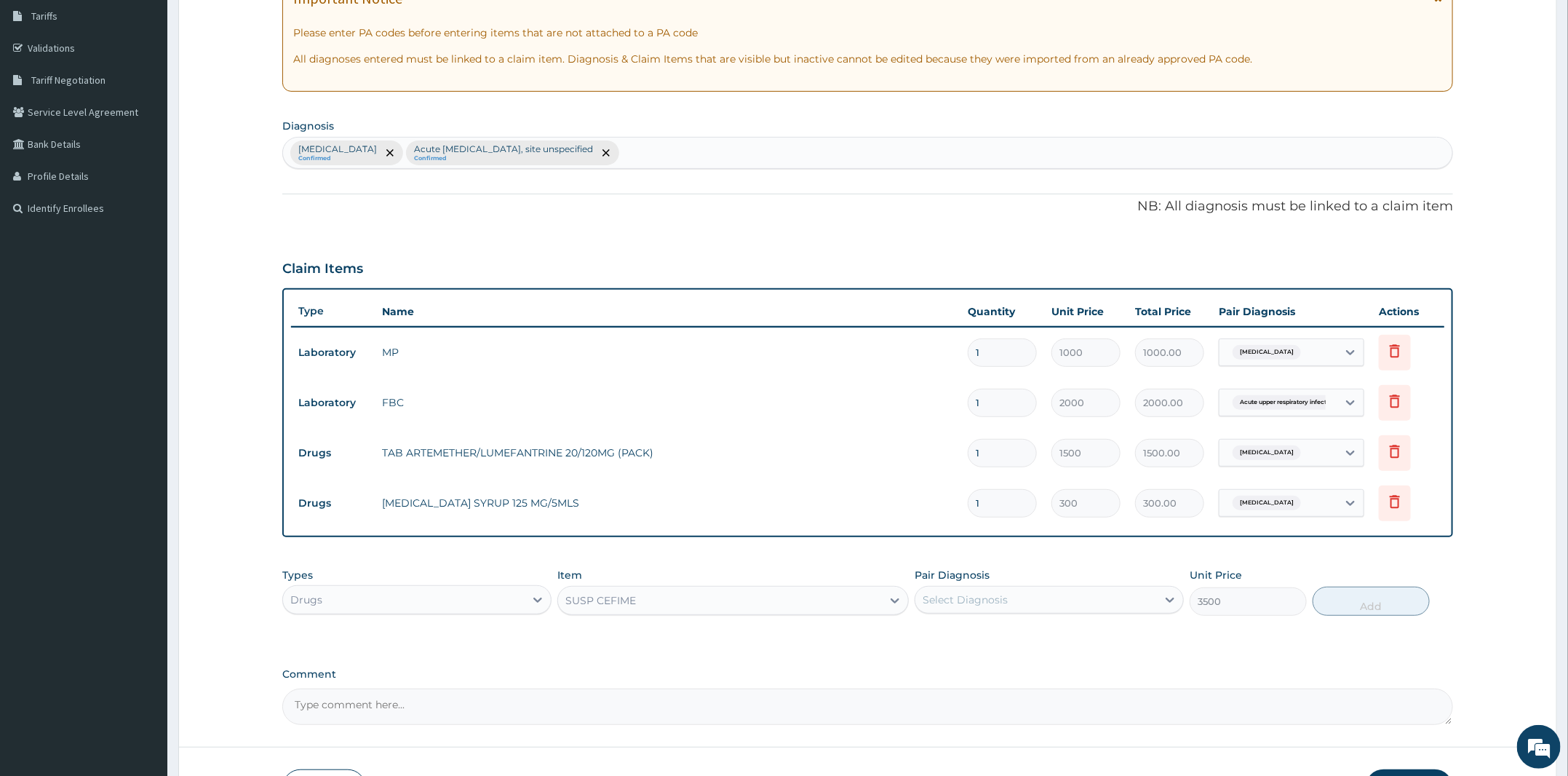
click at [1002, 592] on div "Select Diagnosis" at bounding box center [966, 600] width 85 height 15
click at [1016, 656] on div "Acute upper respiratory infection, site unspecified" at bounding box center [1049, 667] width 269 height 30
checkbox input "true"
click at [1349, 601] on button "Add" at bounding box center [1371, 601] width 117 height 29
type input "0"
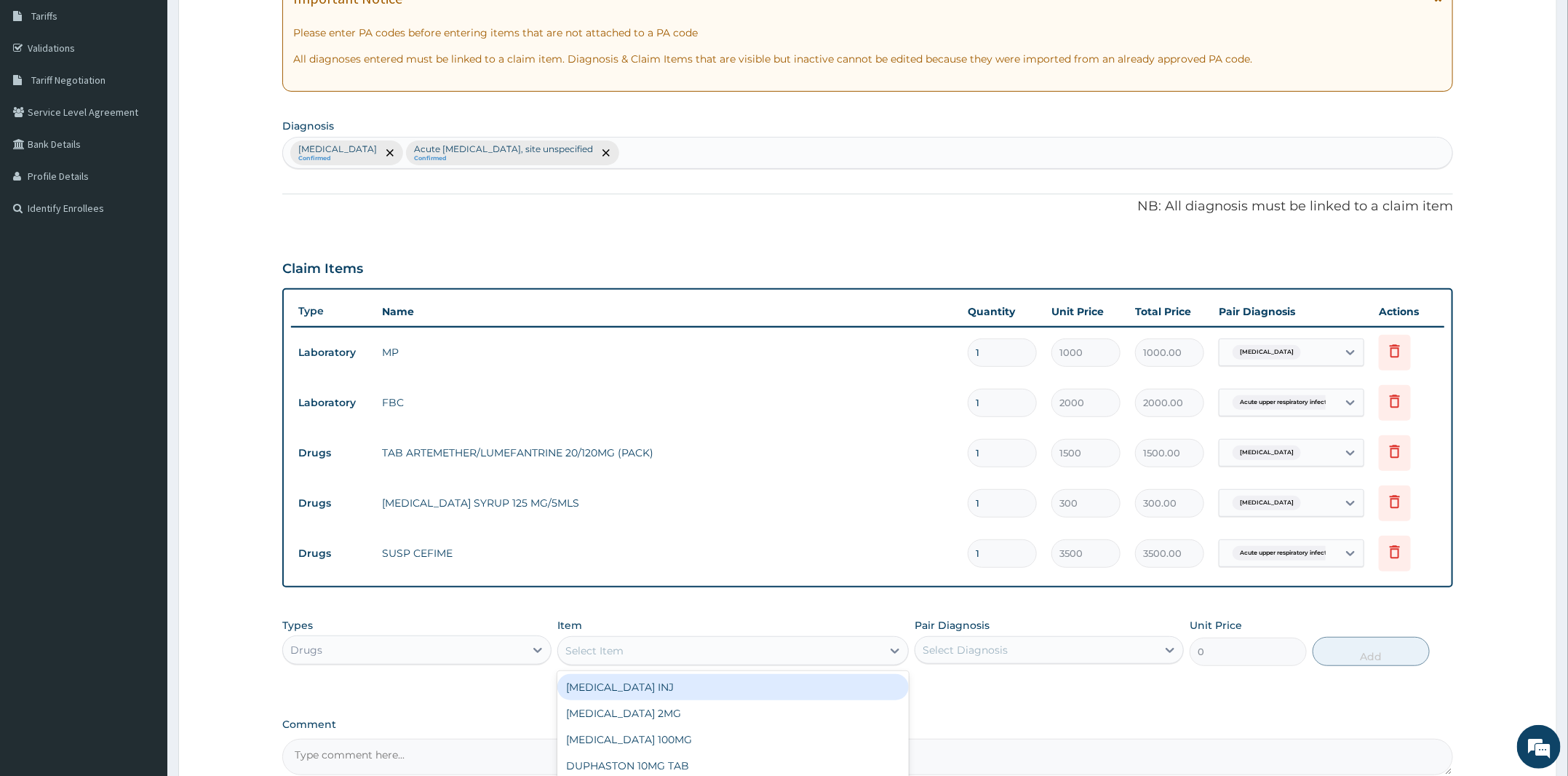
click at [712, 656] on div "Select Item" at bounding box center [720, 651] width 324 height 23
type input "COU"
click at [714, 669] on div "Types Drugs Item option SUSP CEFIME, selected. option COUGH SYRUP focused, 20 o…" at bounding box center [868, 641] width 1171 height 62
click at [766, 656] on div "Select Item" at bounding box center [720, 651] width 324 height 23
type input "COU"
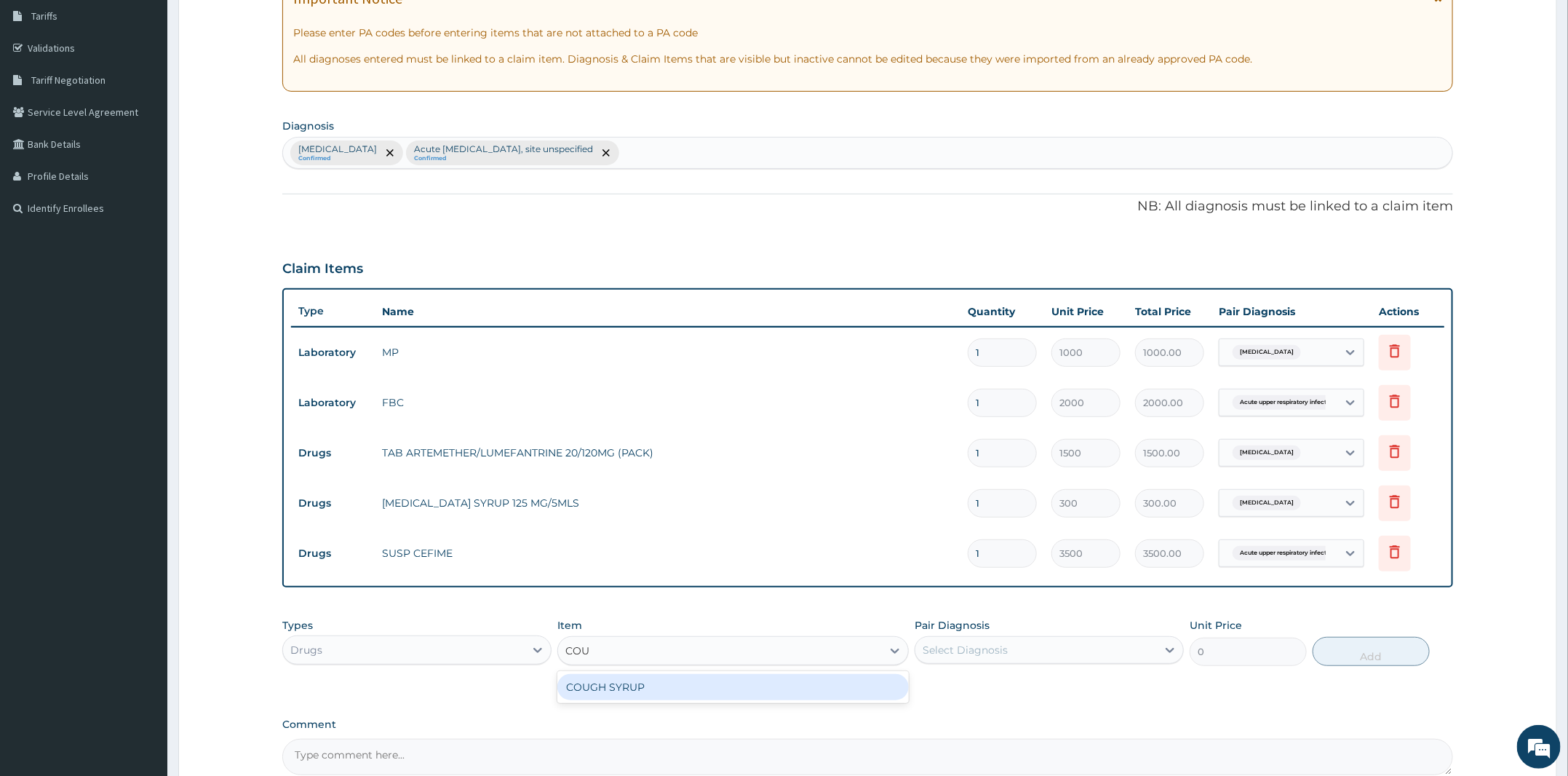
click at [752, 684] on div "COUGH SYRUP" at bounding box center [733, 687] width 351 height 27
type input "700"
click at [956, 644] on div "Select Diagnosis" at bounding box center [966, 650] width 85 height 15
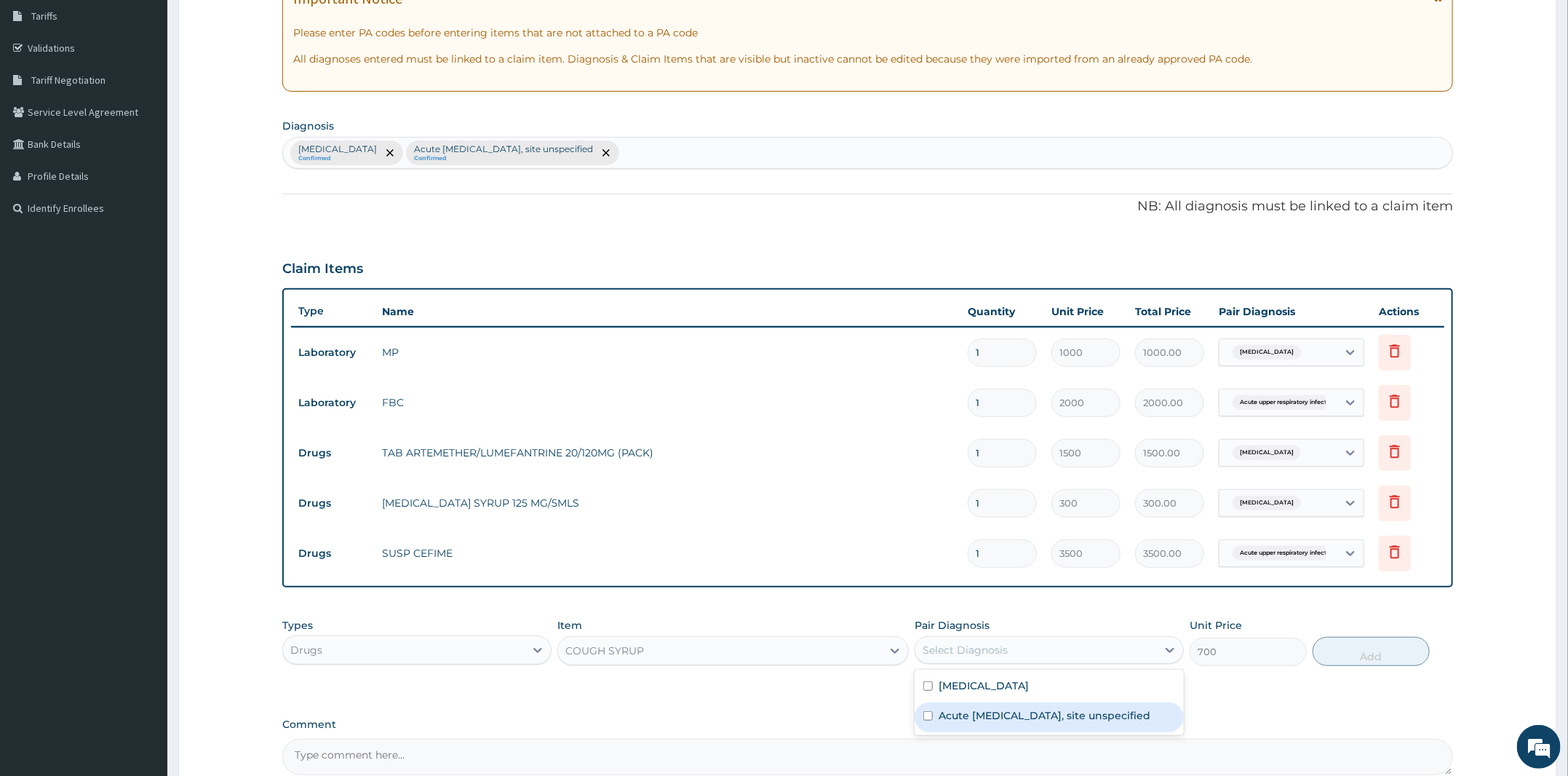
drag, startPoint x: 967, startPoint y: 720, endPoint x: 1046, endPoint y: 720, distance: 79.0
click at [967, 720] on label "Acute upper respiratory infection, site unspecified" at bounding box center [1045, 715] width 213 height 15
checkbox input "true"
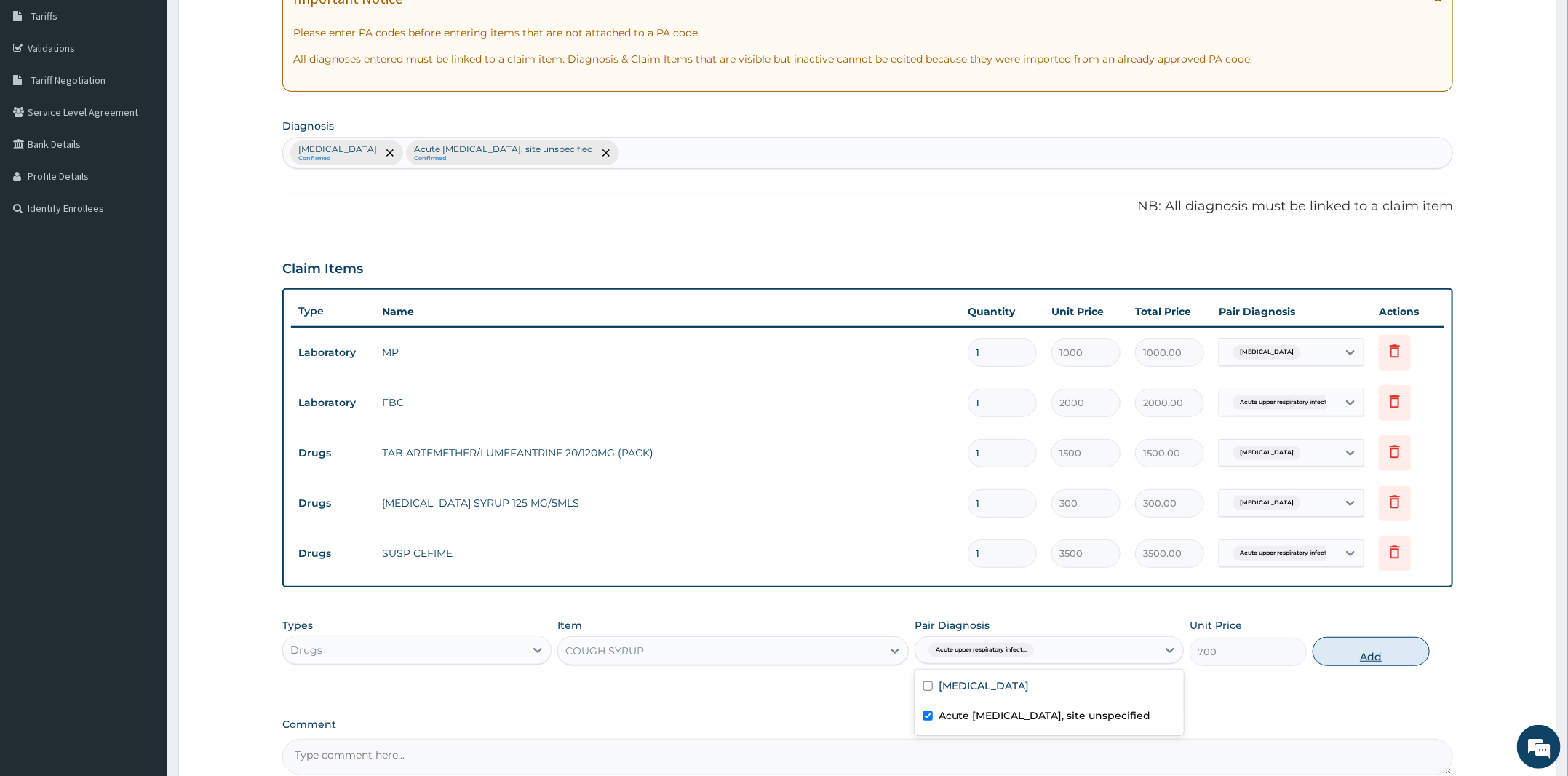
click at [1379, 657] on button "Add" at bounding box center [1371, 651] width 117 height 29
type input "0"
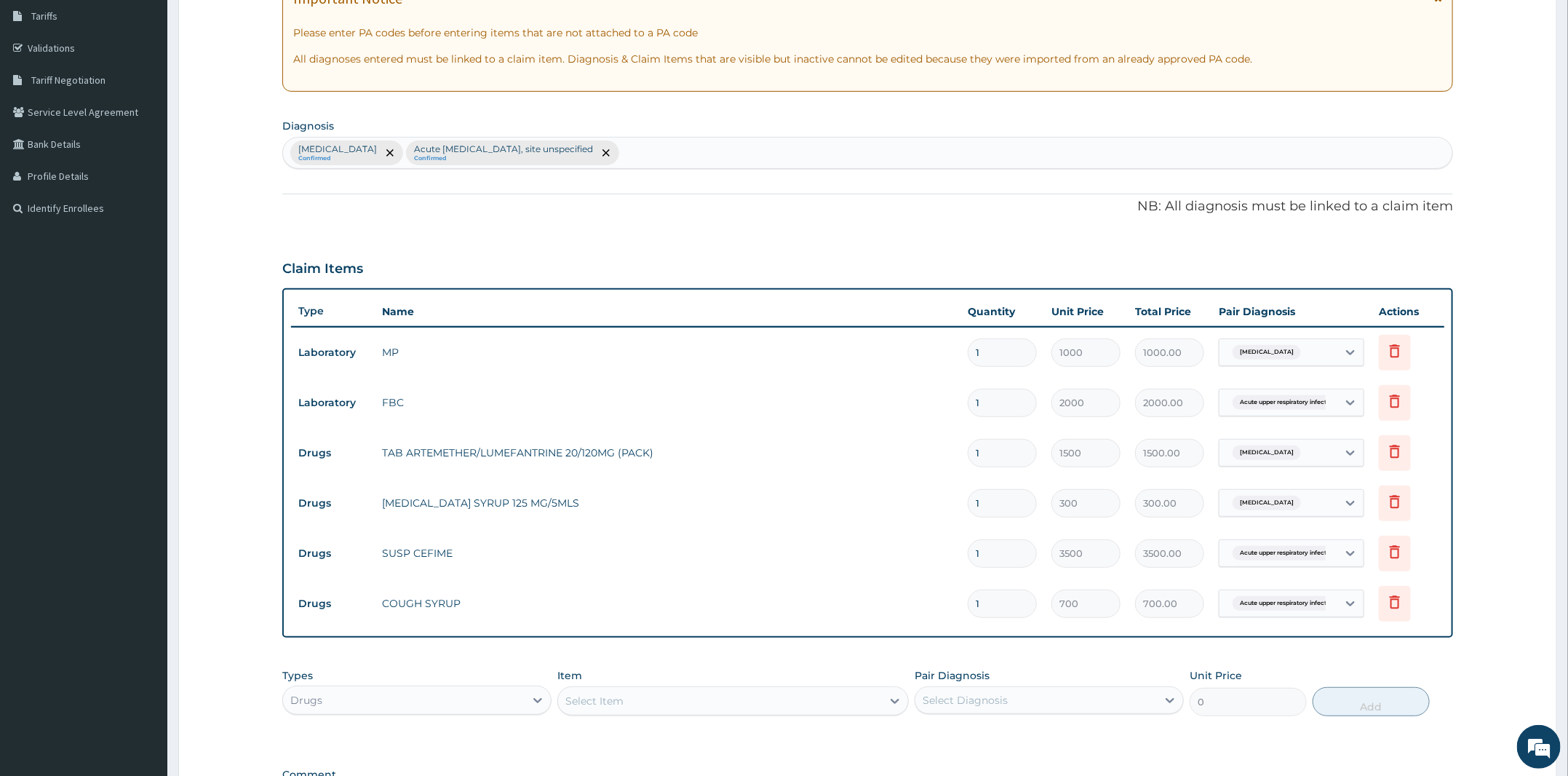
scroll to position [440, 0]
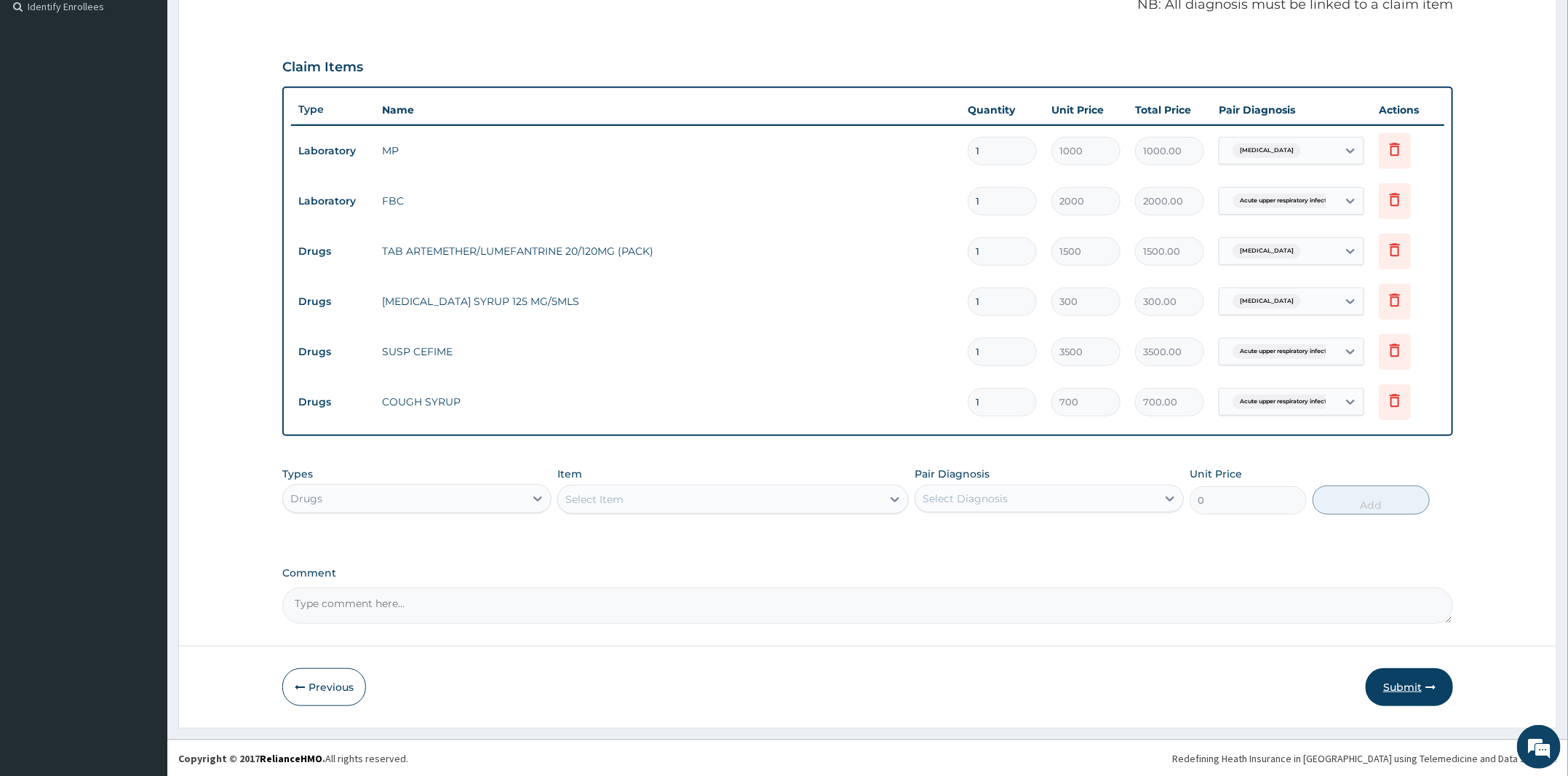
click at [1440, 682] on button "Submit" at bounding box center [1409, 687] width 87 height 38
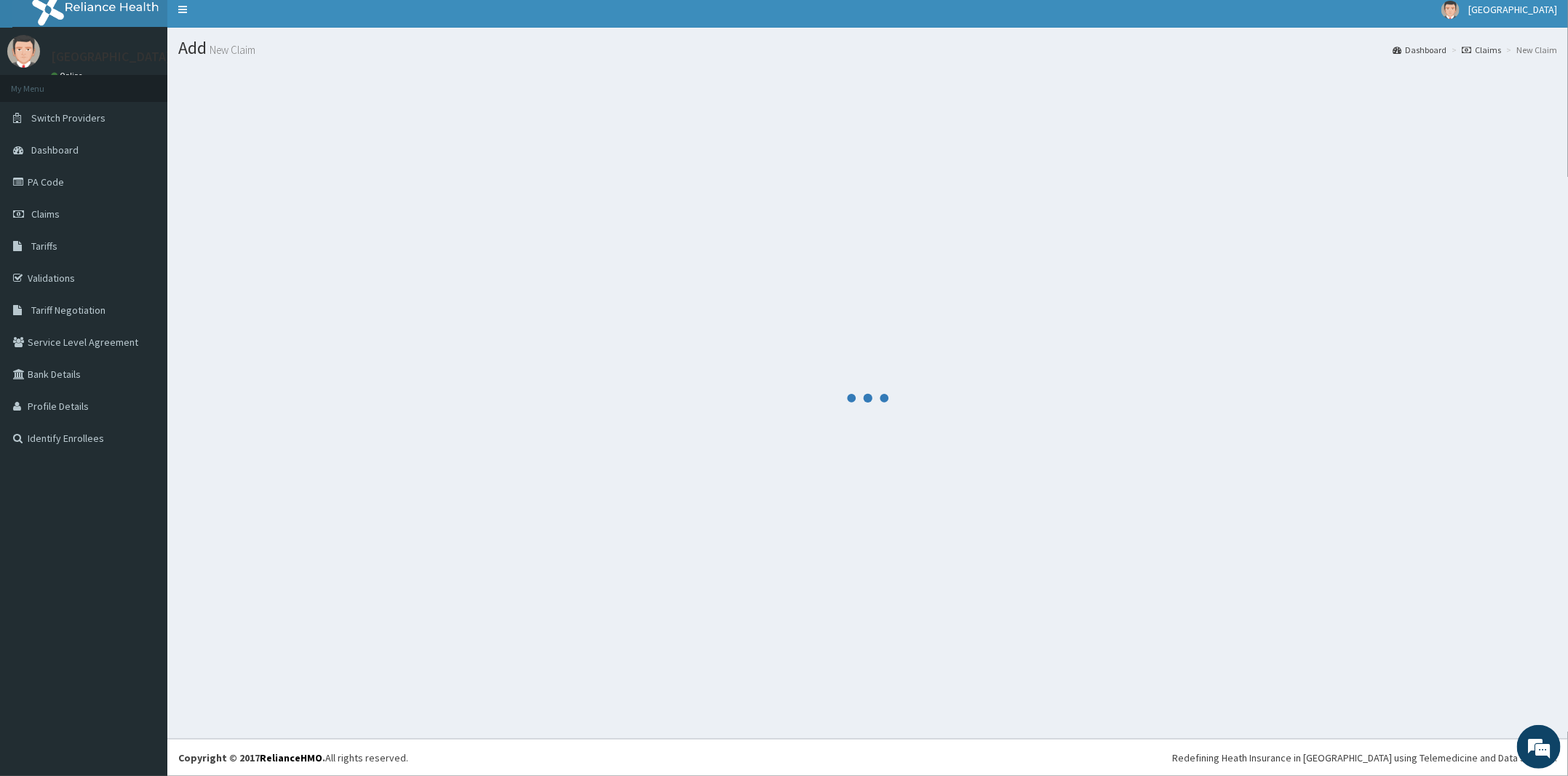
scroll to position [9, 0]
